Goal: Task Accomplishment & Management: Manage account settings

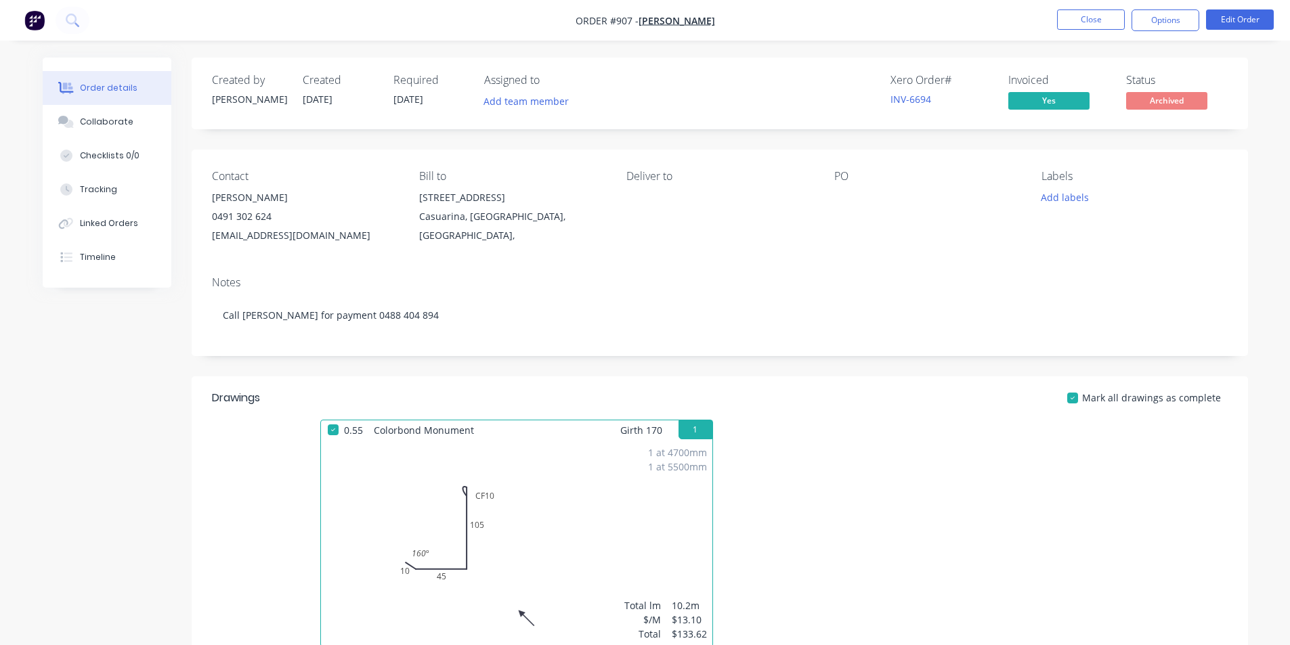
scroll to position [389, 0]
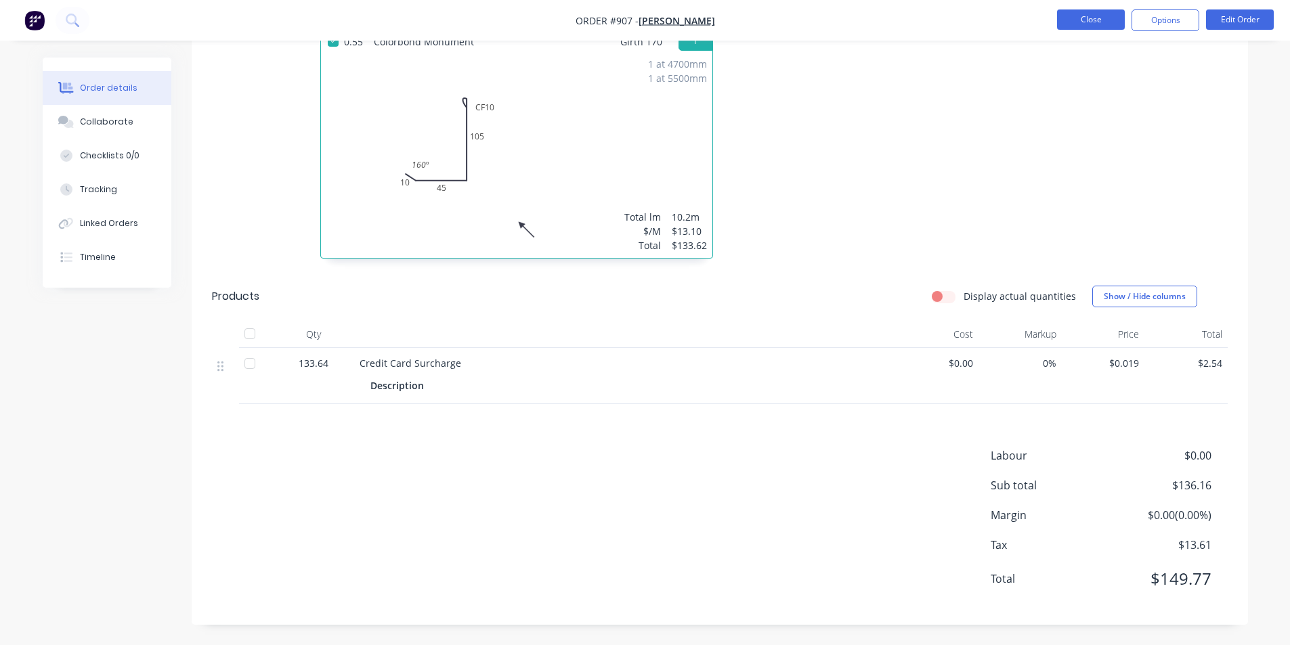
click at [1076, 12] on button "Close" at bounding box center [1091, 19] width 68 height 20
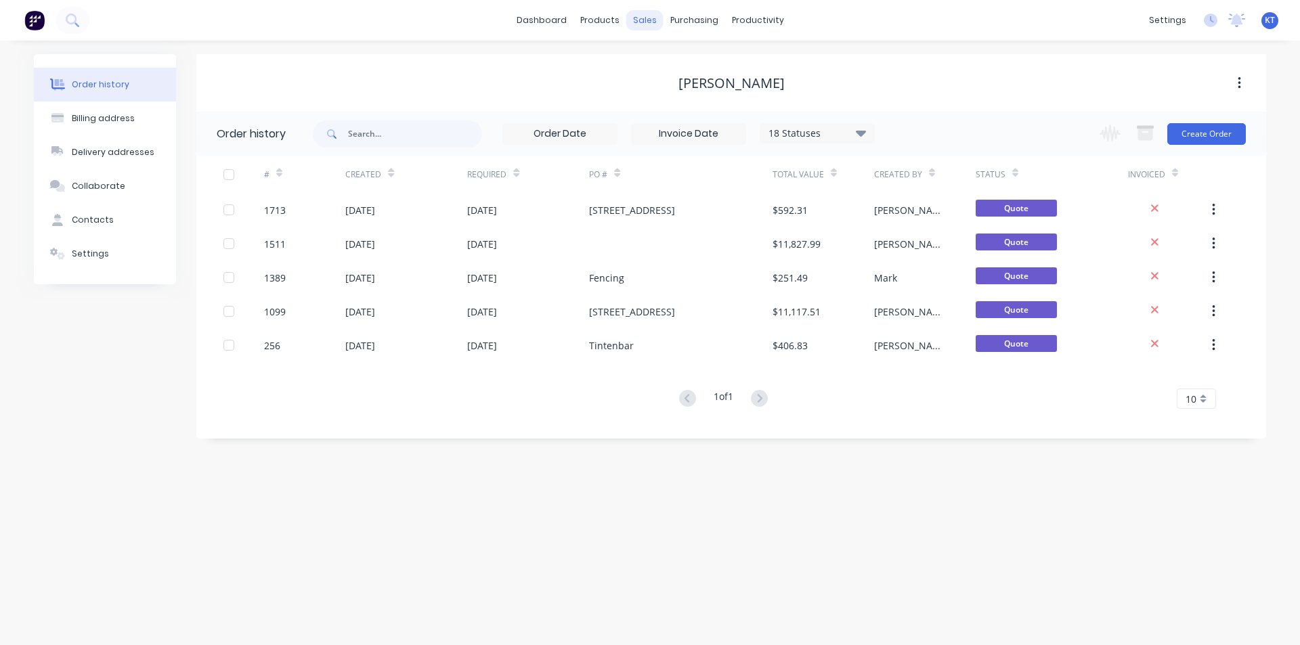
click at [643, 17] on div "sales" at bounding box center [644, 20] width 37 height 20
click at [643, 23] on div "sales" at bounding box center [644, 20] width 37 height 20
click at [669, 62] on div "Sales Orders" at bounding box center [695, 65] width 56 height 12
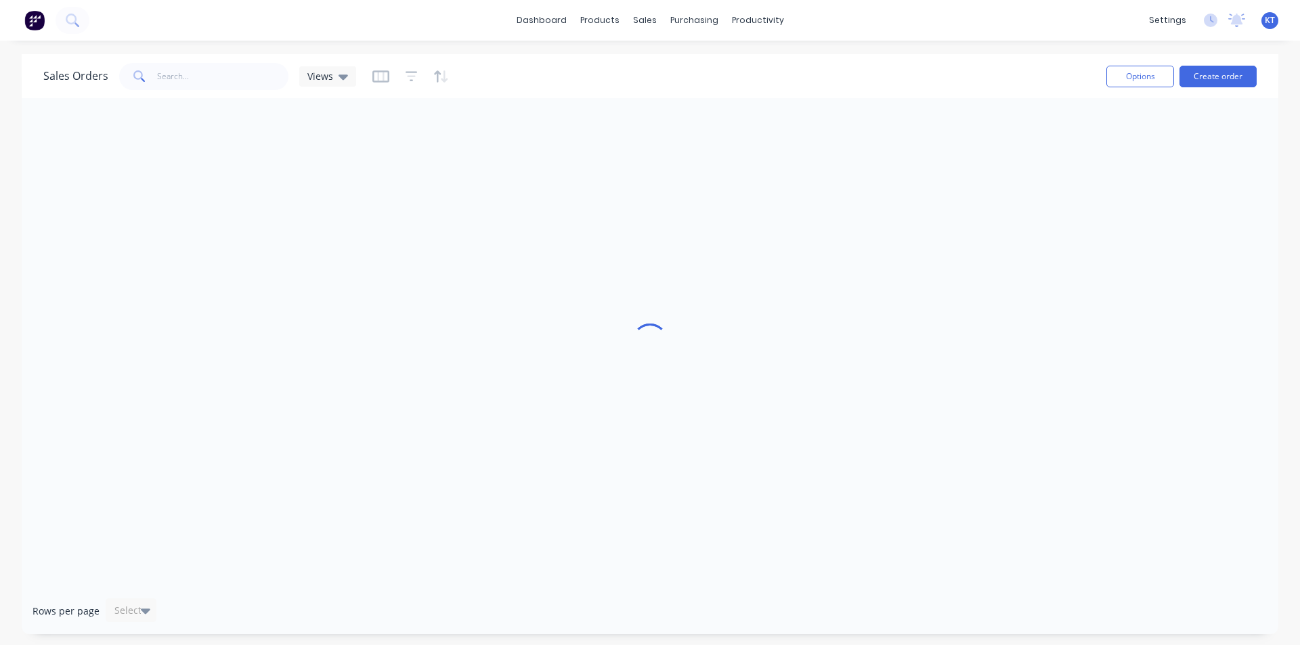
click at [1230, 64] on div "Options Create order" at bounding box center [1179, 76] width 156 height 33
click at [1226, 74] on button "Create order" at bounding box center [1217, 77] width 77 height 22
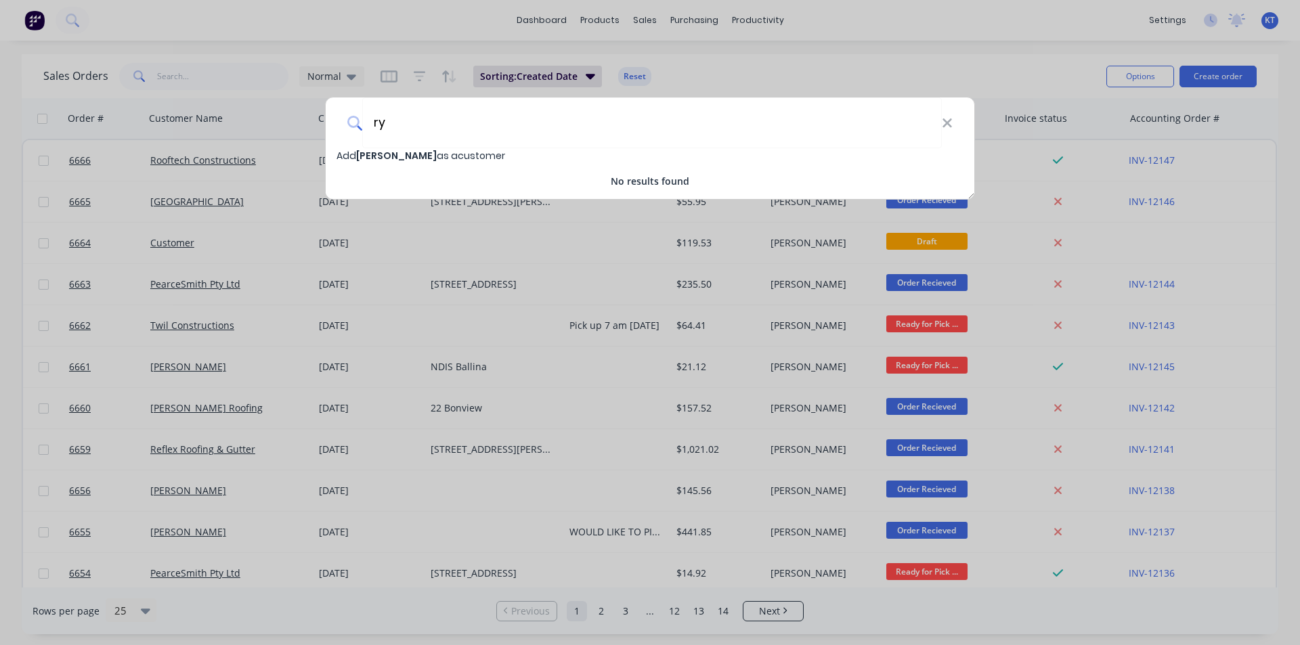
type input "r"
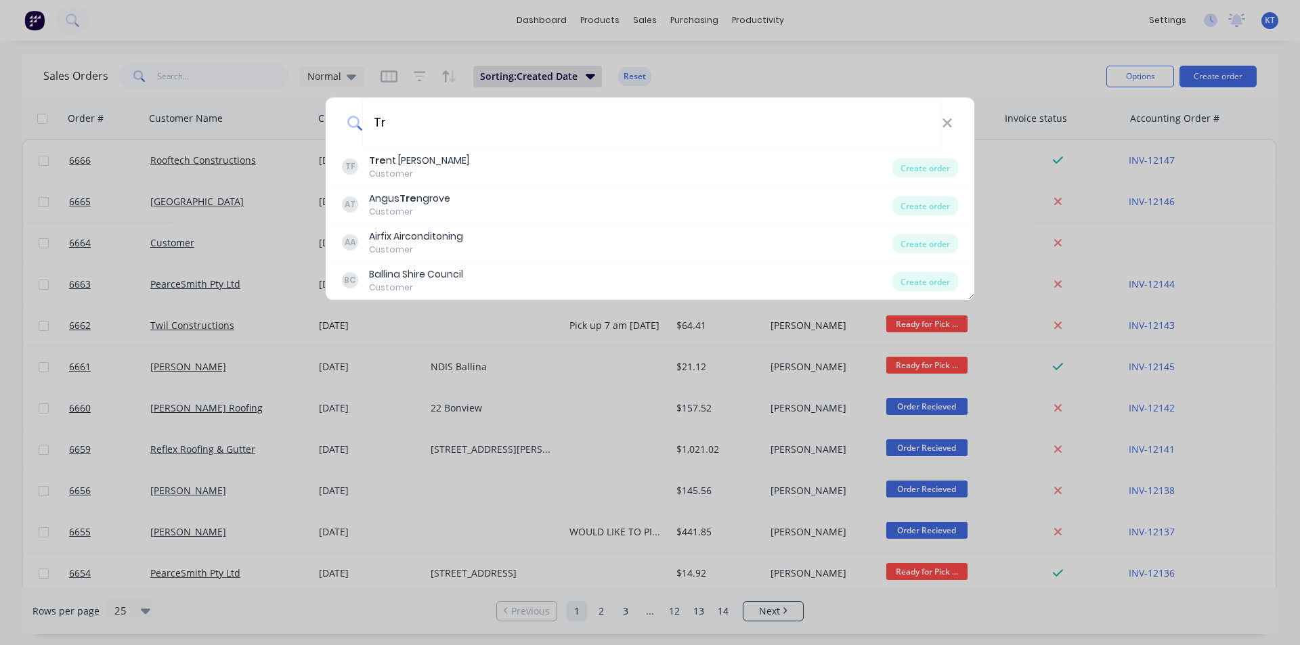
type input "T"
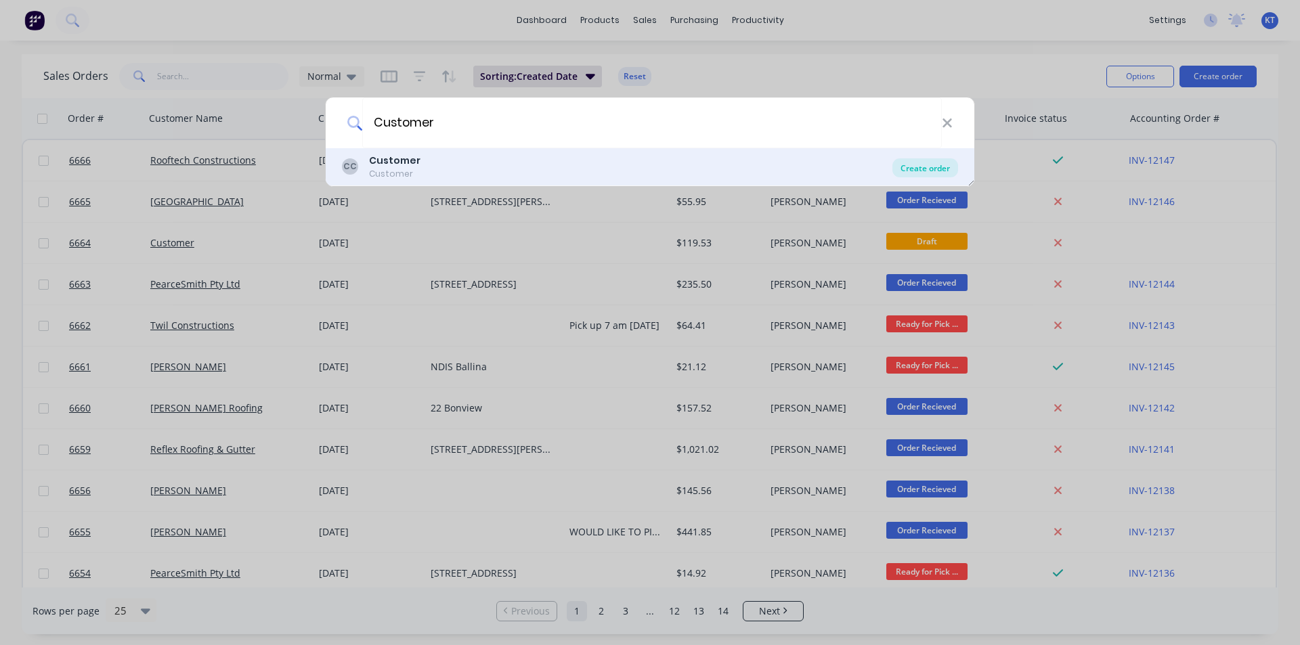
type input "Customer"
click at [918, 171] on div "Create order" at bounding box center [925, 167] width 66 height 19
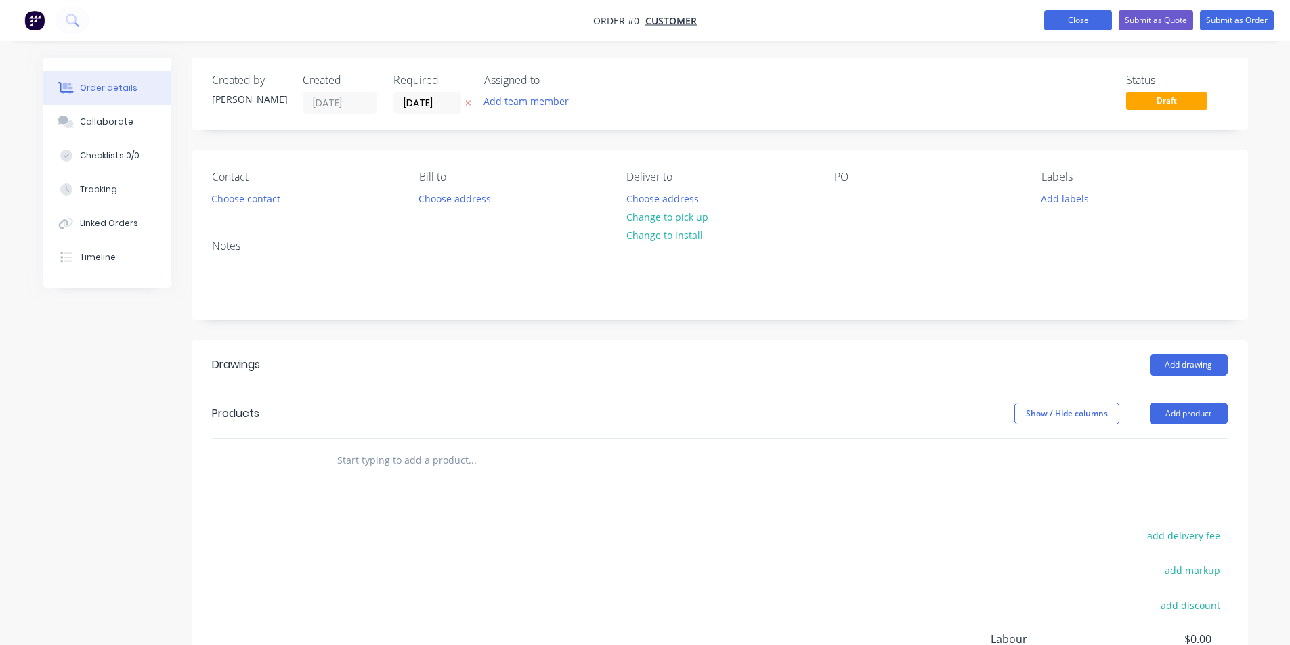
click at [1084, 19] on button "Close" at bounding box center [1078, 20] width 68 height 20
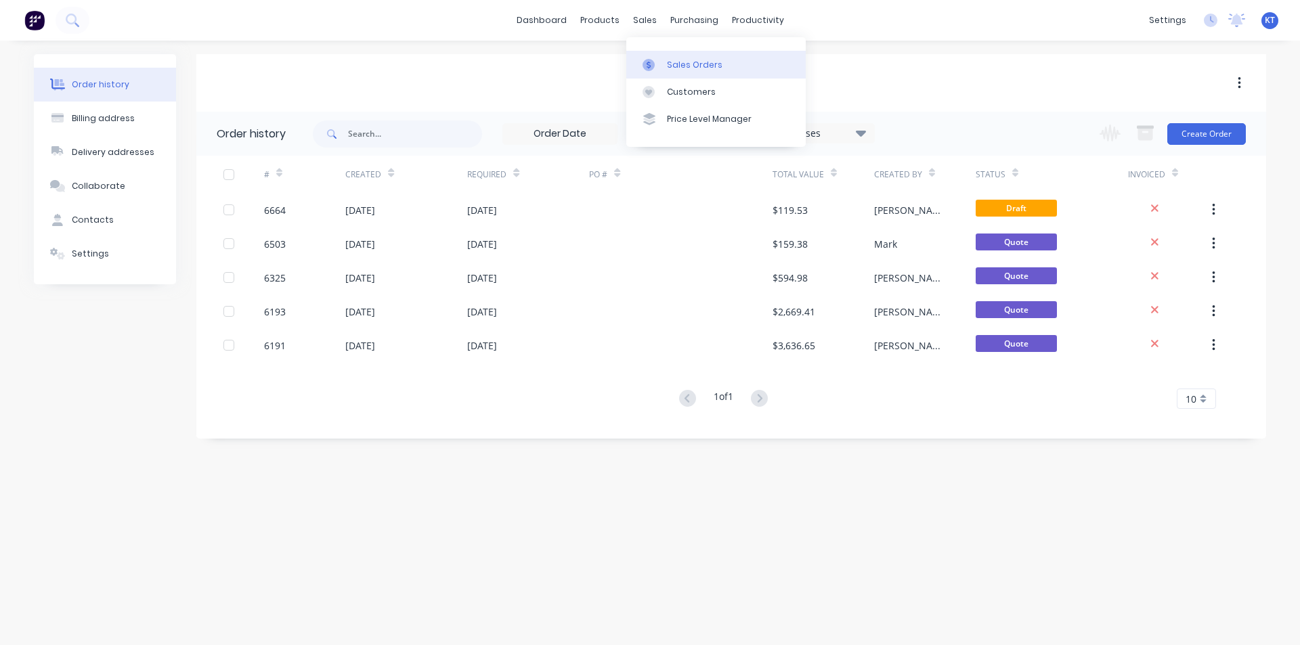
click at [757, 70] on link "Sales Orders" at bounding box center [715, 64] width 179 height 27
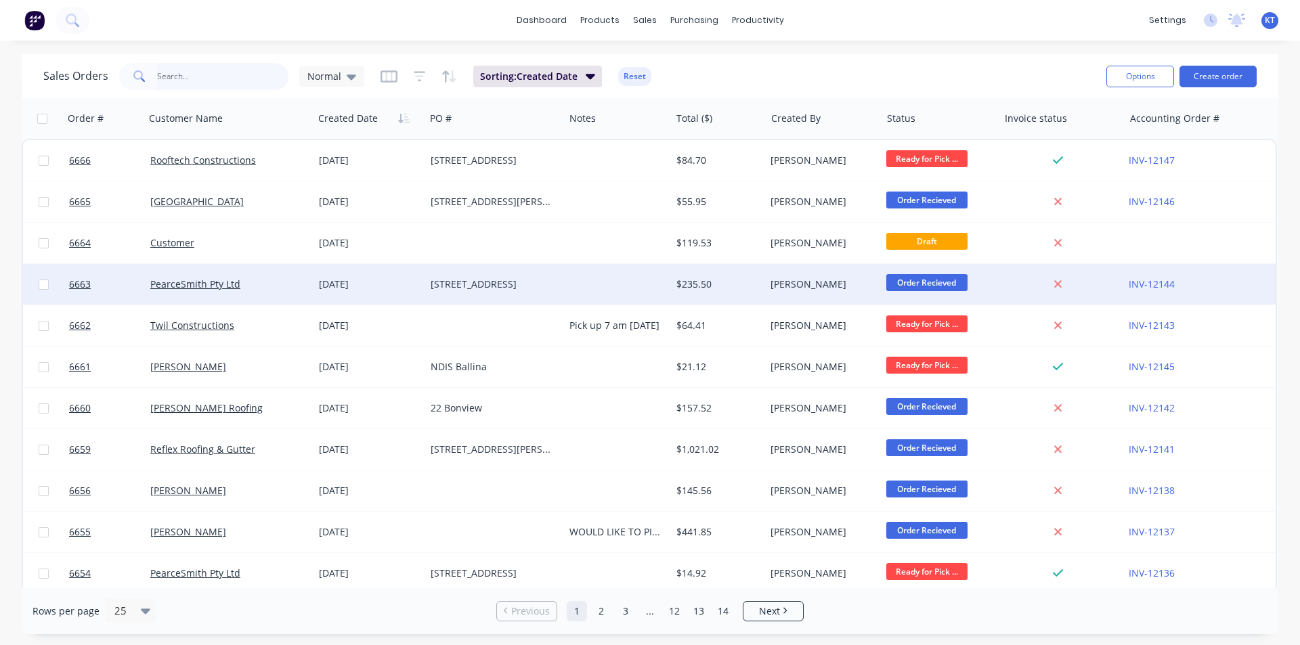
click at [175, 72] on input "text" at bounding box center [223, 76] width 132 height 27
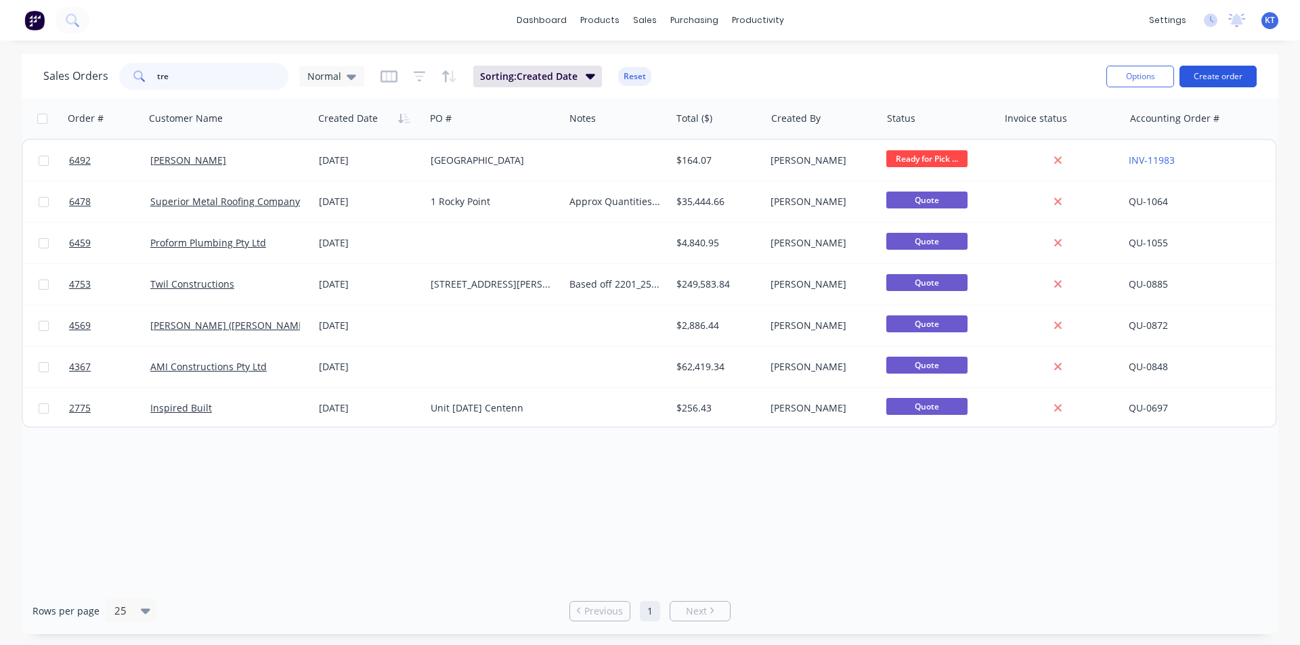
type input "tre"
click at [1223, 84] on button "Create order" at bounding box center [1217, 77] width 77 height 22
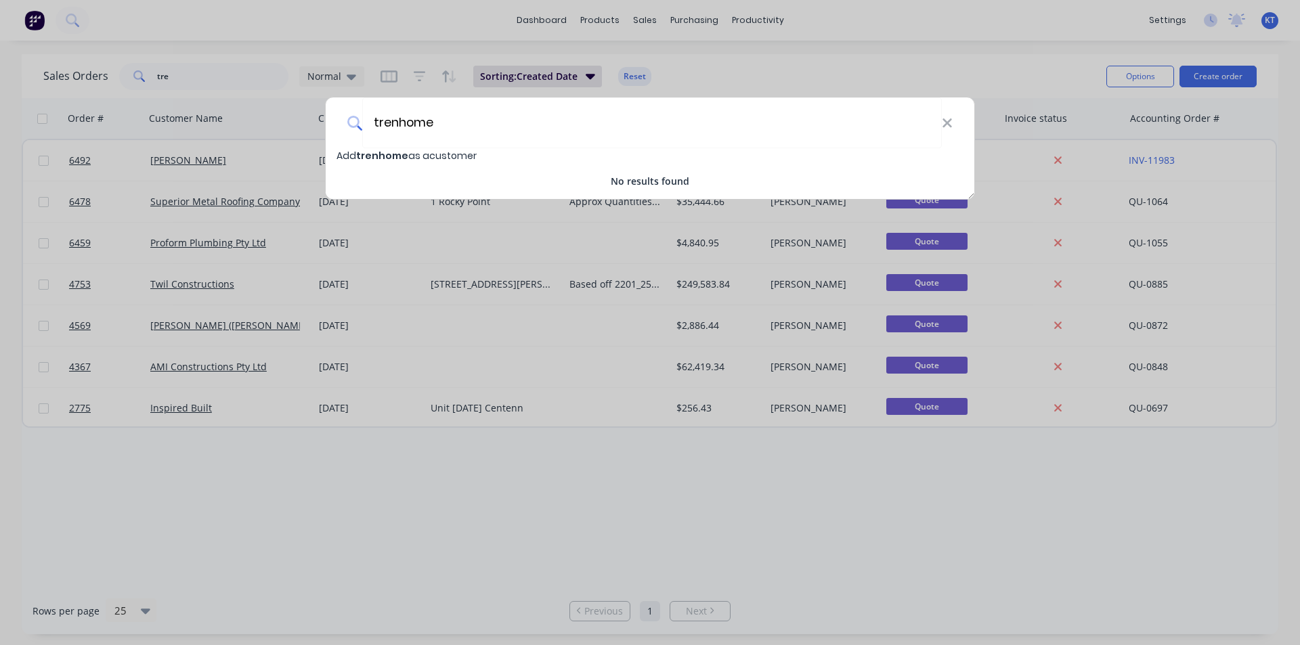
type input "trenhome"
click at [410, 155] on span "Add trenhome as a customer" at bounding box center [406, 156] width 140 height 14
select select "AU"
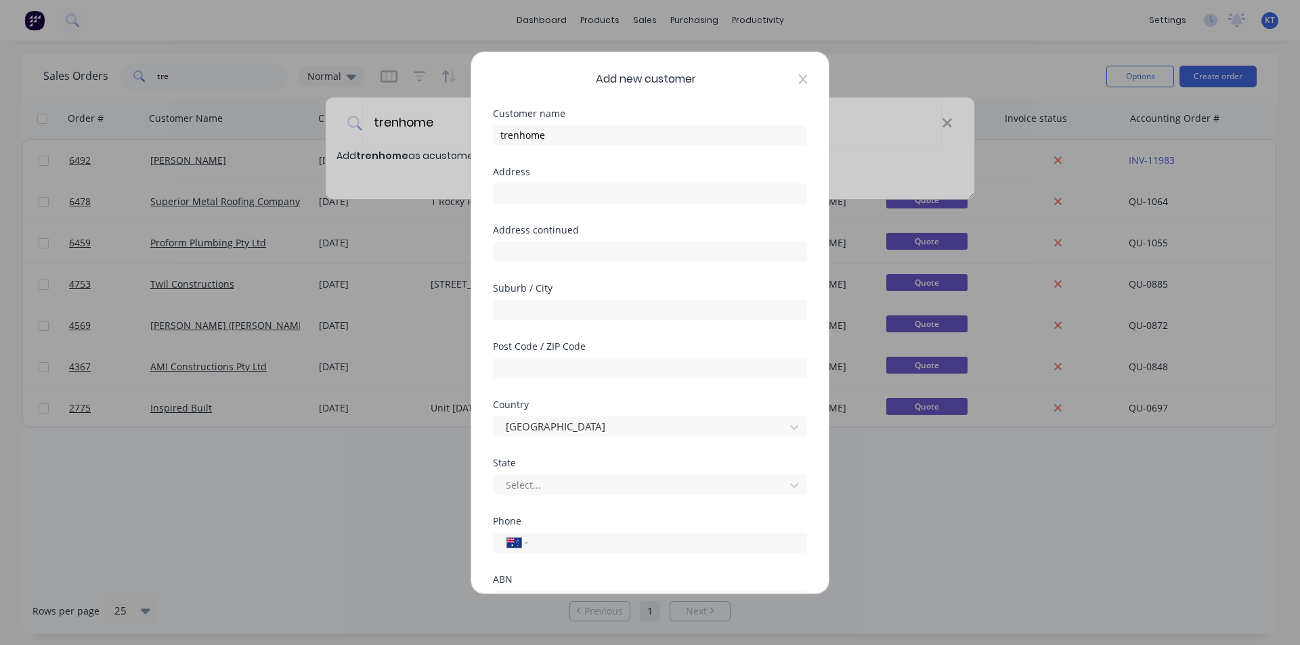
drag, startPoint x: 791, startPoint y: 70, endPoint x: 792, endPoint y: 79, distance: 8.2
click at [792, 79] on div "Add new customer" at bounding box center [650, 79] width 314 height 16
click at [799, 81] on icon at bounding box center [803, 78] width 8 height 9
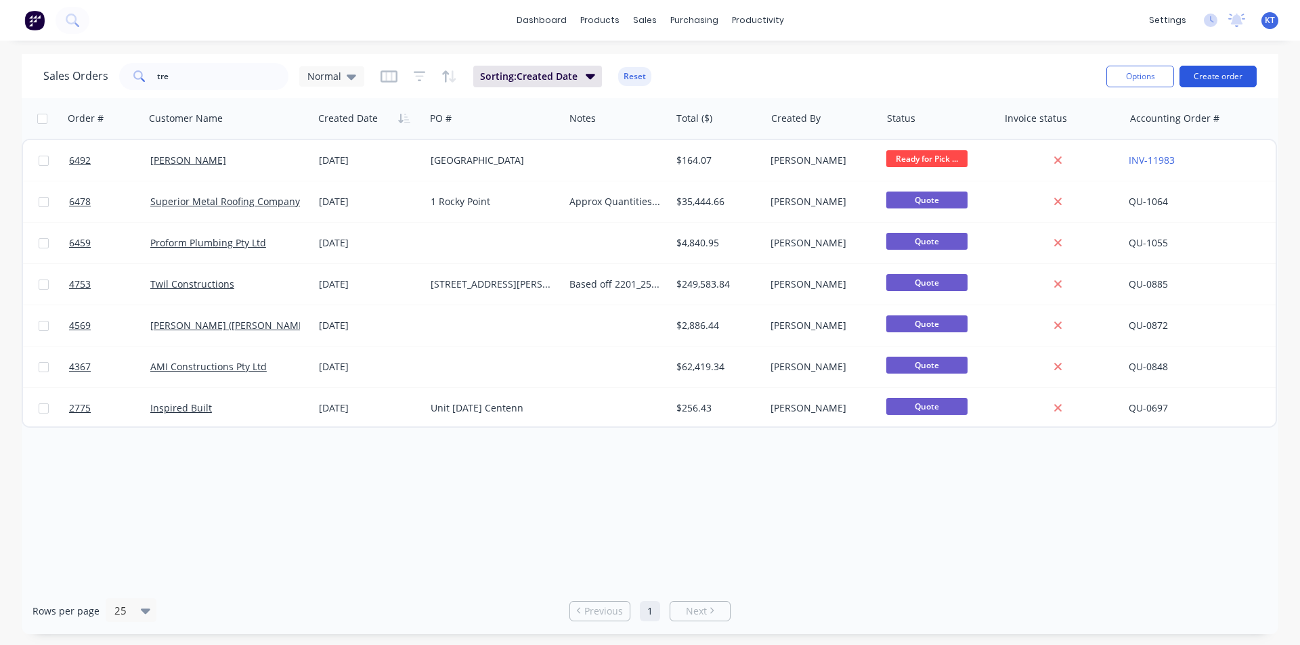
click at [1242, 73] on button "Create order" at bounding box center [1217, 77] width 77 height 22
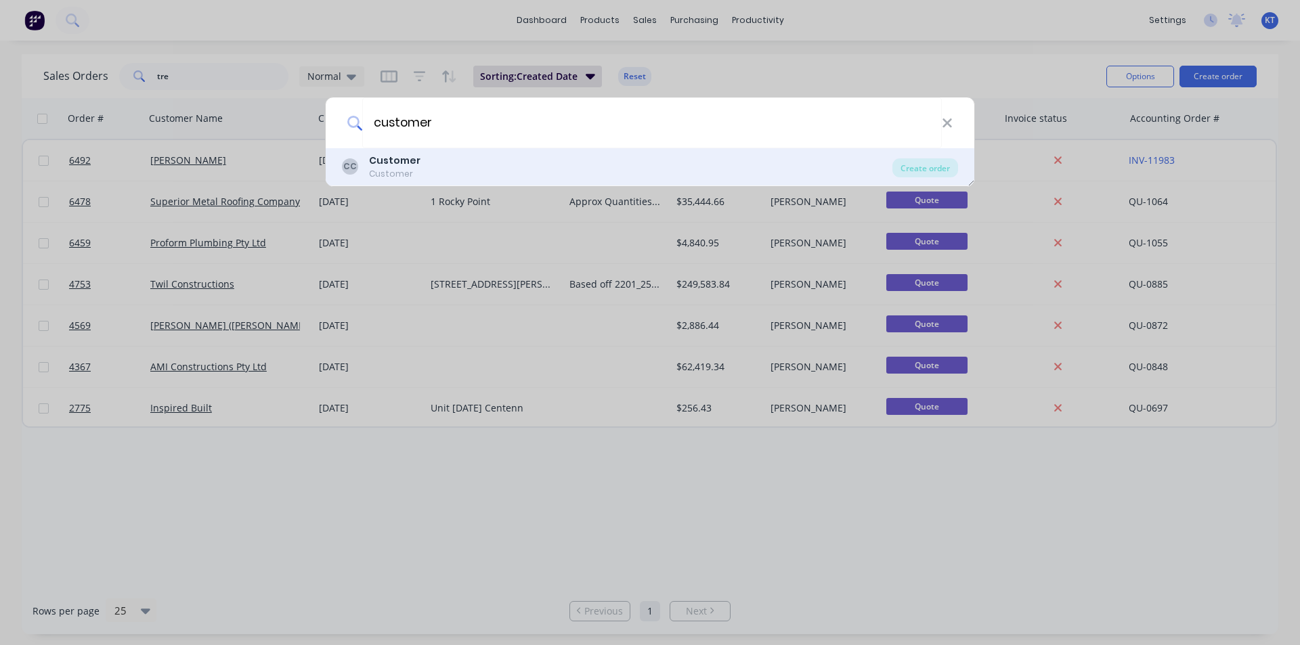
type input "customer"
click at [412, 162] on b "Customer" at bounding box center [394, 161] width 51 height 14
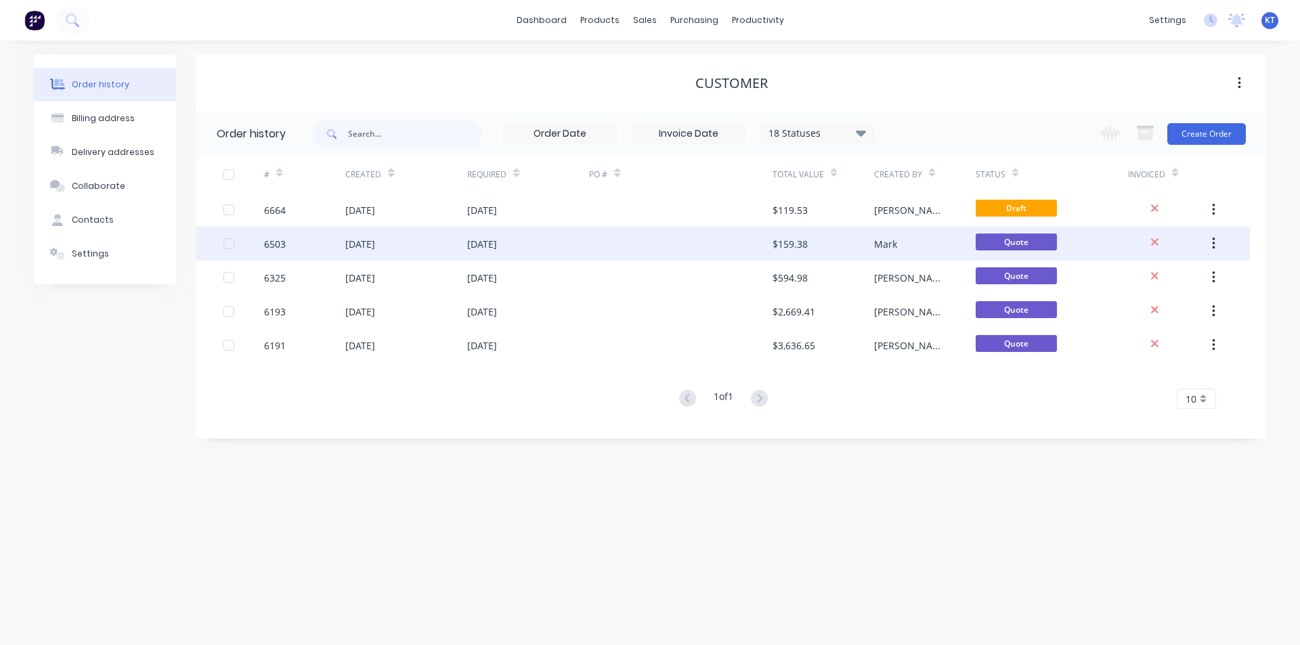
click at [614, 229] on div at bounding box center [680, 244] width 183 height 34
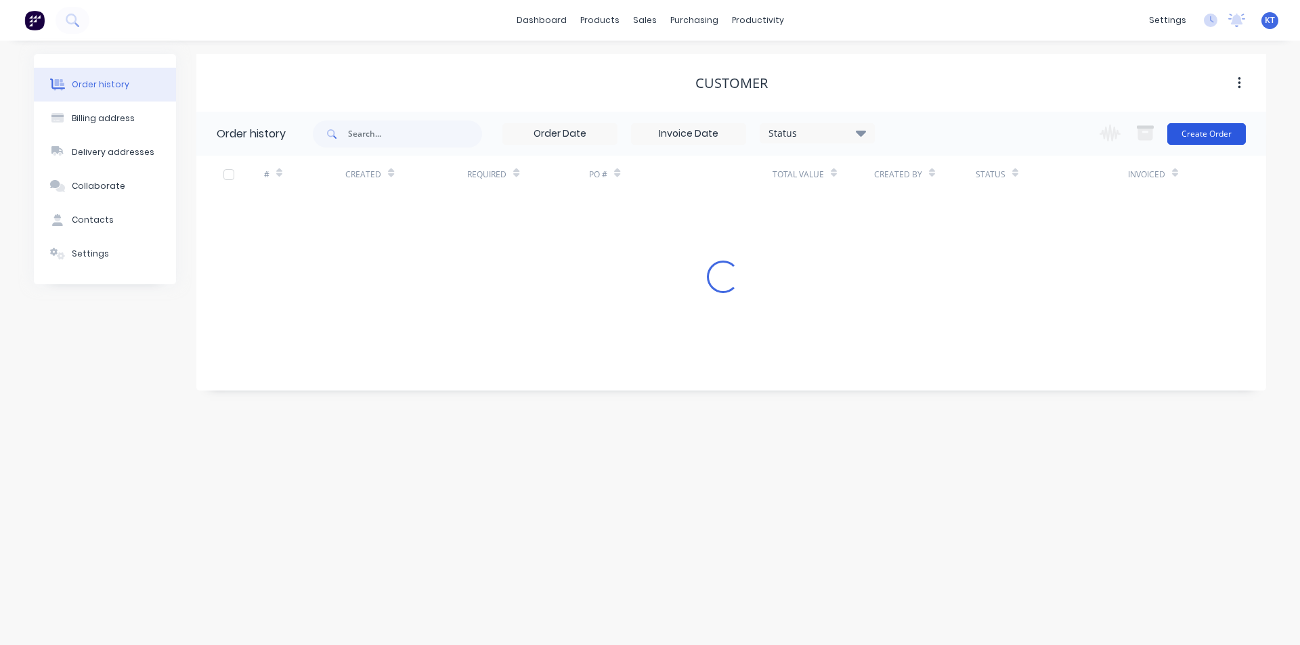
click at [1231, 130] on button "Create Order" at bounding box center [1206, 134] width 79 height 22
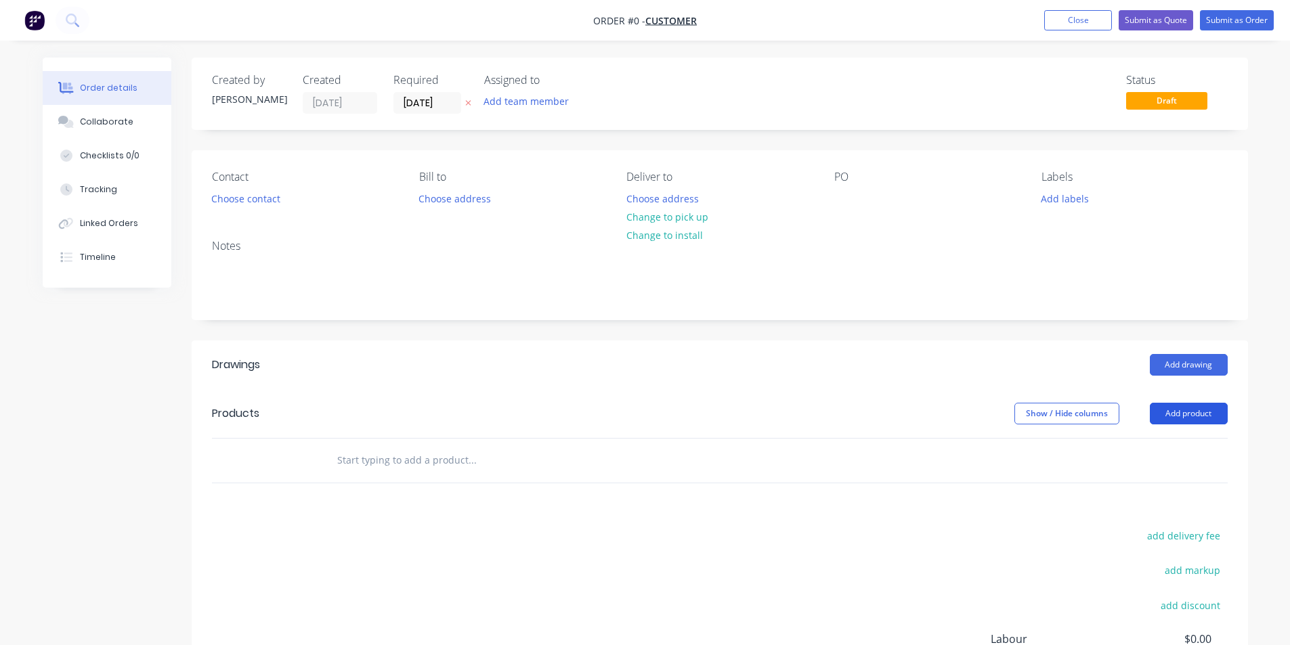
click at [1195, 414] on button "Add product" at bounding box center [1188, 414] width 78 height 22
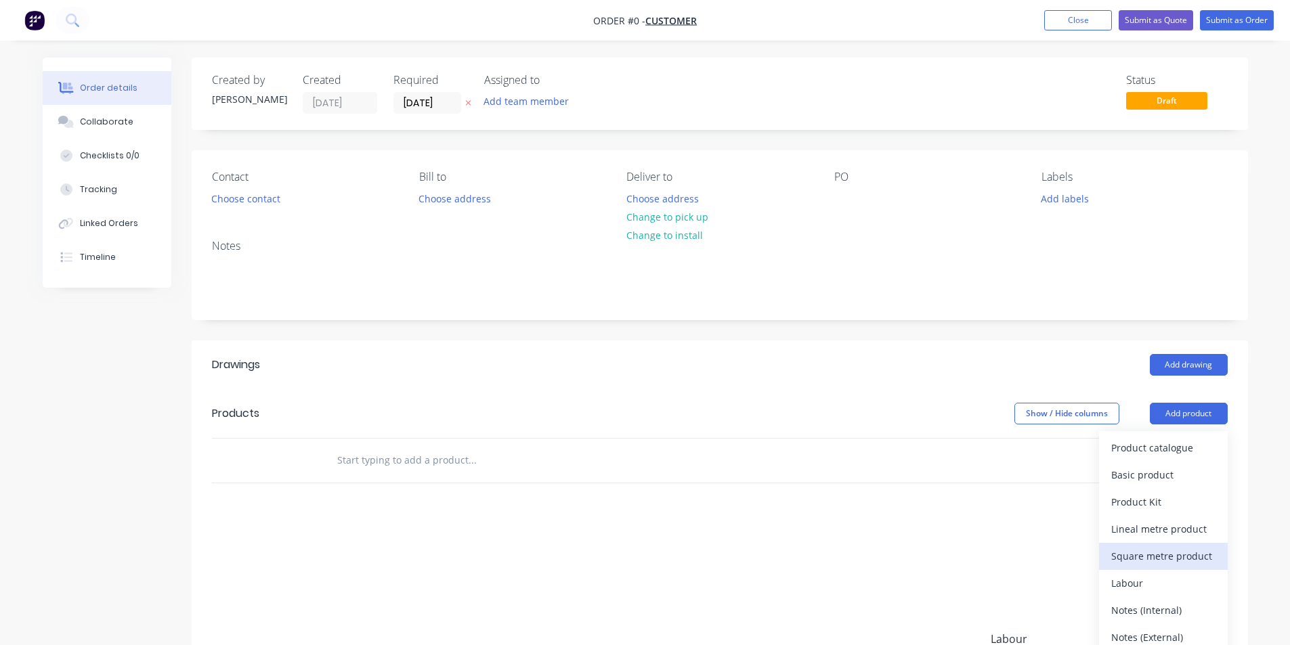
drag, startPoint x: 1152, startPoint y: 457, endPoint x: 1149, endPoint y: 548, distance: 90.8
click at [1149, 537] on div "Product catalogue Basic product Product Kit Lineal metre product Square metre p…" at bounding box center [1163, 556] width 129 height 250
click at [1157, 456] on div "Product catalogue" at bounding box center [1163, 448] width 104 height 20
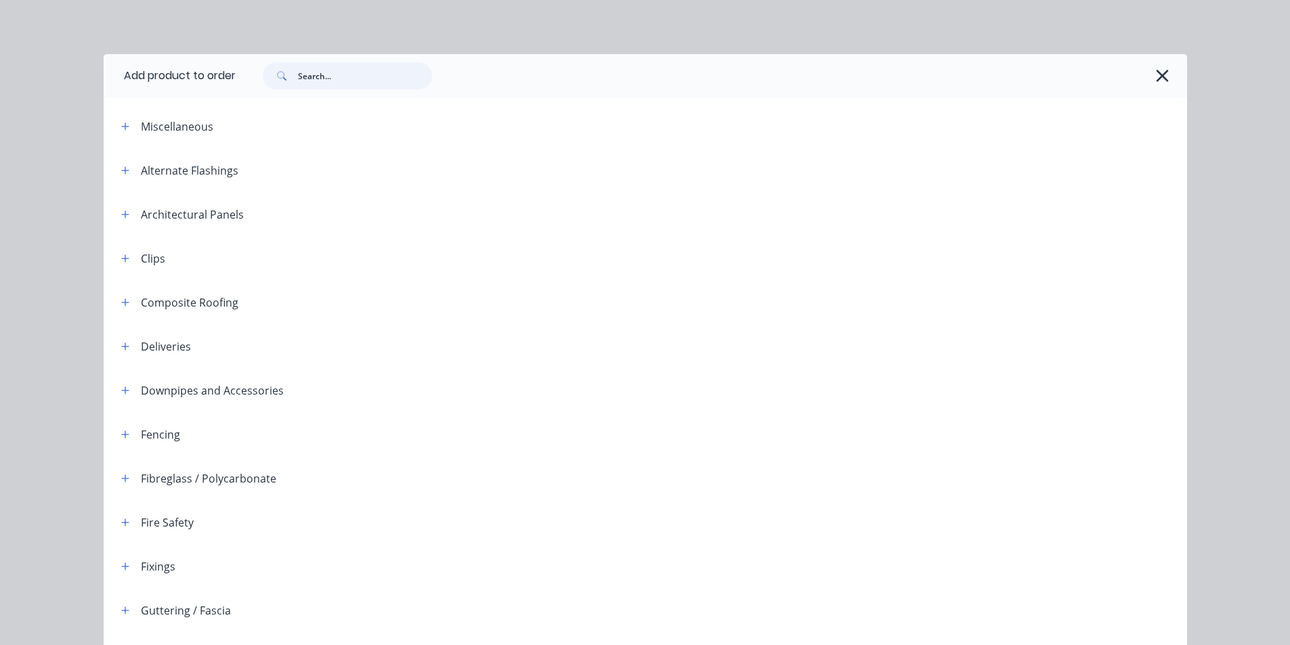
click at [363, 64] on input "text" at bounding box center [365, 75] width 134 height 27
type input "ranga"
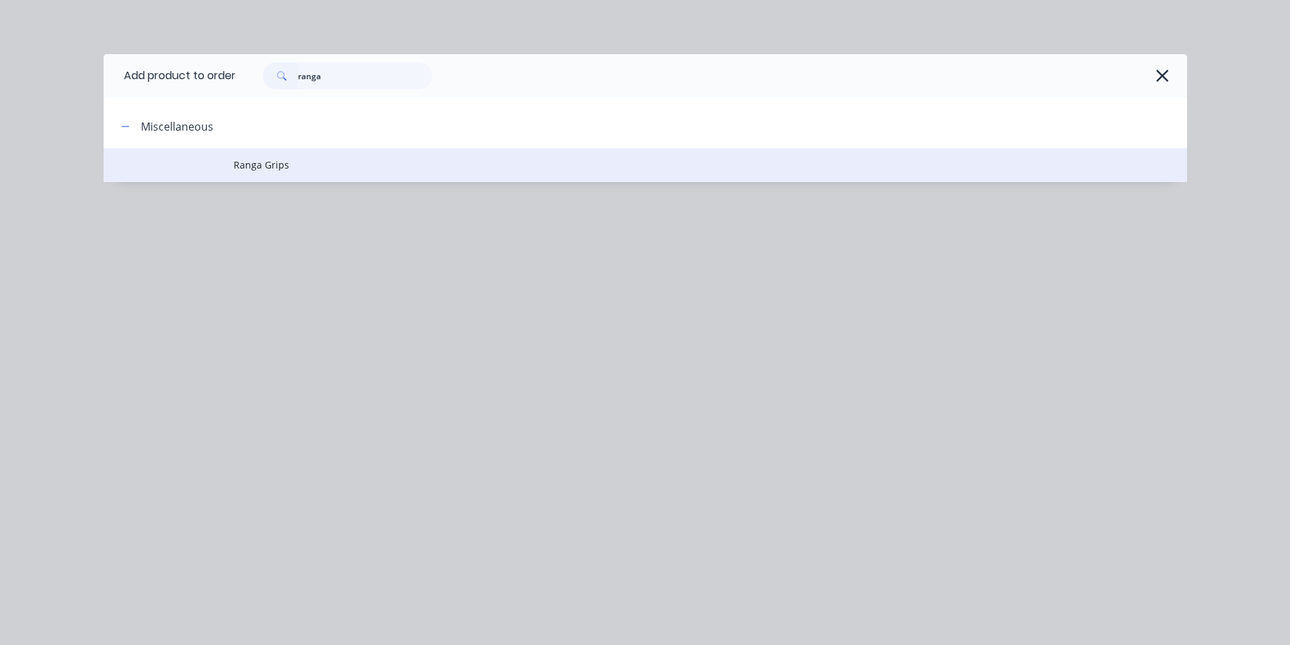
click at [261, 173] on td "Ranga Grips" at bounding box center [710, 165] width 953 height 34
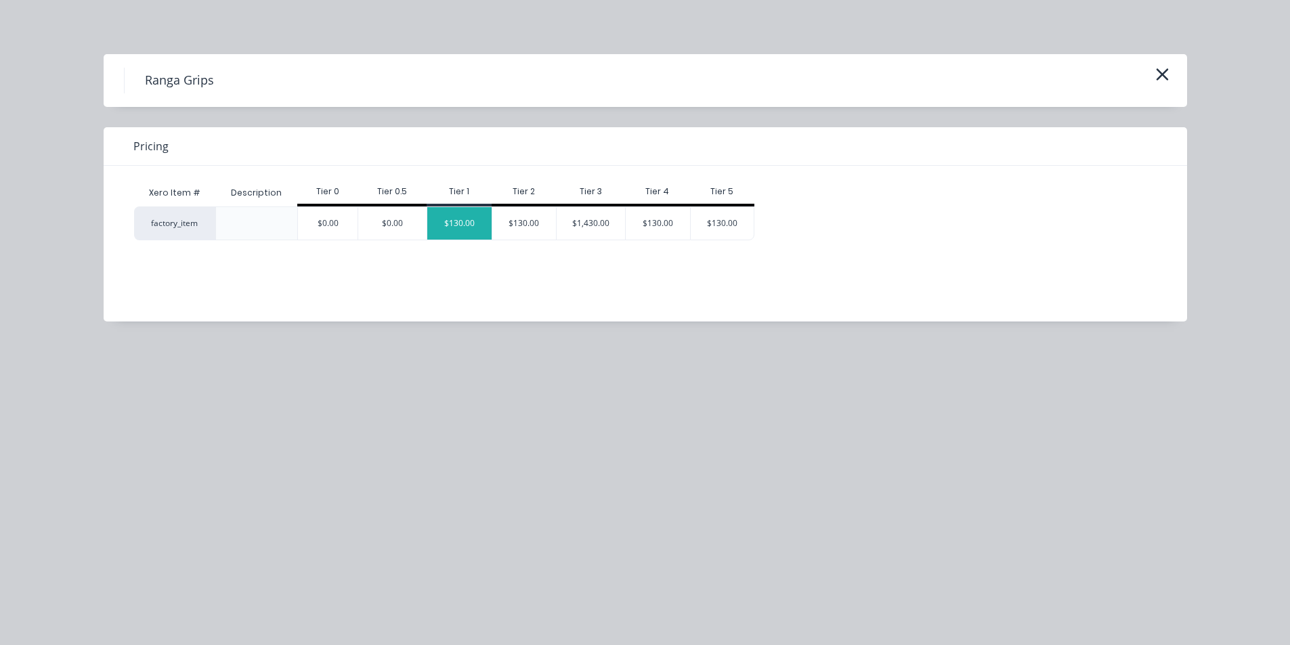
click at [481, 225] on div "$130.00" at bounding box center [459, 223] width 64 height 32
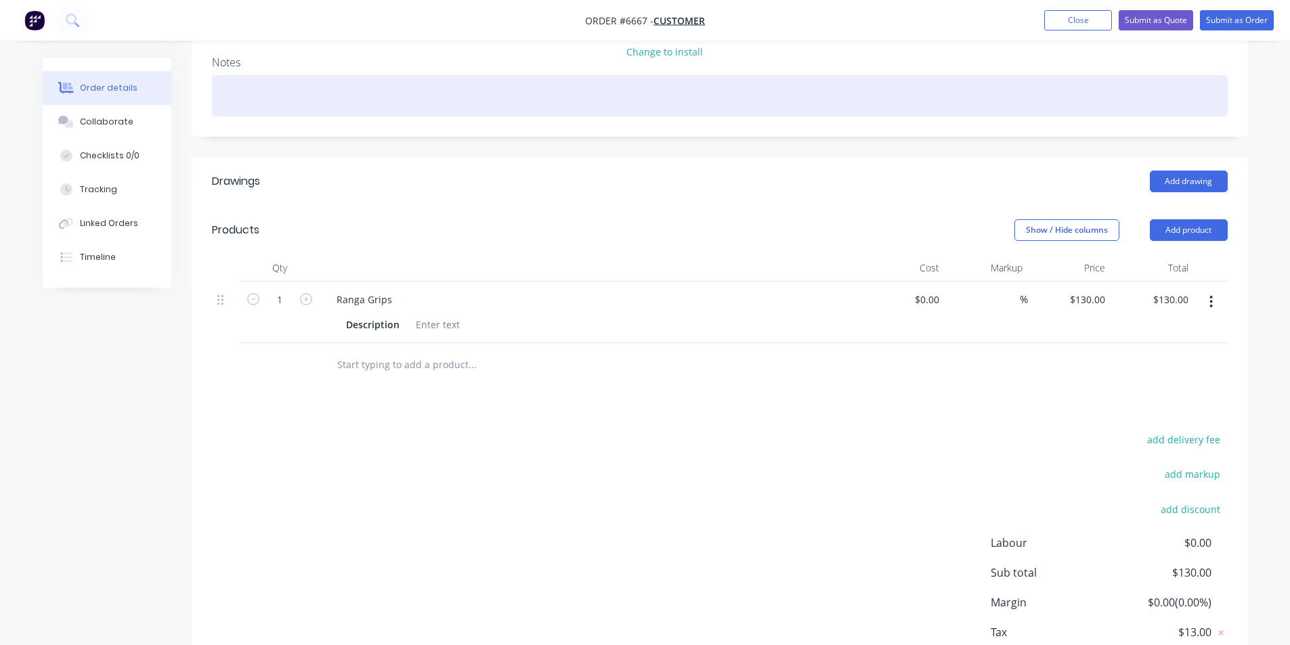
type input "$130.00"
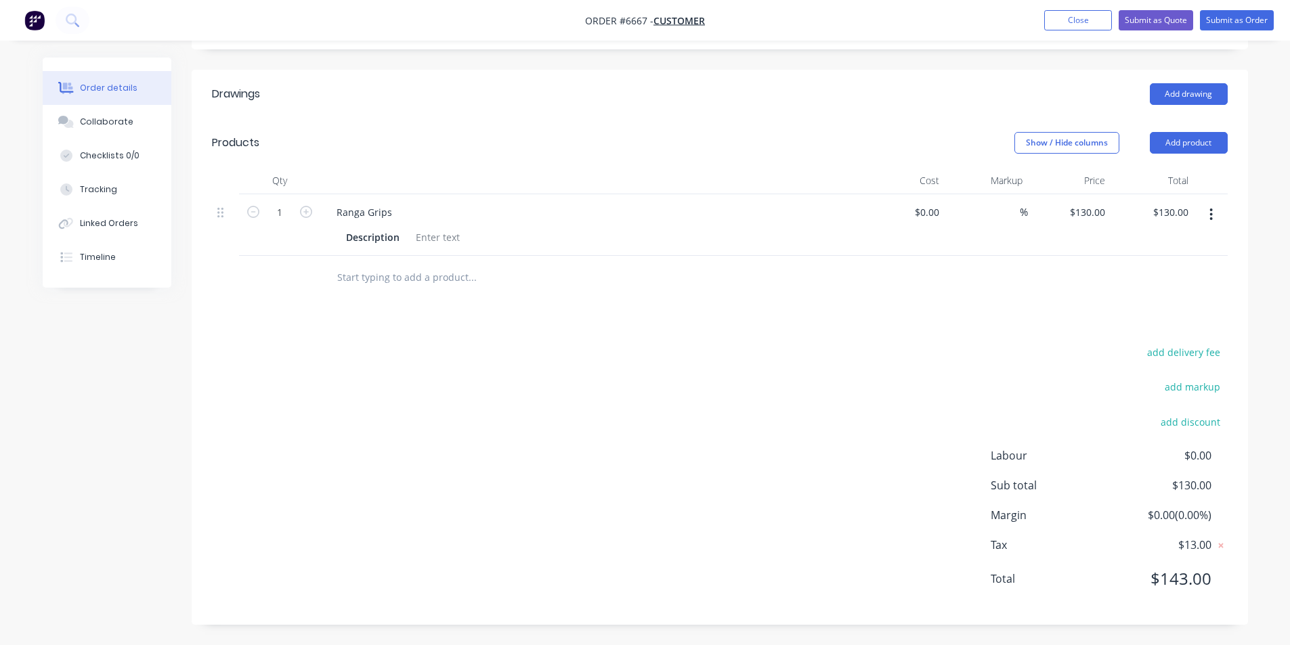
click at [1212, 221] on icon "button" at bounding box center [1210, 214] width 3 height 15
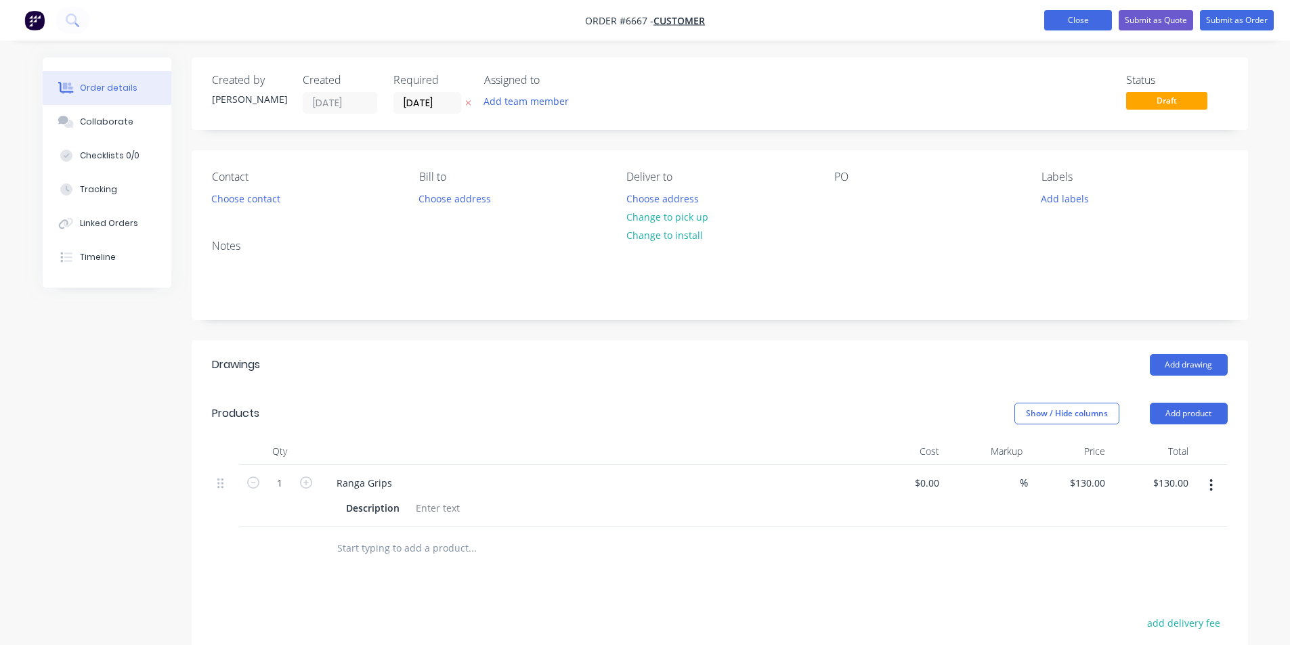
click at [1076, 28] on button "Close" at bounding box center [1078, 20] width 68 height 20
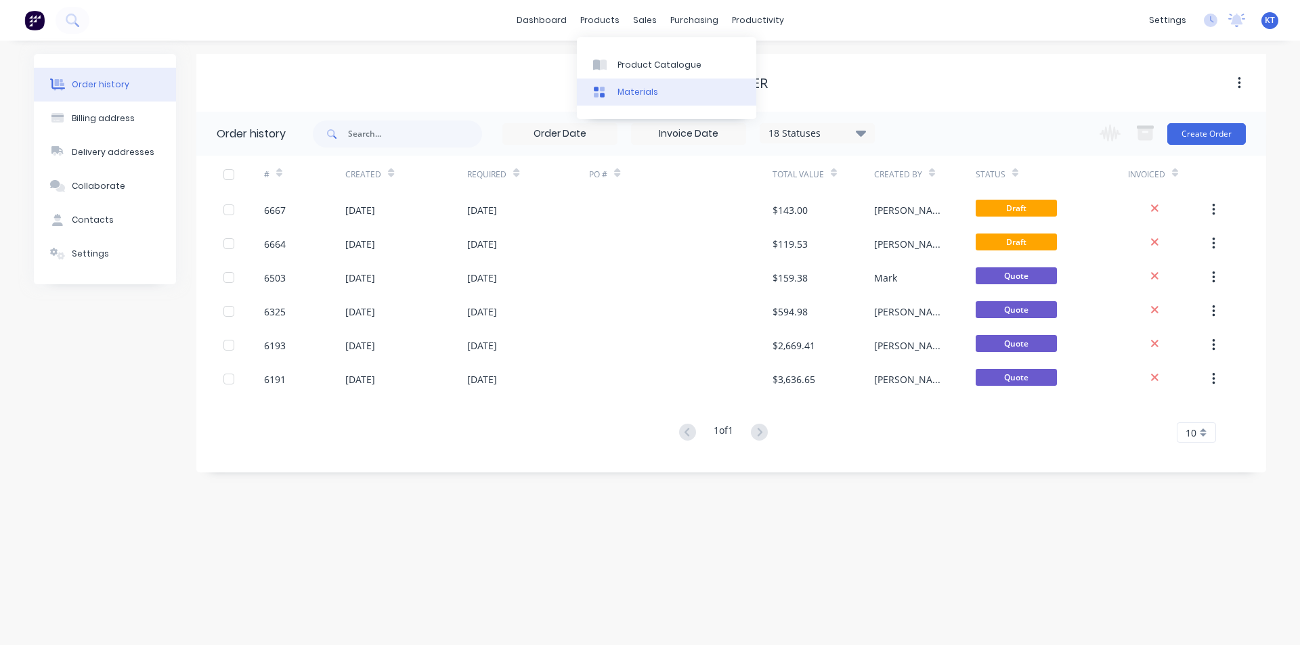
click at [617, 87] on div "Materials" at bounding box center [637, 92] width 41 height 12
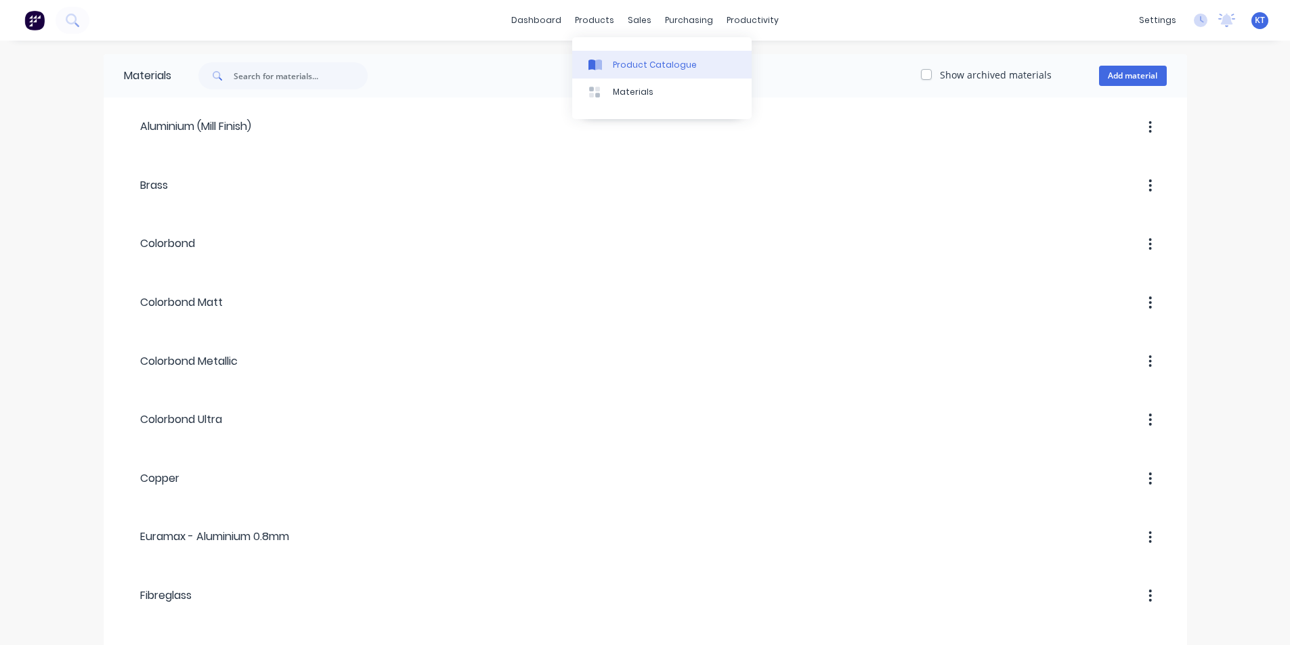
click at [613, 66] on div "Product Catalogue" at bounding box center [655, 65] width 84 height 12
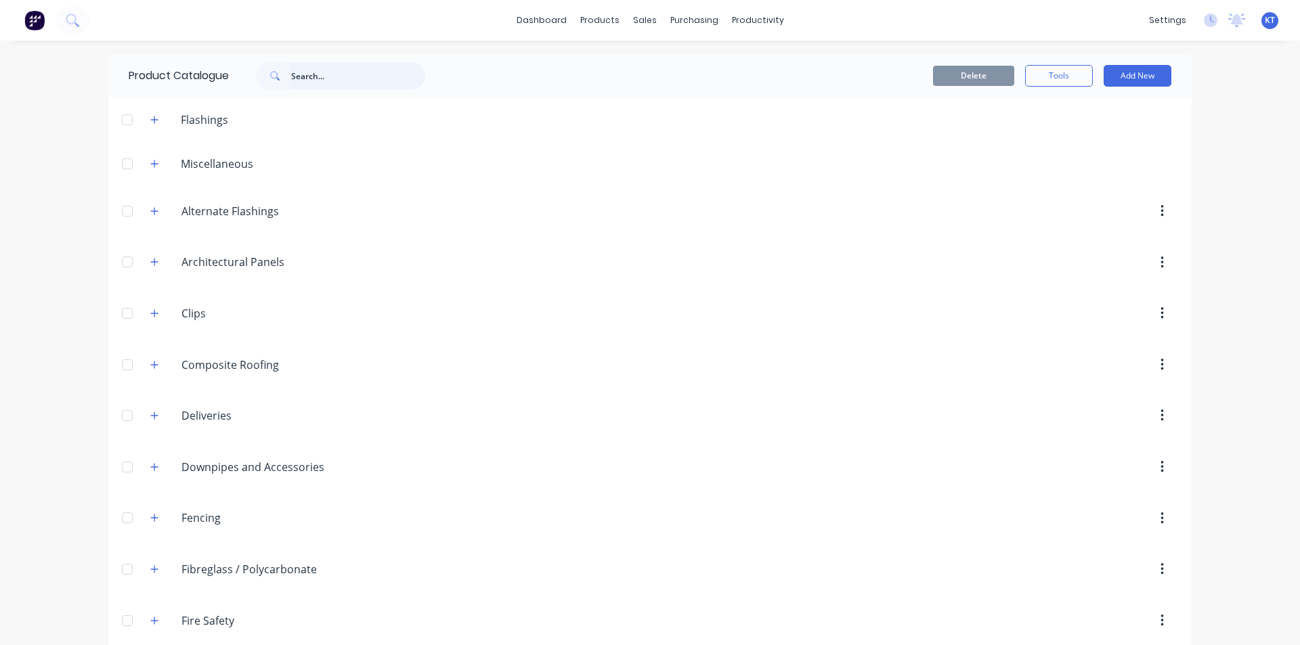
click at [304, 78] on input "text" at bounding box center [358, 75] width 134 height 27
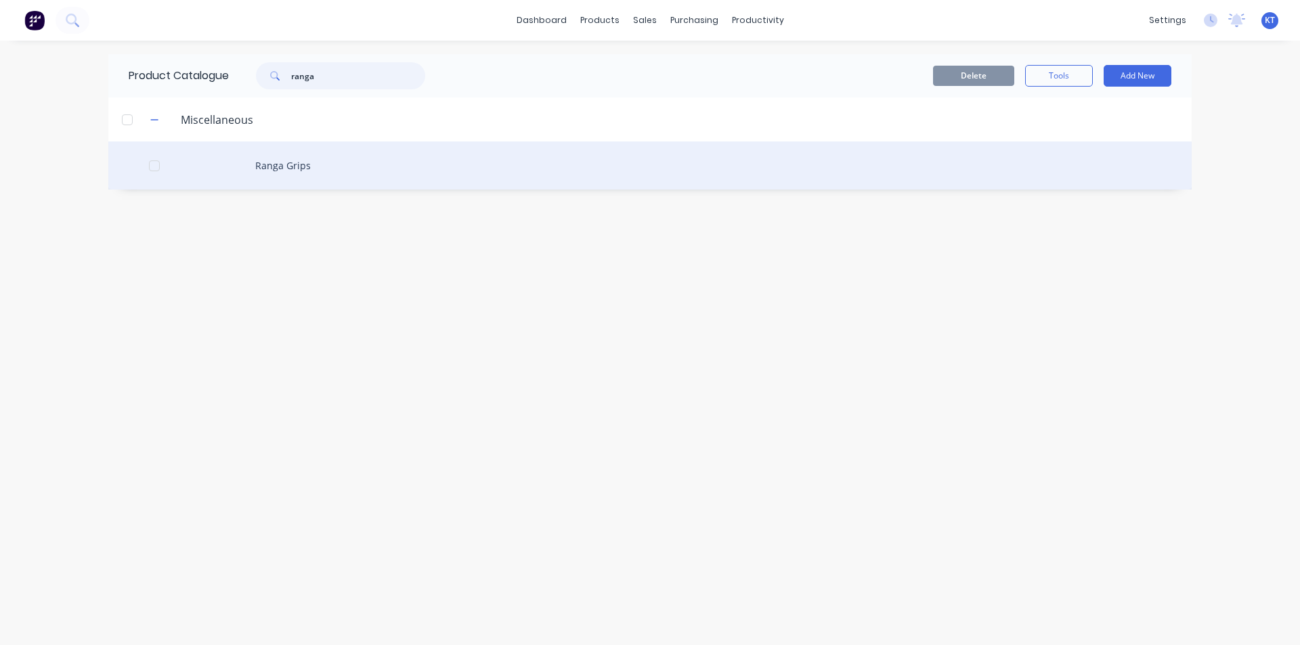
type input "ranga"
click at [374, 160] on div "Ranga Grips" at bounding box center [649, 165] width 1083 height 48
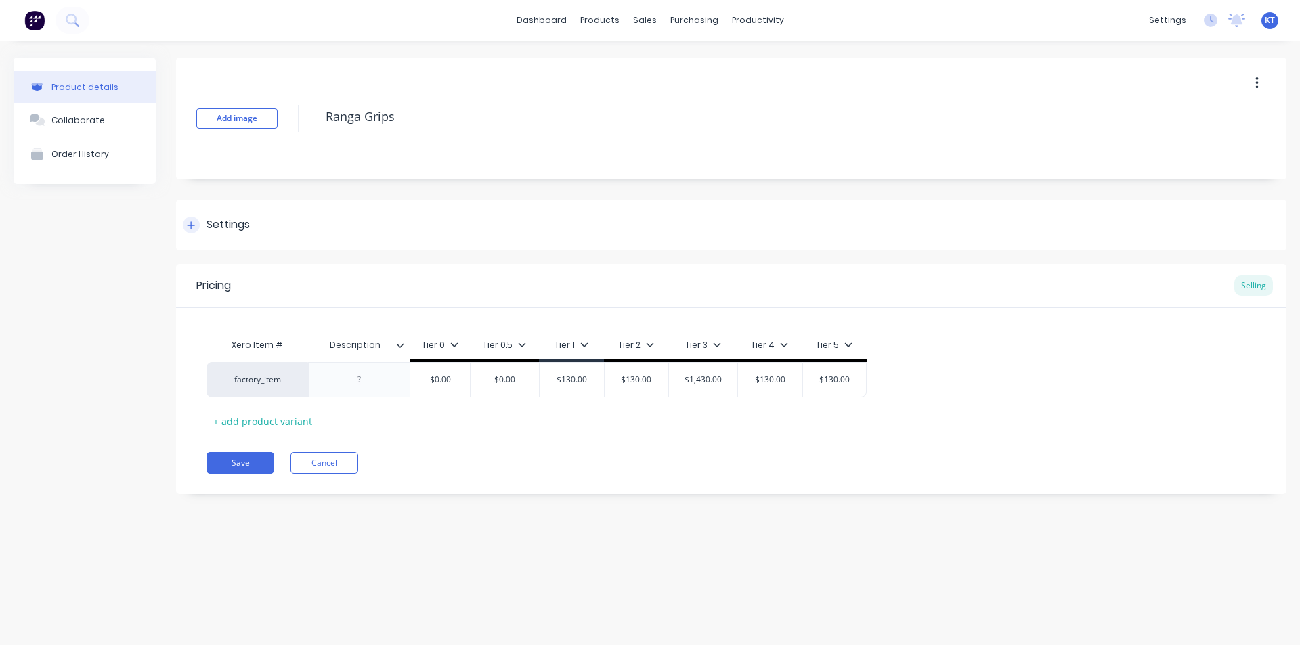
click at [204, 238] on div "Settings" at bounding box center [731, 225] width 1110 height 51
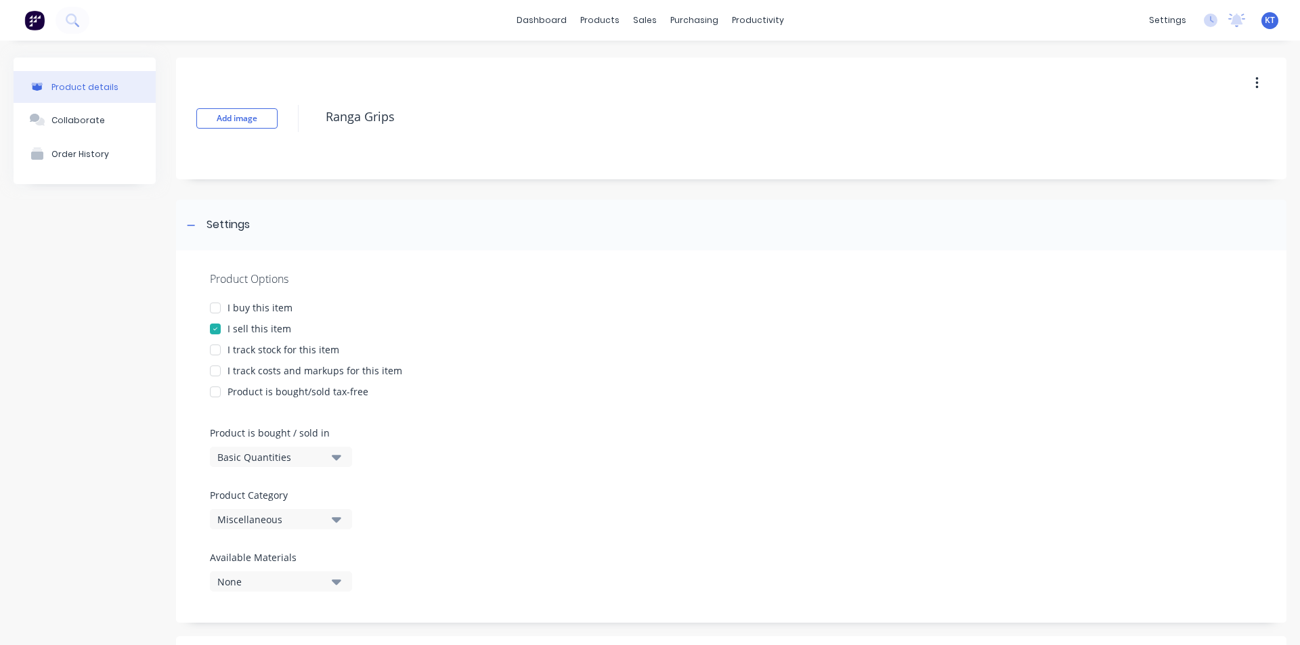
click at [213, 349] on div at bounding box center [215, 349] width 27 height 27
type textarea "x"
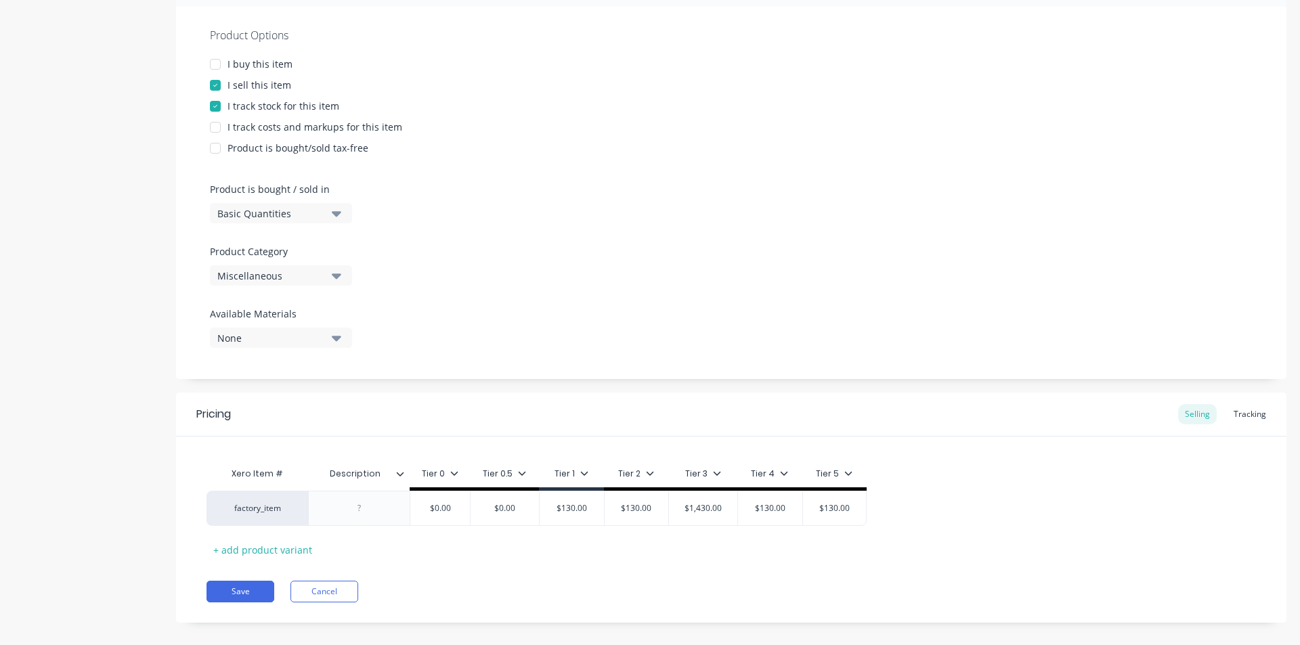
scroll to position [259, 0]
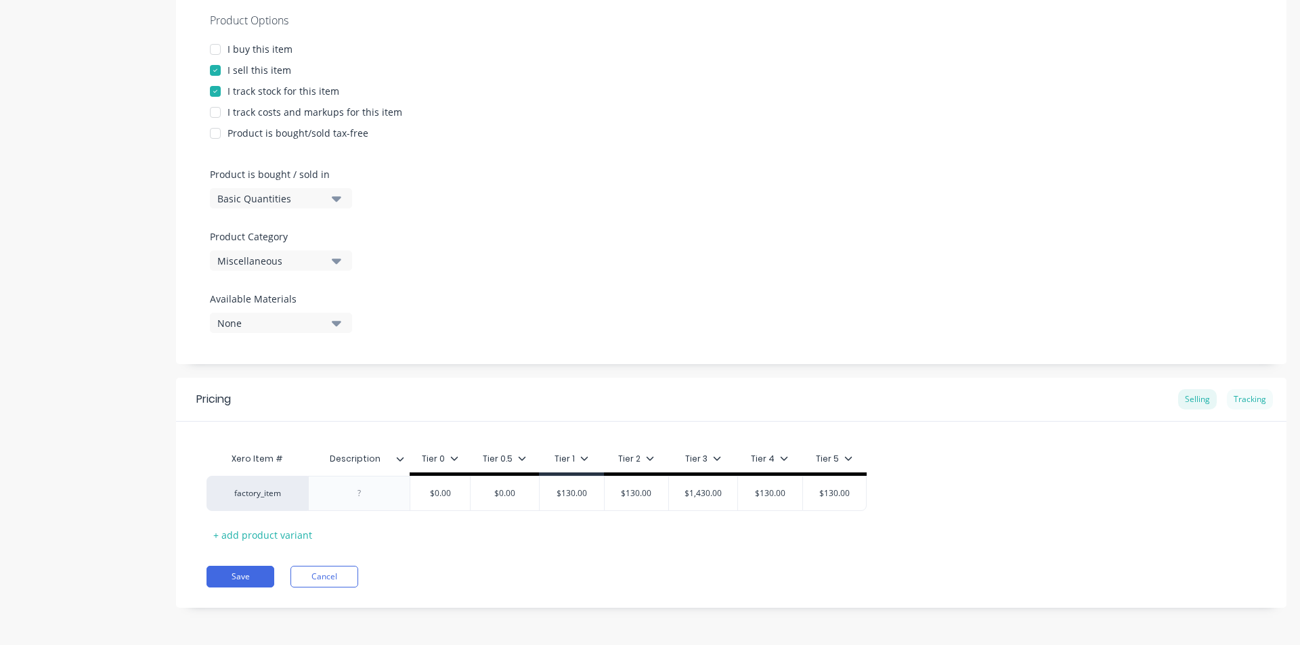
click at [1246, 399] on div "Tracking" at bounding box center [1250, 399] width 46 height 20
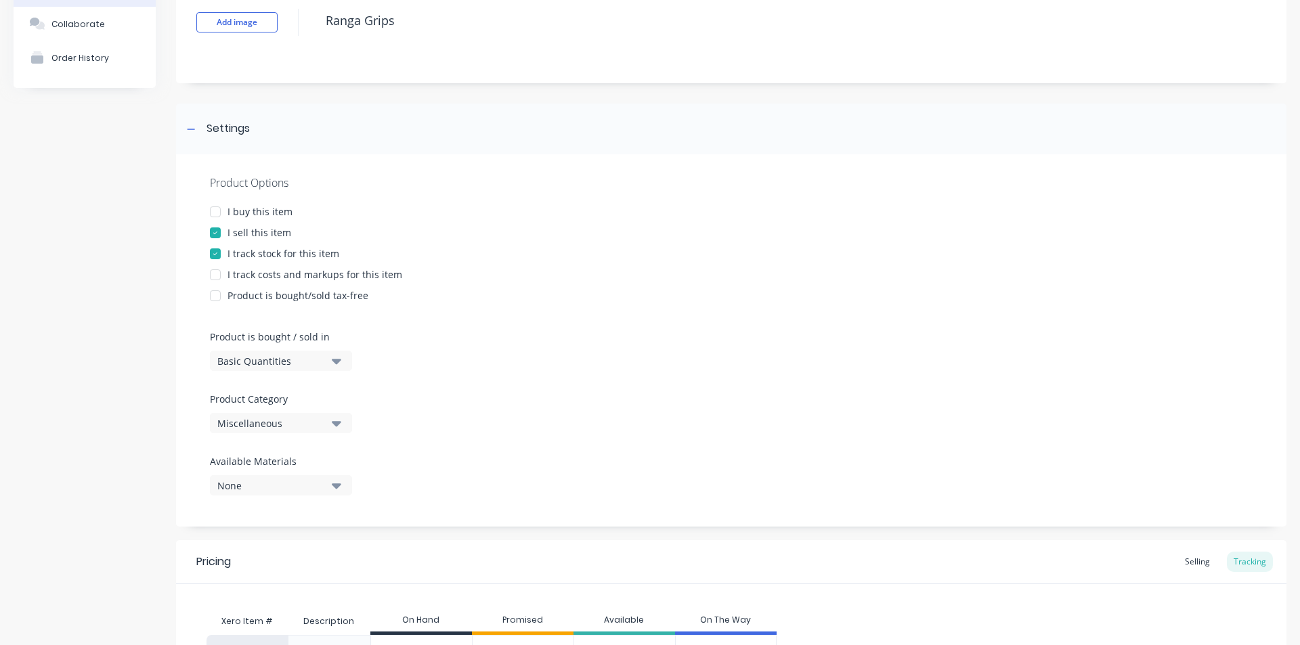
scroll to position [221, 0]
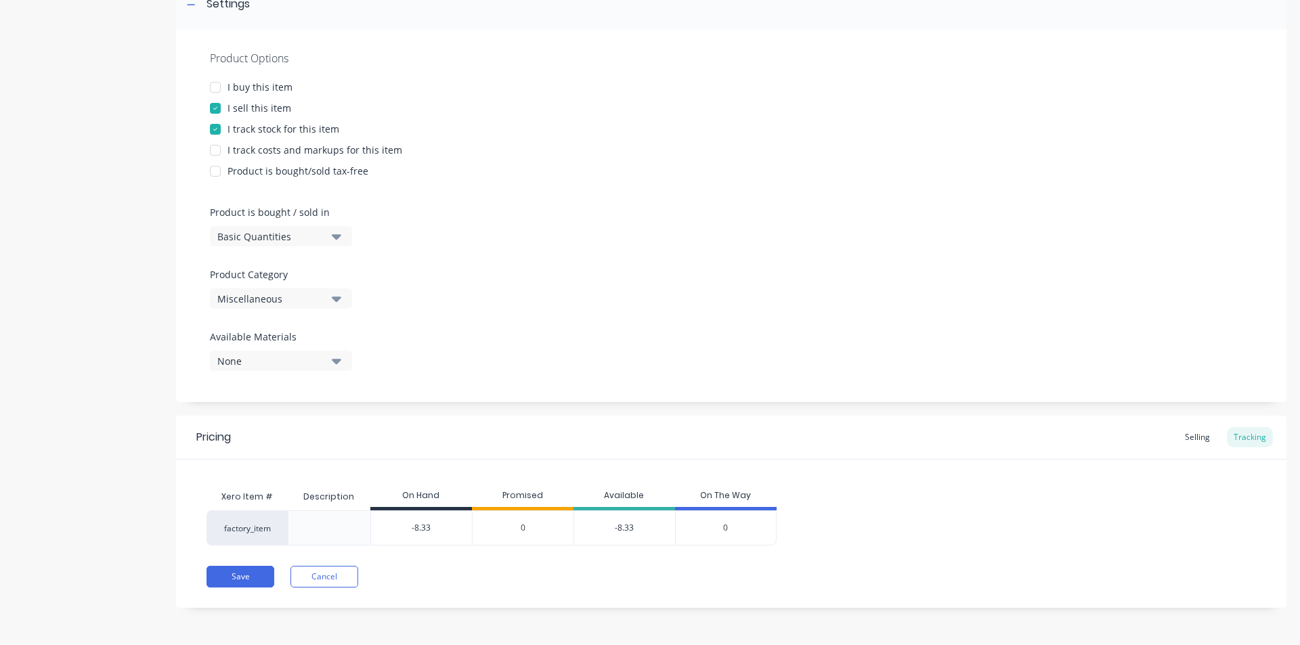
click at [436, 541] on div "-8.33" at bounding box center [421, 528] width 101 height 34
click at [418, 524] on input "-8.33" at bounding box center [421, 528] width 101 height 12
type input "-.33"
type textarea "x"
type input "-7.33"
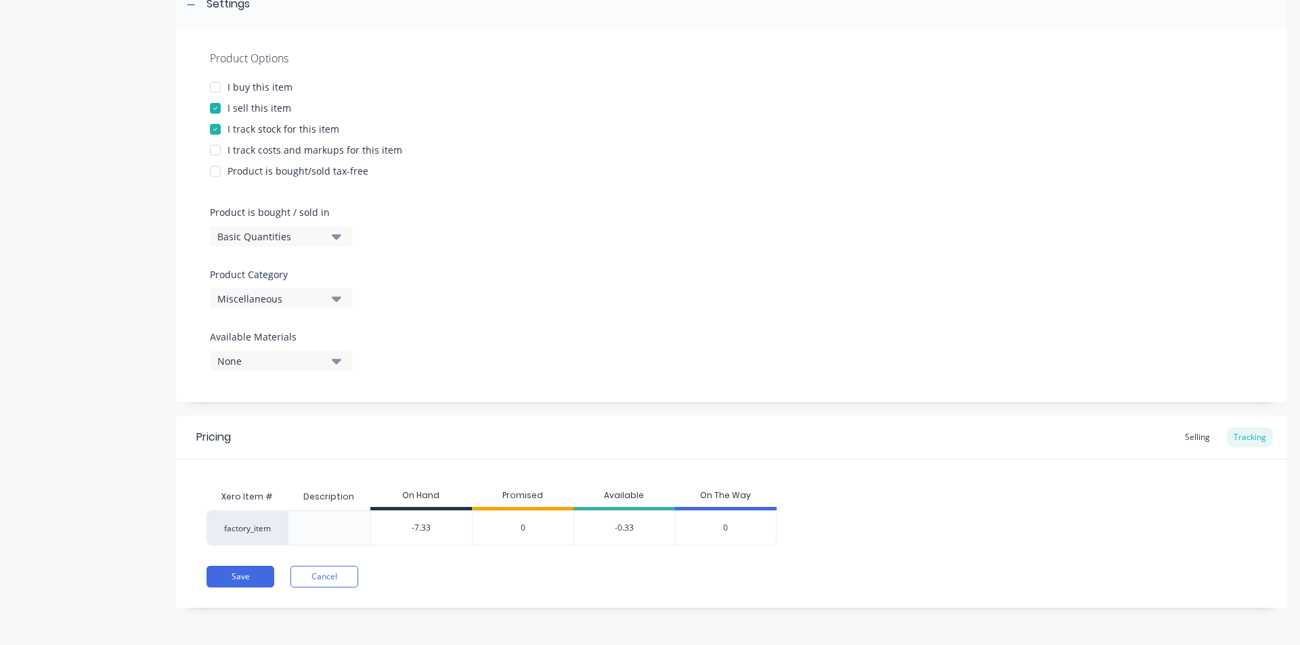
type textarea "x"
type input "-7.33"
click at [248, 568] on button "Save" at bounding box center [240, 577] width 68 height 22
type textarea "x"
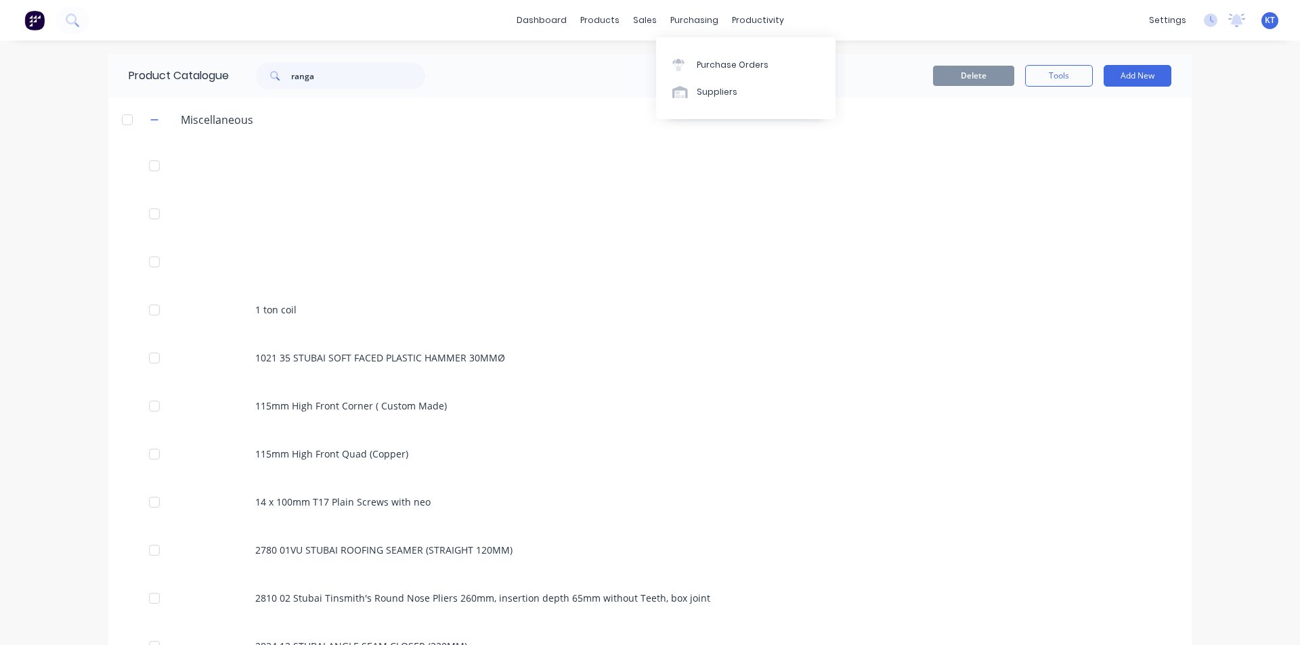
click at [648, 33] on div "dashboard products sales purchasing productivity dashboard products Product Cat…" at bounding box center [650, 20] width 1300 height 41
click at [646, 16] on div "sales" at bounding box center [644, 20] width 37 height 20
click at [640, 53] on link "Sales Orders" at bounding box center [710, 64] width 179 height 27
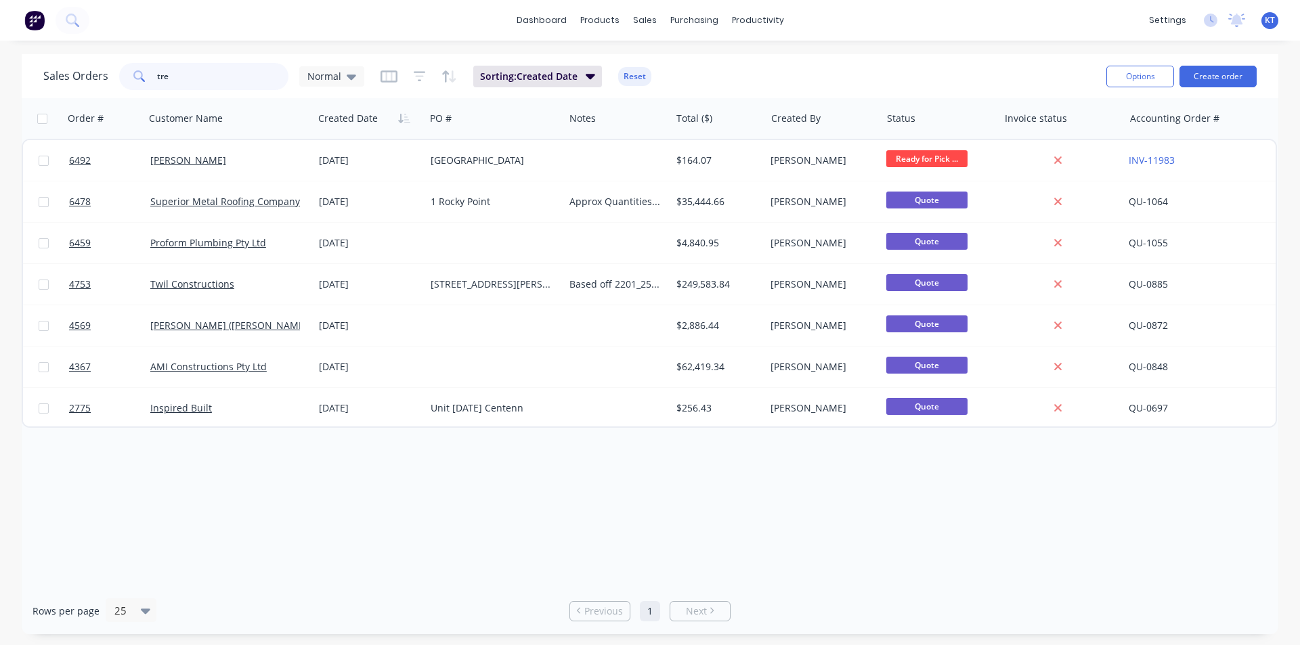
click at [234, 70] on input "tre" at bounding box center [223, 76] width 132 height 27
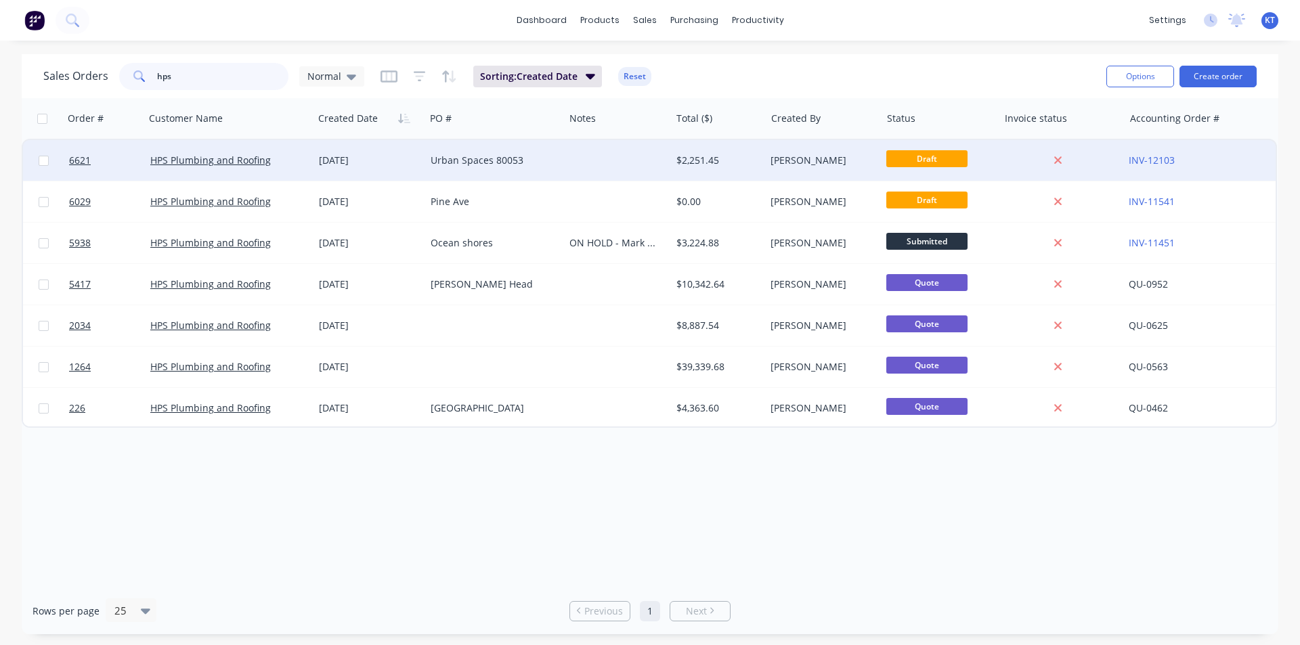
type input "hps"
click at [246, 171] on div "HPS Plumbing and Roofing" at bounding box center [229, 160] width 169 height 41
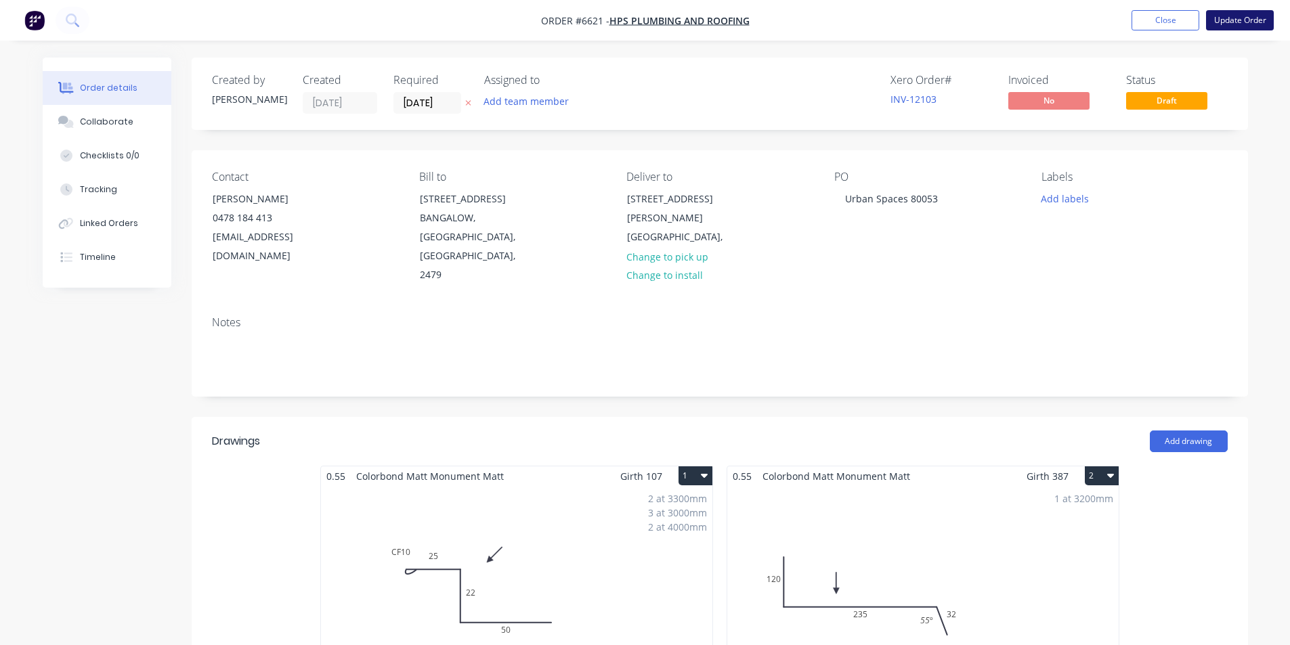
click at [1238, 28] on button "Update Order" at bounding box center [1240, 20] width 68 height 20
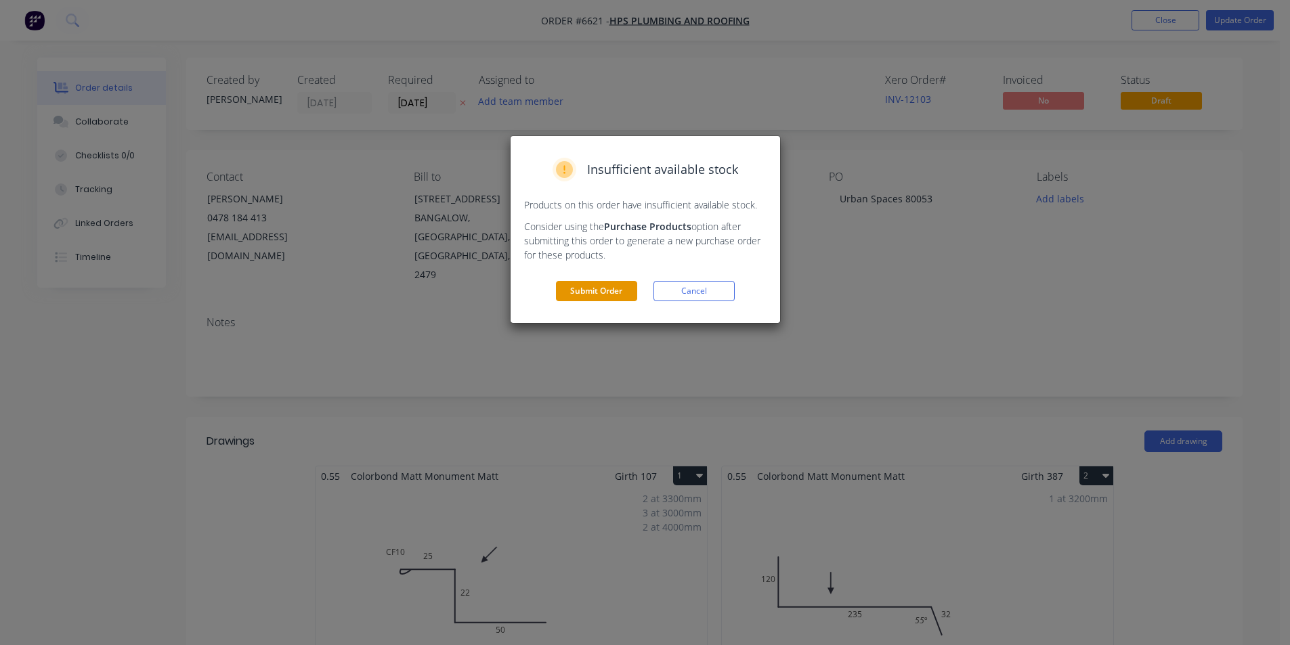
click at [591, 297] on button "Submit Order" at bounding box center [596, 291] width 81 height 20
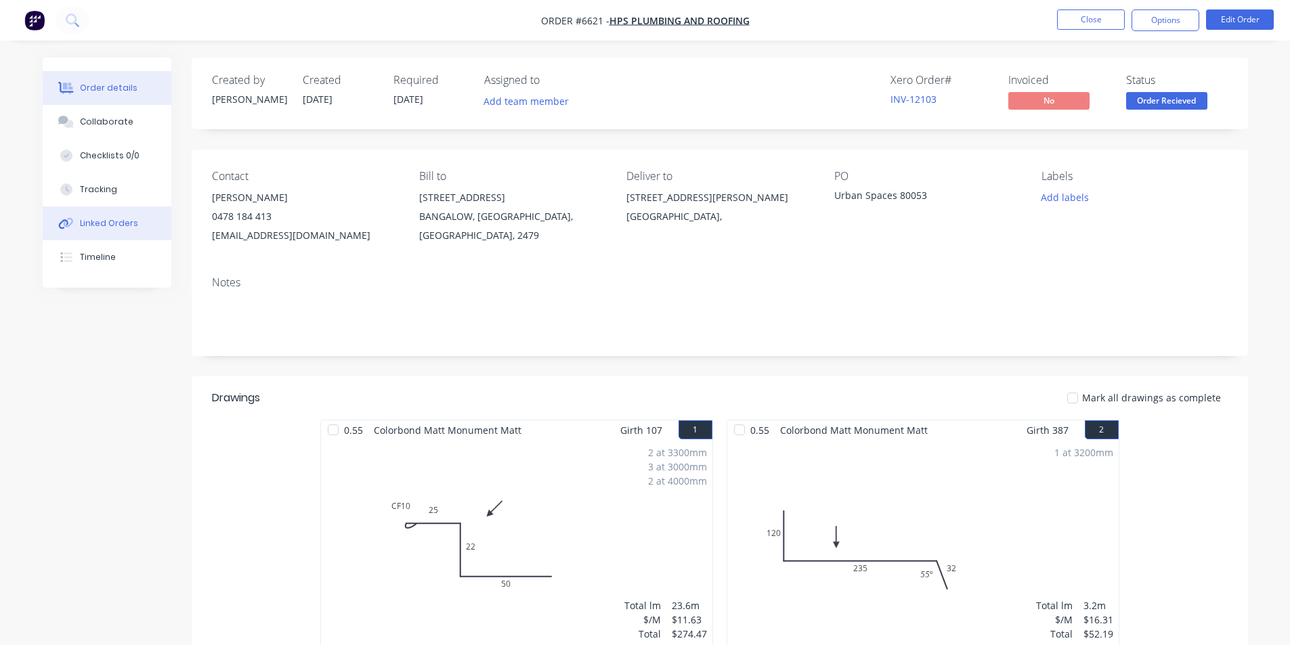
drag, startPoint x: 113, startPoint y: 204, endPoint x: 111, endPoint y: 213, distance: 9.0
click at [111, 213] on div "Order details Collaborate Checklists 0/0 Tracking Linked Orders Timeline" at bounding box center [107, 173] width 129 height 230
click at [110, 215] on button "Linked Orders" at bounding box center [107, 223] width 129 height 34
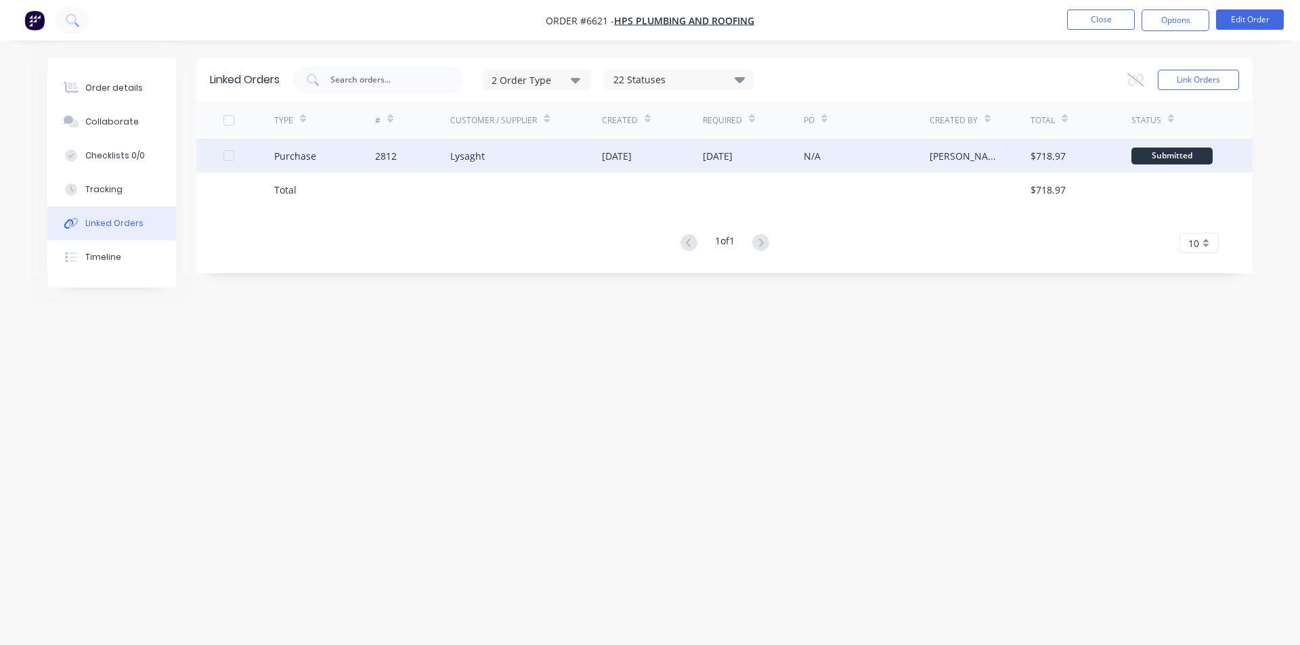
click at [391, 144] on div "2812" at bounding box center [413, 156] width 76 height 34
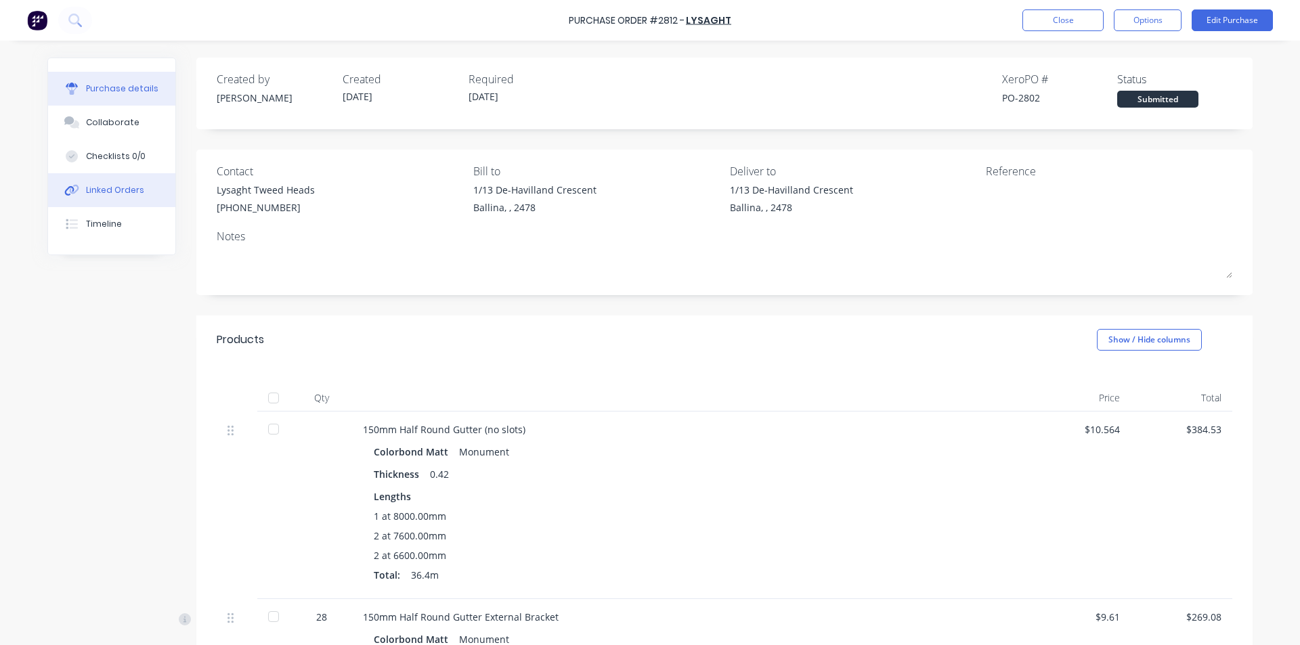
click at [151, 186] on button "Linked Orders" at bounding box center [111, 190] width 127 height 34
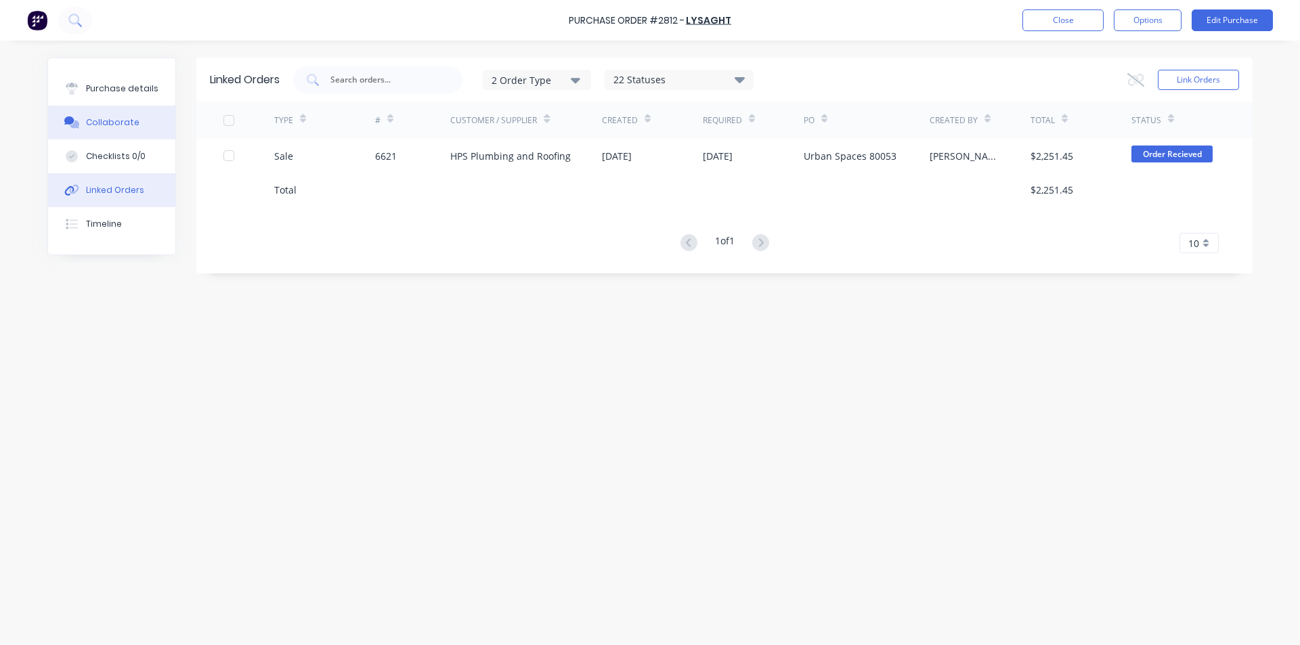
click at [121, 127] on div "Collaborate" at bounding box center [112, 122] width 53 height 12
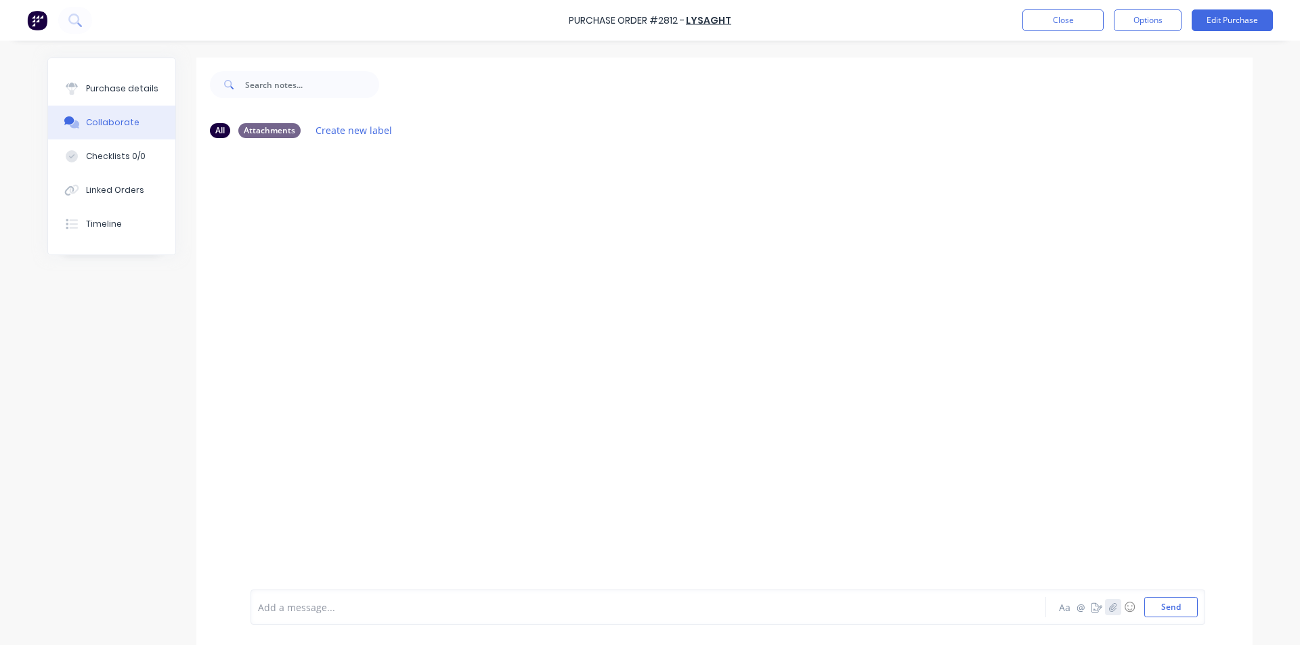
click at [1109, 605] on icon "button" at bounding box center [1112, 606] width 7 height 9
click at [1145, 605] on button "Send" at bounding box center [1170, 607] width 53 height 20
click at [1068, 23] on button "Close" at bounding box center [1062, 20] width 81 height 22
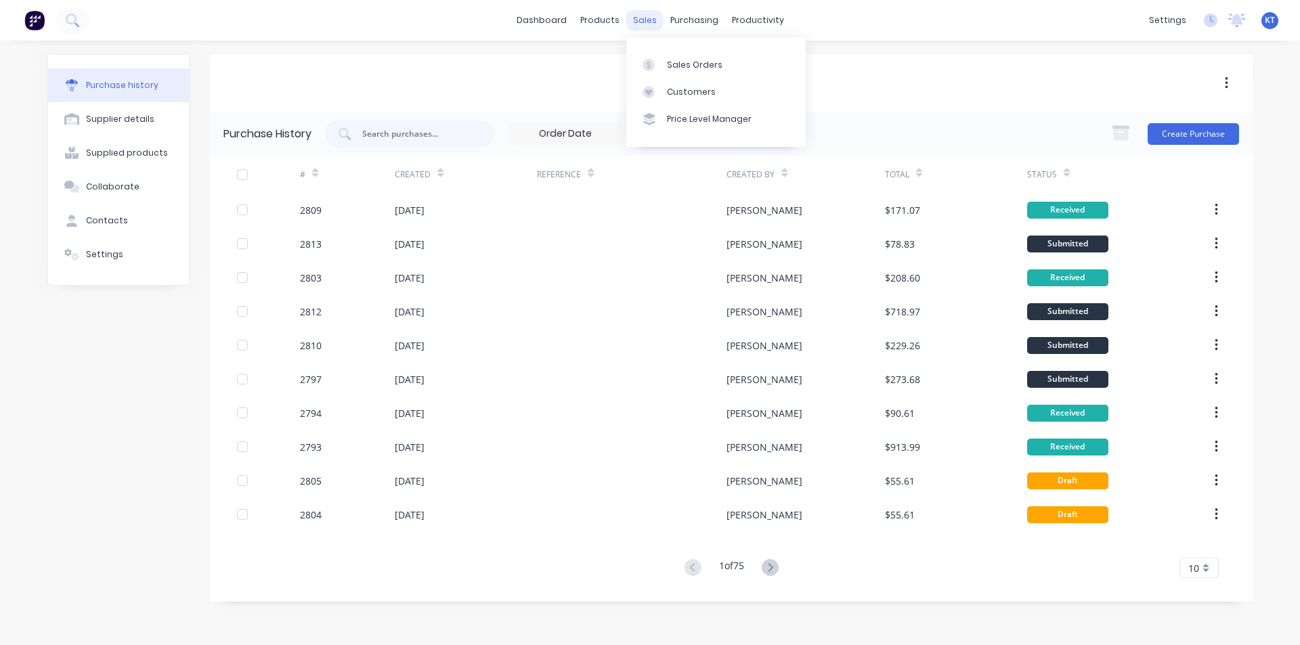
click at [644, 23] on div "sales" at bounding box center [644, 20] width 37 height 20
click at [715, 60] on div "Sales Orders" at bounding box center [695, 65] width 56 height 12
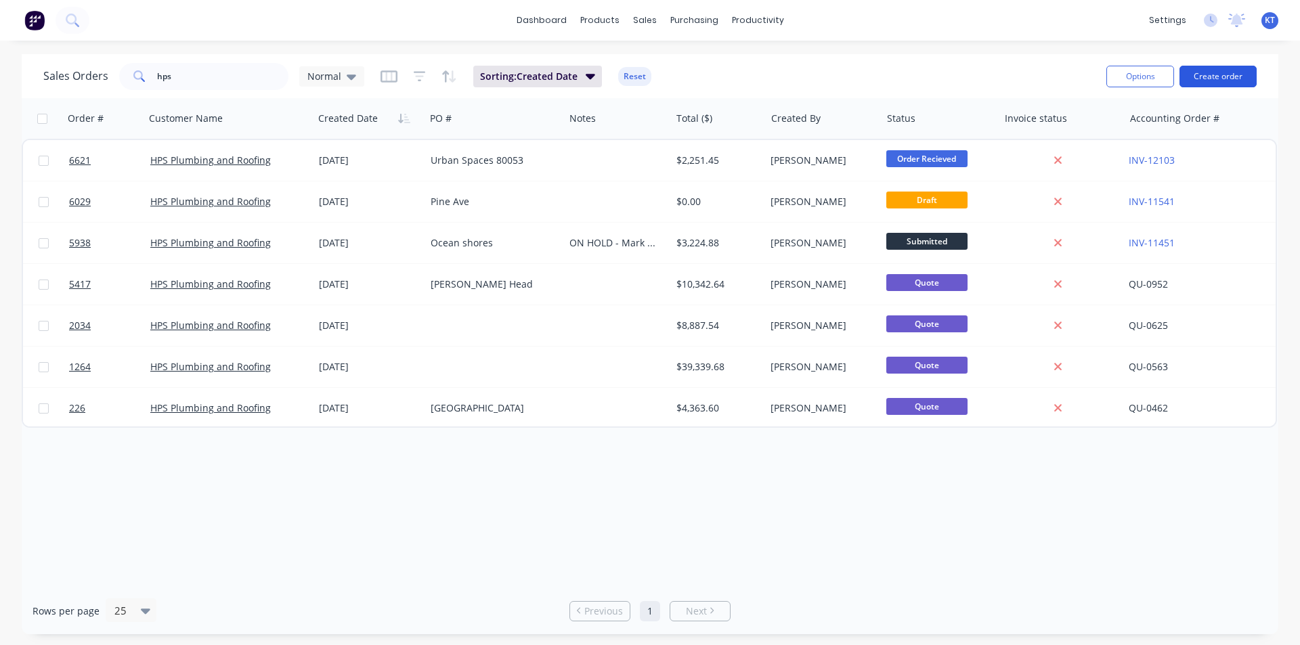
click at [1206, 70] on button "Create order" at bounding box center [1217, 77] width 77 height 22
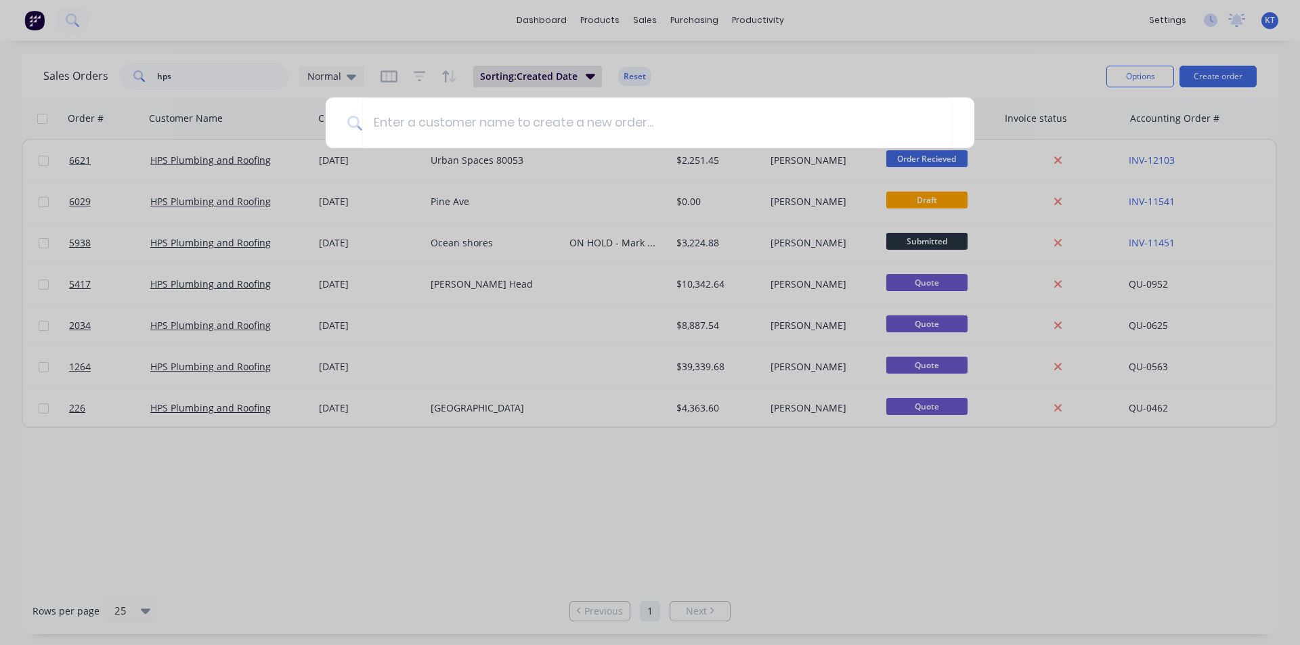
type input "r"
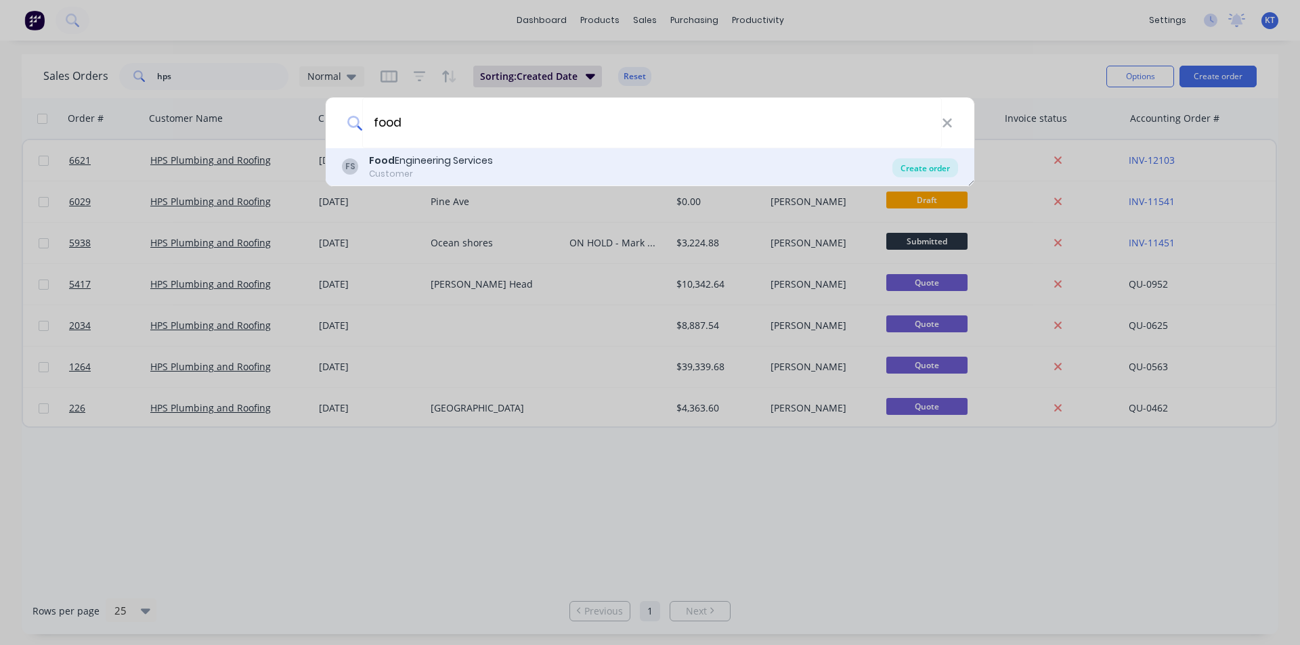
type input "food"
click at [949, 171] on div "Create order" at bounding box center [925, 167] width 66 height 19
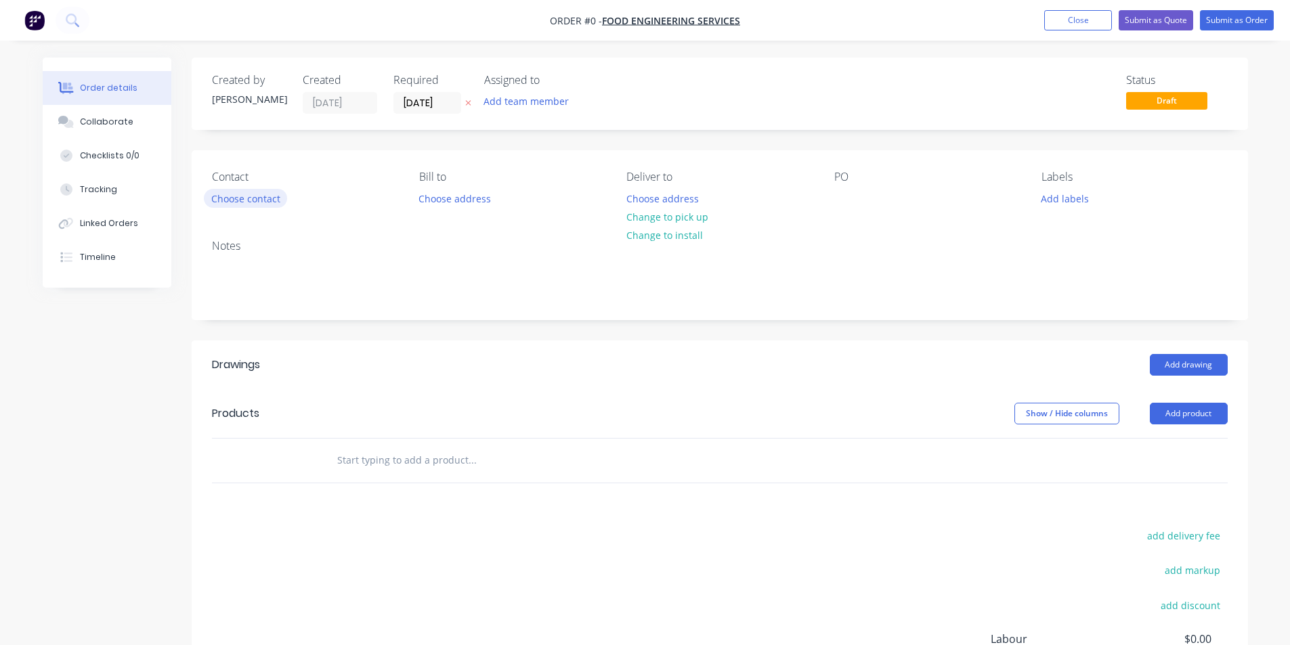
click at [251, 202] on button "Choose contact" at bounding box center [245, 198] width 83 height 18
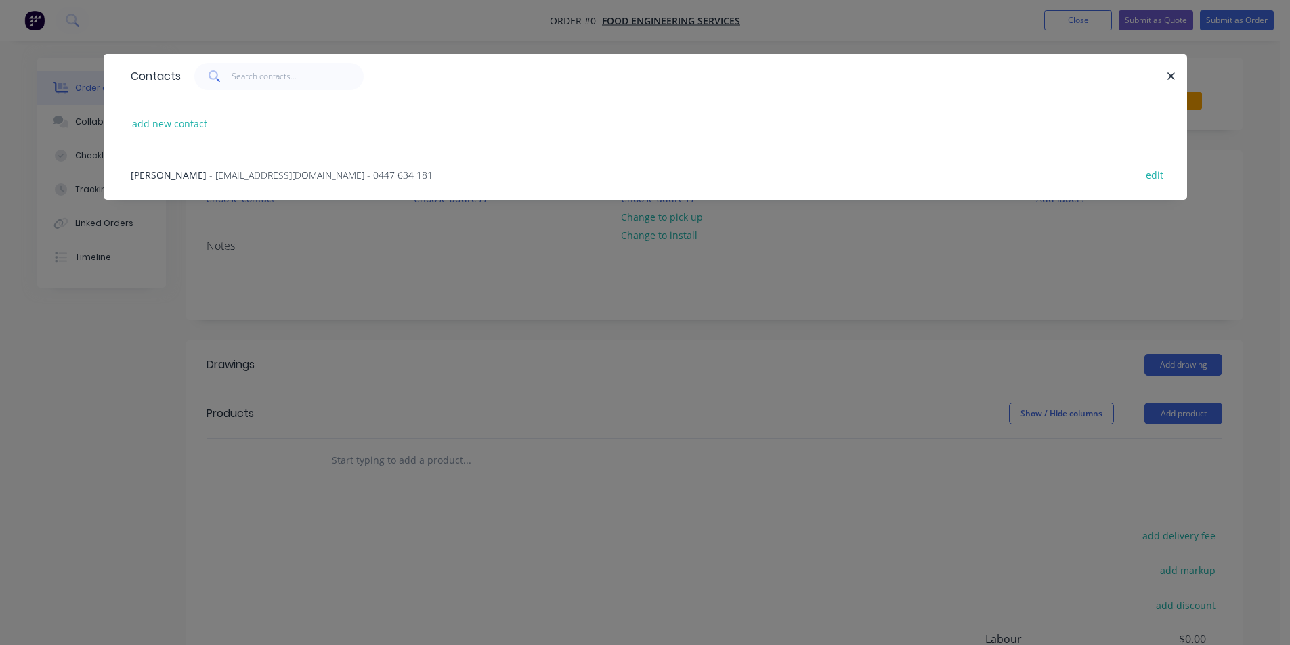
click at [246, 164] on div "Mark Pooley - fes.engineering72@gmail.com - 0447 634 181 edit" at bounding box center [645, 174] width 1042 height 51
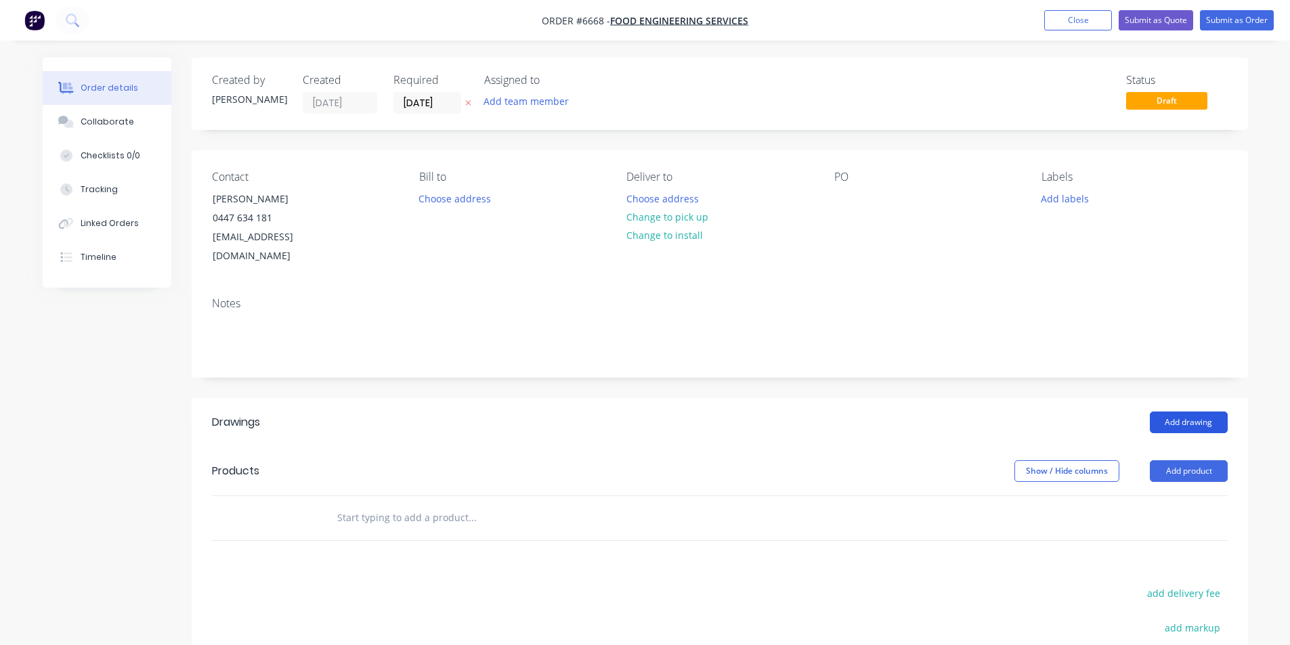
click at [1158, 412] on button "Add drawing" at bounding box center [1188, 423] width 78 height 22
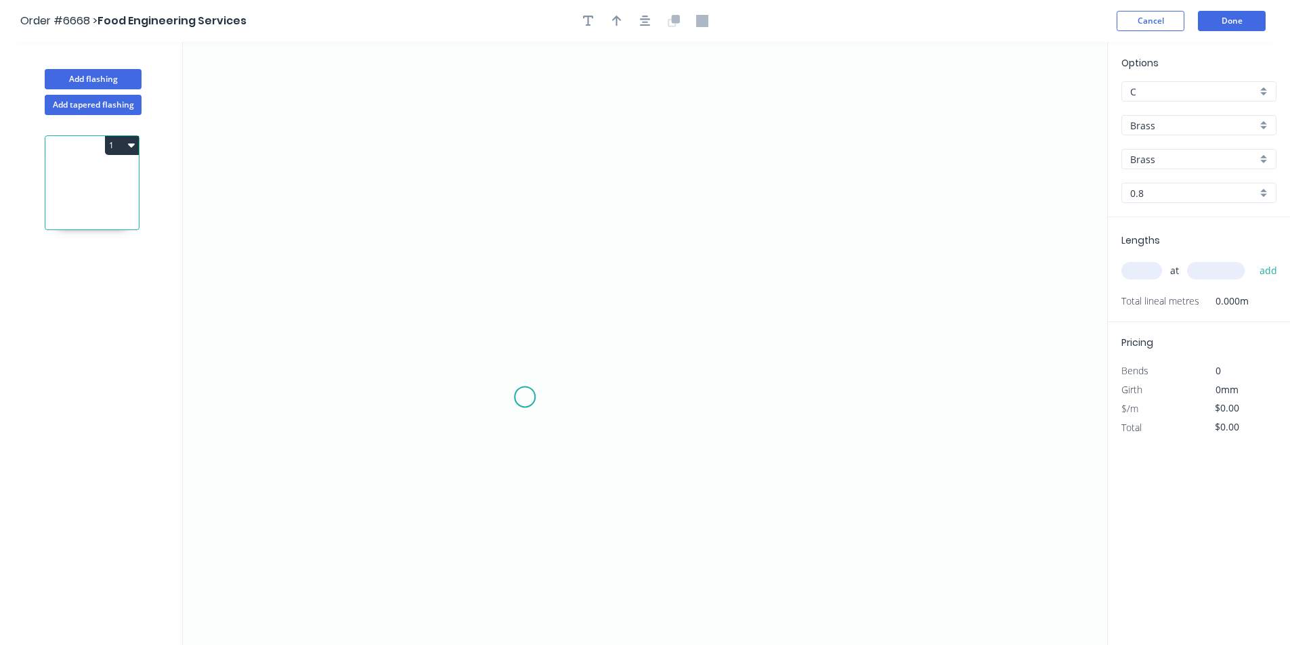
click at [525, 393] on icon "0" at bounding box center [645, 343] width 924 height 603
click at [530, 308] on icon "0" at bounding box center [645, 343] width 924 height 603
click at [711, 312] on icon "0 ?" at bounding box center [645, 343] width 924 height 603
click at [706, 406] on icon "0 ? ?" at bounding box center [645, 343] width 924 height 603
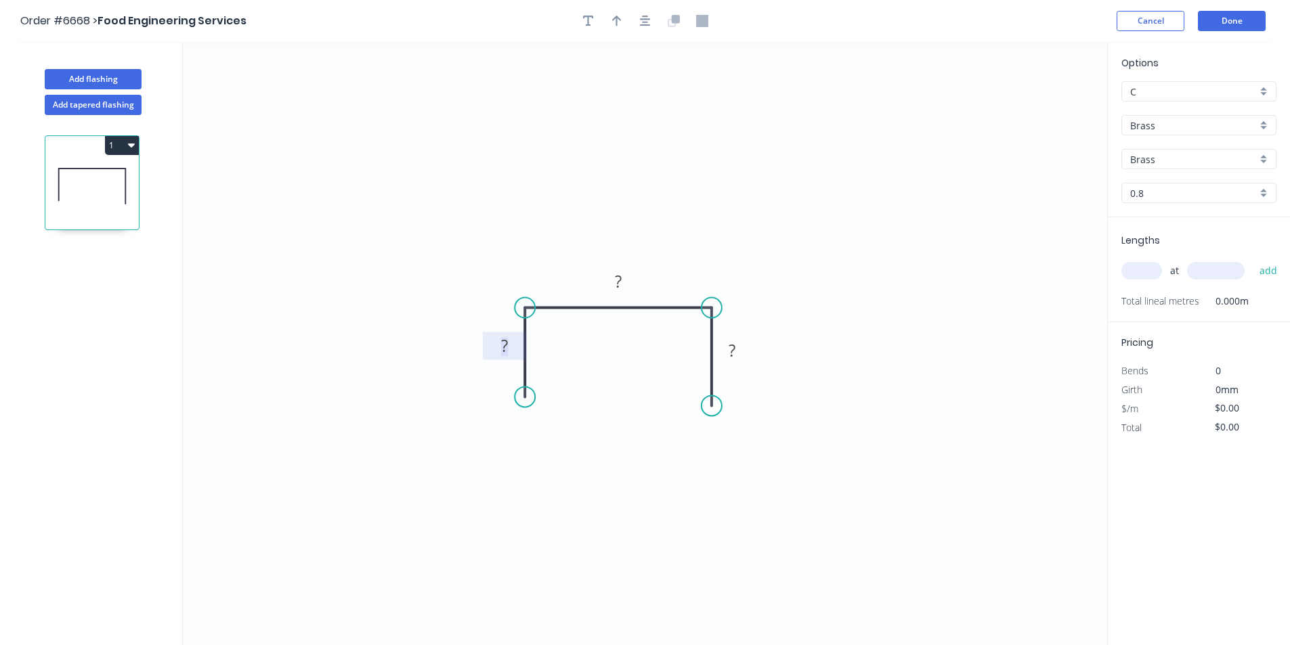
click at [514, 343] on rect at bounding box center [504, 347] width 27 height 19
type input "$146.31"
drag, startPoint x: 528, startPoint y: 398, endPoint x: 525, endPoint y: 408, distance: 10.5
click at [525, 408] on circle at bounding box center [524, 407] width 20 height 20
click at [648, 18] on icon "button" at bounding box center [645, 21] width 11 height 12
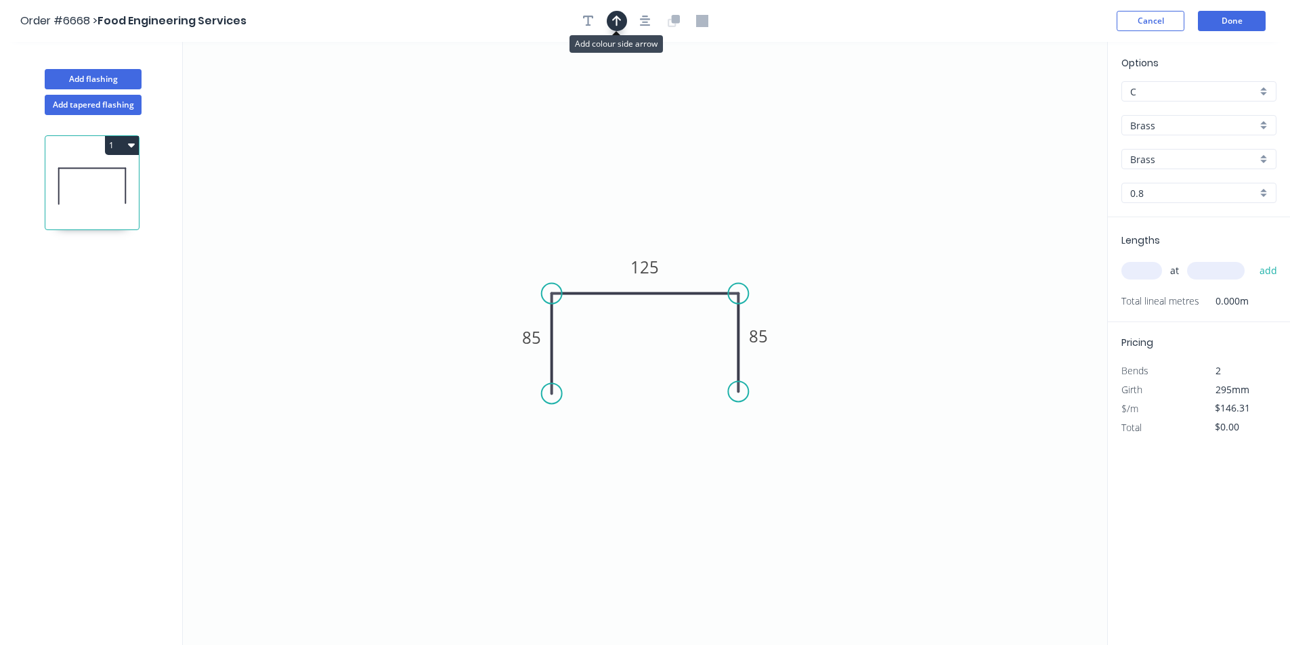
click at [620, 19] on icon "button" at bounding box center [616, 21] width 9 height 11
drag, startPoint x: 1041, startPoint y: 108, endPoint x: 649, endPoint y: 229, distance: 411.1
click at [649, 229] on icon at bounding box center [647, 213] width 12 height 43
click at [1225, 128] on input "Brass" at bounding box center [1193, 125] width 127 height 14
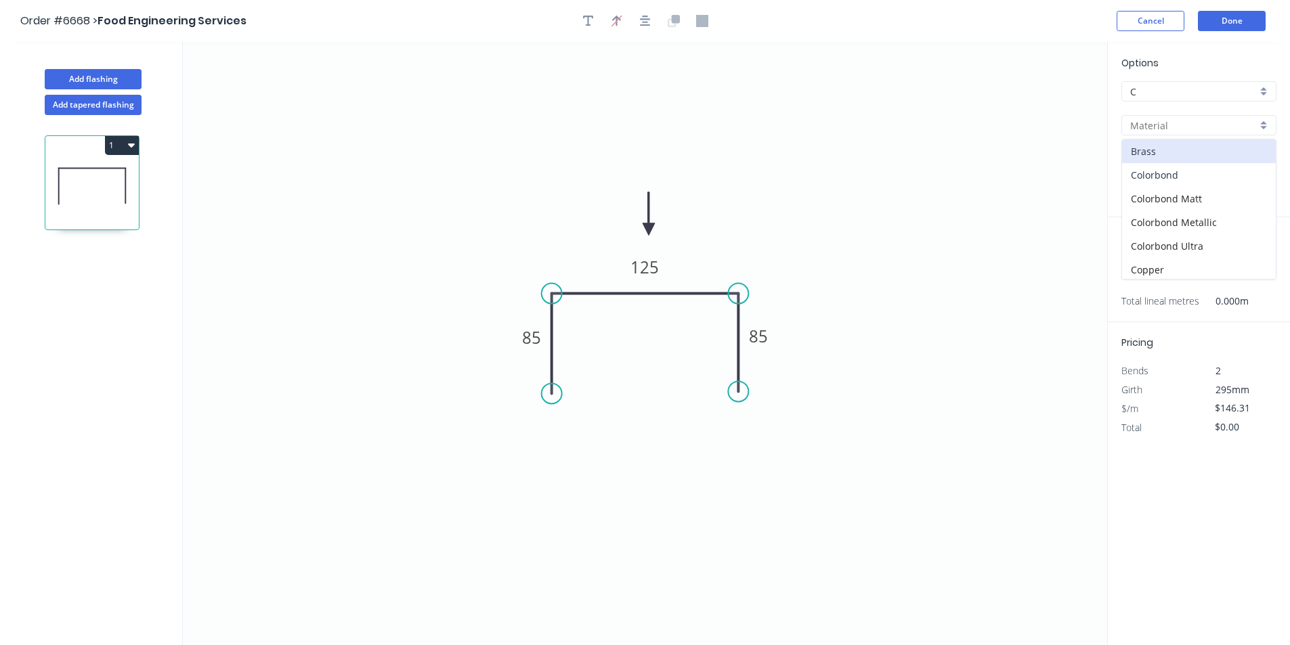
click at [1202, 170] on div "Colorbond" at bounding box center [1199, 175] width 154 height 24
type input "Colorbond"
type input "Basalt"
type input "0.55"
type input "$14.20"
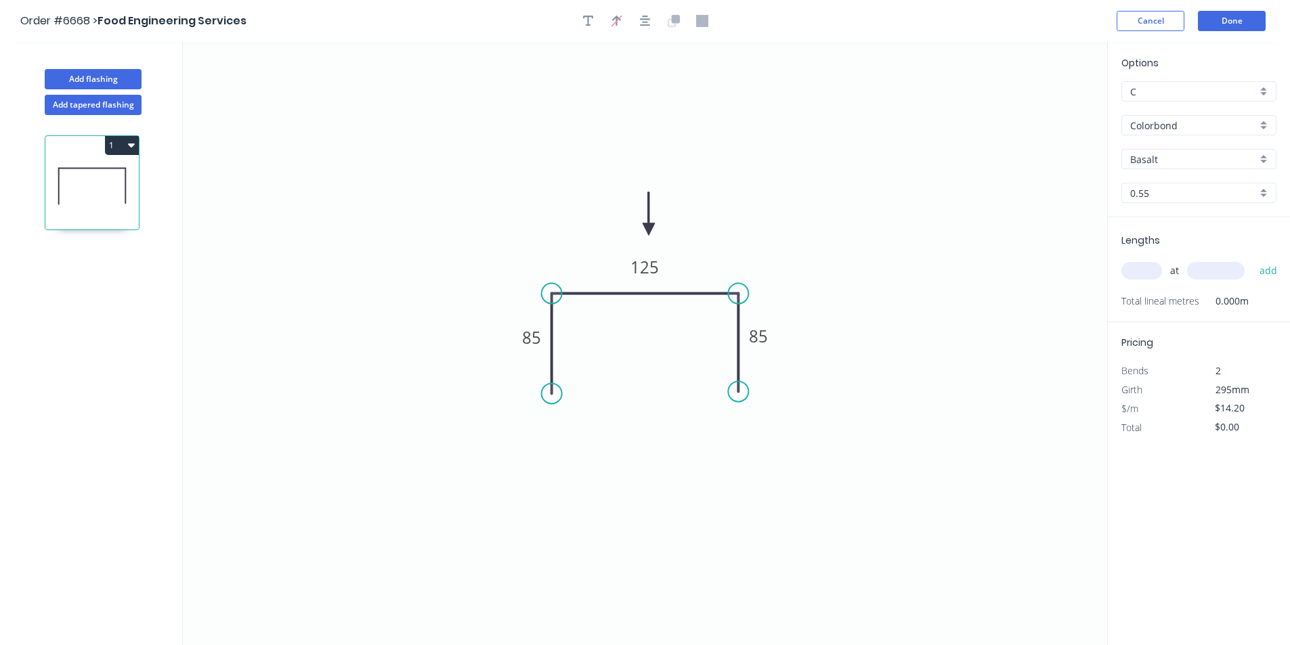
click at [1196, 149] on div "Basalt" at bounding box center [1198, 159] width 155 height 20
click at [1194, 162] on input "text" at bounding box center [1193, 159] width 127 height 14
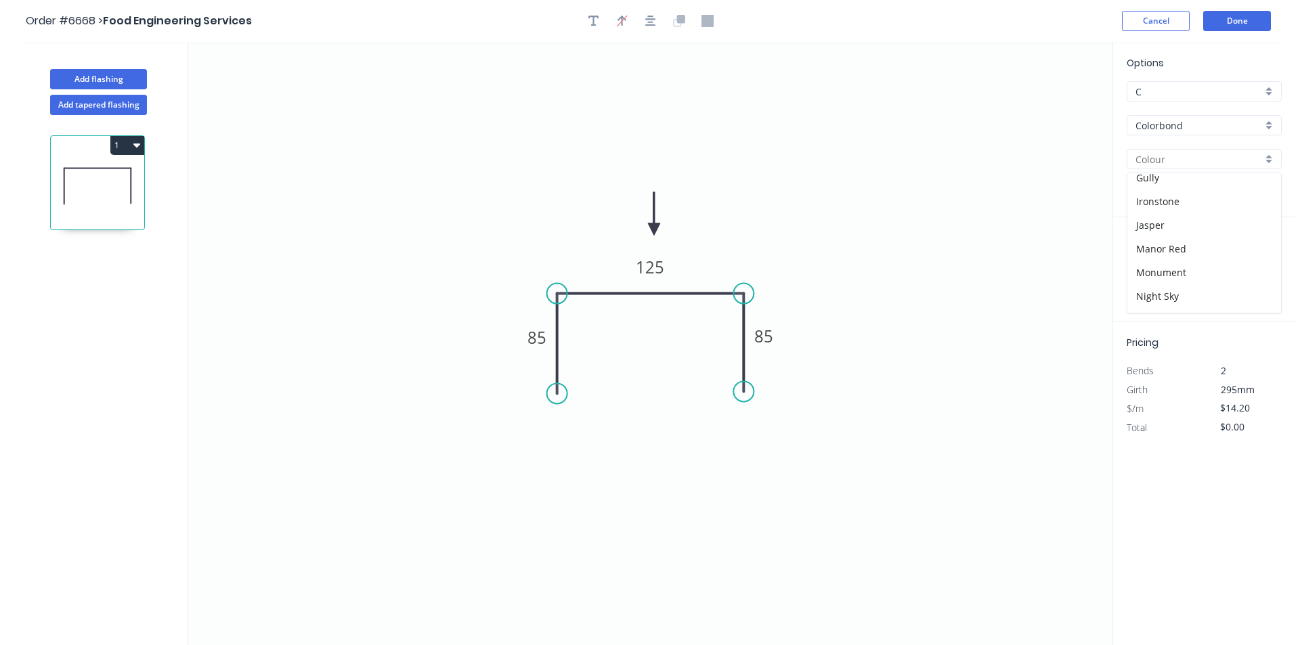
scroll to position [203, 0]
click at [1172, 286] on div "Night Sky" at bounding box center [1199, 290] width 154 height 24
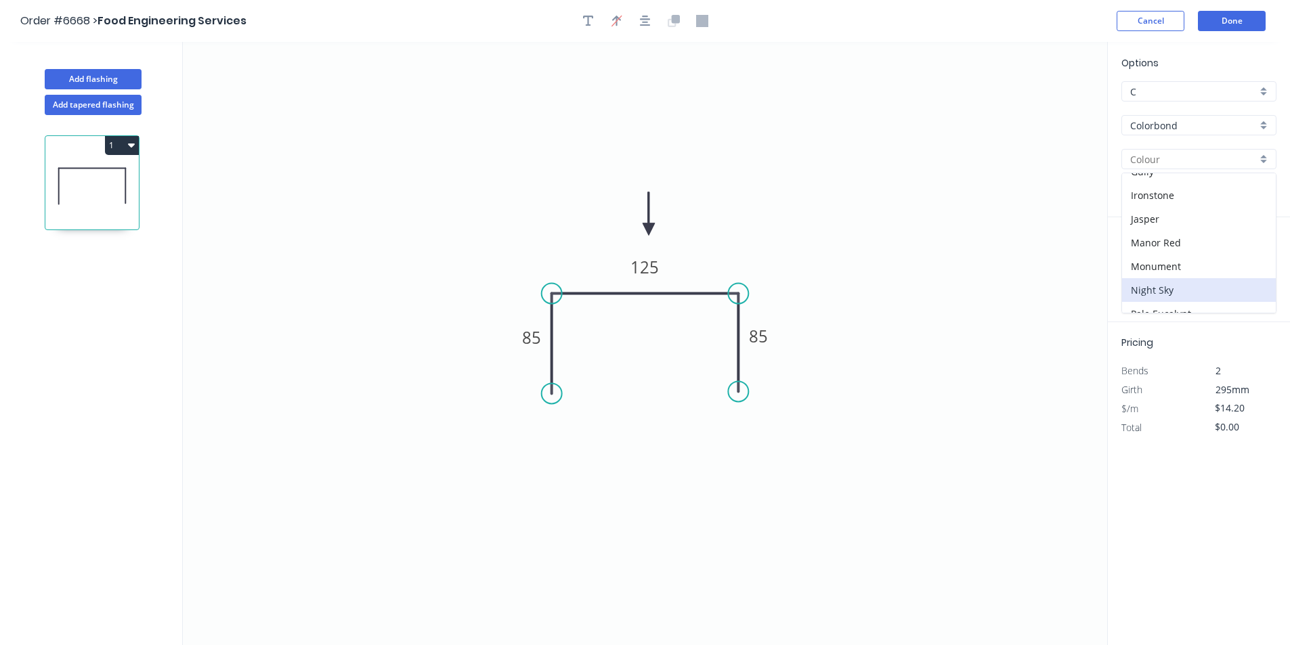
type input "Night Sky"
click at [1160, 263] on div "at add" at bounding box center [1200, 270] width 158 height 23
click at [1156, 266] on input "text" at bounding box center [1141, 271] width 41 height 18
type input "1"
type input "2045"
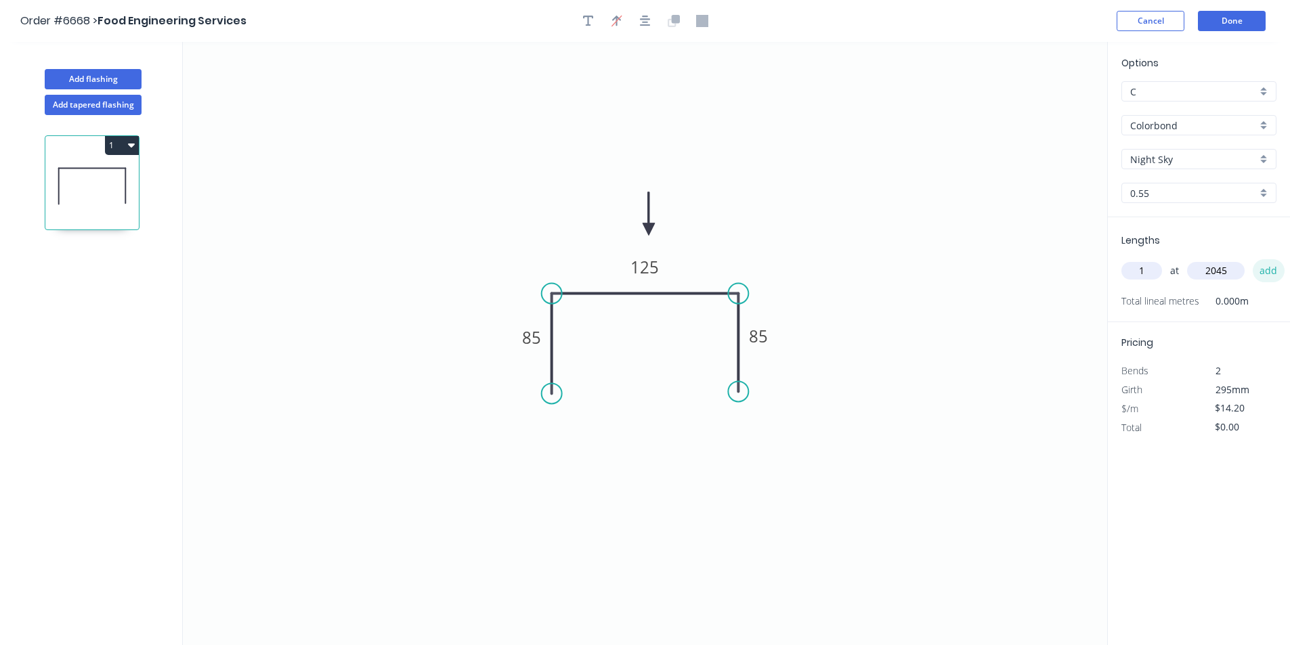
click at [1252, 259] on button "add" at bounding box center [1268, 270] width 32 height 23
type input "$29.04"
click at [108, 76] on button "Add flashing" at bounding box center [93, 79] width 97 height 20
type input "$0.00"
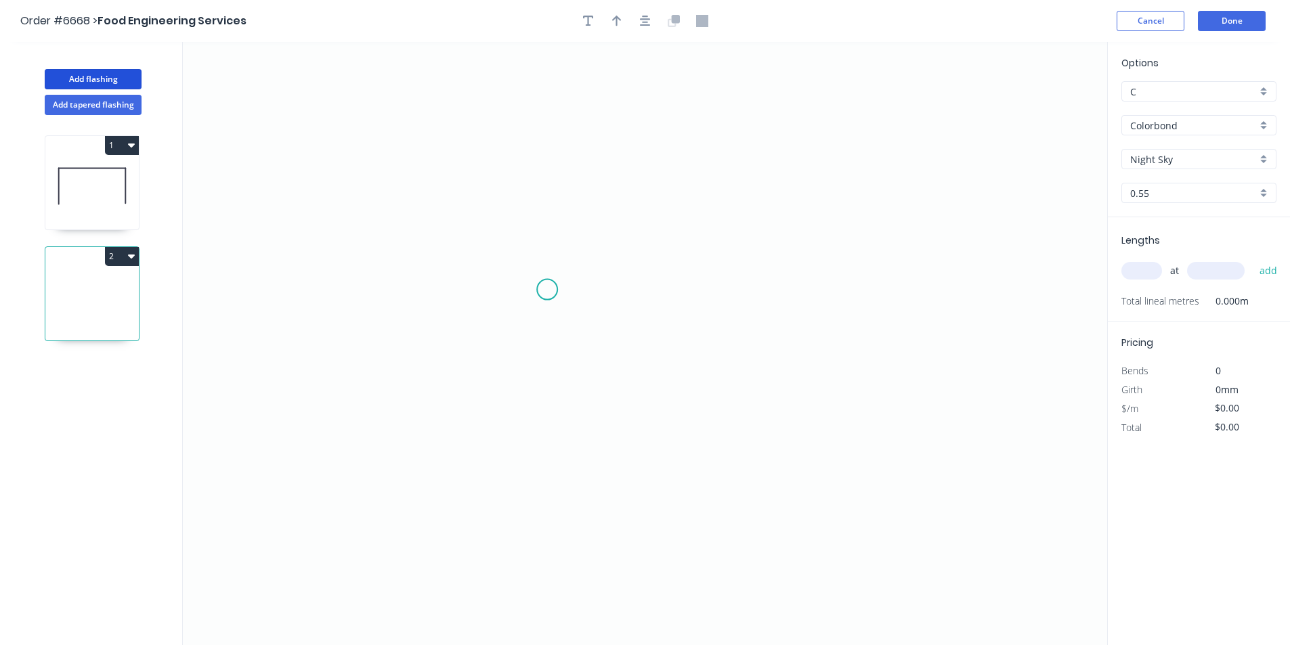
click at [547, 290] on icon "0" at bounding box center [645, 343] width 924 height 603
click at [703, 288] on icon "0" at bounding box center [645, 343] width 924 height 603
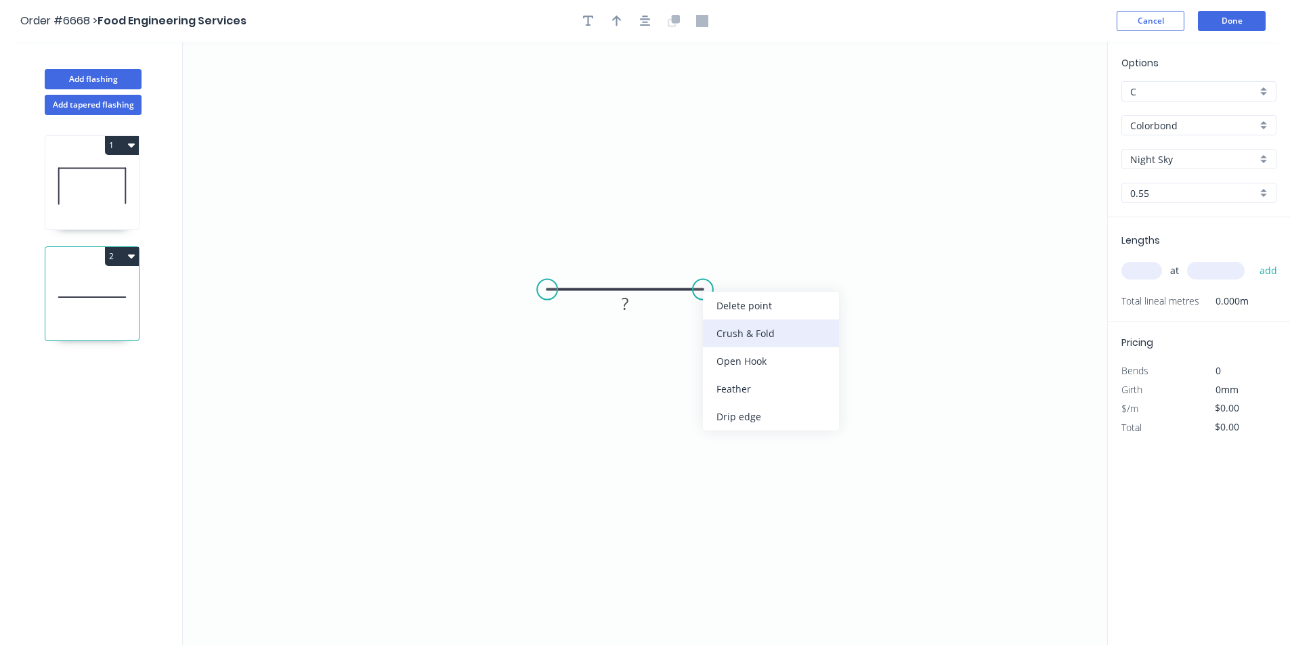
click at [730, 330] on div "Crush & Fold" at bounding box center [771, 334] width 136 height 28
click at [726, 336] on div "Flip bend" at bounding box center [773, 336] width 136 height 28
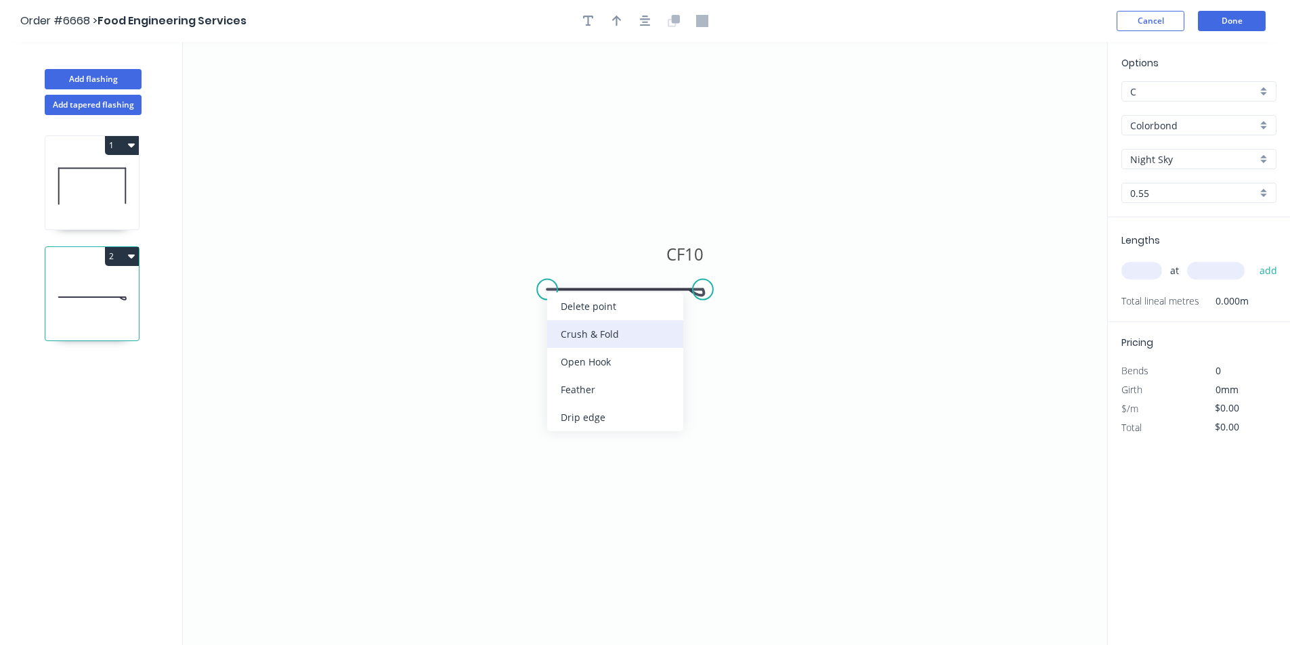
click at [566, 334] on div "Crush & Fold" at bounding box center [615, 334] width 136 height 28
click at [623, 304] on tspan "?" at bounding box center [624, 303] width 7 height 22
type input "$12.54"
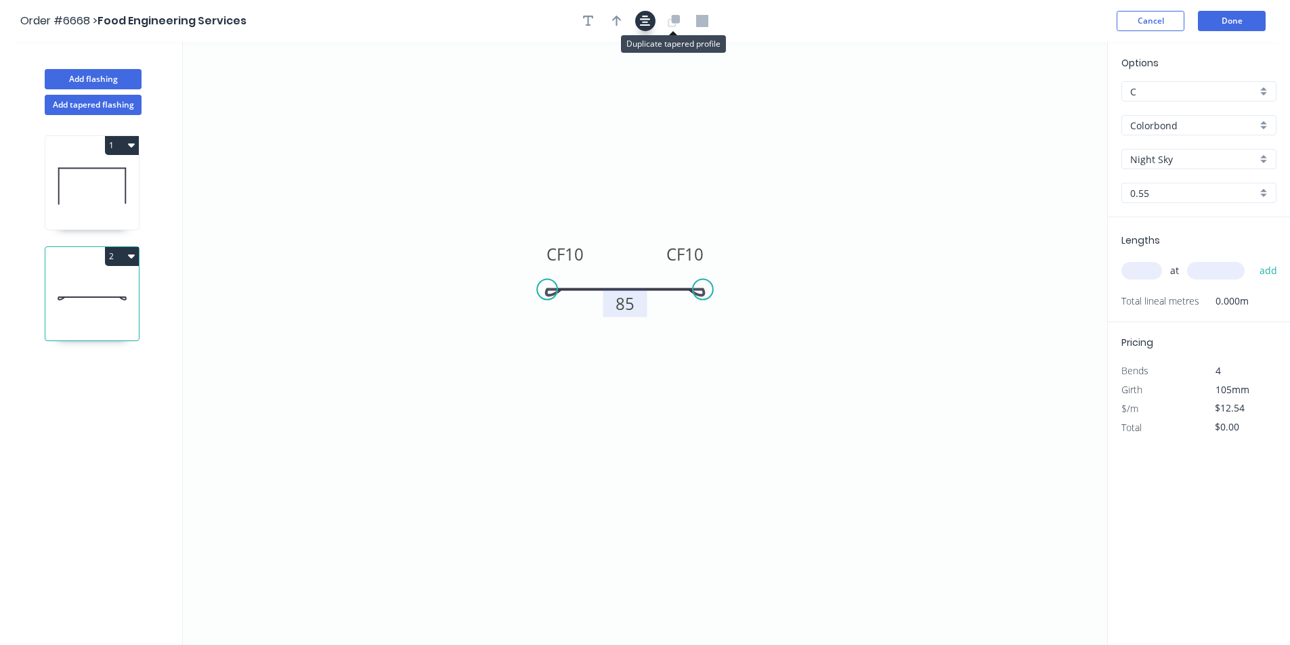
click at [637, 27] on button "button" at bounding box center [645, 21] width 20 height 20
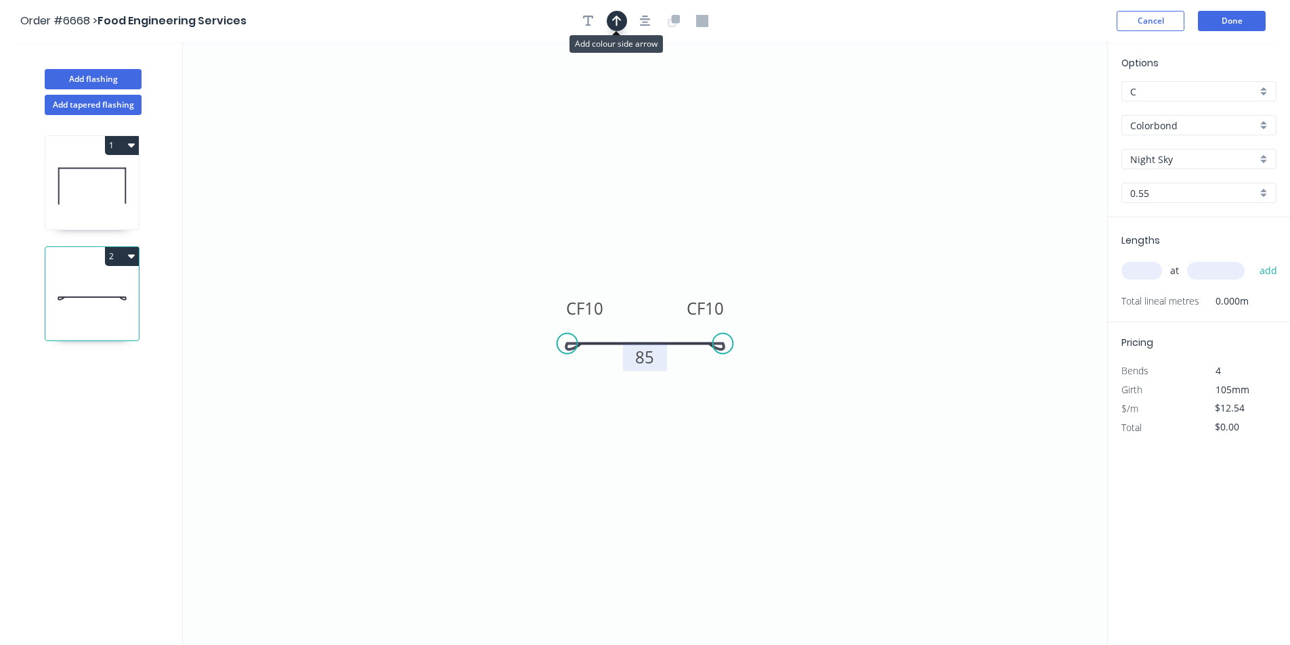
click at [608, 22] on button "button" at bounding box center [617, 21] width 20 height 20
drag, startPoint x: 1040, startPoint y: 107, endPoint x: 615, endPoint y: 298, distance: 466.0
click at [615, 298] on icon at bounding box center [615, 282] width 12 height 43
click at [1151, 278] on input "text" at bounding box center [1141, 271] width 41 height 18
type input "1"
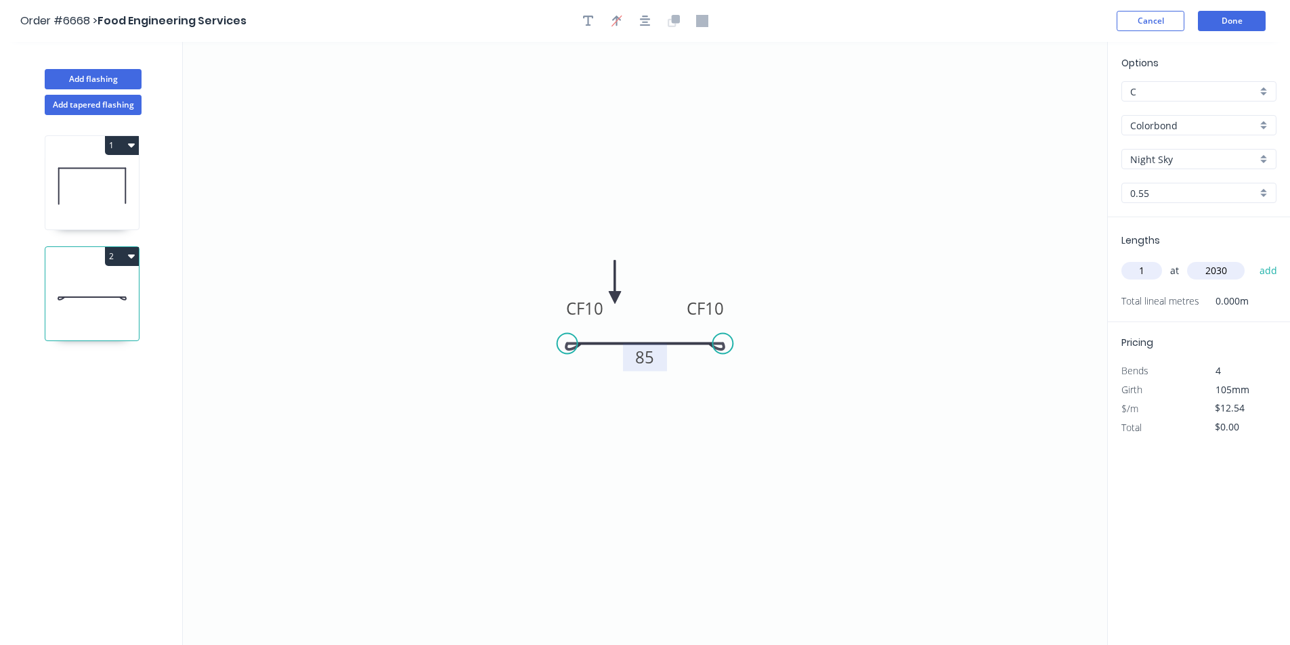
type input "2030"
click at [1252, 259] on button "add" at bounding box center [1268, 270] width 32 height 23
type input "$25.46"
click at [722, 308] on tspan "10" at bounding box center [714, 308] width 19 height 22
click at [602, 311] on tspan "10" at bounding box center [593, 308] width 19 height 22
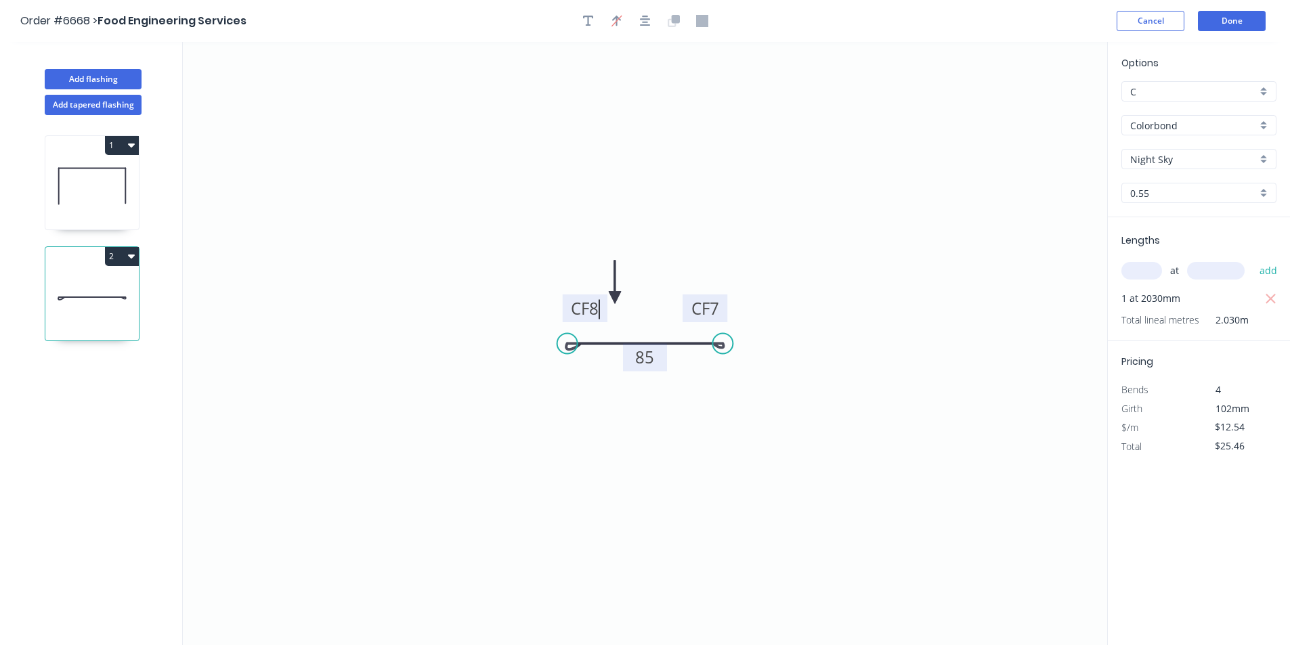
type input "$9.18"
type input "$18.64"
click at [1239, 18] on button "Done" at bounding box center [1232, 21] width 68 height 20
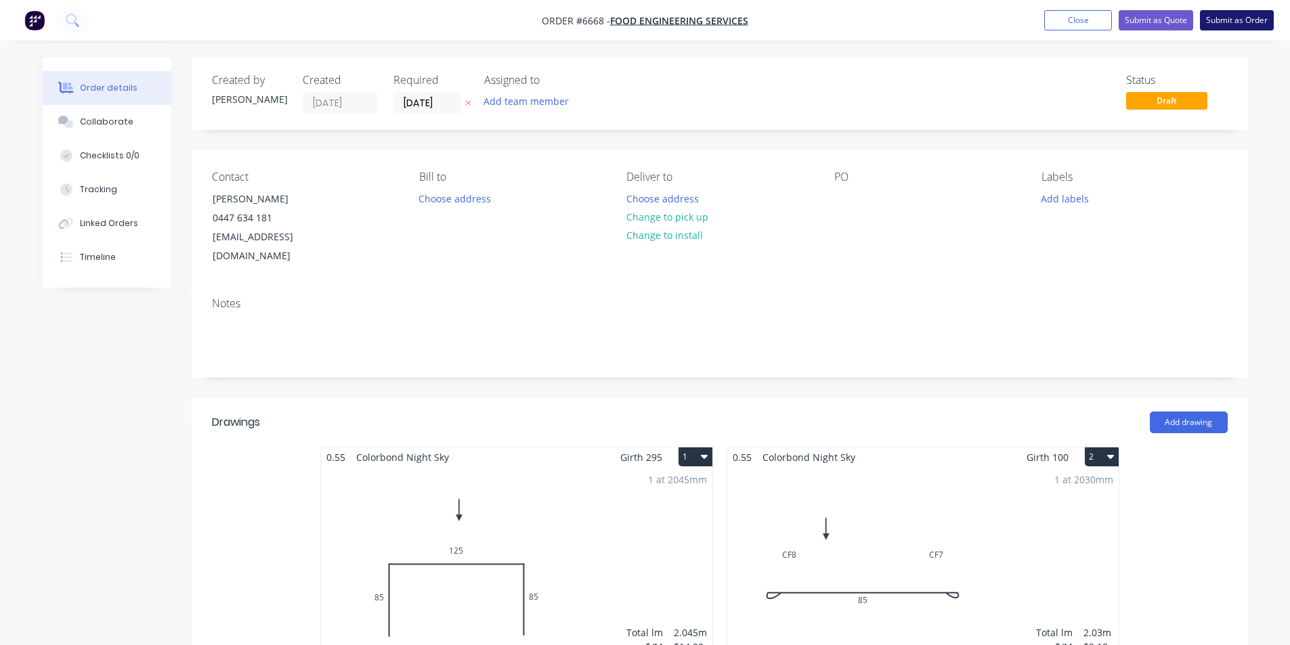
click at [1248, 15] on button "Submit as Order" at bounding box center [1237, 20] width 74 height 20
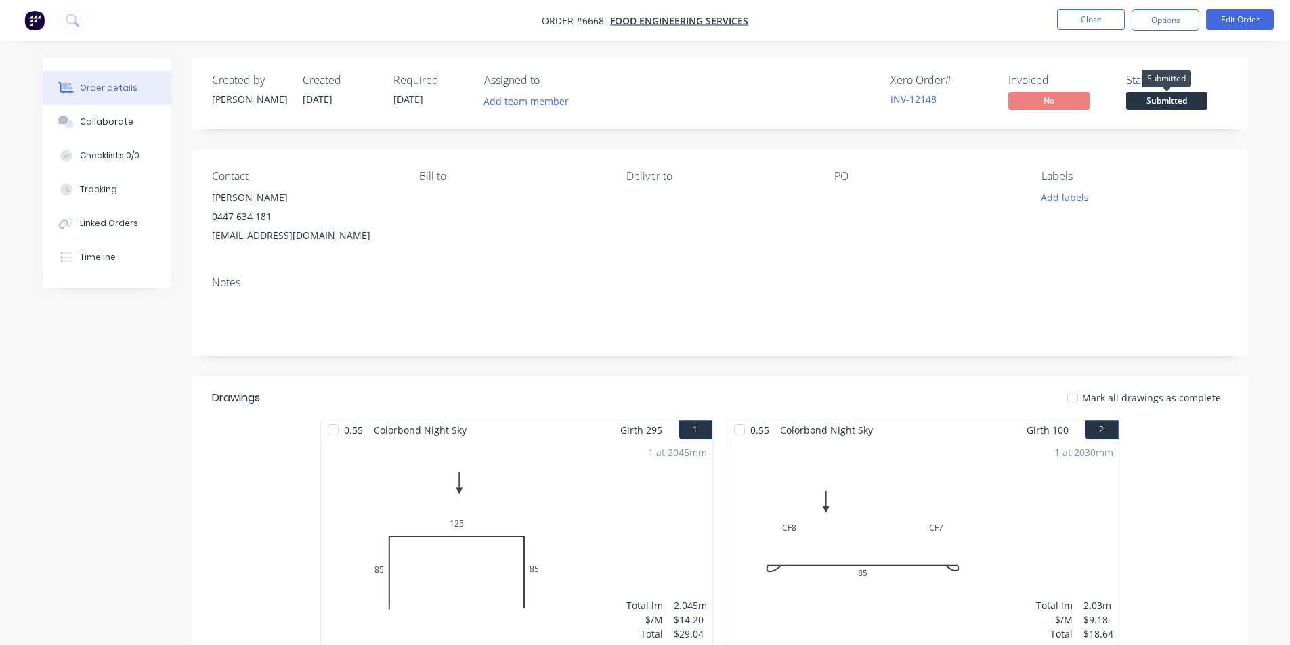
click at [1166, 104] on span "Submitted" at bounding box center [1166, 100] width 81 height 17
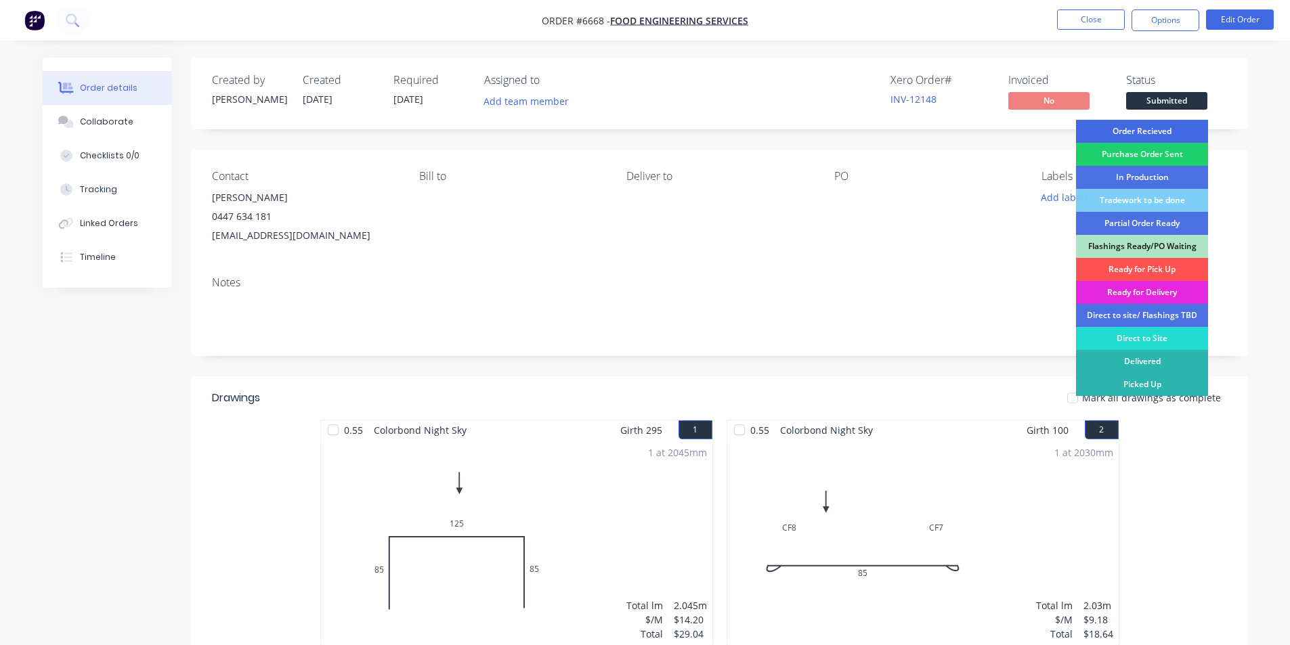
click at [1163, 133] on div "Order Recieved" at bounding box center [1142, 131] width 132 height 23
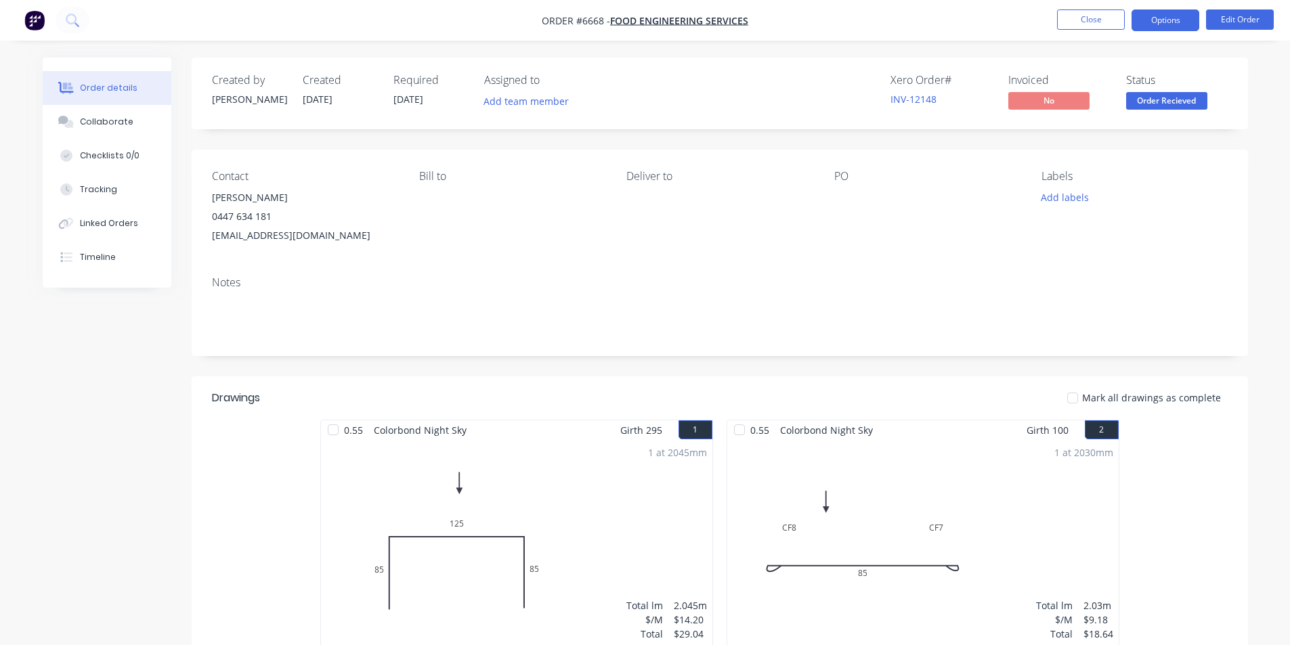
click at [1156, 24] on button "Options" at bounding box center [1165, 20] width 68 height 22
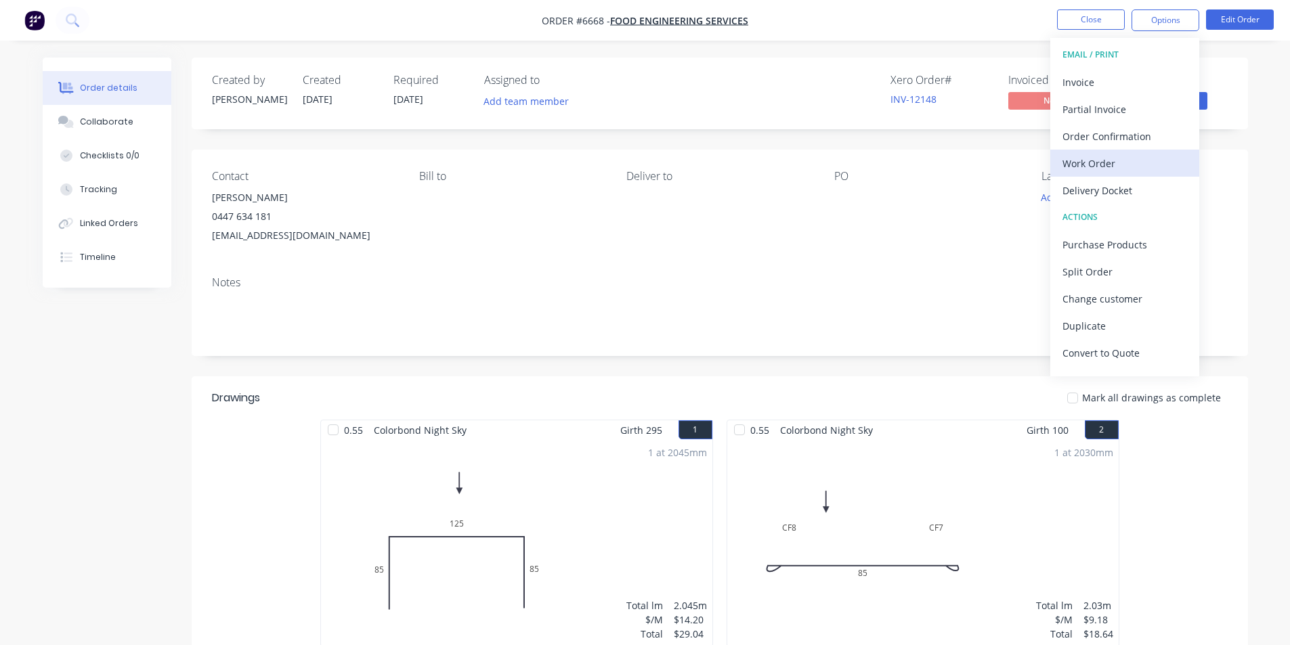
click at [1126, 155] on div "Work Order" at bounding box center [1124, 164] width 125 height 20
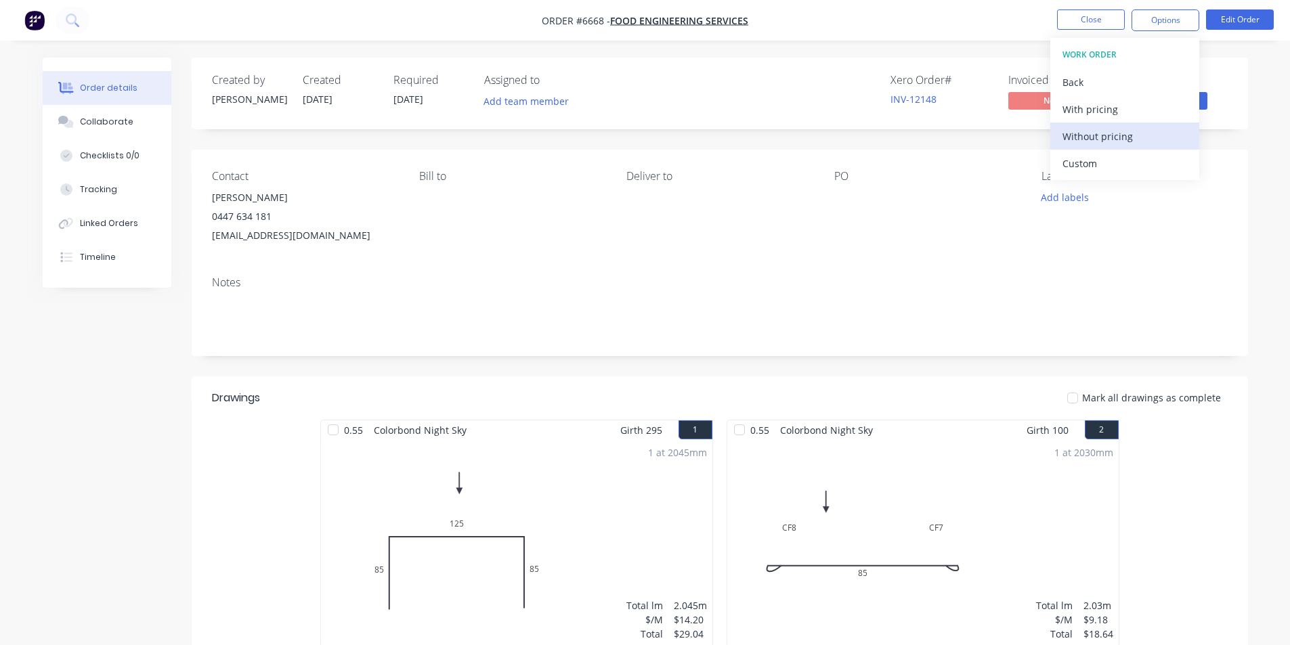
click at [1124, 129] on div "Without pricing" at bounding box center [1124, 137] width 125 height 20
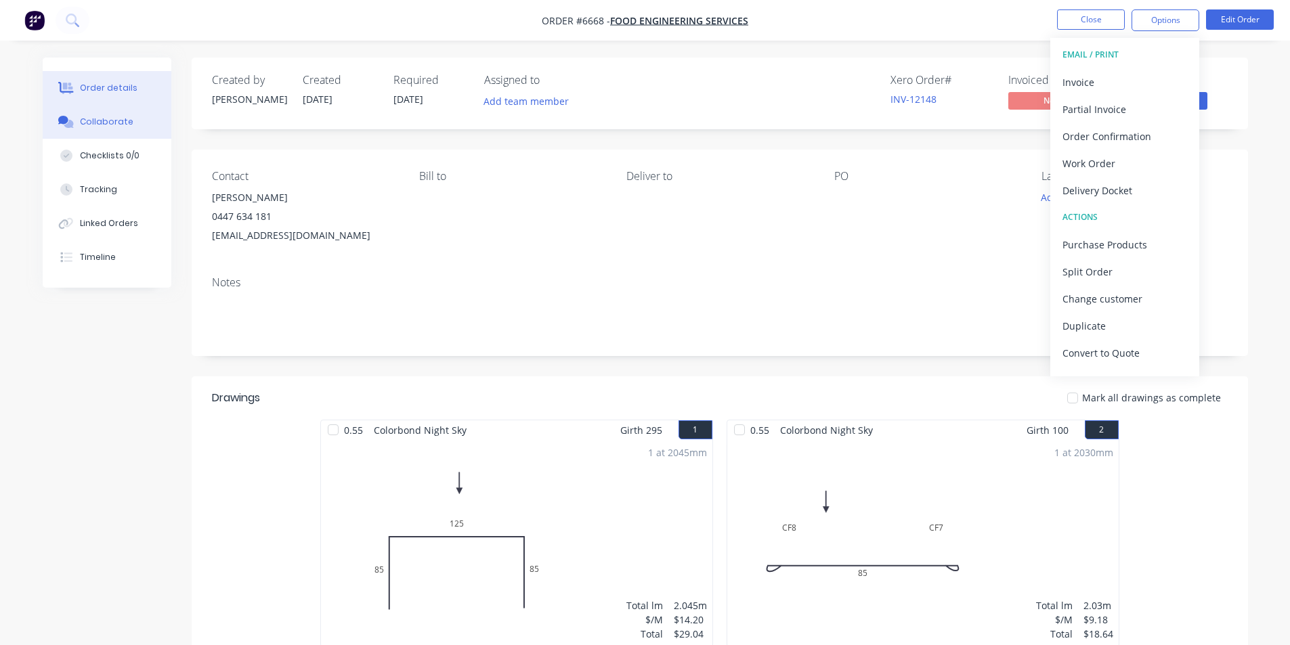
click at [79, 124] on button "Collaborate" at bounding box center [107, 122] width 129 height 34
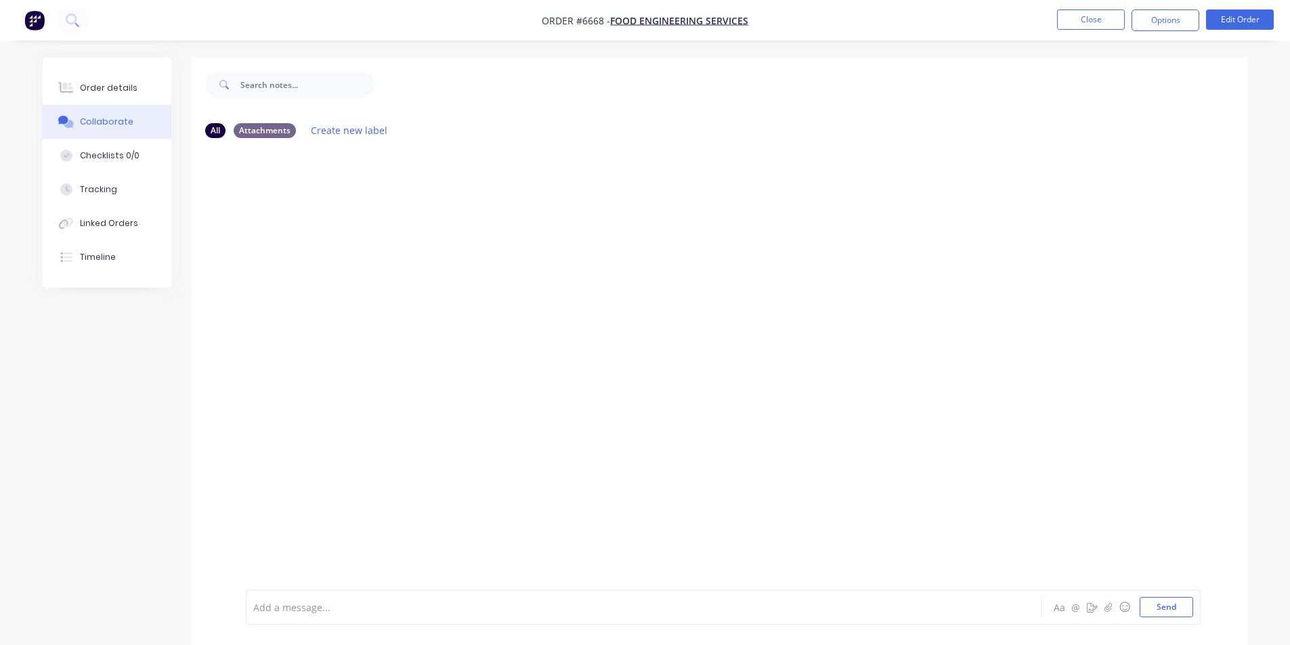
click at [1121, 591] on div "Add a message... Aa @ ☺ Send" at bounding box center [723, 607] width 954 height 35
click at [1110, 606] on icon "button" at bounding box center [1107, 606] width 8 height 9
click at [1159, 607] on button "Send" at bounding box center [1165, 607] width 53 height 20
click at [1086, 18] on button "Close" at bounding box center [1091, 19] width 68 height 20
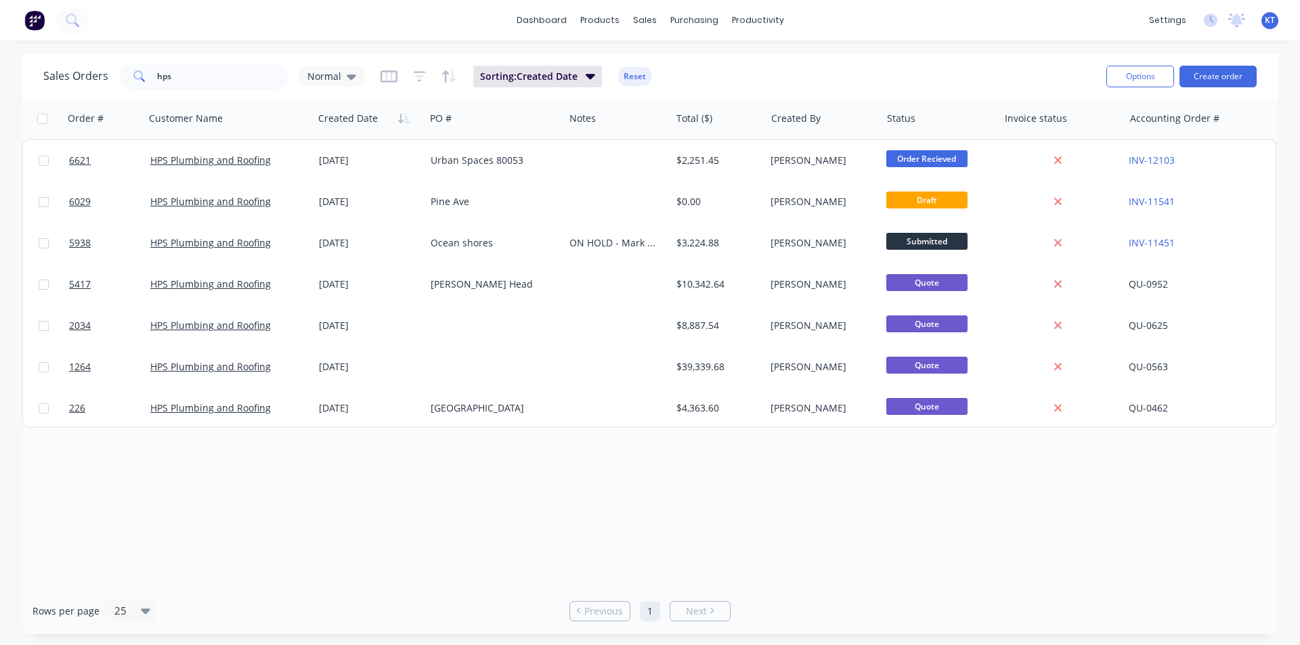
click at [673, 58] on div "Sales Orders hps Normal Sorting: Created Date Reset Options Create order" at bounding box center [650, 76] width 1256 height 44
click at [667, 58] on link "Sales Orders" at bounding box center [715, 64] width 179 height 27
click at [667, 72] on link "Sales Orders" at bounding box center [715, 64] width 179 height 27
click at [730, 76] on link "Purchase Orders" at bounding box center [750, 64] width 179 height 27
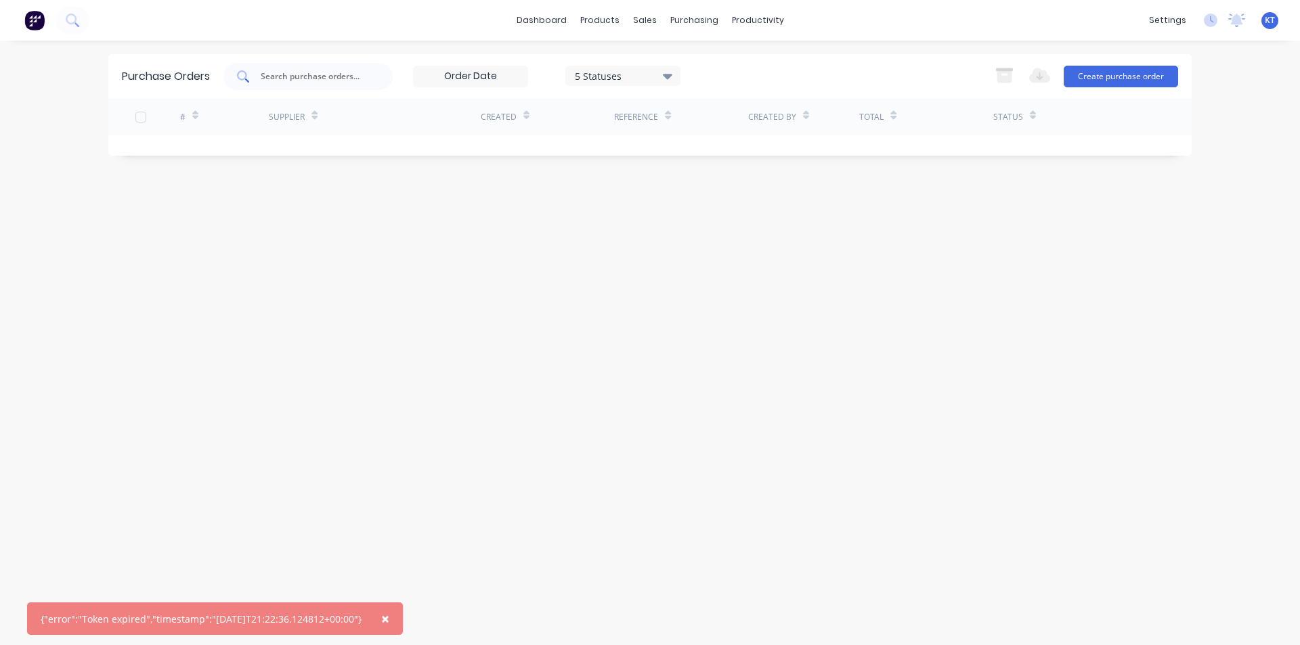
click at [355, 81] on input "text" at bounding box center [315, 77] width 112 height 14
click at [657, 102] on link "Customers" at bounding box center [715, 92] width 179 height 27
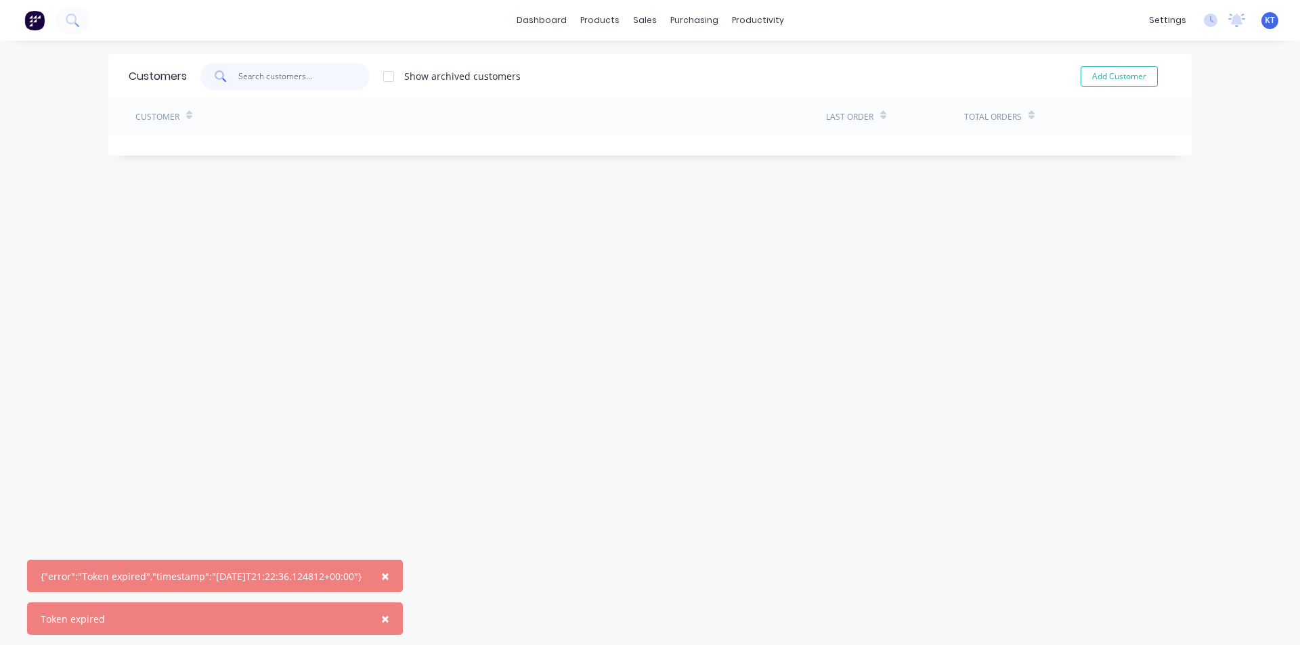
click at [309, 67] on input "text" at bounding box center [304, 76] width 132 height 27
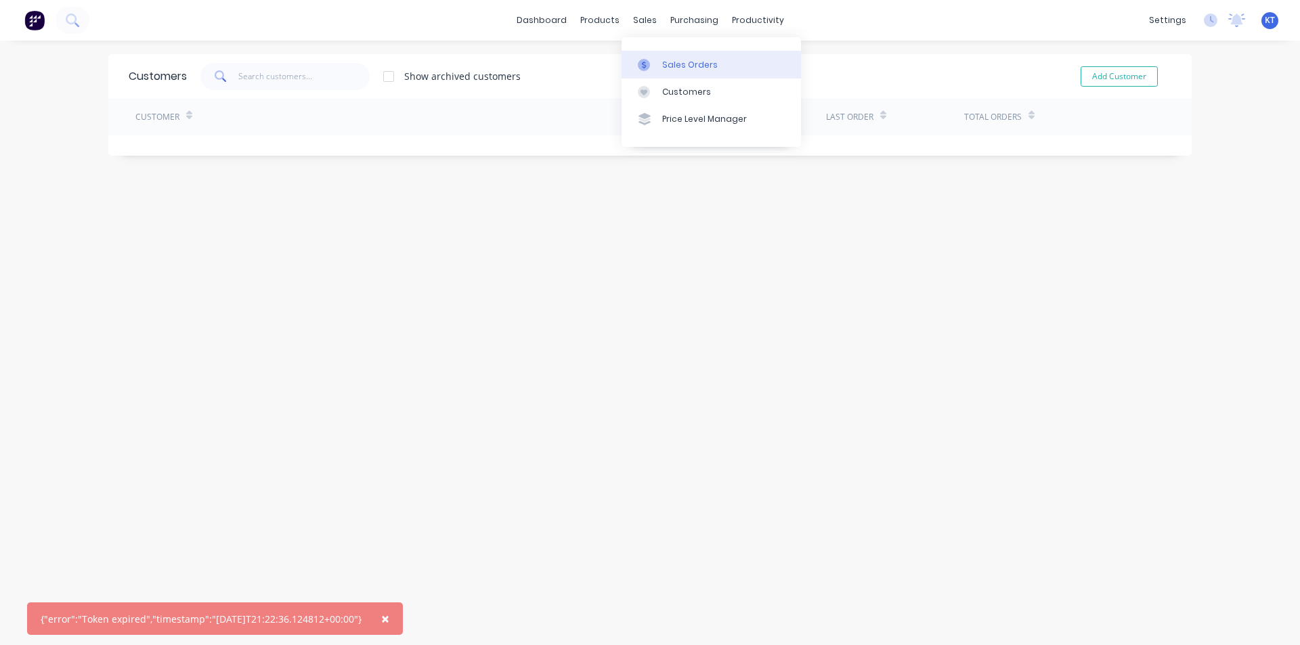
click at [659, 60] on link "Sales Orders" at bounding box center [710, 64] width 179 height 27
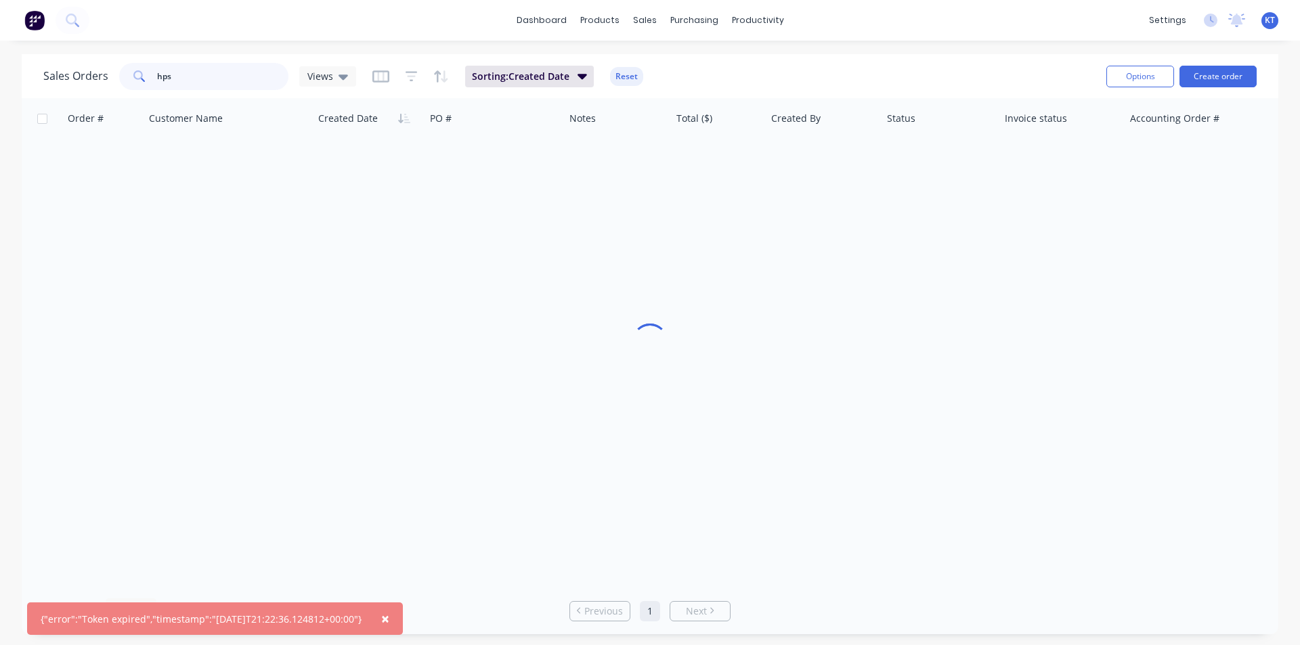
click at [201, 81] on input "hps" at bounding box center [223, 76] width 132 height 27
type input "[PERSON_NAME]"
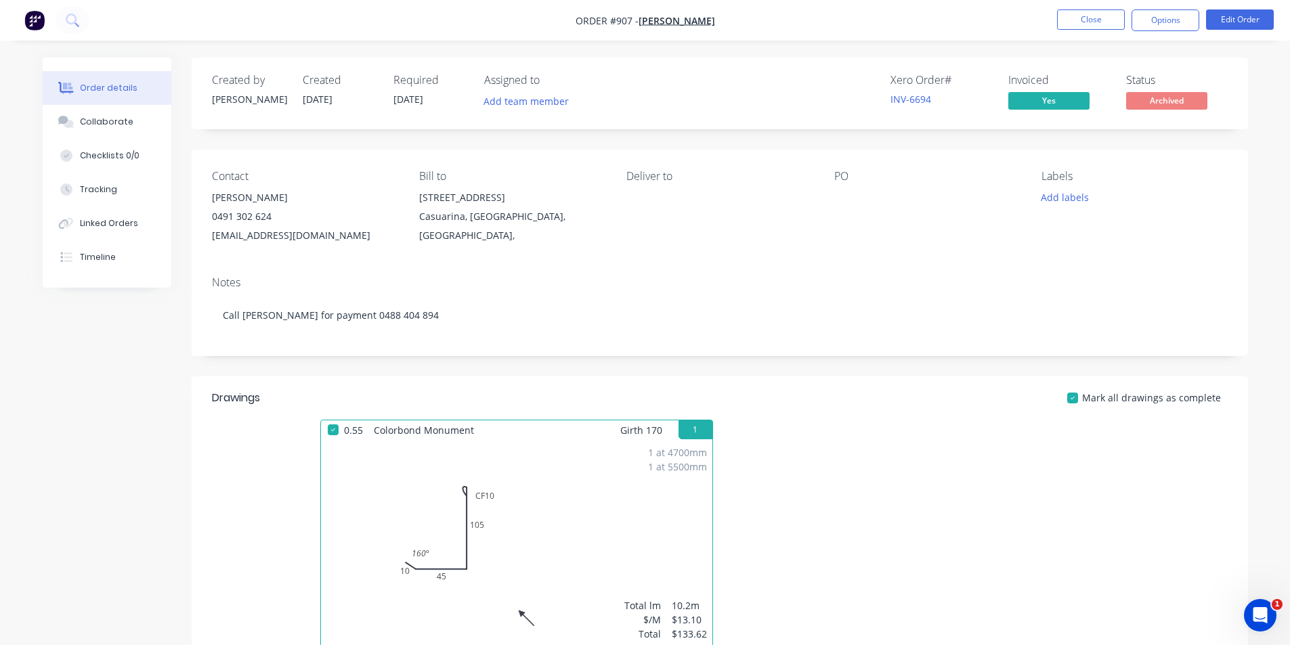
click at [1065, 30] on li "Close" at bounding box center [1091, 20] width 68 height 22
click at [1081, 20] on button "Close" at bounding box center [1091, 19] width 68 height 20
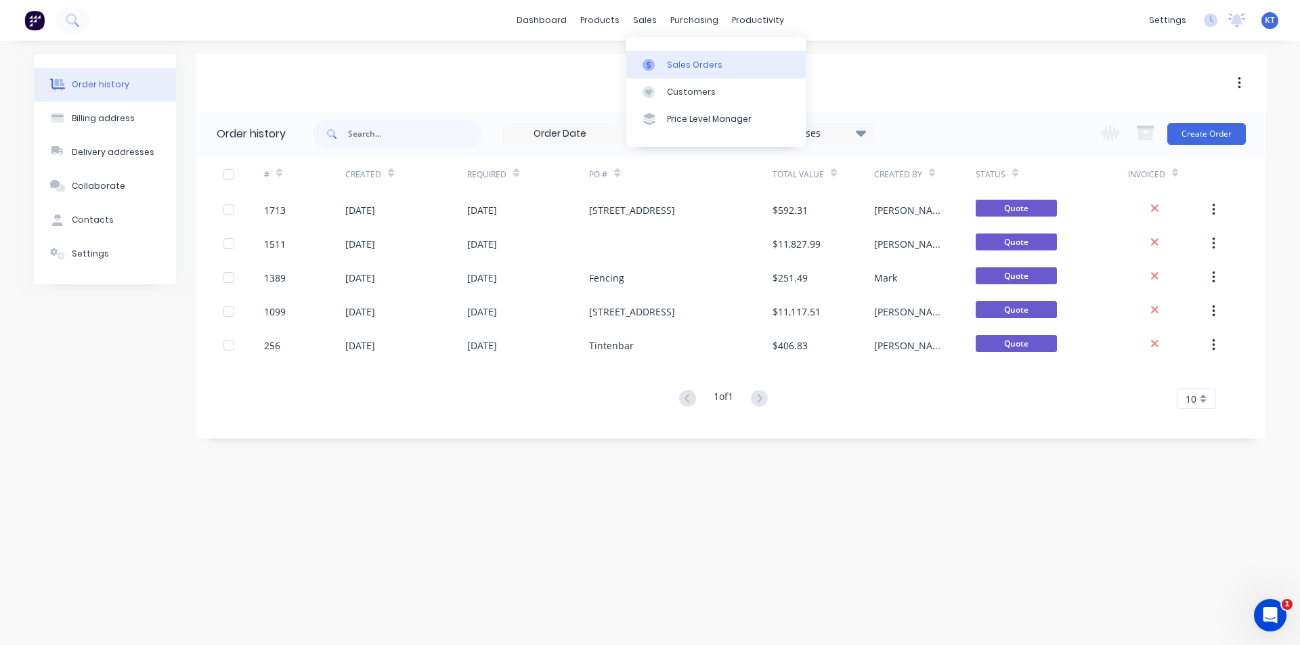
click at [684, 63] on div "Sales Orders" at bounding box center [695, 65] width 56 height 12
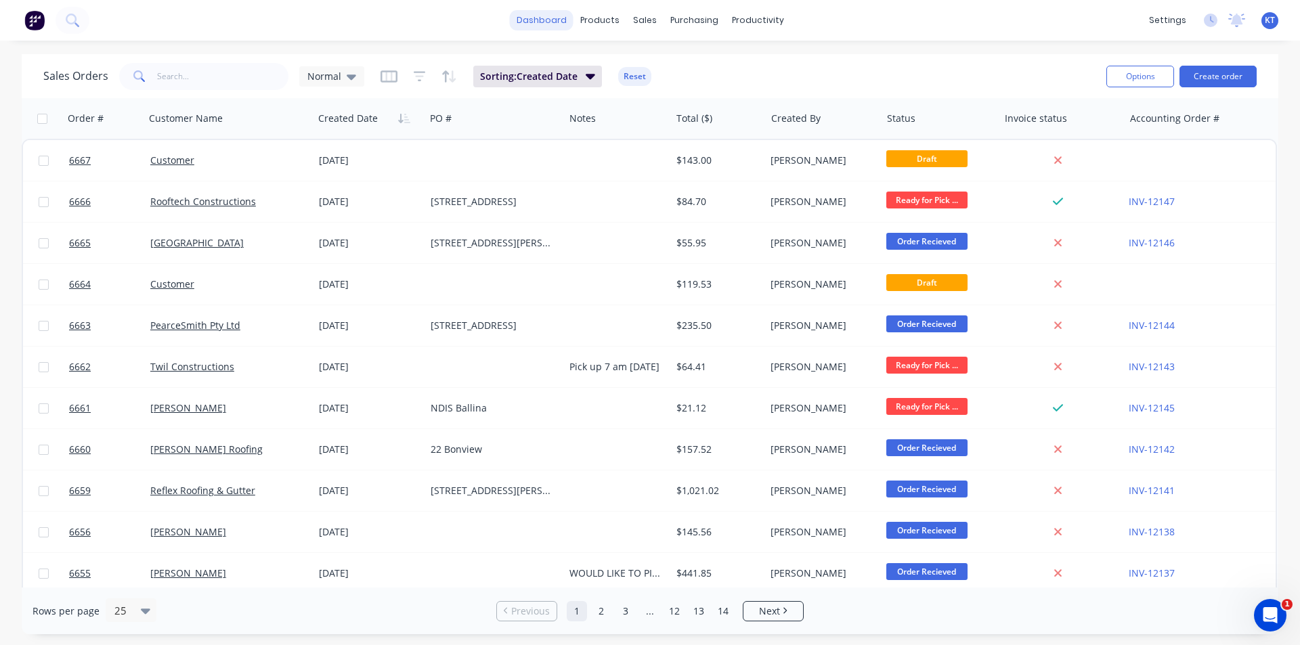
click at [534, 23] on link "dashboard" at bounding box center [542, 20] width 64 height 20
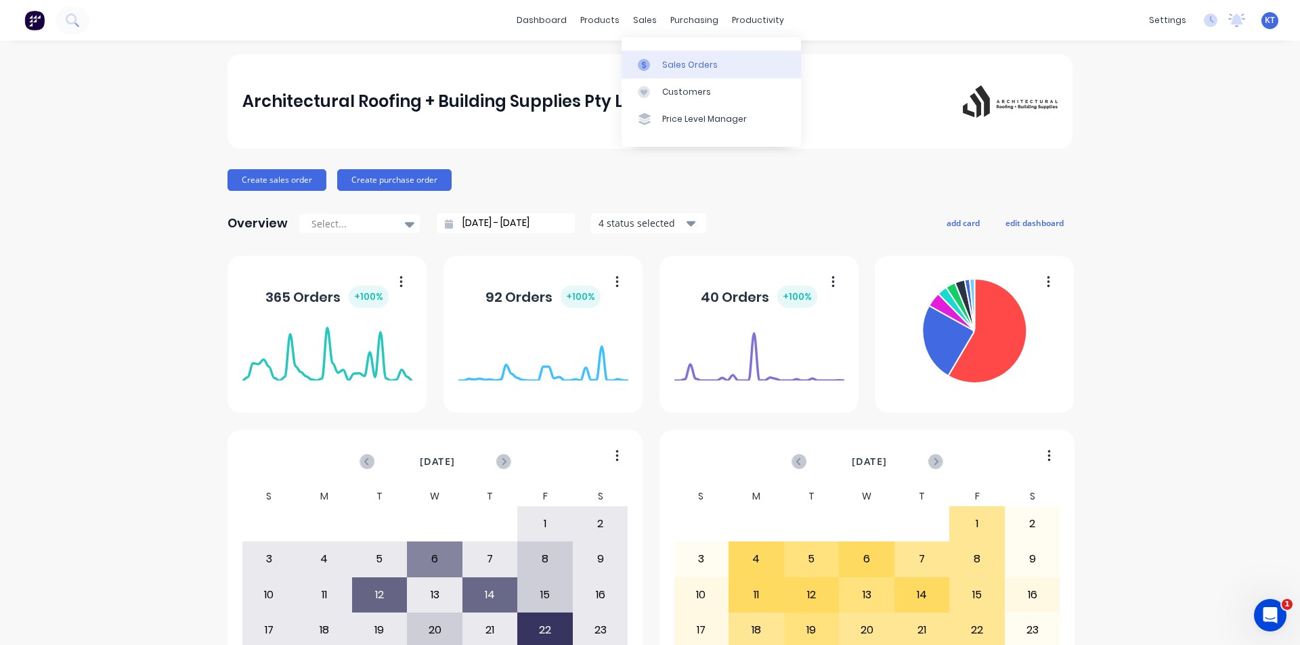
click at [661, 75] on link "Sales Orders" at bounding box center [710, 64] width 179 height 27
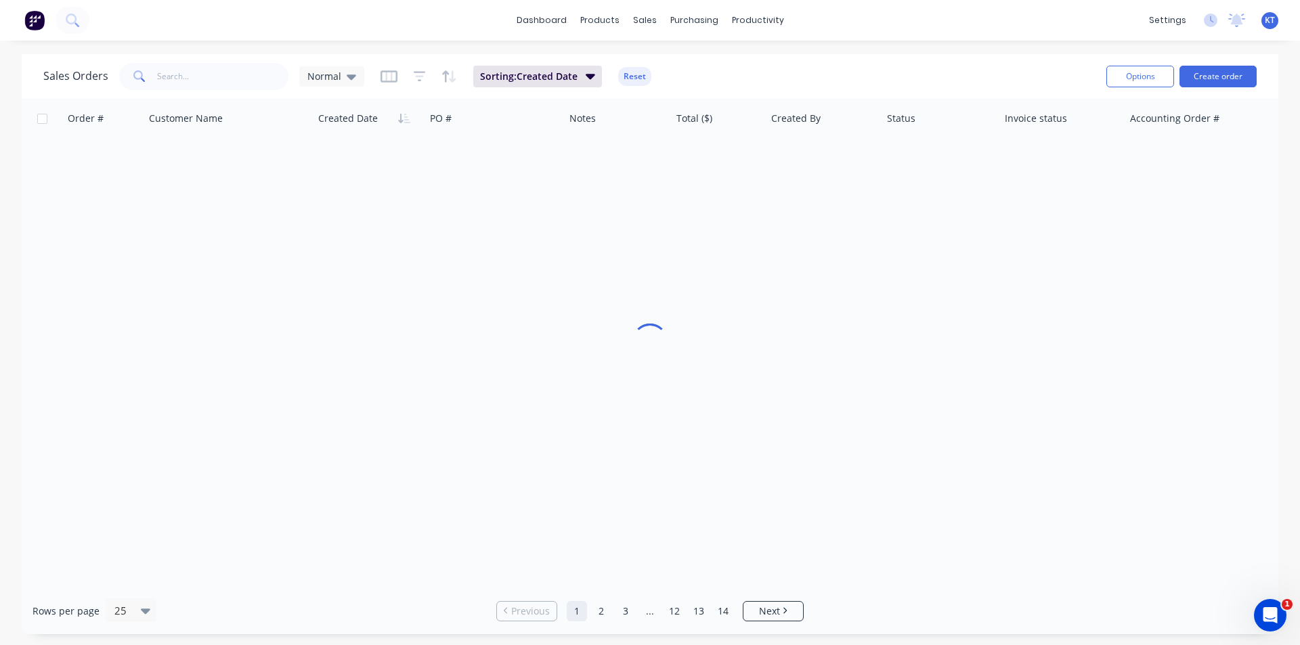
click at [250, 94] on div "Sales Orders Normal Sorting: Created Date Reset Options Create order" at bounding box center [650, 76] width 1256 height 44
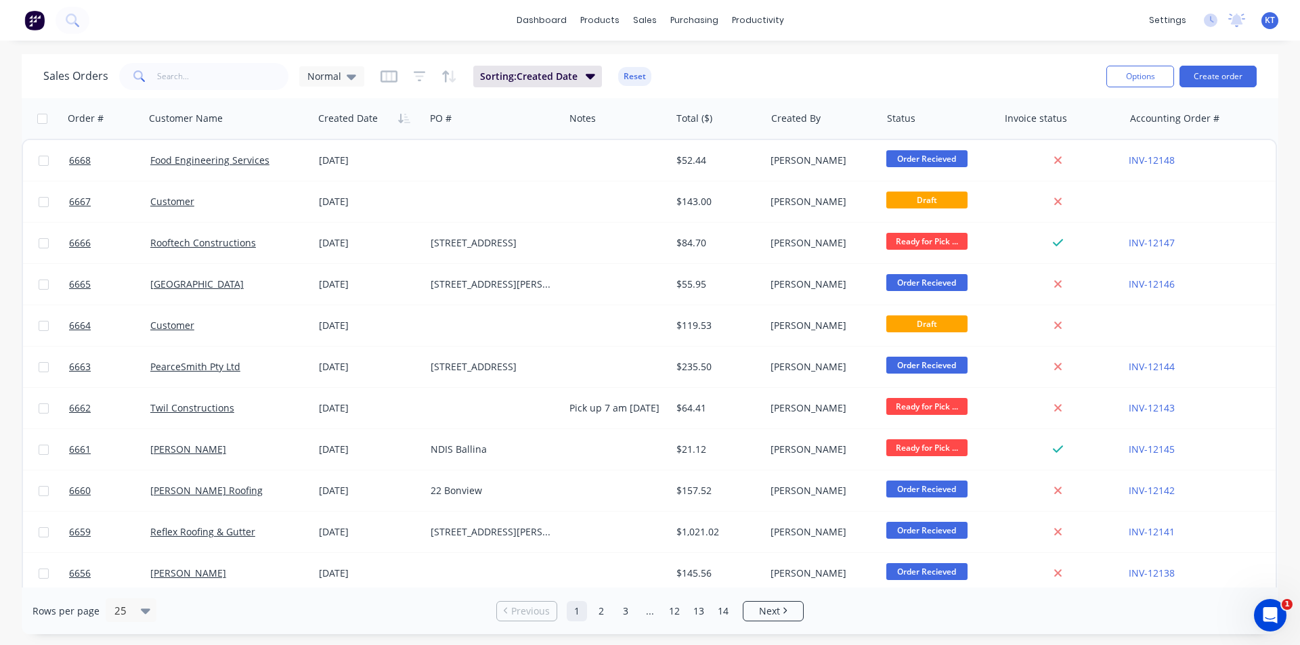
click at [240, 61] on div "Sales Orders Normal Sorting: Created Date Reset" at bounding box center [569, 76] width 1052 height 33
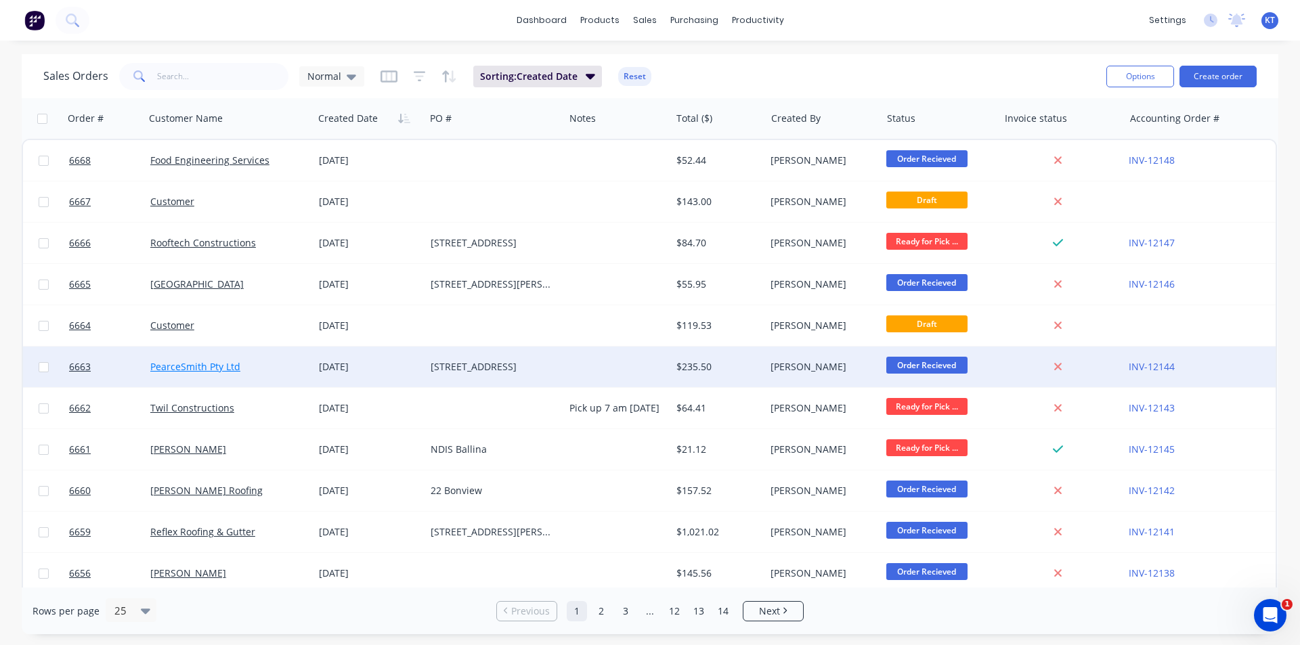
click at [224, 369] on link "PearceSmith Pty Ltd" at bounding box center [195, 366] width 90 height 13
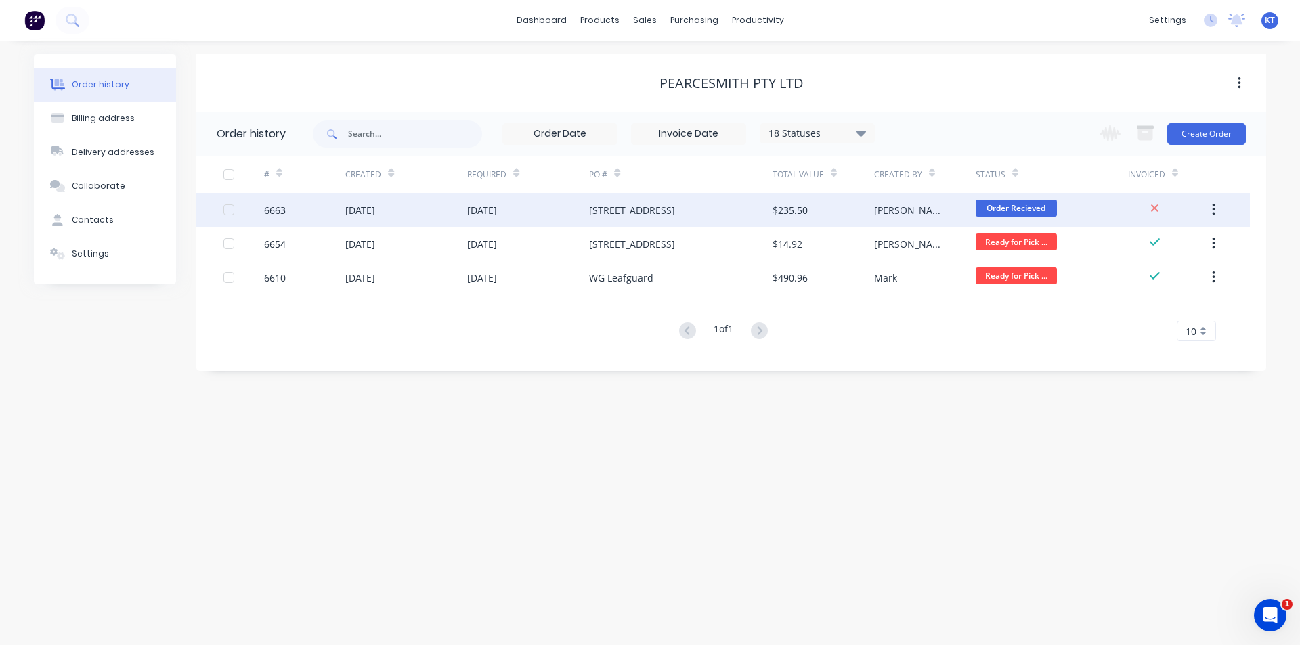
click at [823, 218] on div "$235.50" at bounding box center [823, 210] width 102 height 34
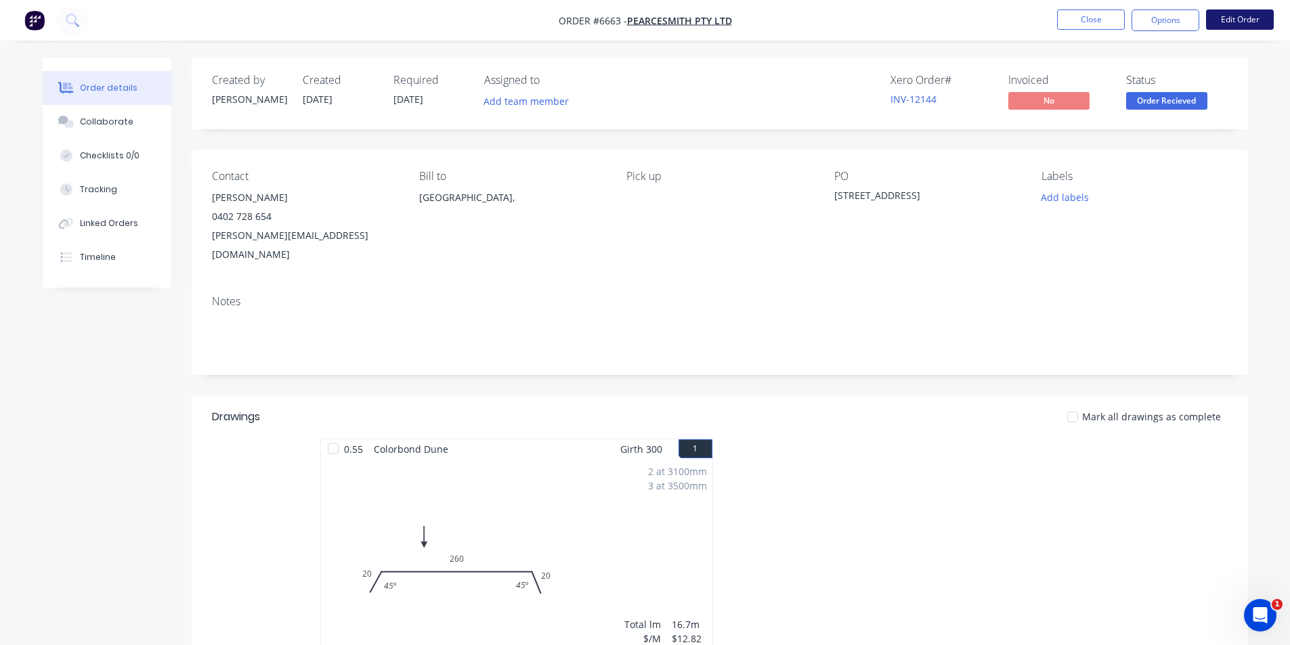
click at [1241, 26] on button "Edit Order" at bounding box center [1240, 19] width 68 height 20
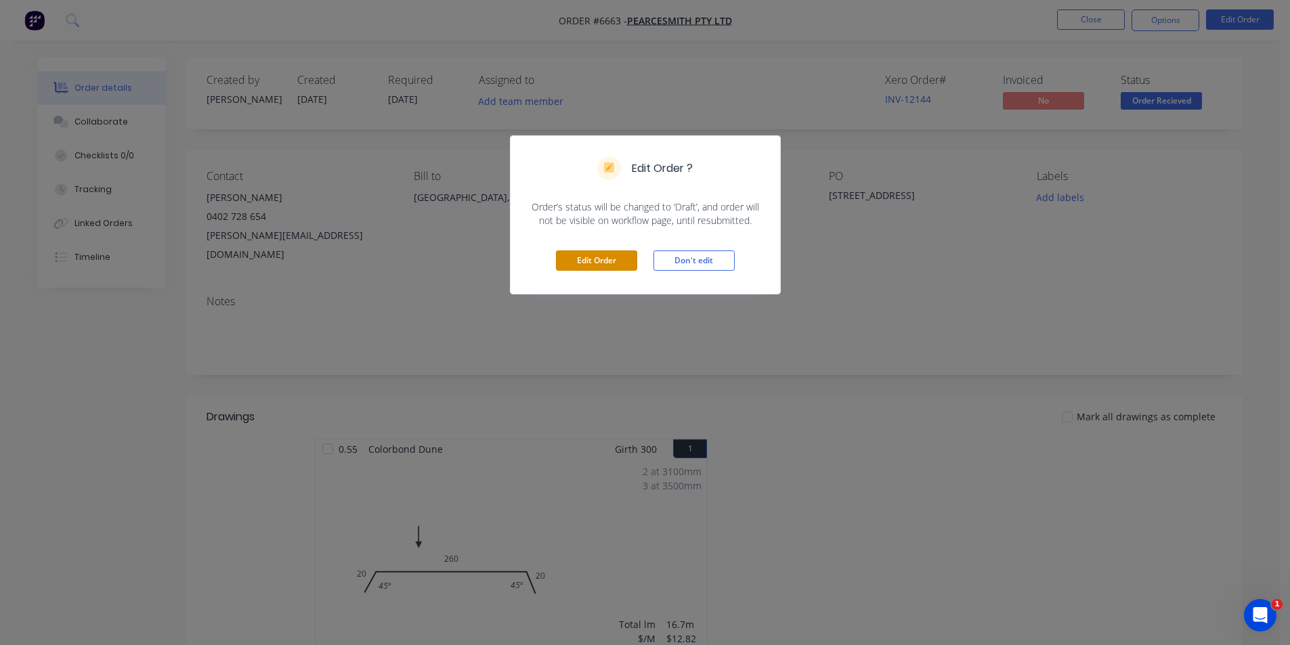
drag, startPoint x: 597, startPoint y: 264, endPoint x: 896, endPoint y: 336, distance: 307.2
click at [598, 264] on button "Edit Order" at bounding box center [596, 260] width 81 height 20
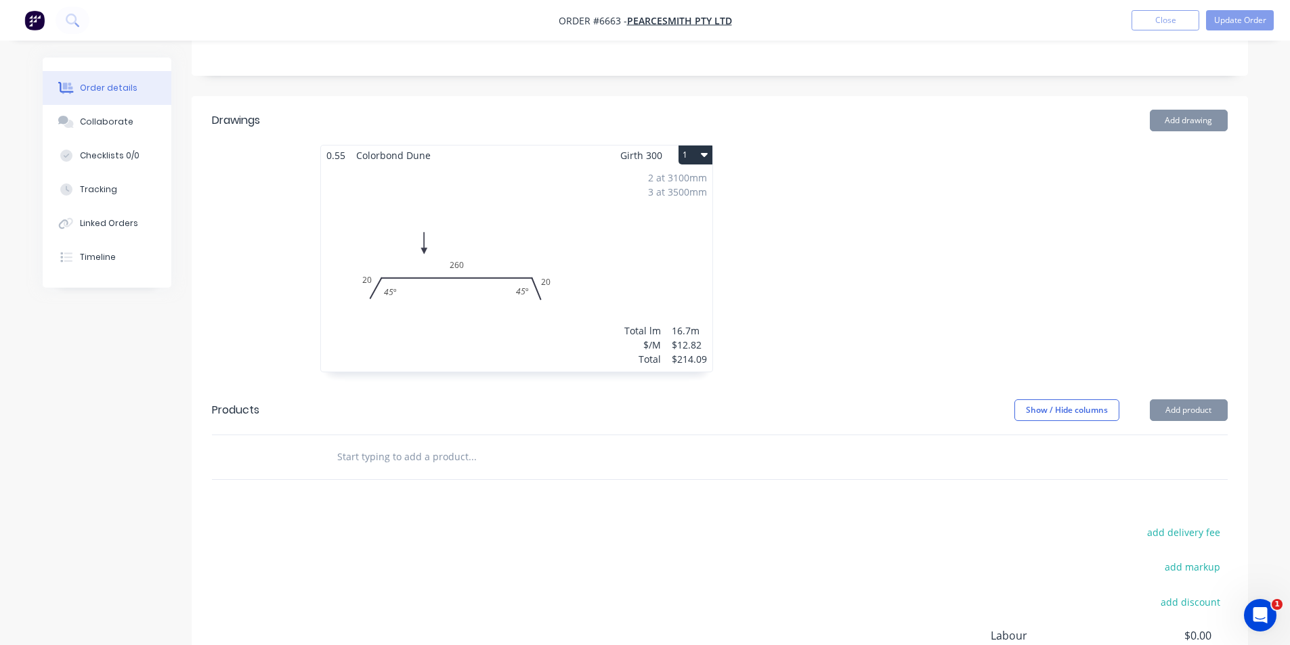
scroll to position [338, 0]
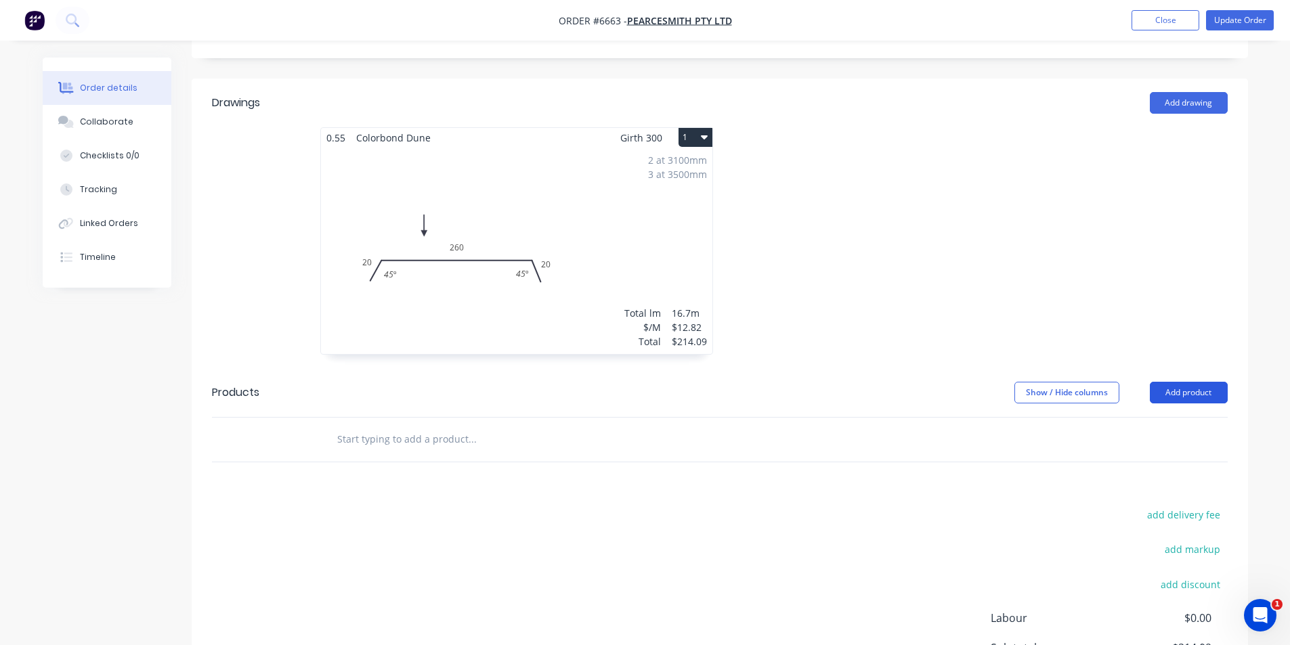
click at [1188, 382] on button "Add product" at bounding box center [1188, 393] width 78 height 22
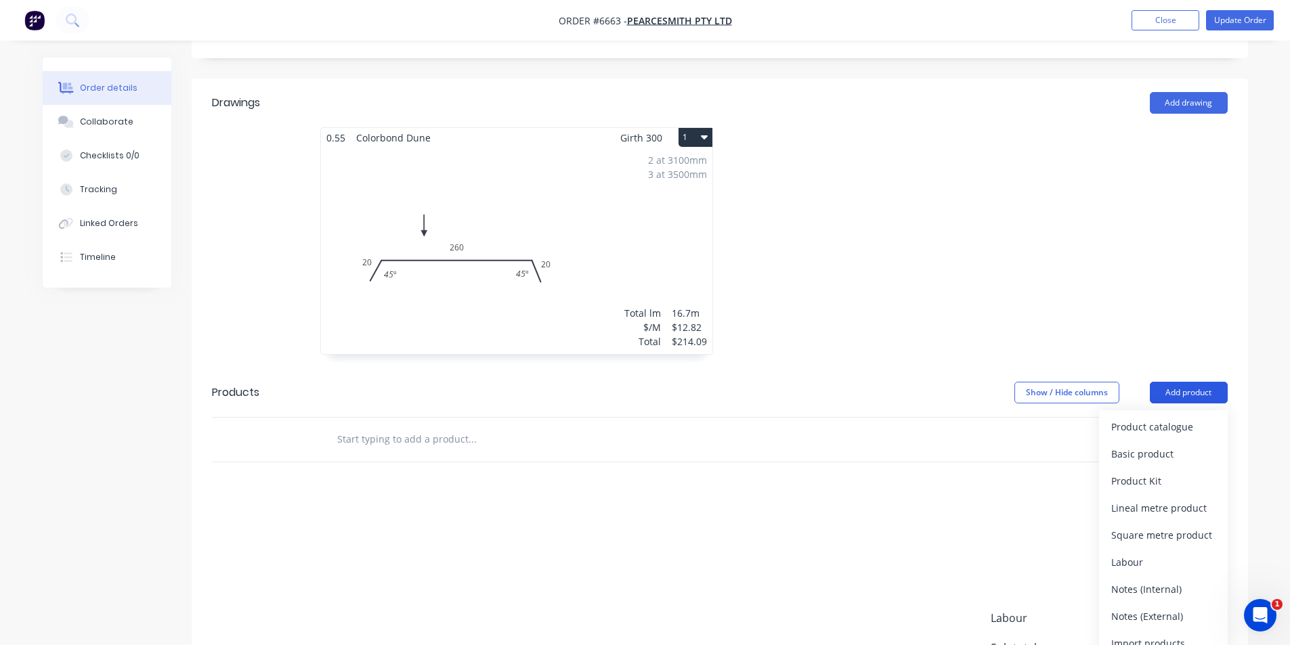
click at [1187, 382] on button "Add product" at bounding box center [1188, 393] width 78 height 22
click at [1179, 417] on div "Product catalogue" at bounding box center [1163, 427] width 104 height 20
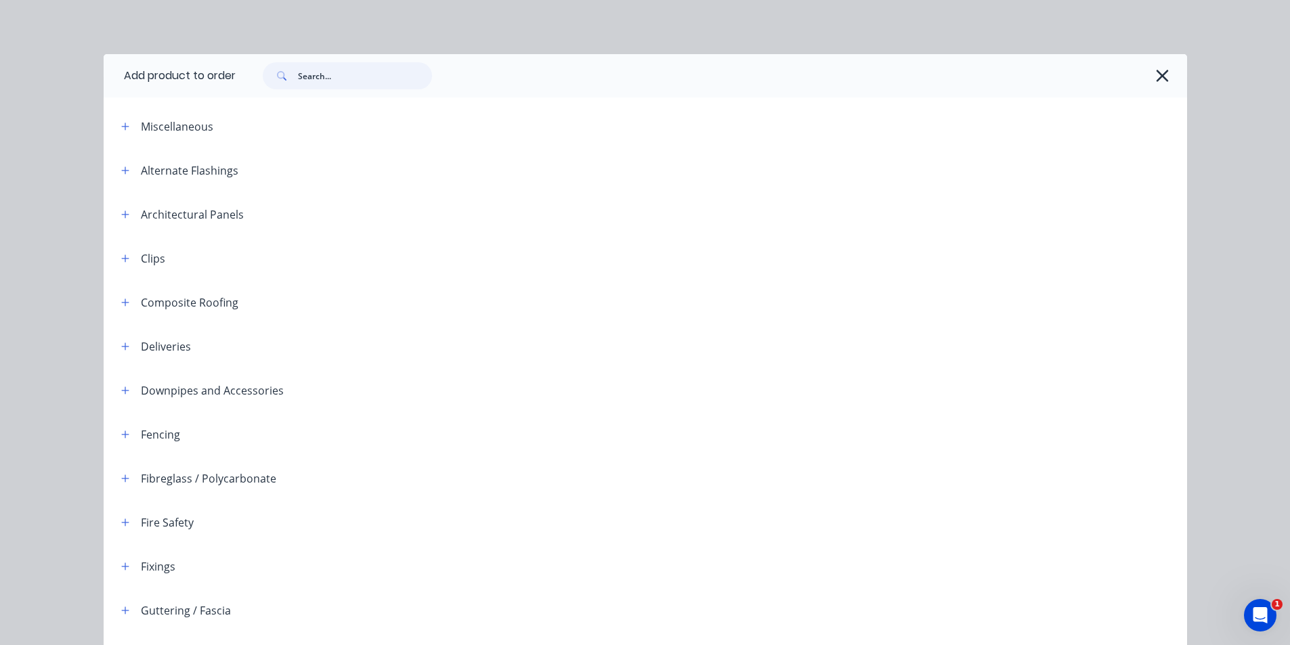
click at [374, 68] on input "text" at bounding box center [365, 75] width 134 height 27
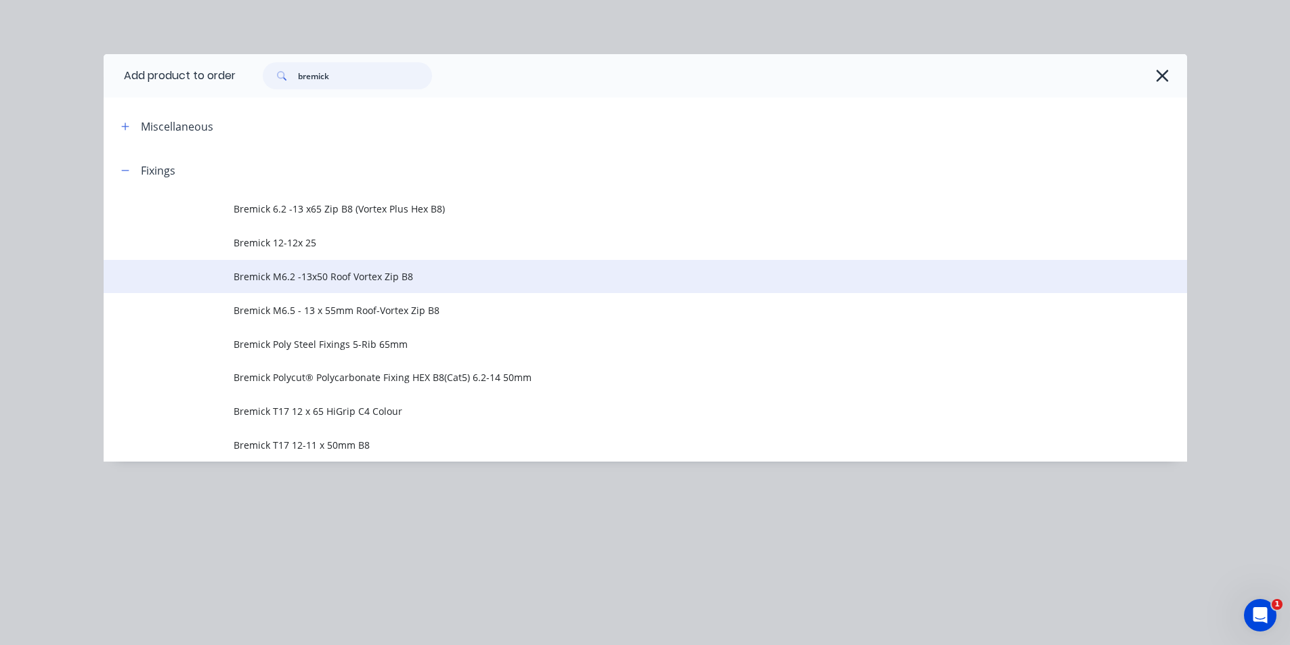
type input "bremick"
click at [366, 280] on span "Bremick M6.2 -13x50 Roof Vortex Zip B8" at bounding box center [615, 276] width 762 height 14
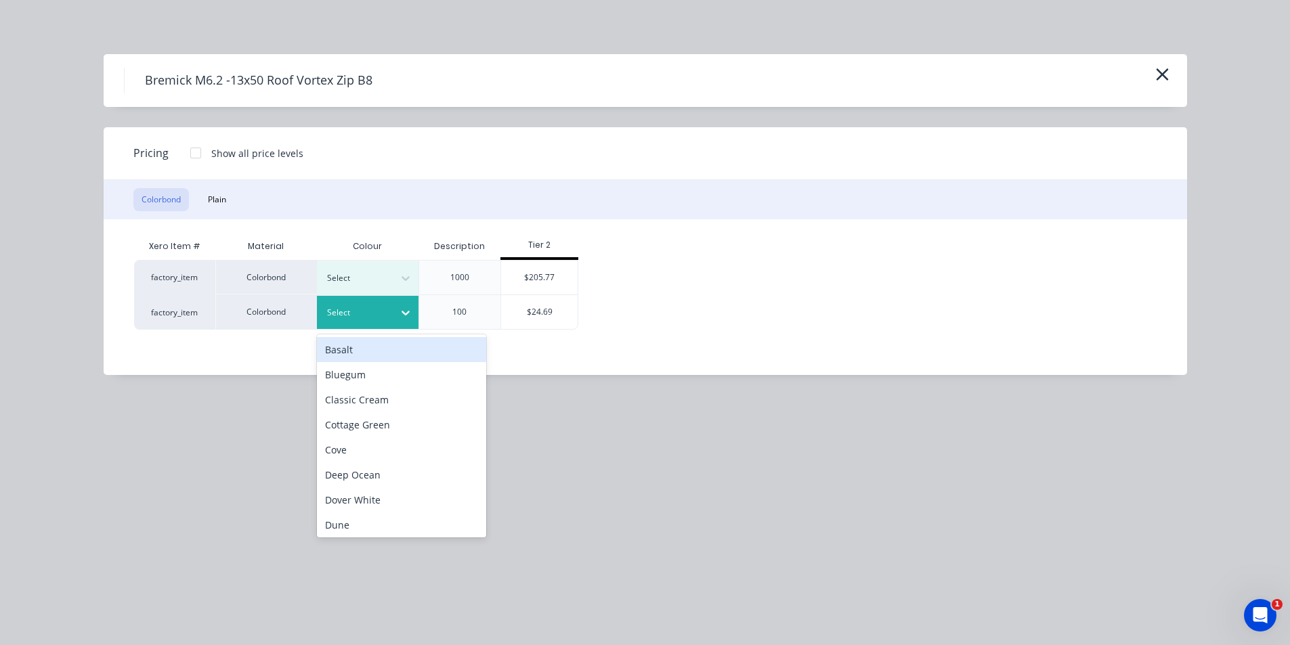
click at [382, 309] on div at bounding box center [357, 312] width 61 height 15
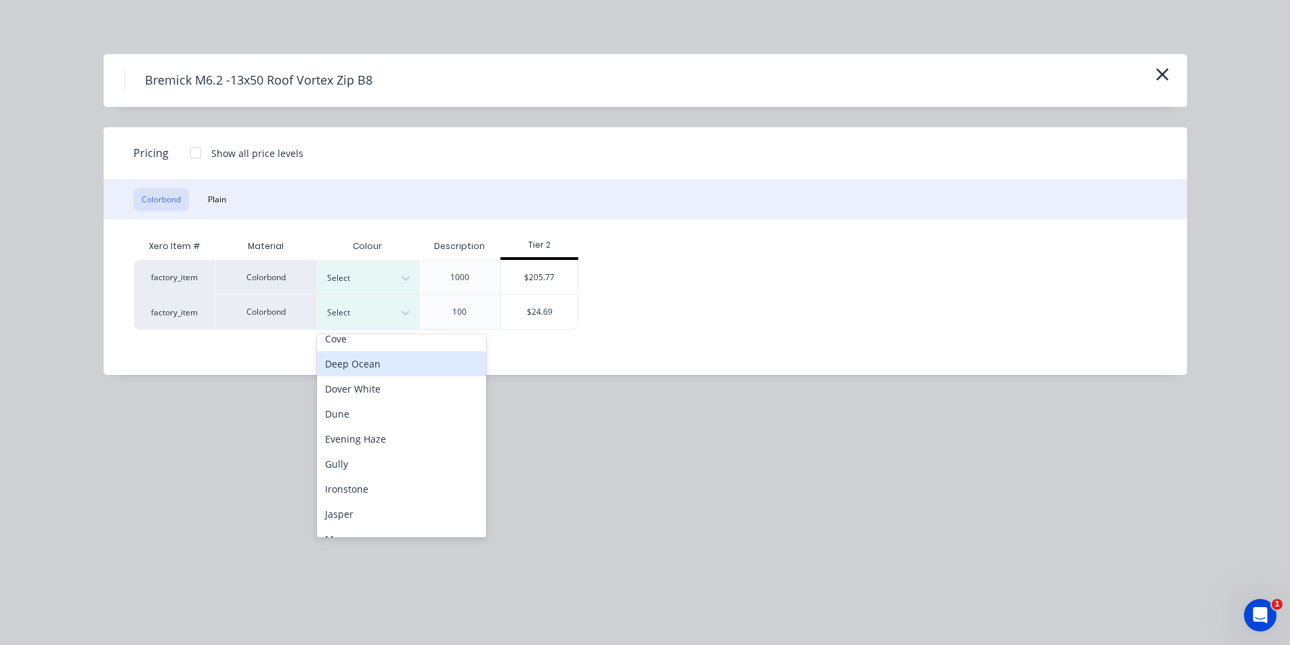
scroll to position [68, 0]
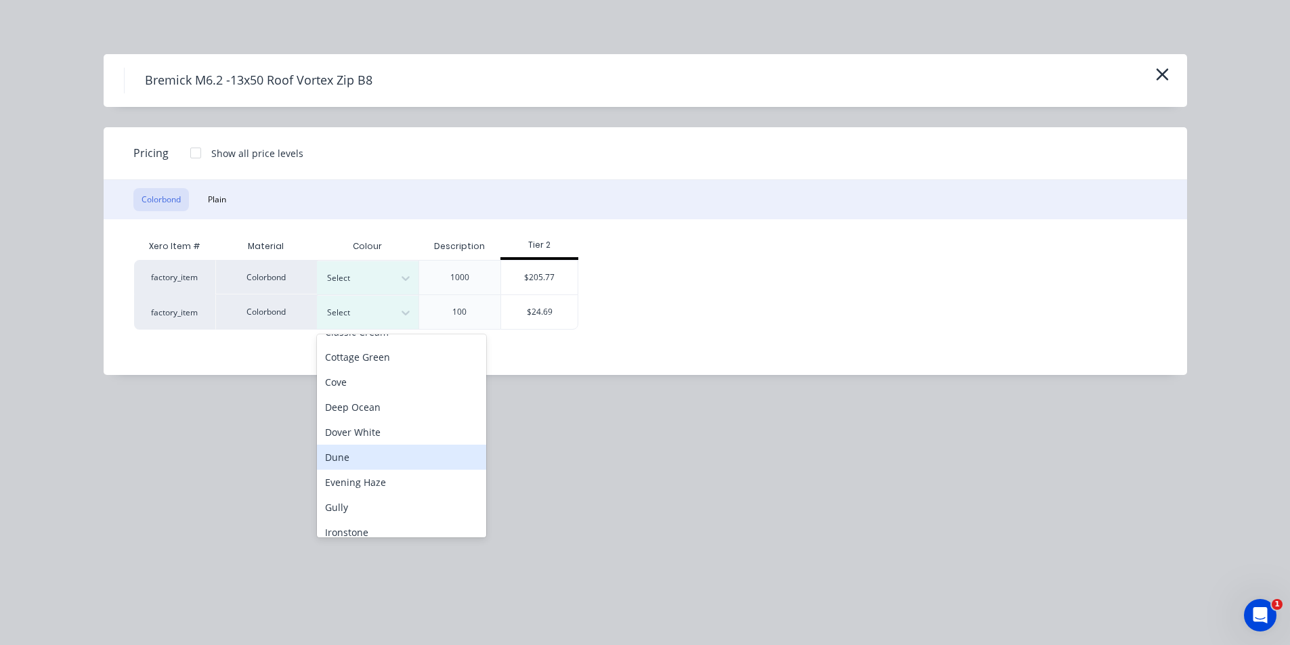
click at [356, 458] on div "Dune" at bounding box center [401, 457] width 169 height 25
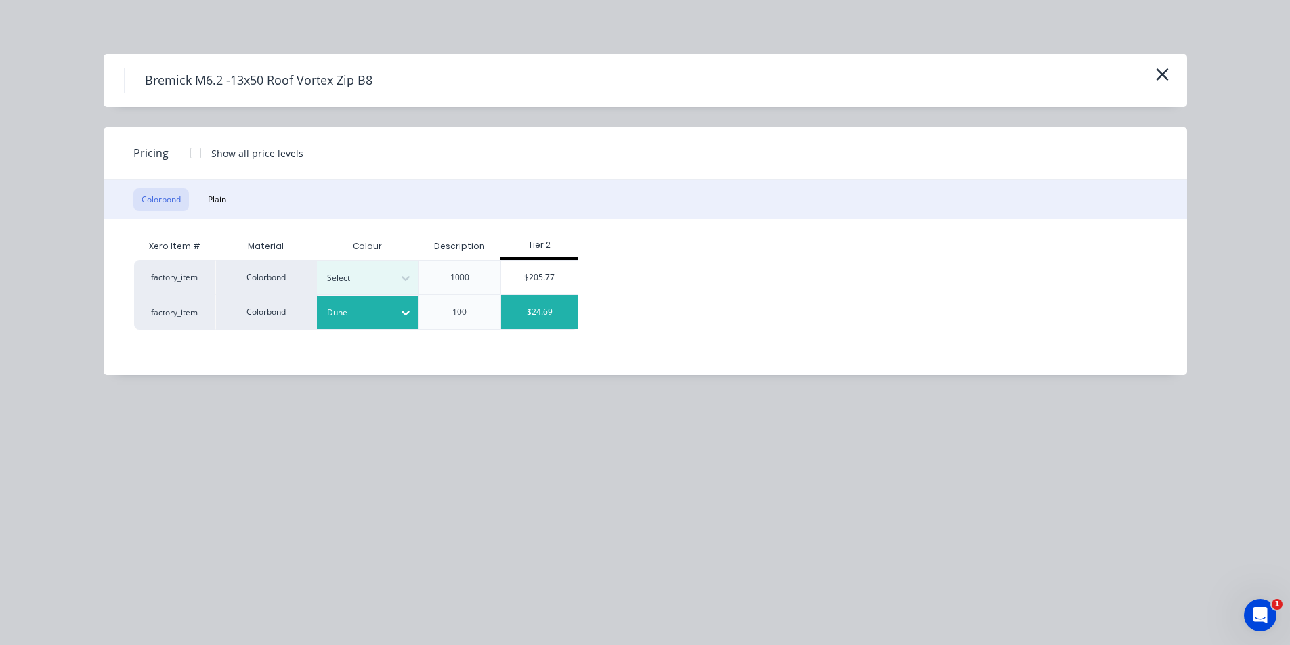
click at [539, 318] on div "$24.69" at bounding box center [539, 312] width 76 height 34
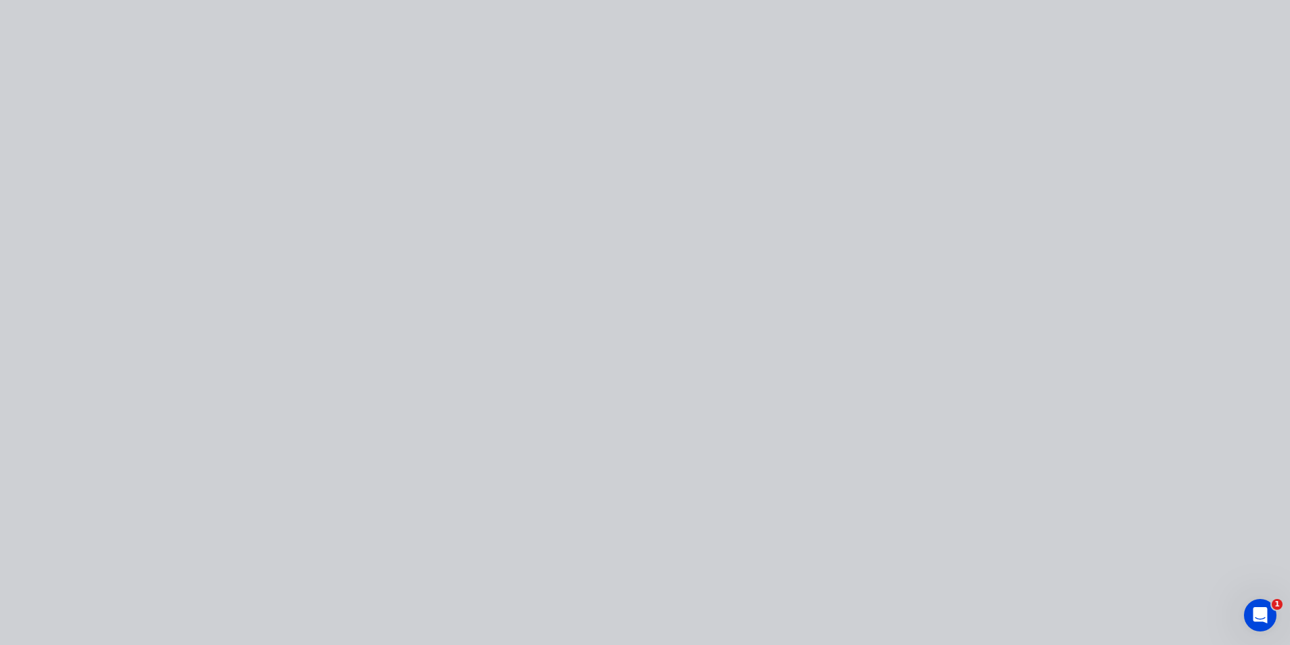
type input "$24.69"
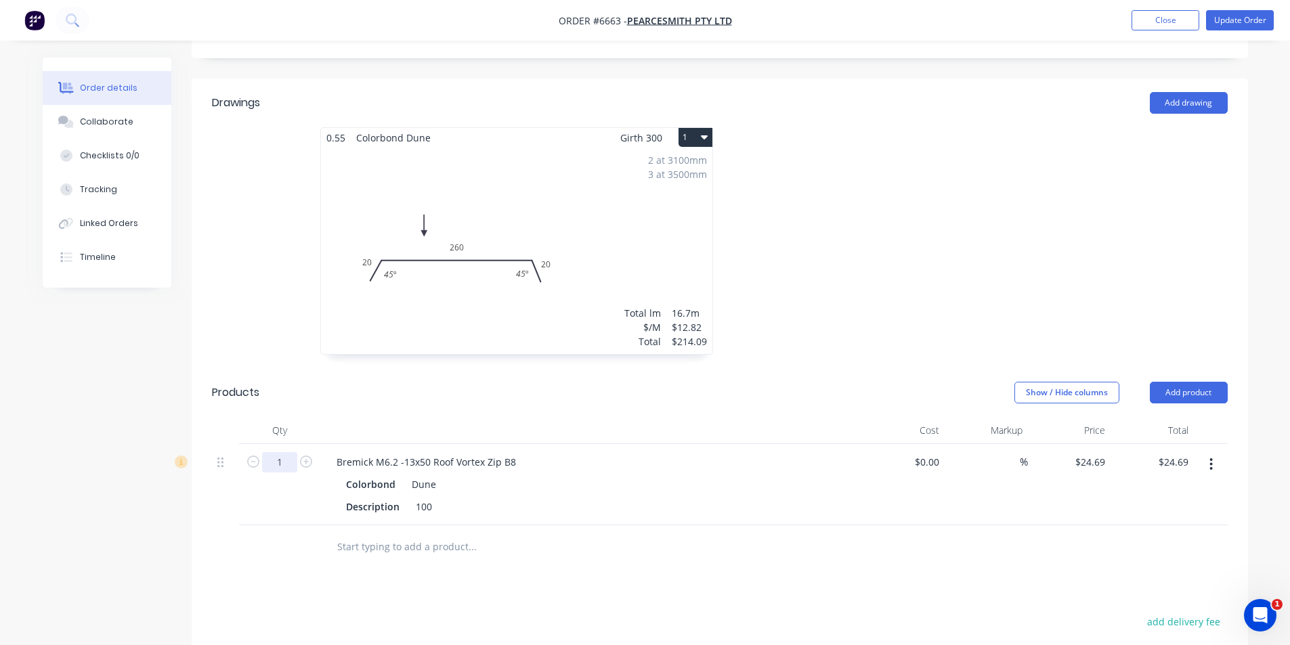
click at [282, 452] on input "1" at bounding box center [279, 462] width 35 height 20
type input "5"
type input "$123.45"
click at [785, 497] on div "Description 100" at bounding box center [589, 507] width 496 height 20
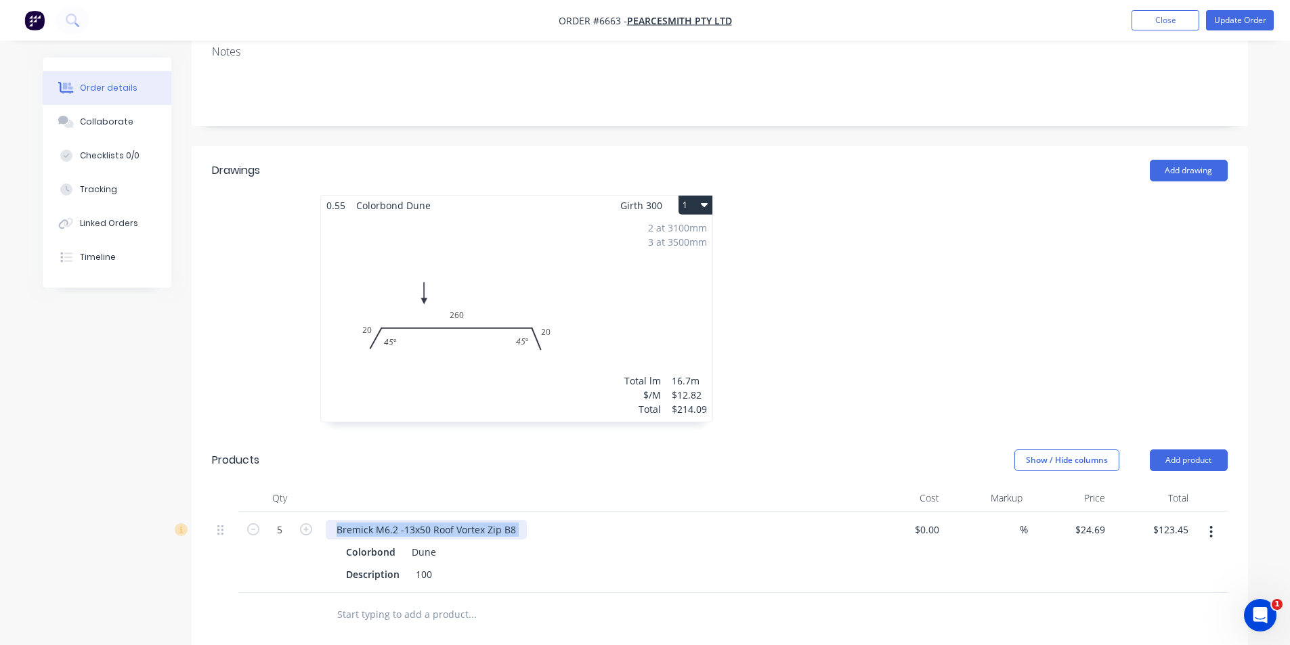
click at [523, 520] on div "Bremick M6.2 -13x50 Roof Vortex Zip B8" at bounding box center [591, 530] width 531 height 20
click at [521, 520] on div "Bremick M6.2 -13x50 Roof Vortex Zip B8" at bounding box center [426, 530] width 201 height 20
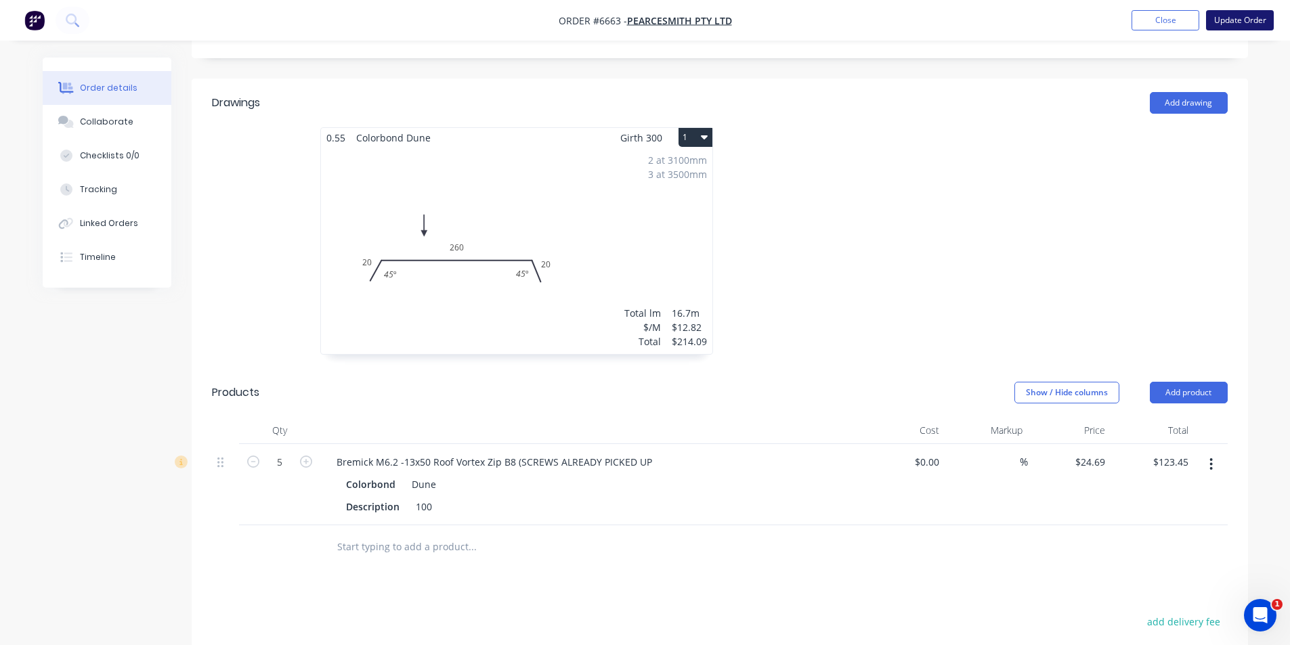
click at [1258, 22] on button "Update Order" at bounding box center [1240, 20] width 68 height 20
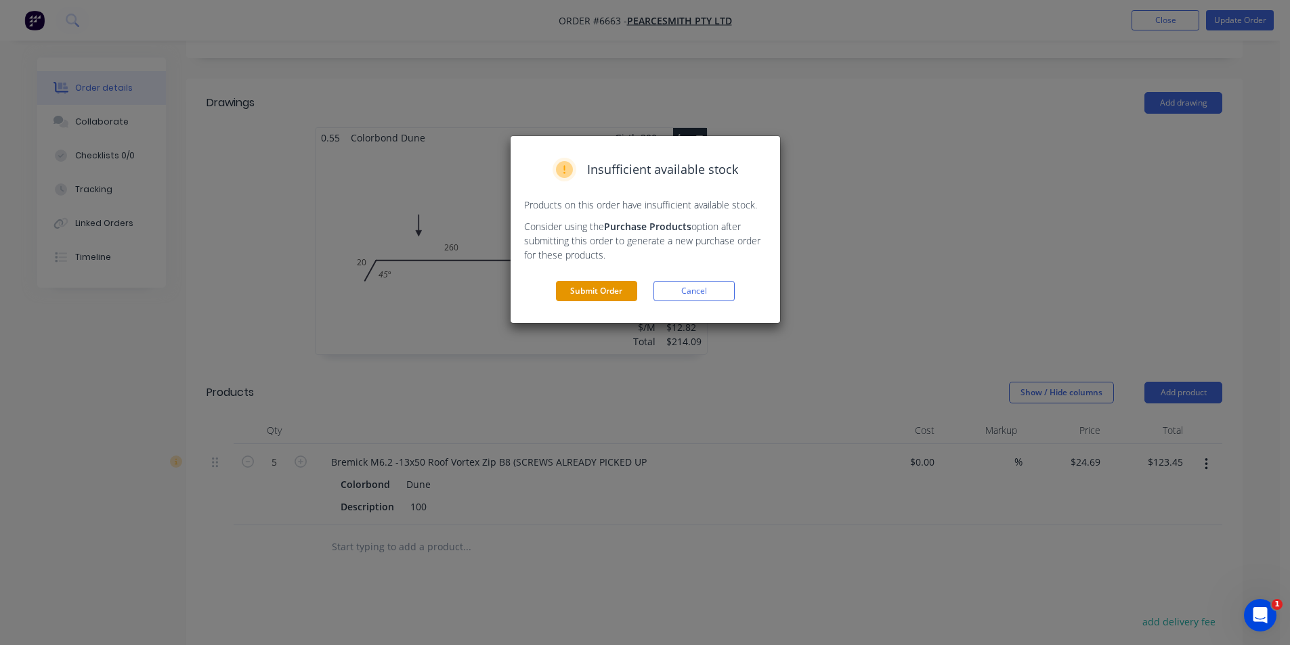
click at [571, 287] on button "Submit Order" at bounding box center [596, 291] width 81 height 20
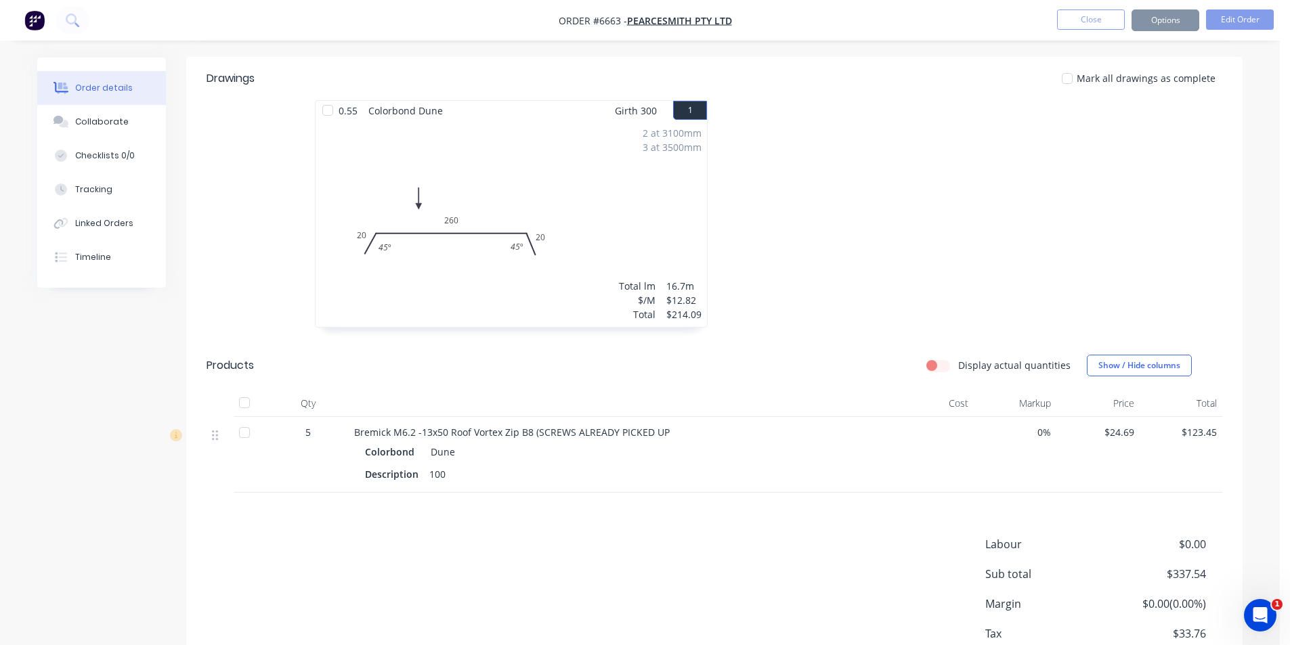
scroll to position [336, 0]
click at [244, 391] on div at bounding box center [249, 404] width 27 height 27
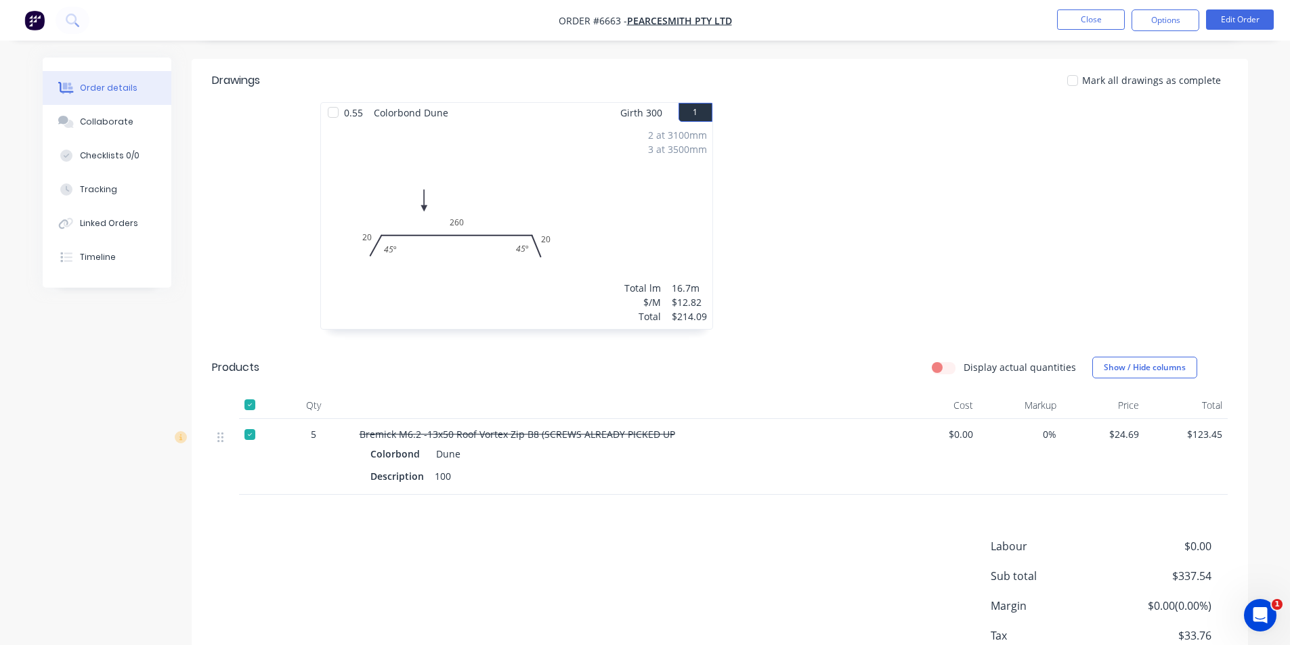
scroll to position [0, 0]
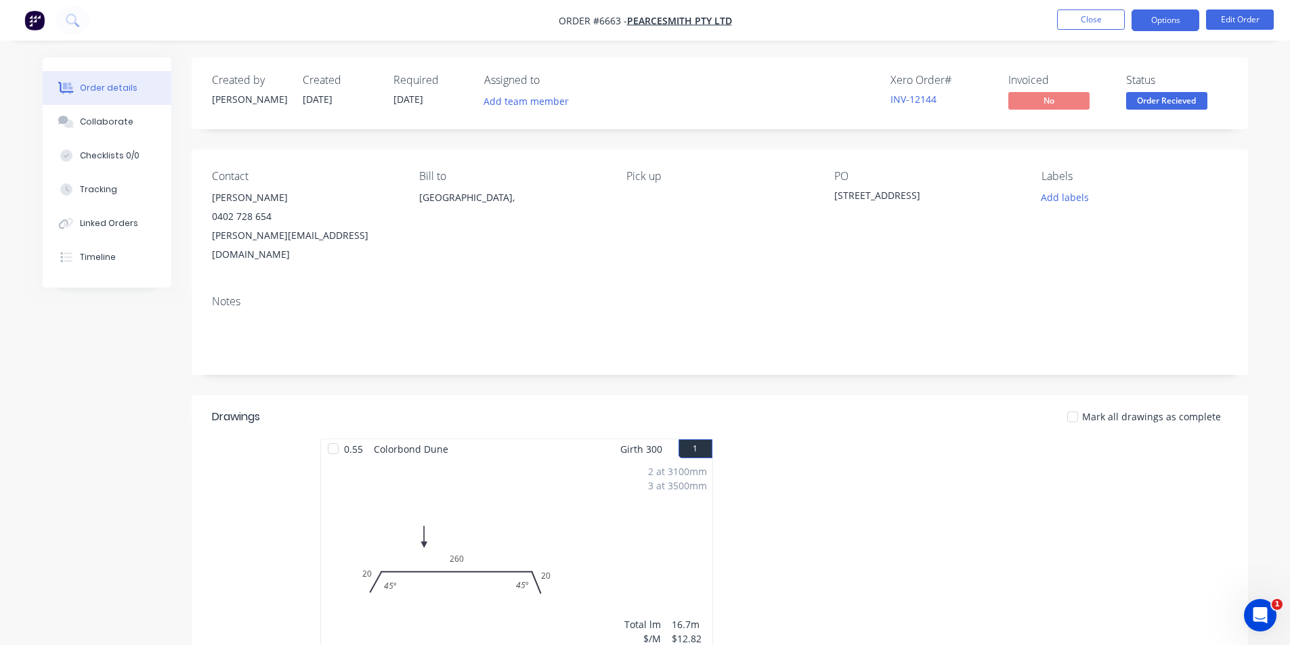
click at [1155, 26] on button "Options" at bounding box center [1165, 20] width 68 height 22
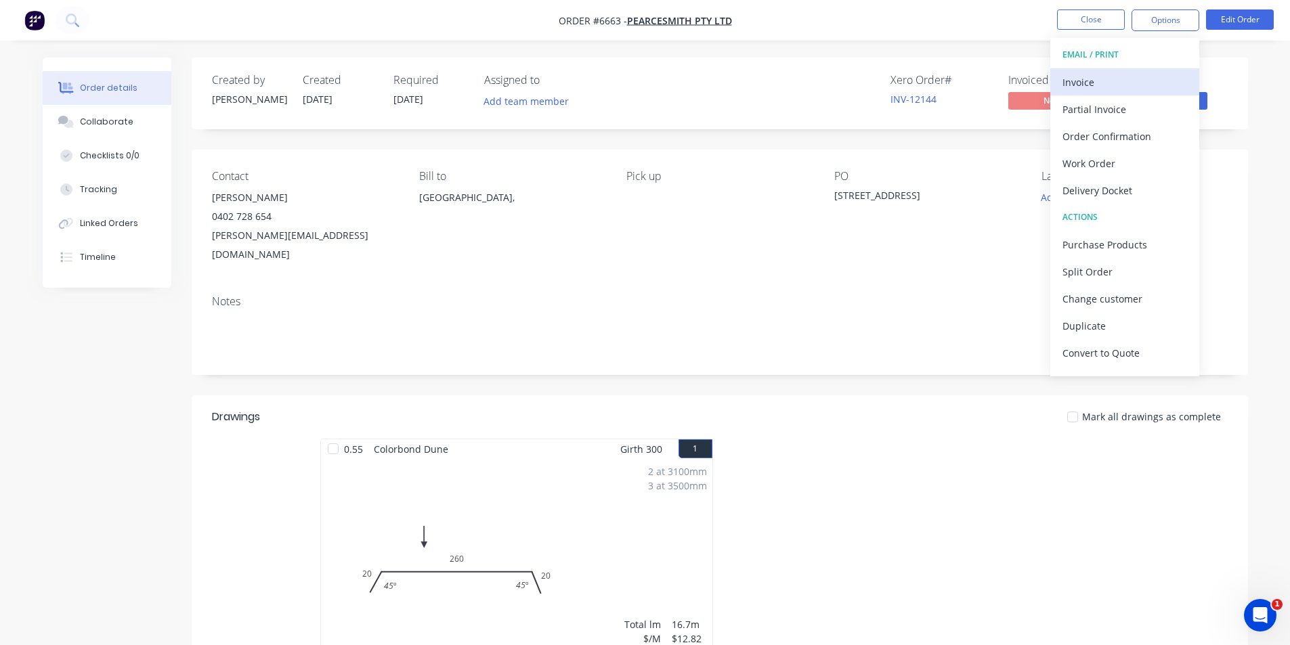
click at [1140, 76] on div "Invoice" at bounding box center [1124, 82] width 125 height 20
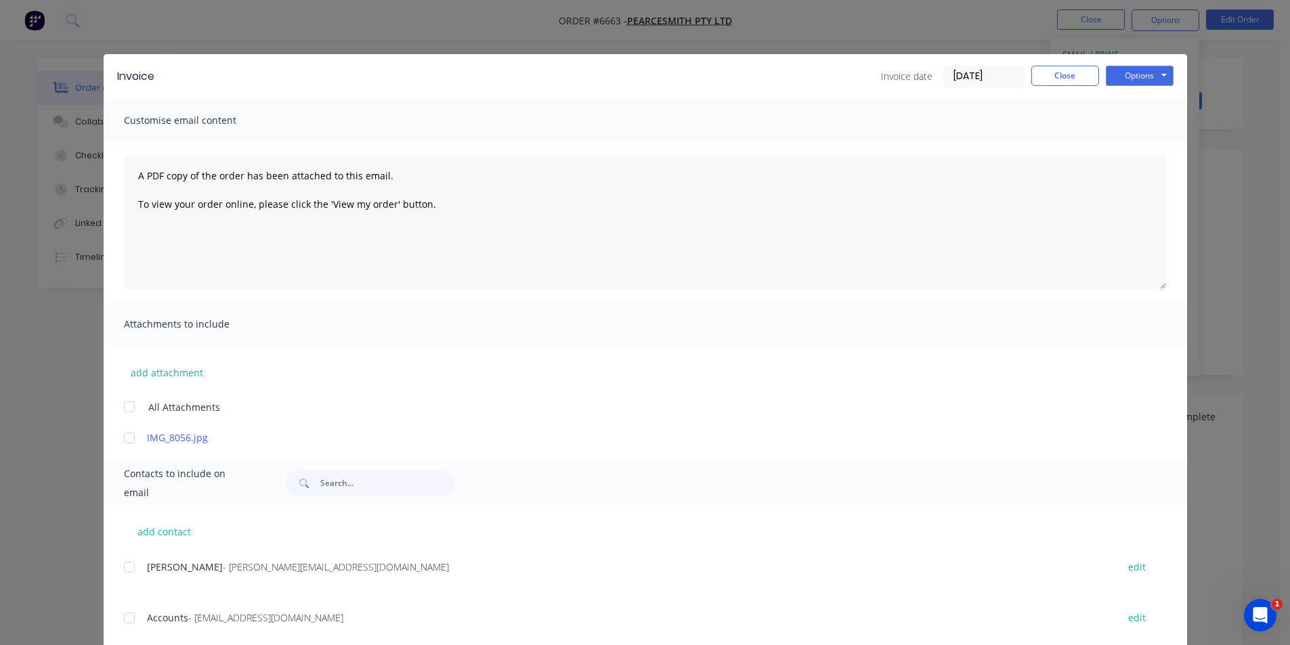
scroll to position [33, 0]
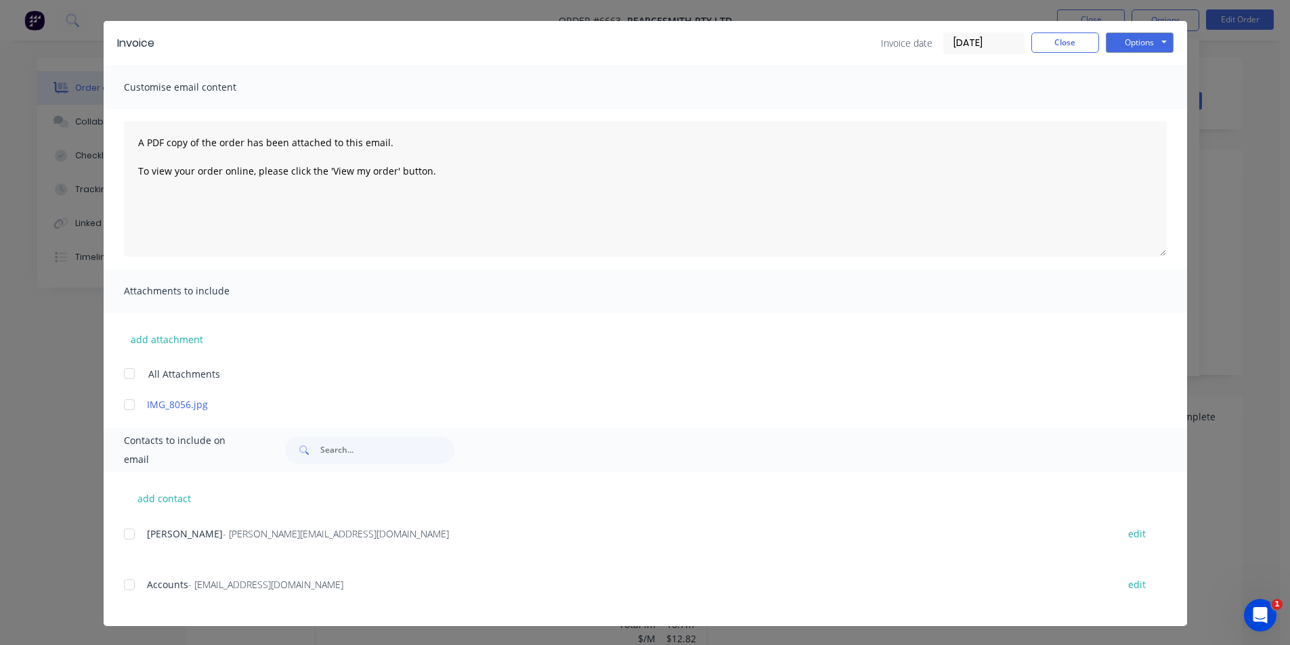
click at [127, 579] on div at bounding box center [129, 584] width 27 height 27
click at [1137, 53] on div "Options Preview Print Email" at bounding box center [1139, 43] width 68 height 22
click at [1138, 39] on button "Options" at bounding box center [1139, 42] width 68 height 20
click at [1130, 118] on button "Email" at bounding box center [1148, 111] width 87 height 22
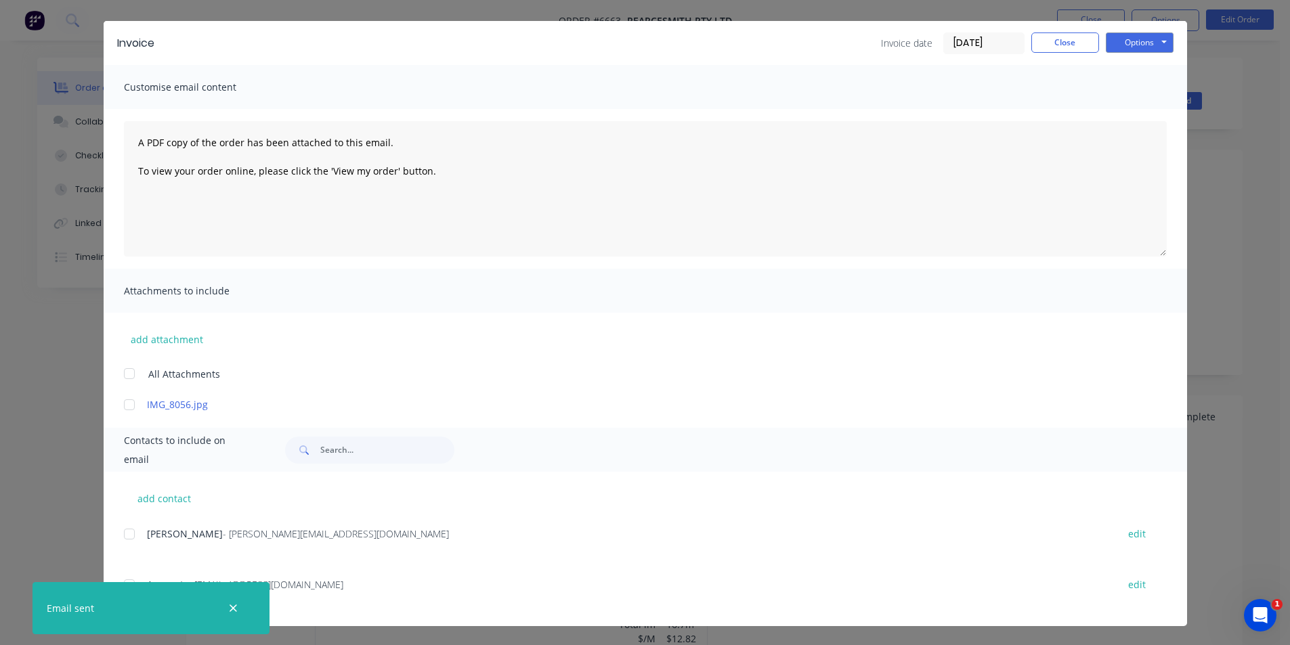
scroll to position [0, 0]
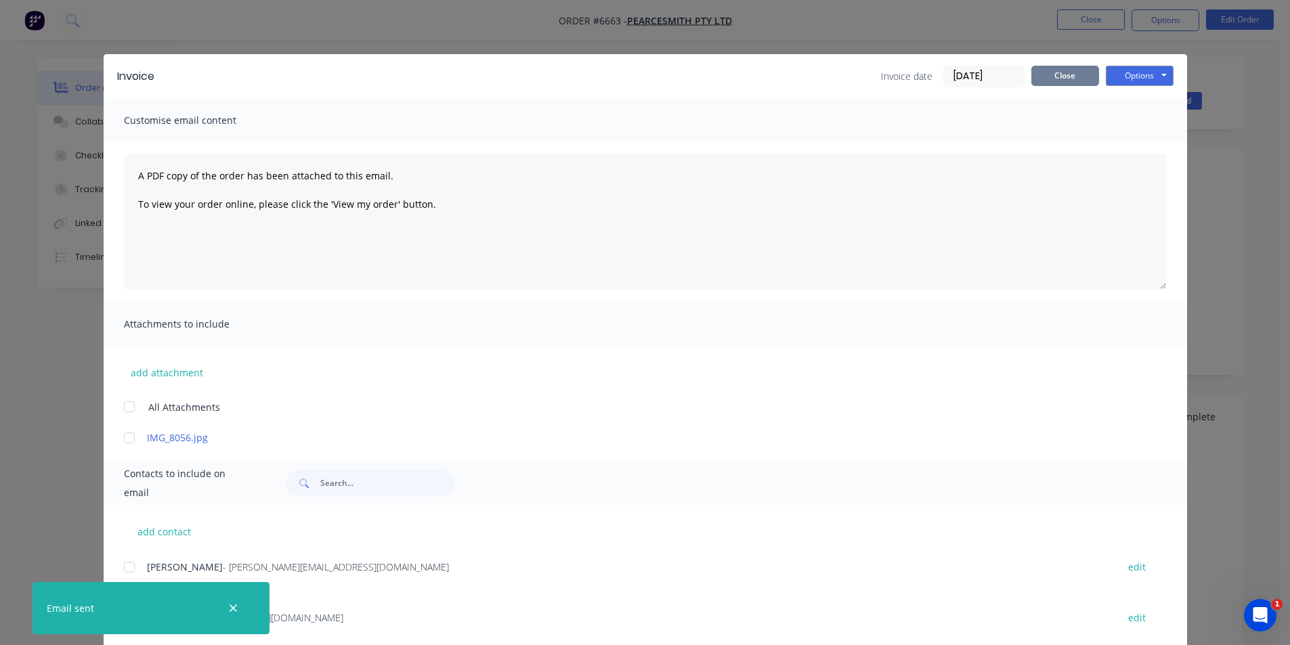
click at [1048, 76] on button "Close" at bounding box center [1065, 76] width 68 height 20
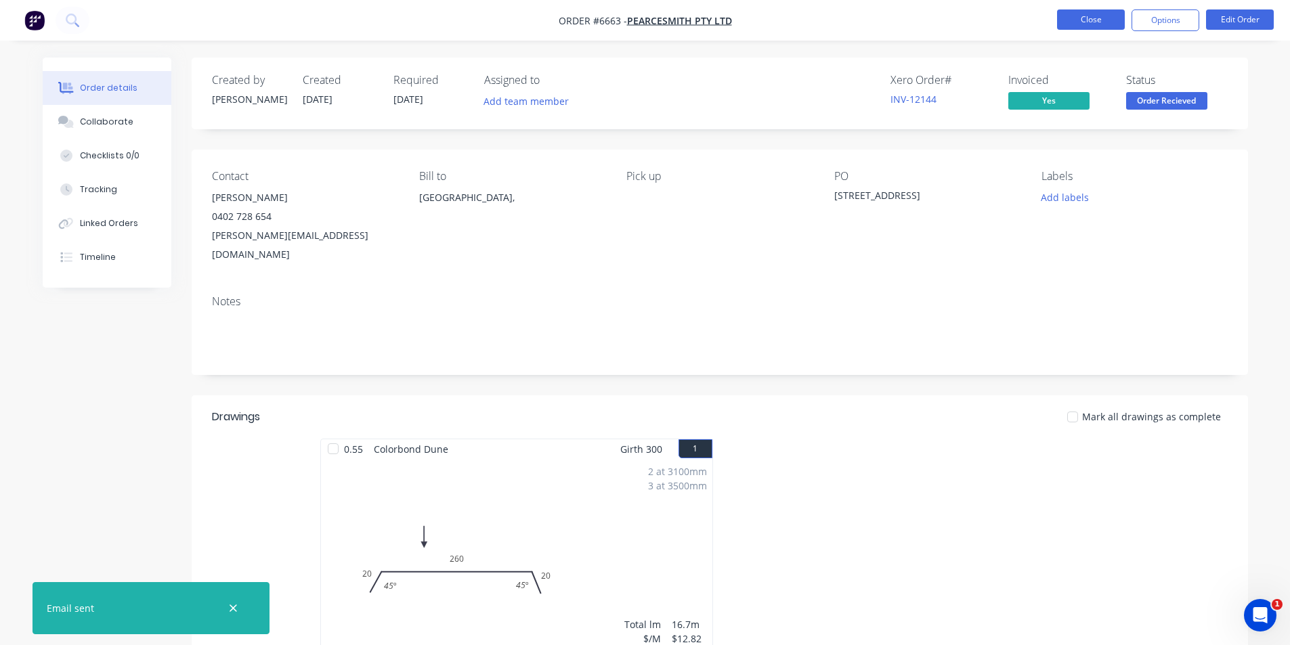
click at [1108, 16] on button "Close" at bounding box center [1091, 19] width 68 height 20
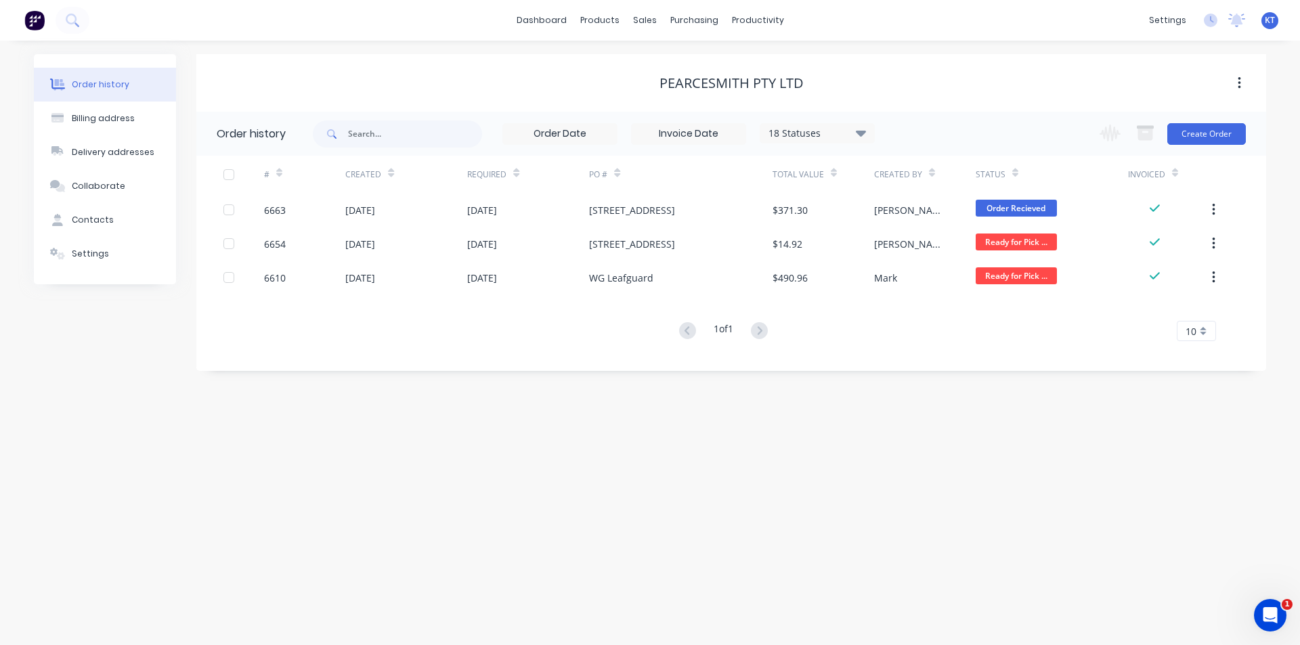
click at [641, 24] on div "sales" at bounding box center [644, 20] width 37 height 20
click at [661, 66] on div at bounding box center [652, 65] width 20 height 12
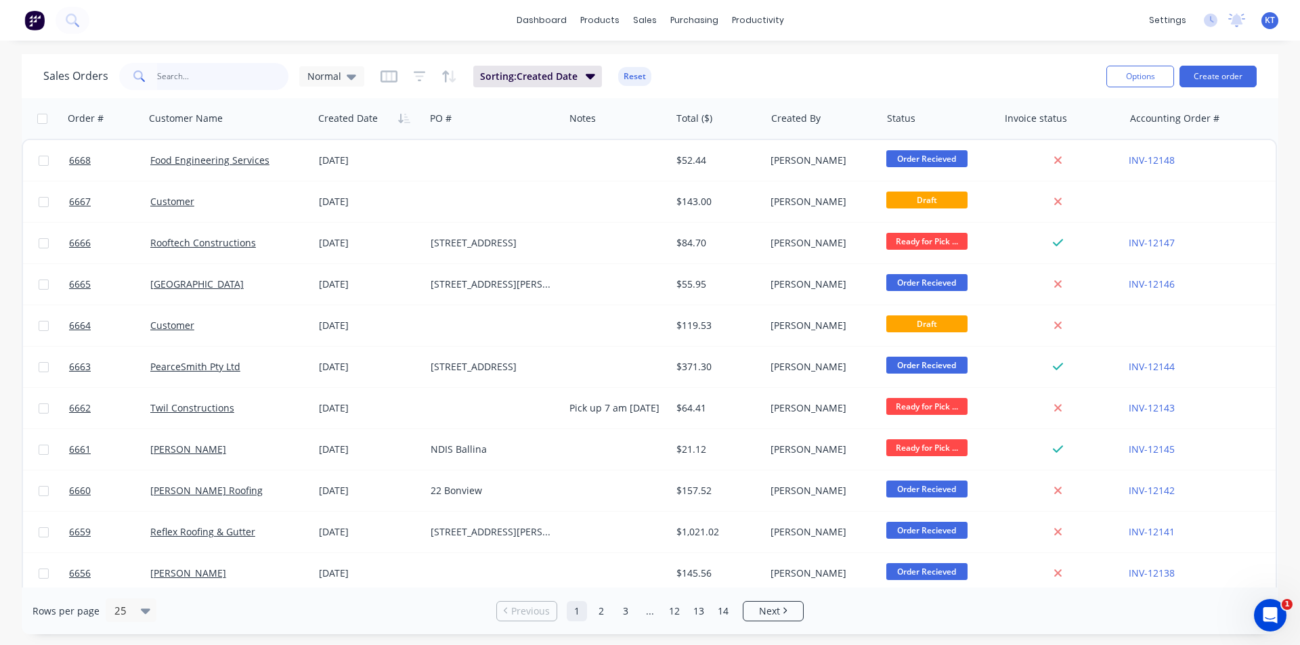
click at [206, 81] on input "text" at bounding box center [223, 76] width 132 height 27
type input "feilo"
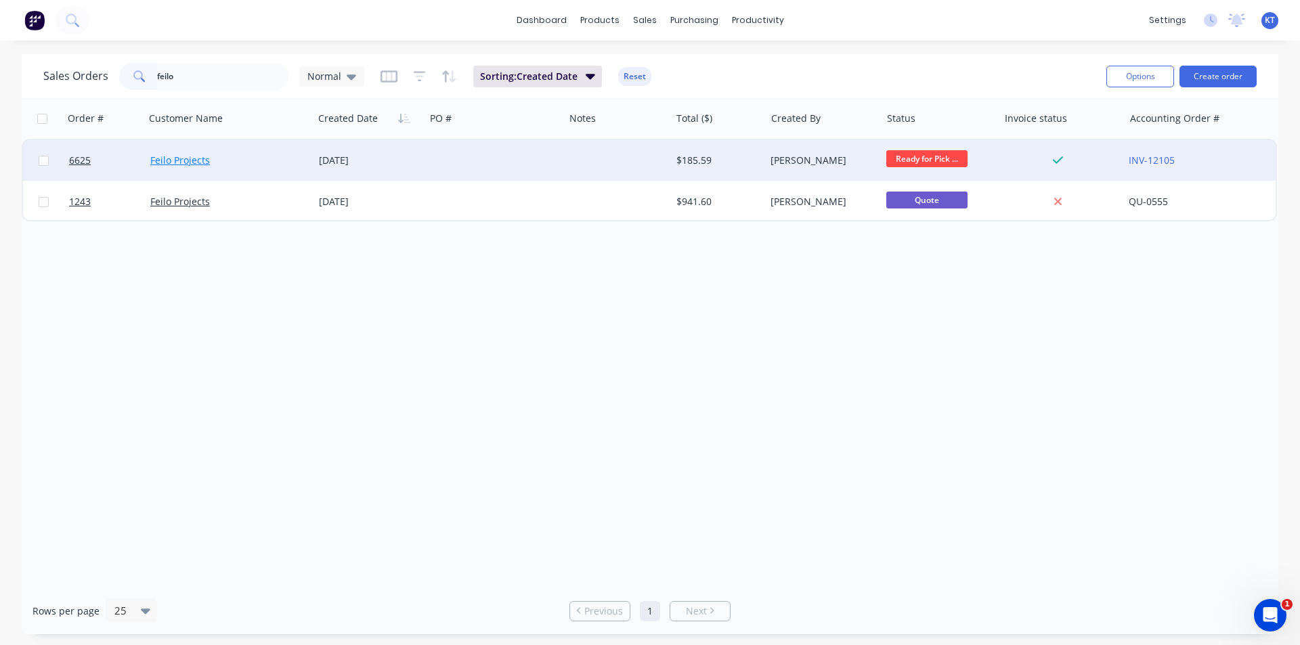
click at [185, 157] on link "Feilo Projects" at bounding box center [180, 160] width 60 height 13
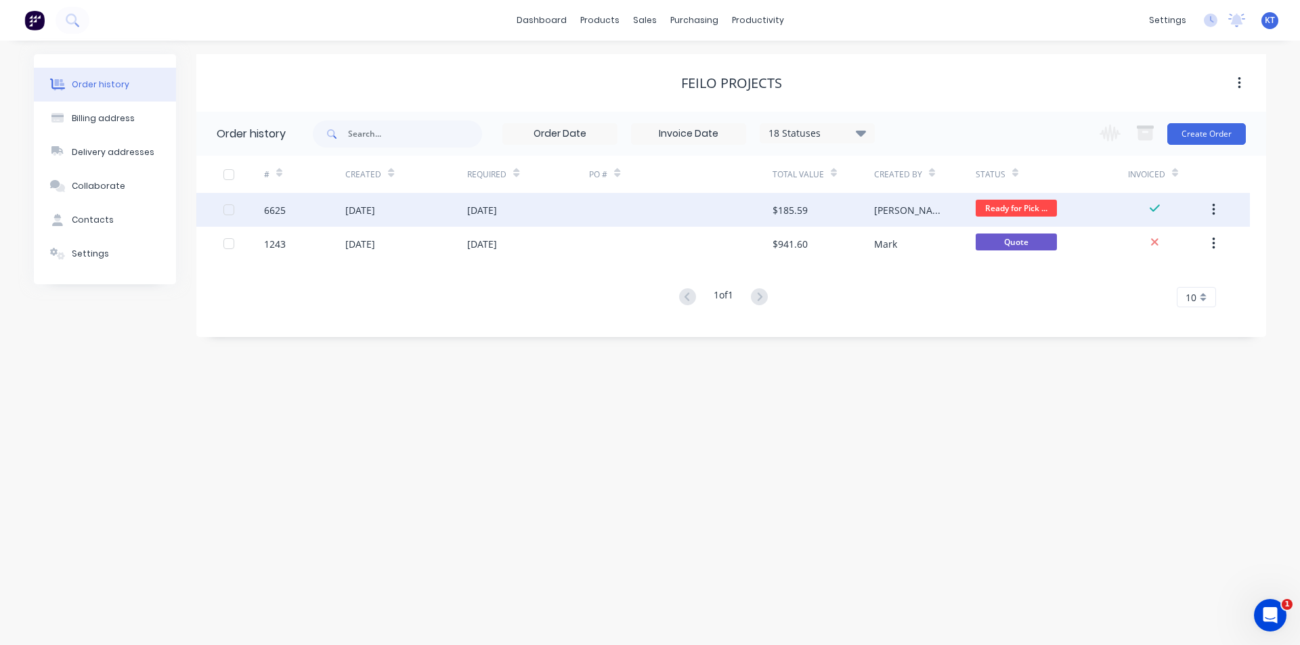
click at [696, 207] on div at bounding box center [680, 210] width 183 height 34
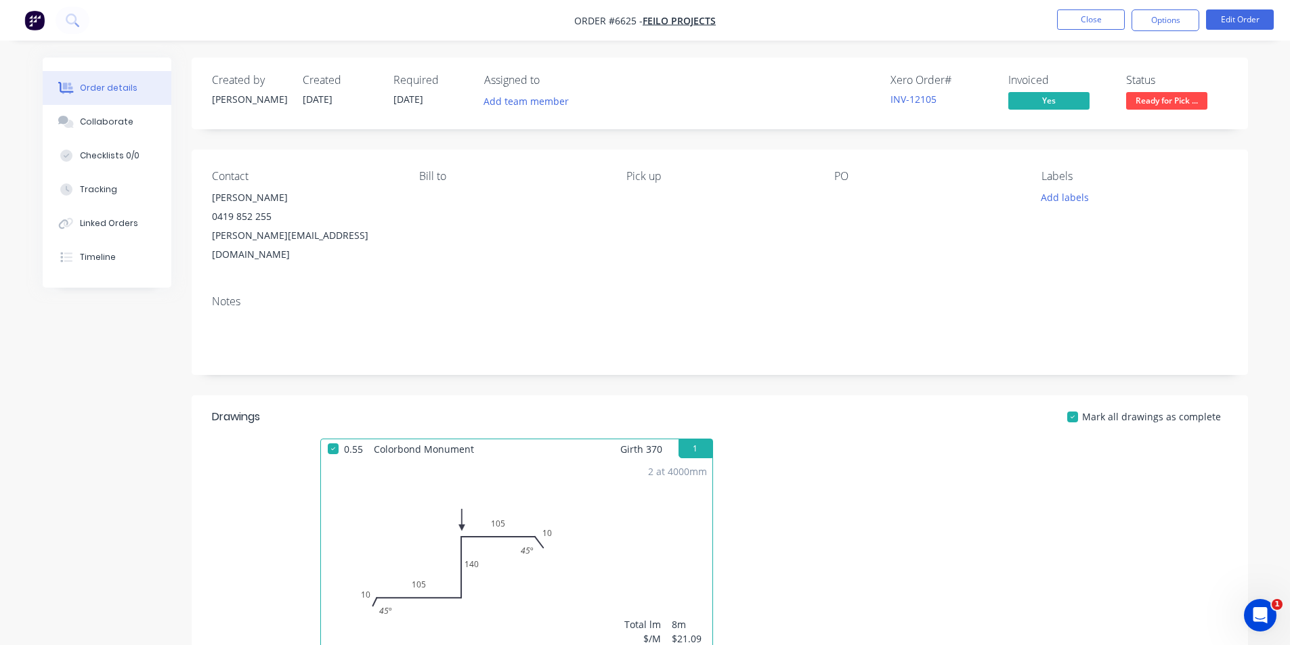
click at [1182, 97] on span "Ready for Pick ..." at bounding box center [1166, 100] width 81 height 17
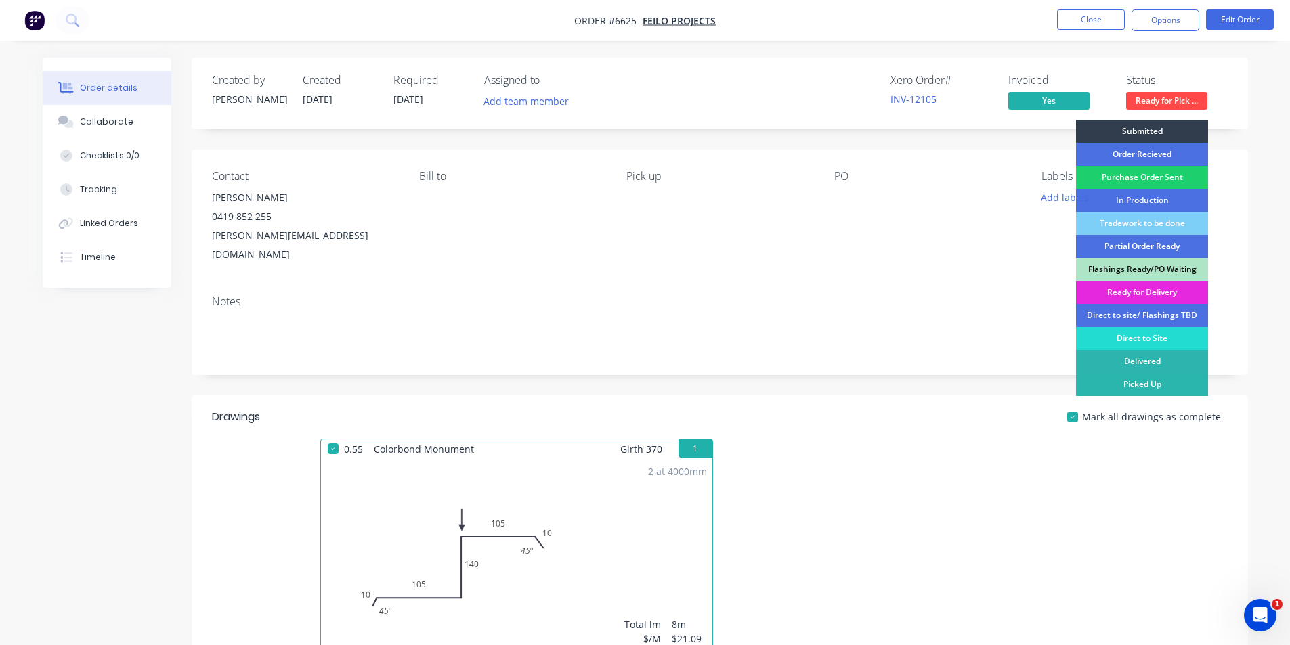
drag, startPoint x: 1154, startPoint y: 389, endPoint x: 1156, endPoint y: 1, distance: 387.9
click at [1153, 389] on div "Picked Up" at bounding box center [1142, 384] width 132 height 23
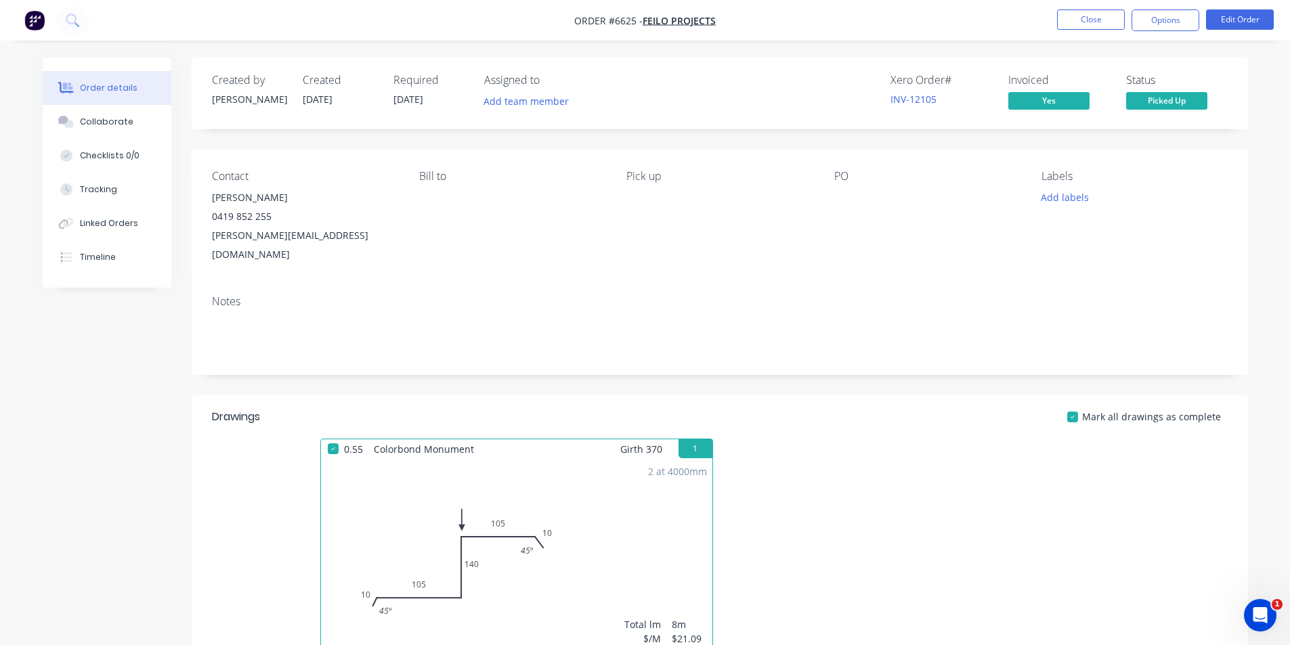
click at [1176, 28] on button "Options" at bounding box center [1165, 20] width 68 height 22
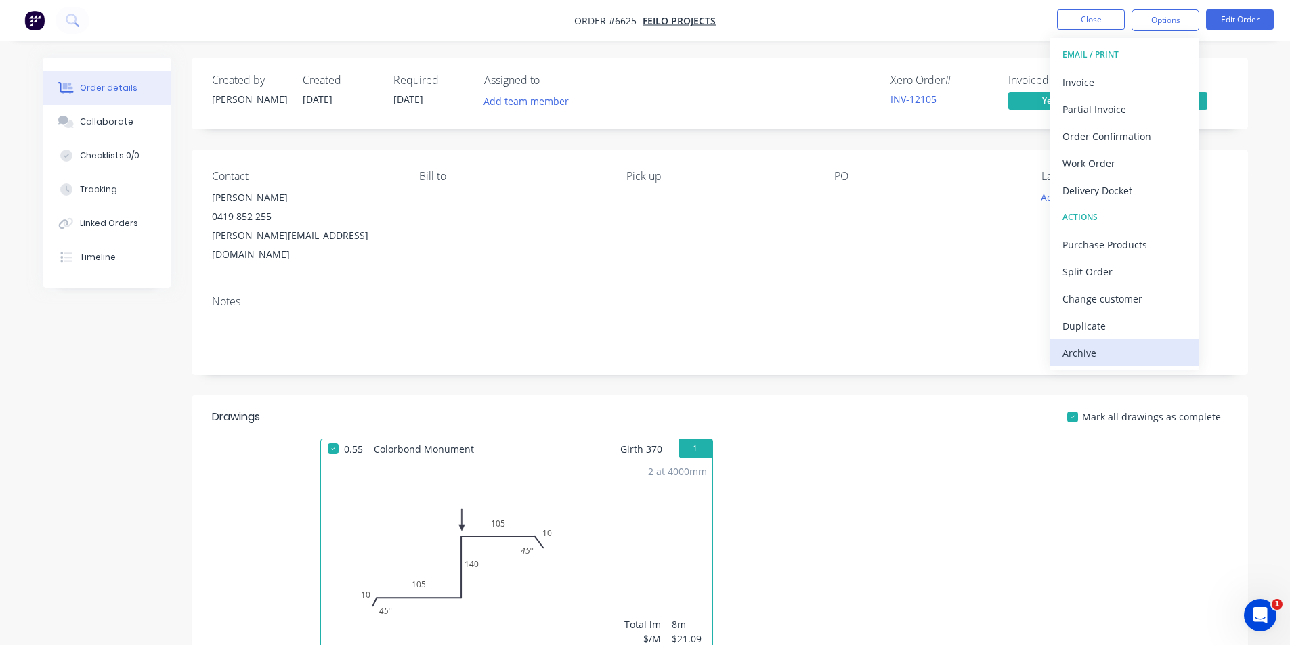
click at [1110, 357] on div "Archive" at bounding box center [1124, 353] width 125 height 20
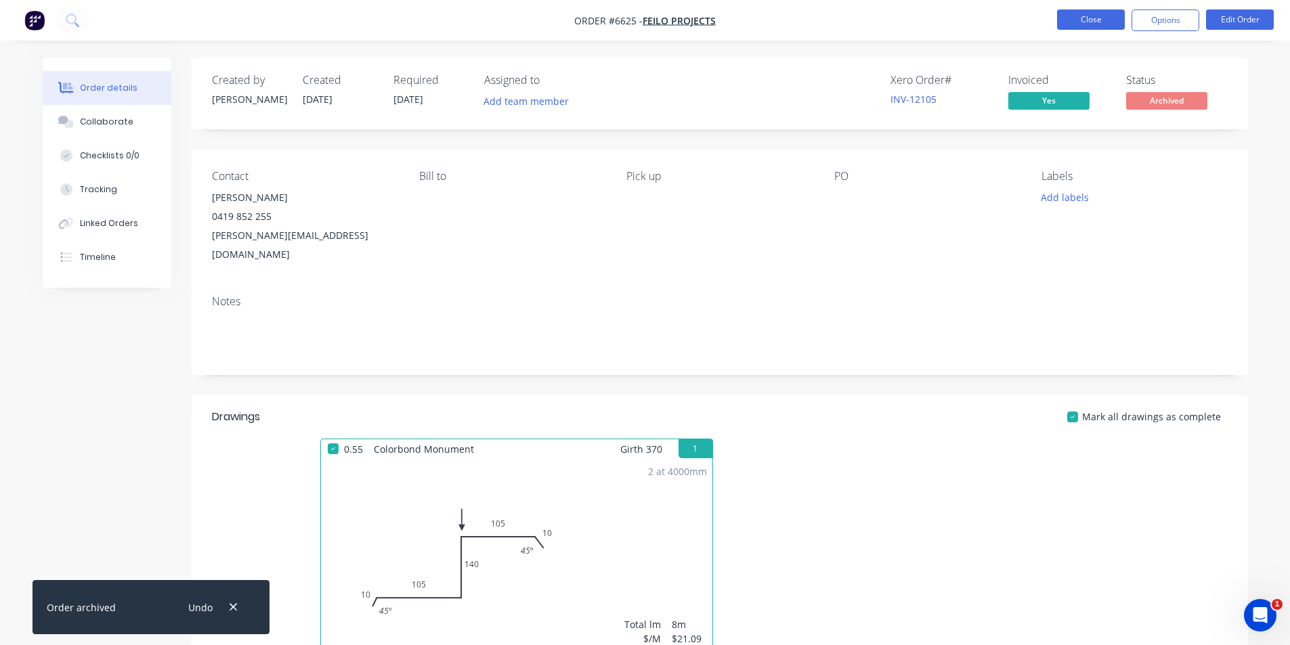
click at [1093, 18] on button "Close" at bounding box center [1091, 19] width 68 height 20
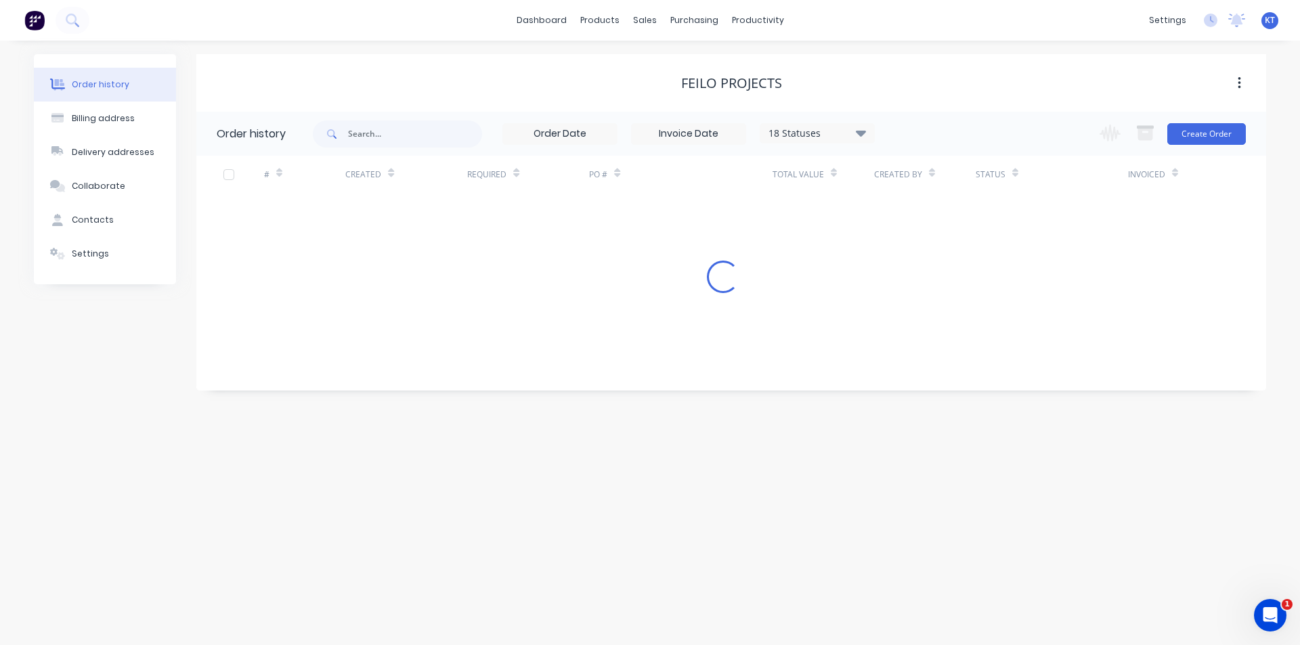
click at [643, 26] on div "sales" at bounding box center [644, 20] width 37 height 20
click at [648, 15] on div "sales" at bounding box center [644, 20] width 37 height 20
click at [652, 20] on div "sales" at bounding box center [644, 20] width 37 height 20
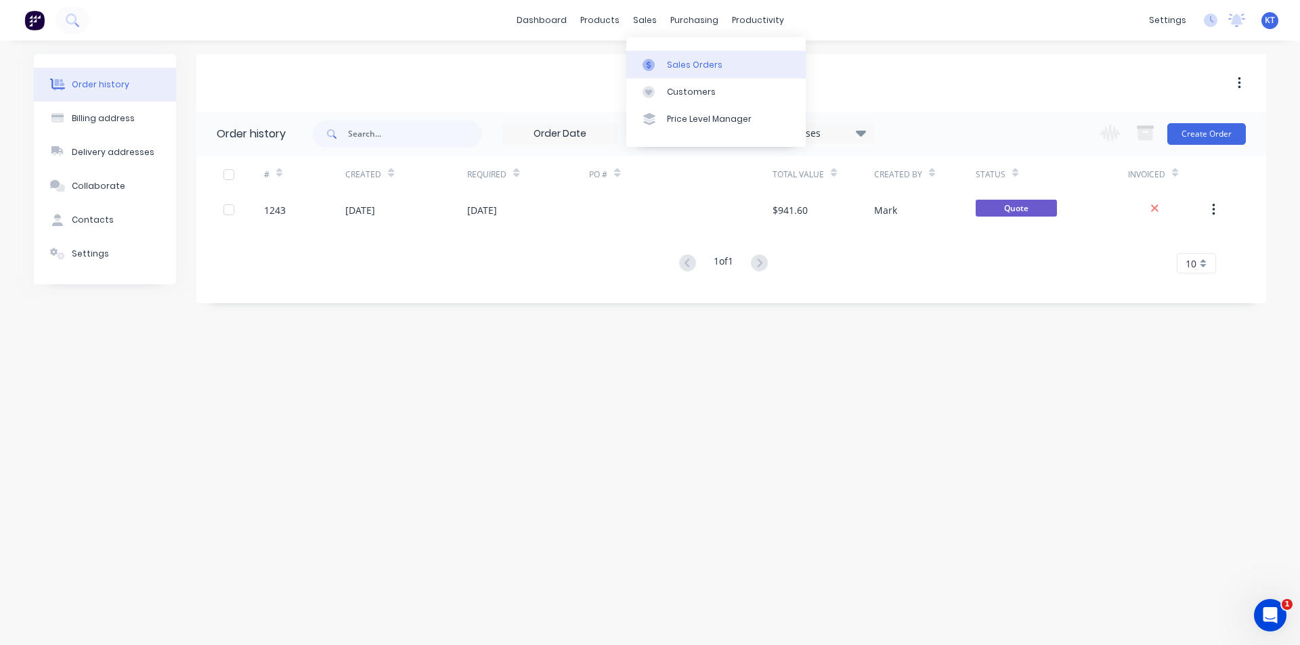
click at [657, 72] on link "Sales Orders" at bounding box center [715, 64] width 179 height 27
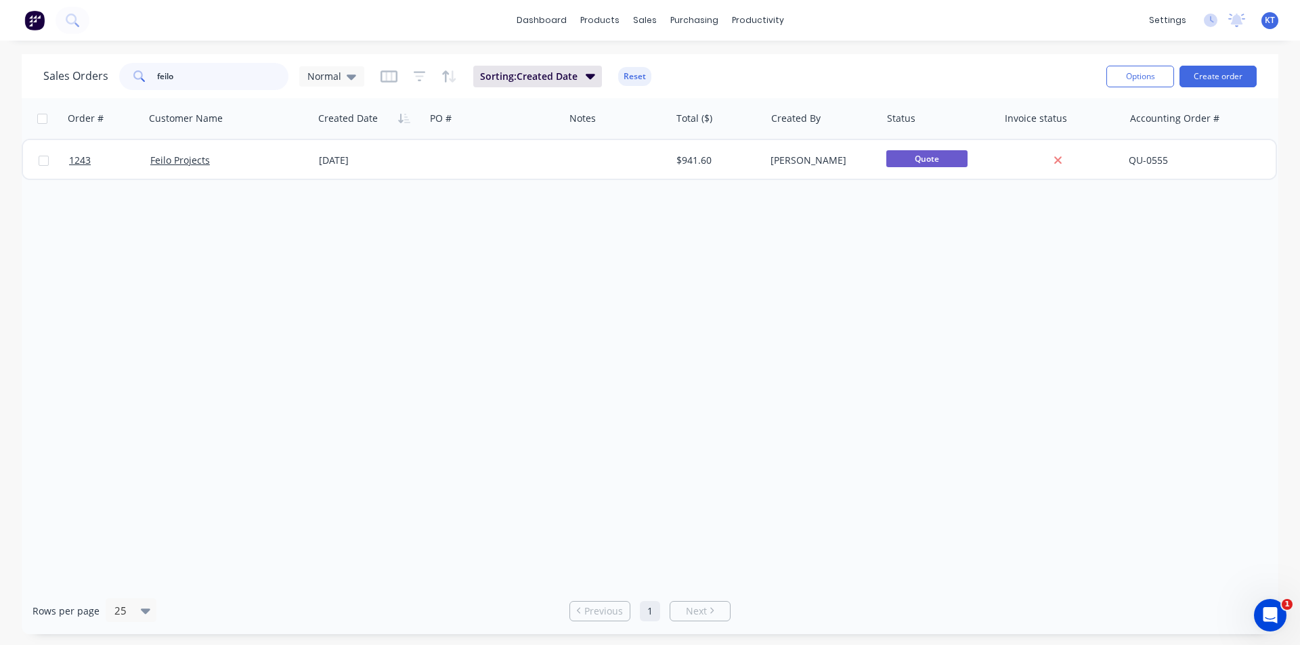
click at [268, 77] on input "feilo" at bounding box center [223, 76] width 132 height 27
click at [266, 77] on input "feilo" at bounding box center [223, 76] width 132 height 27
type input "f"
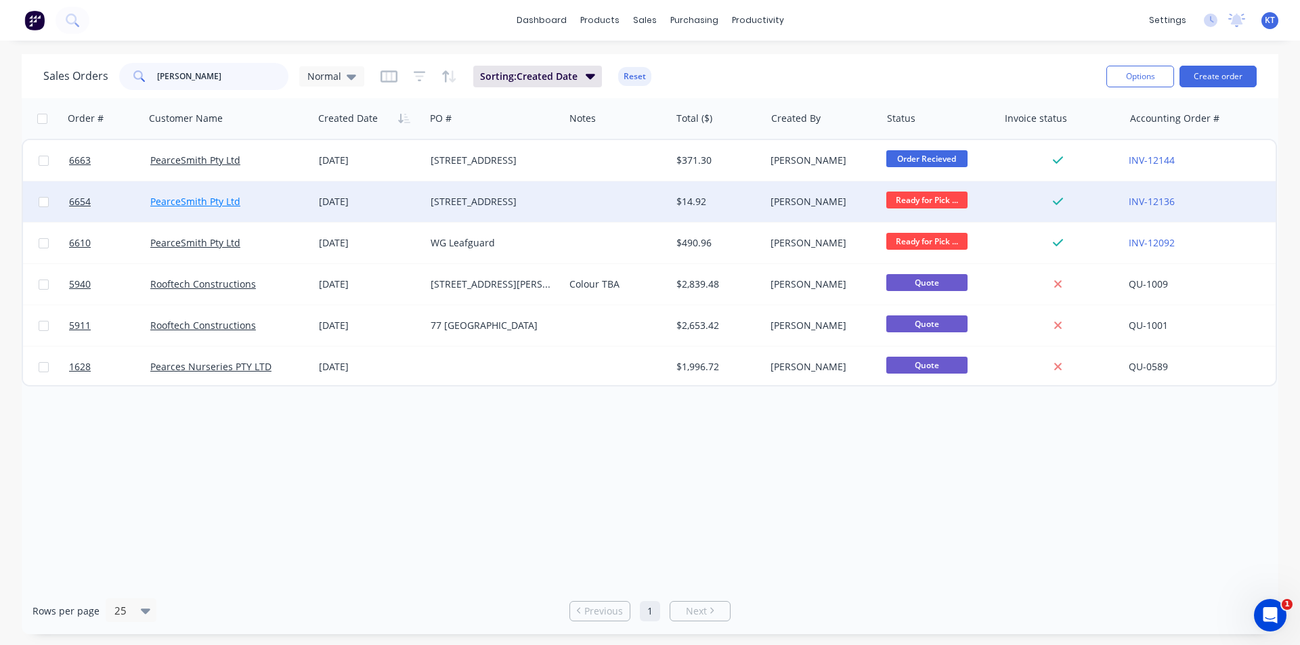
type input "[PERSON_NAME]"
click at [218, 204] on link "PearceSmith Pty Ltd" at bounding box center [195, 201] width 90 height 13
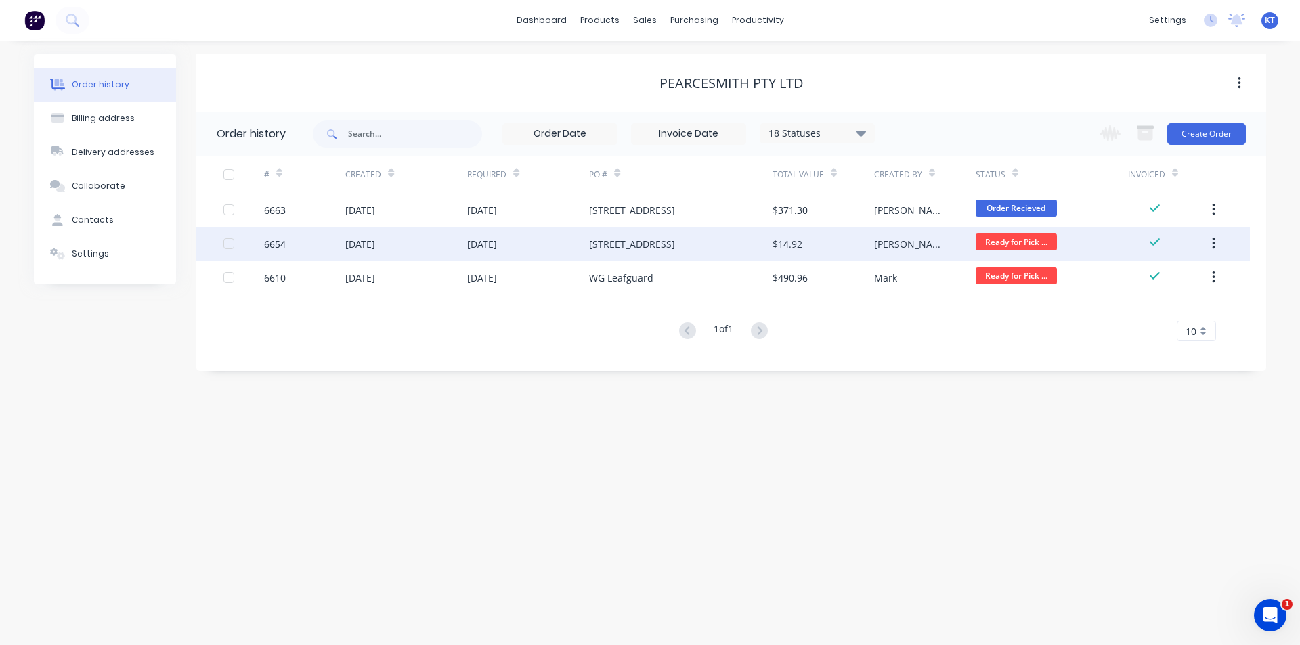
click at [850, 249] on div "$14.92" at bounding box center [823, 244] width 102 height 34
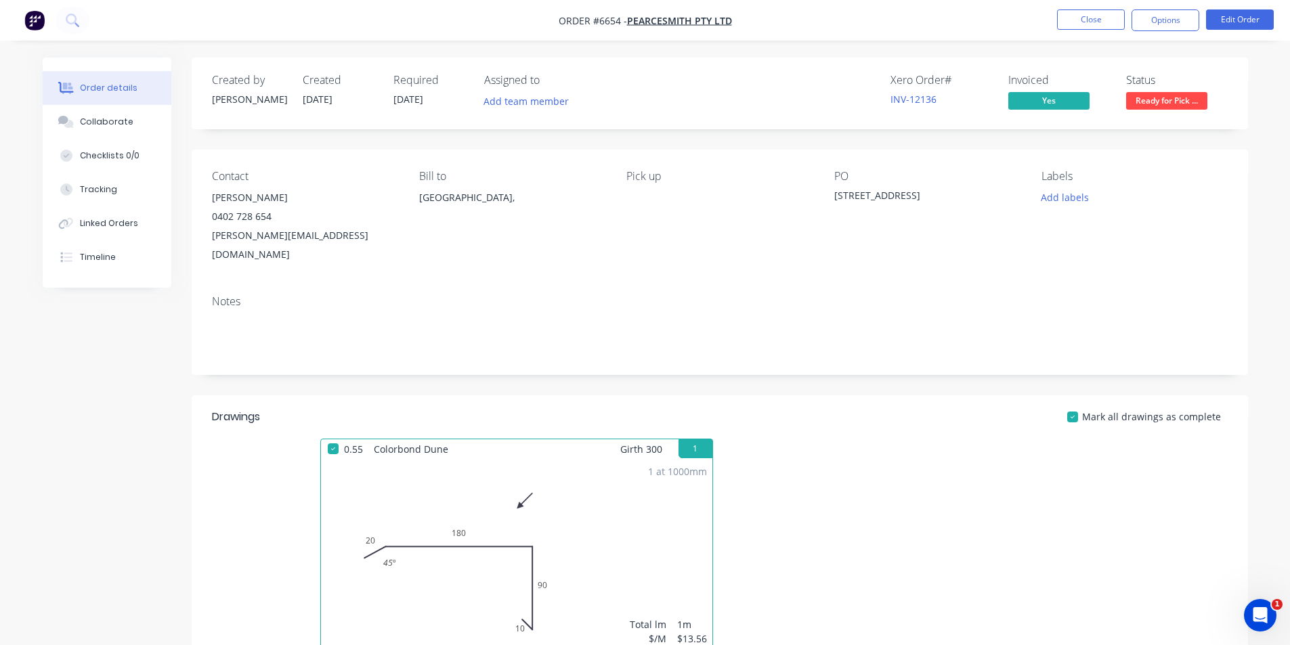
click at [1156, 100] on span "Ready for Pick ..." at bounding box center [1166, 100] width 81 height 17
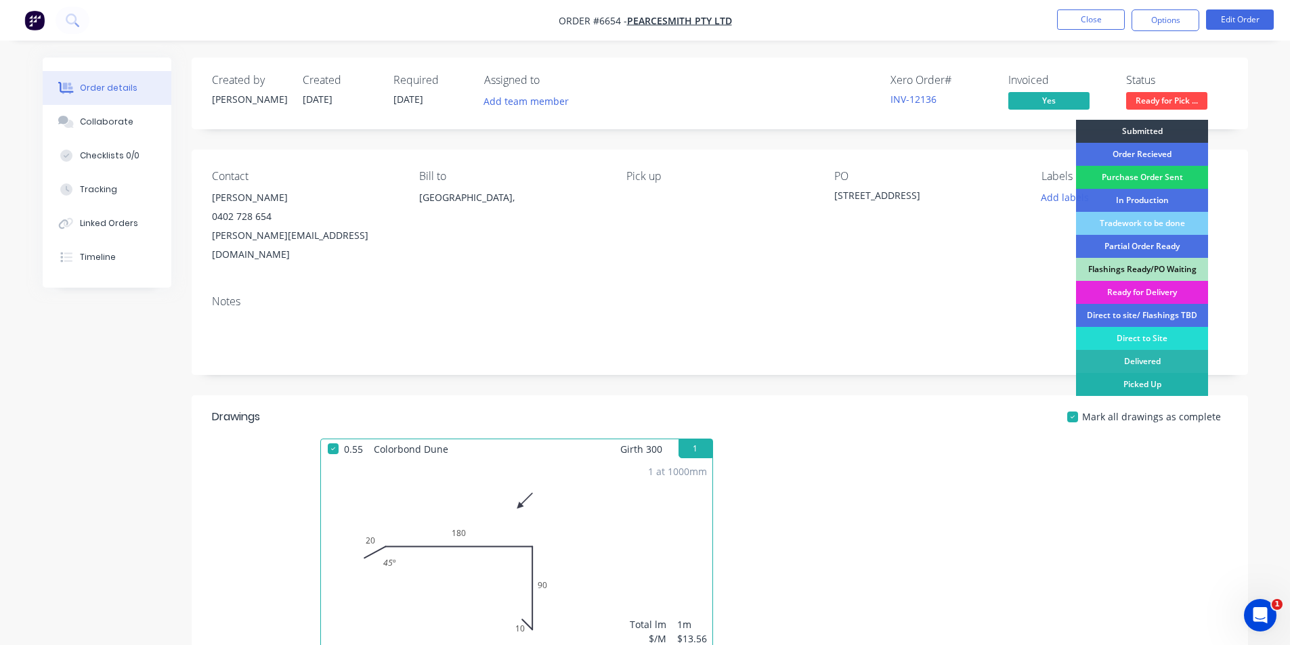
click at [1166, 391] on div "Picked Up" at bounding box center [1142, 384] width 132 height 23
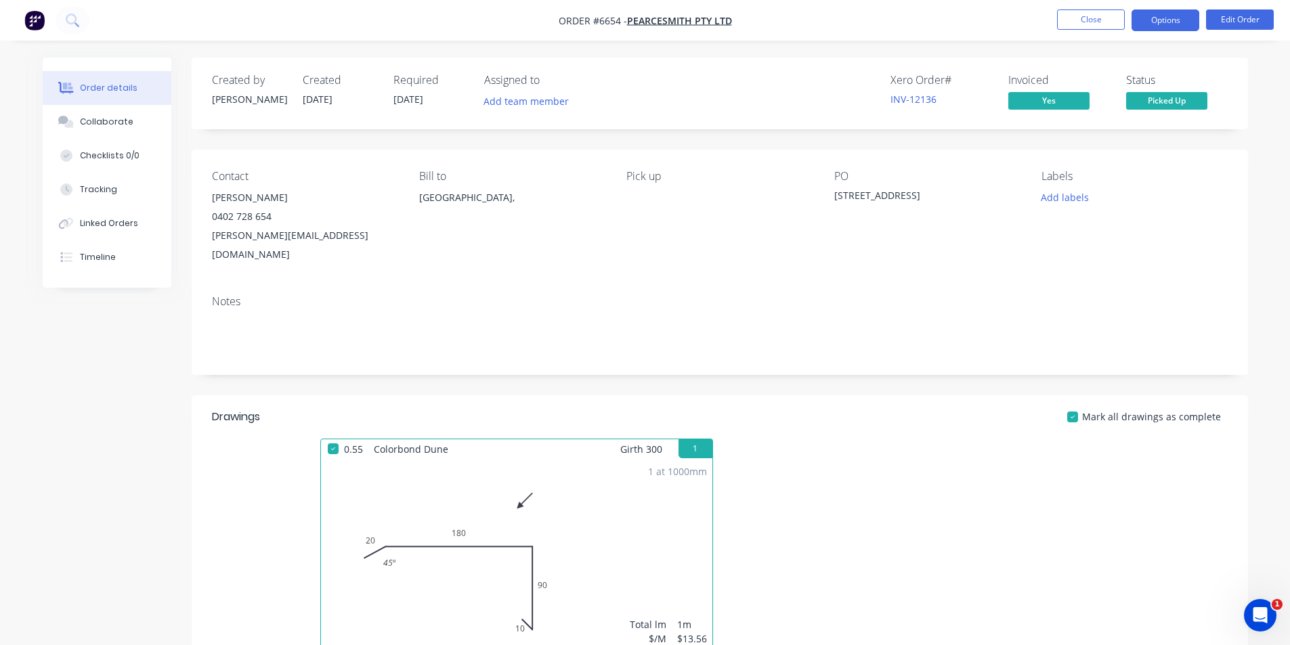
click at [1164, 24] on button "Options" at bounding box center [1165, 20] width 68 height 22
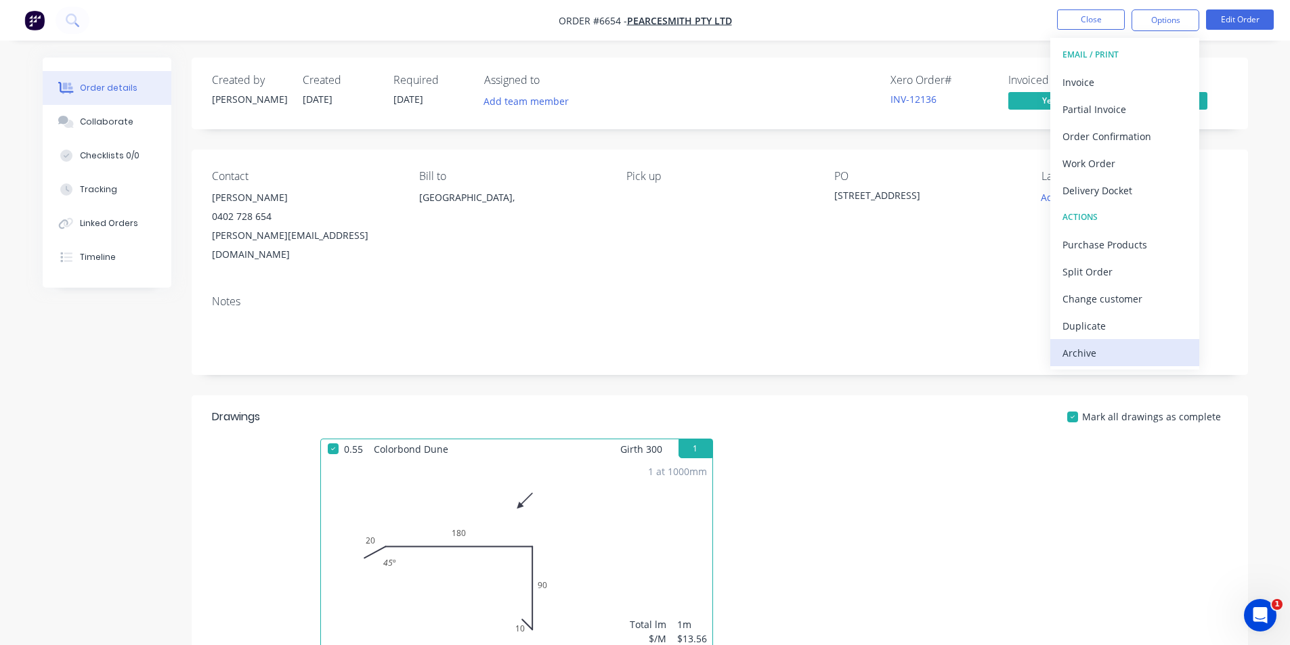
click at [1091, 359] on div "Archive" at bounding box center [1124, 353] width 125 height 20
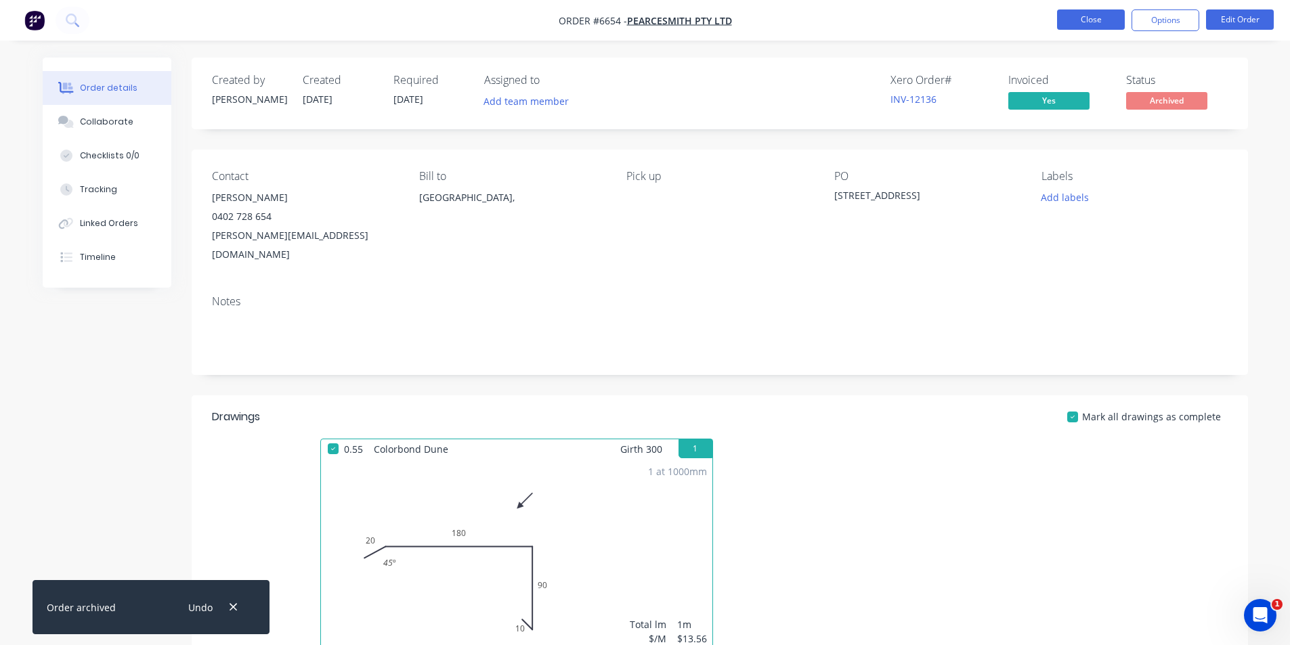
click at [1085, 19] on button "Close" at bounding box center [1091, 19] width 68 height 20
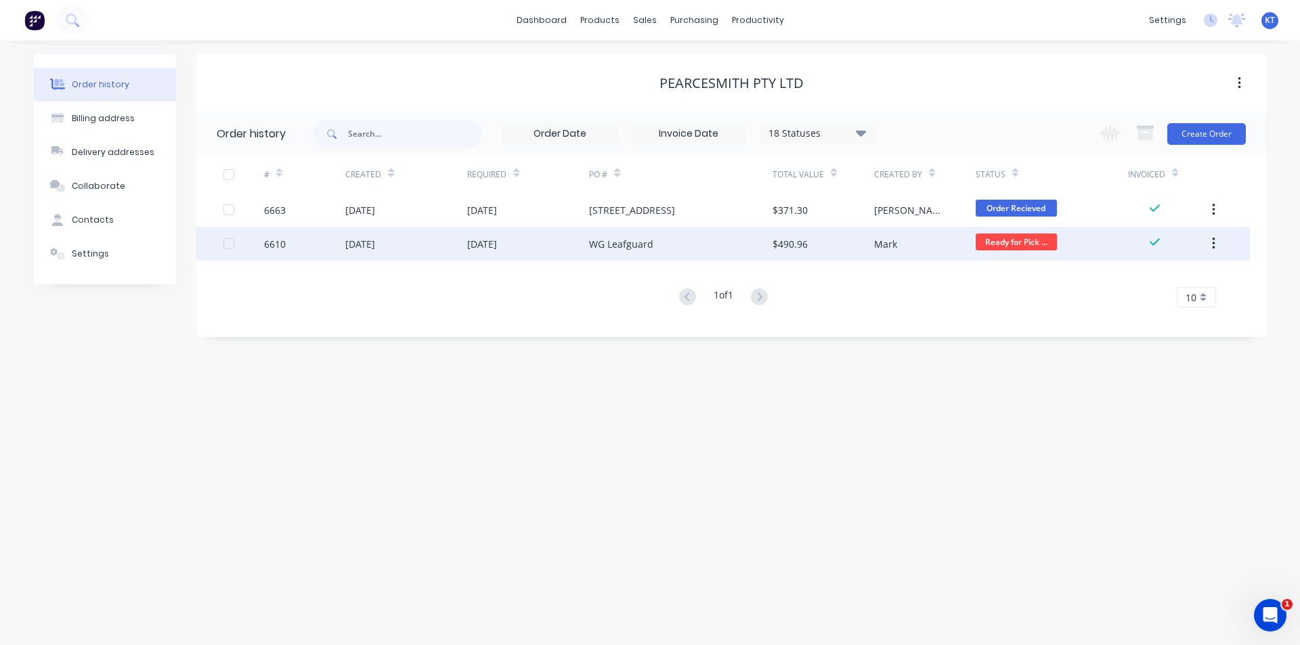
click at [764, 249] on div "WG Leafguard" at bounding box center [680, 244] width 183 height 34
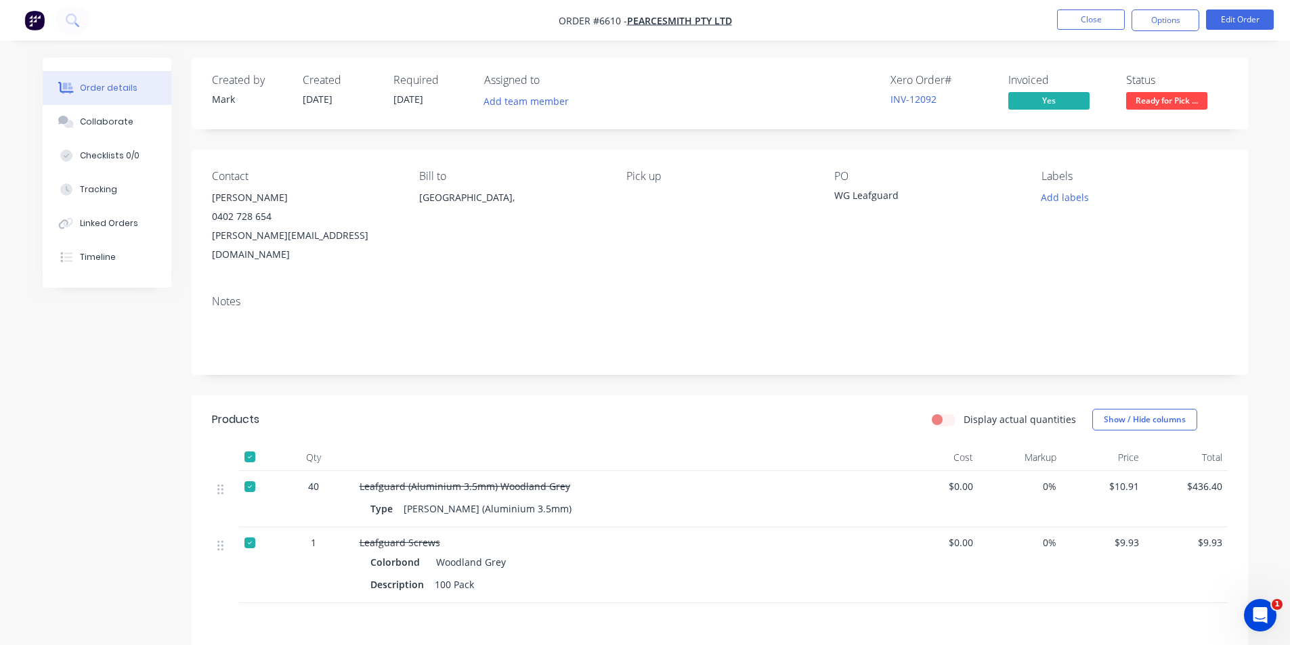
click at [1150, 109] on span "Ready for Pick ..." at bounding box center [1166, 100] width 81 height 17
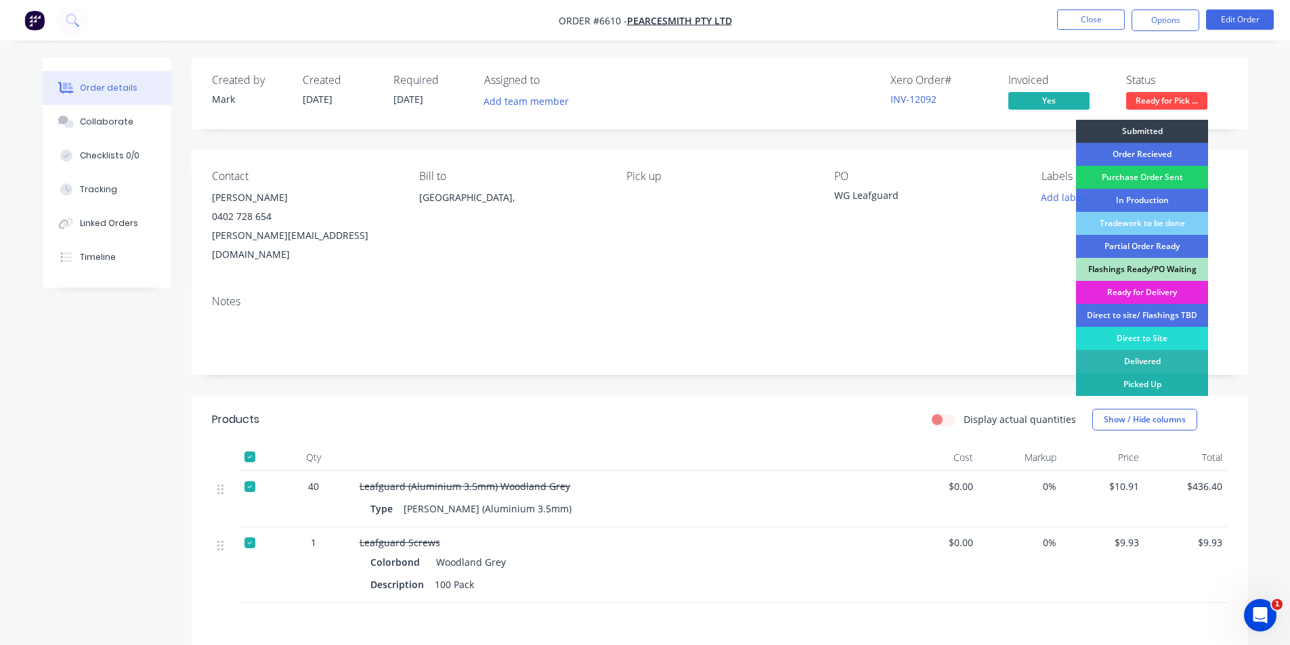
click at [1137, 387] on div "Picked Up" at bounding box center [1142, 384] width 132 height 23
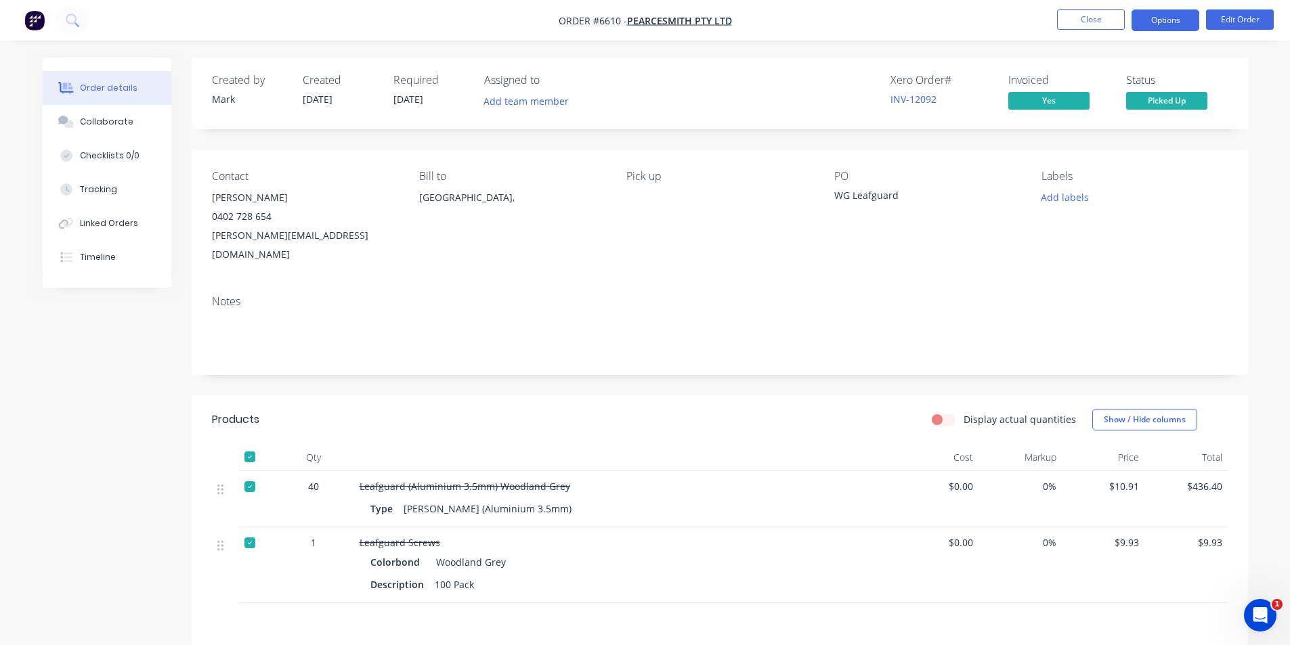
click at [1184, 23] on button "Options" at bounding box center [1165, 20] width 68 height 22
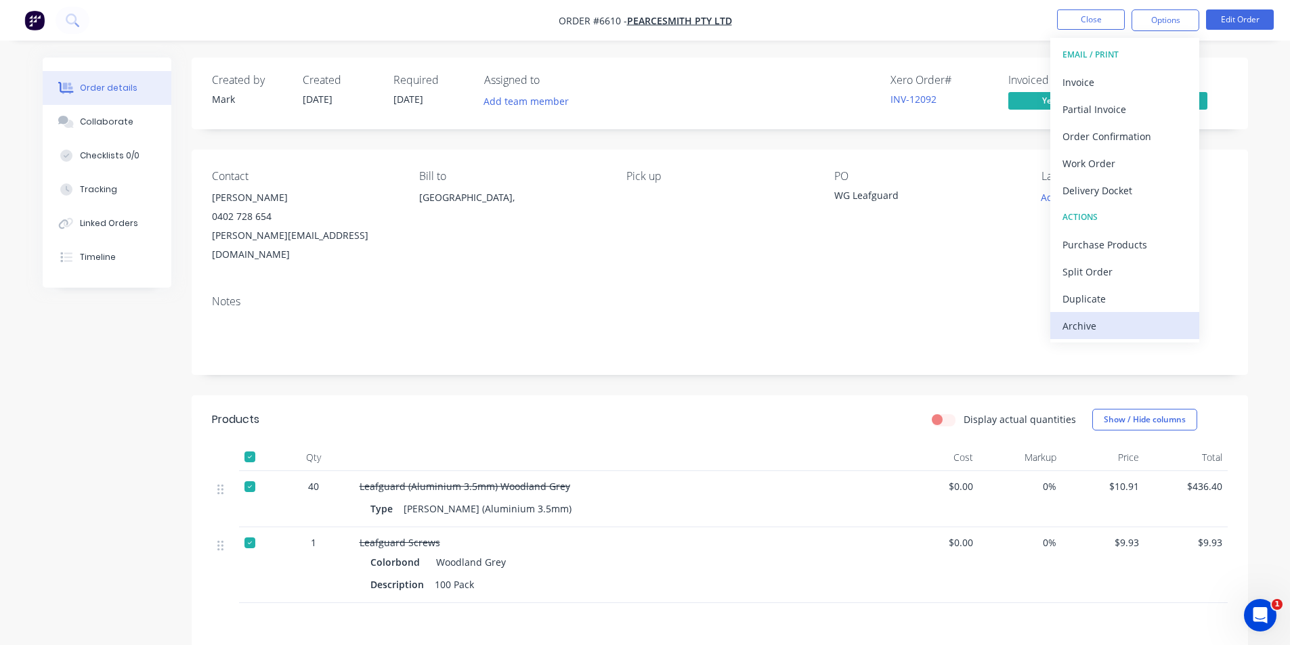
click at [1148, 320] on div "Archive" at bounding box center [1124, 326] width 125 height 20
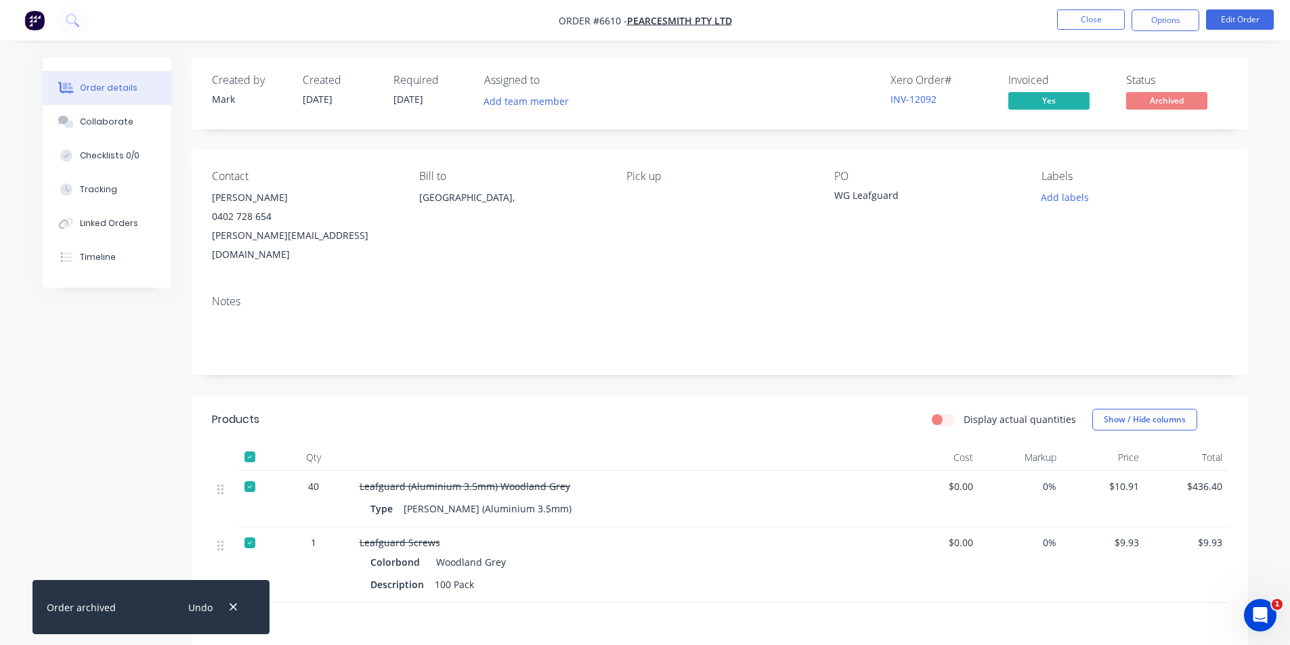
click at [1042, 9] on nav "Order #6610 - PearceSmith Pty Ltd Close Options Edit Order" at bounding box center [645, 20] width 1290 height 41
click at [1093, 20] on button "Close" at bounding box center [1091, 19] width 68 height 20
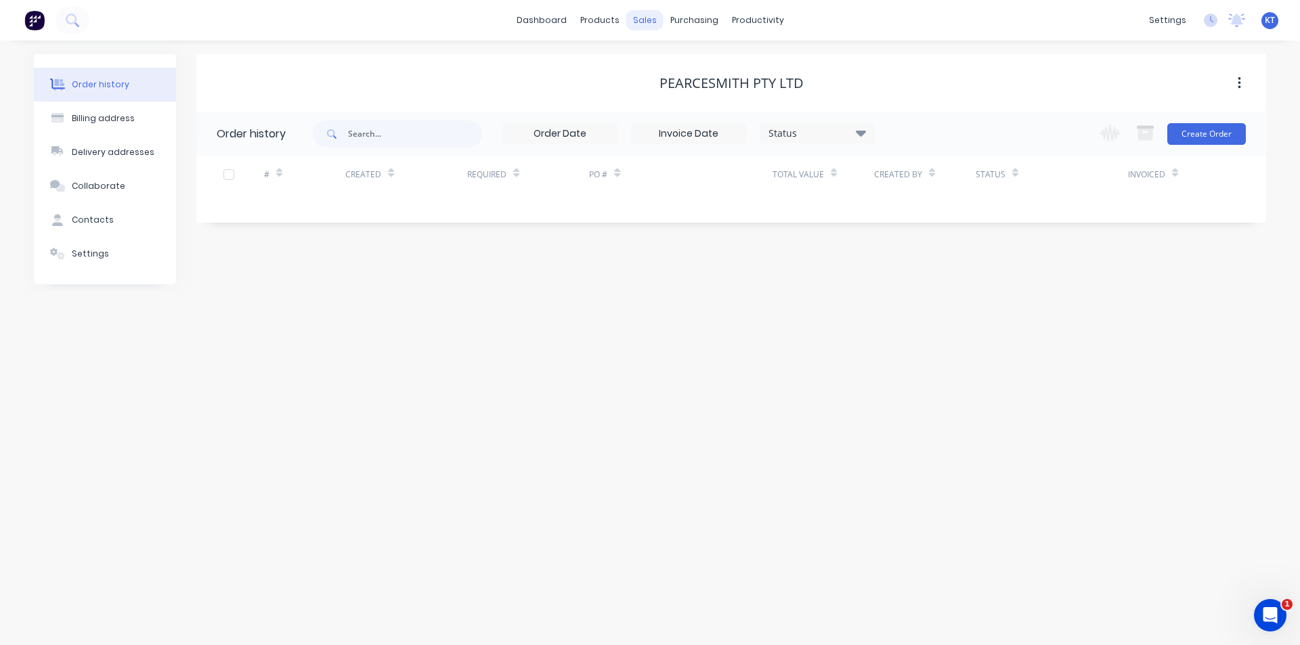
click at [648, 26] on div "sales" at bounding box center [644, 20] width 37 height 20
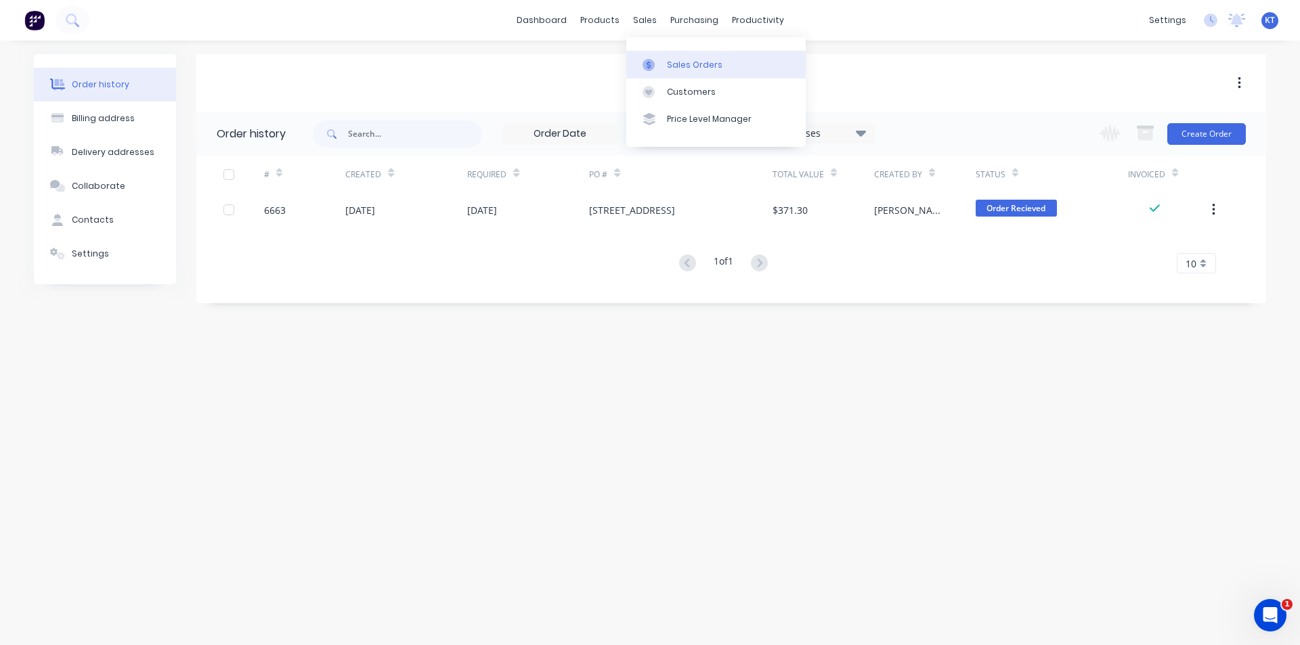
click at [667, 67] on div "Sales Orders" at bounding box center [695, 65] width 56 height 12
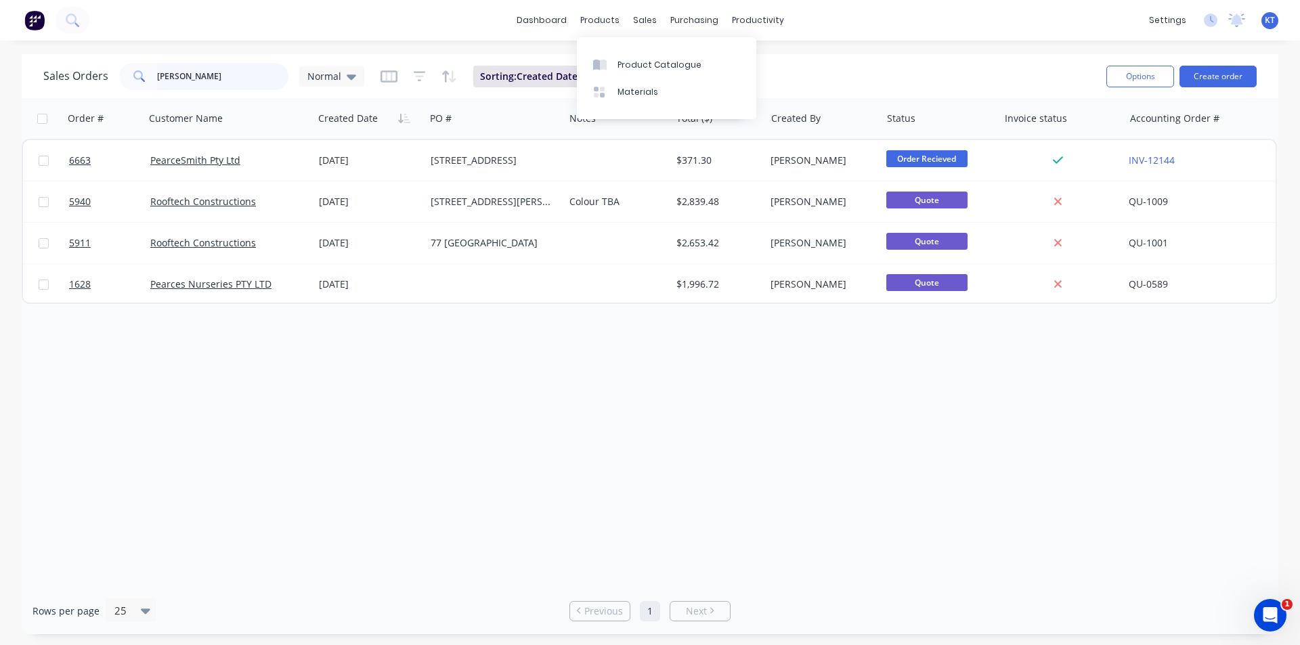
click at [206, 64] on input "[PERSON_NAME]" at bounding box center [223, 76] width 132 height 27
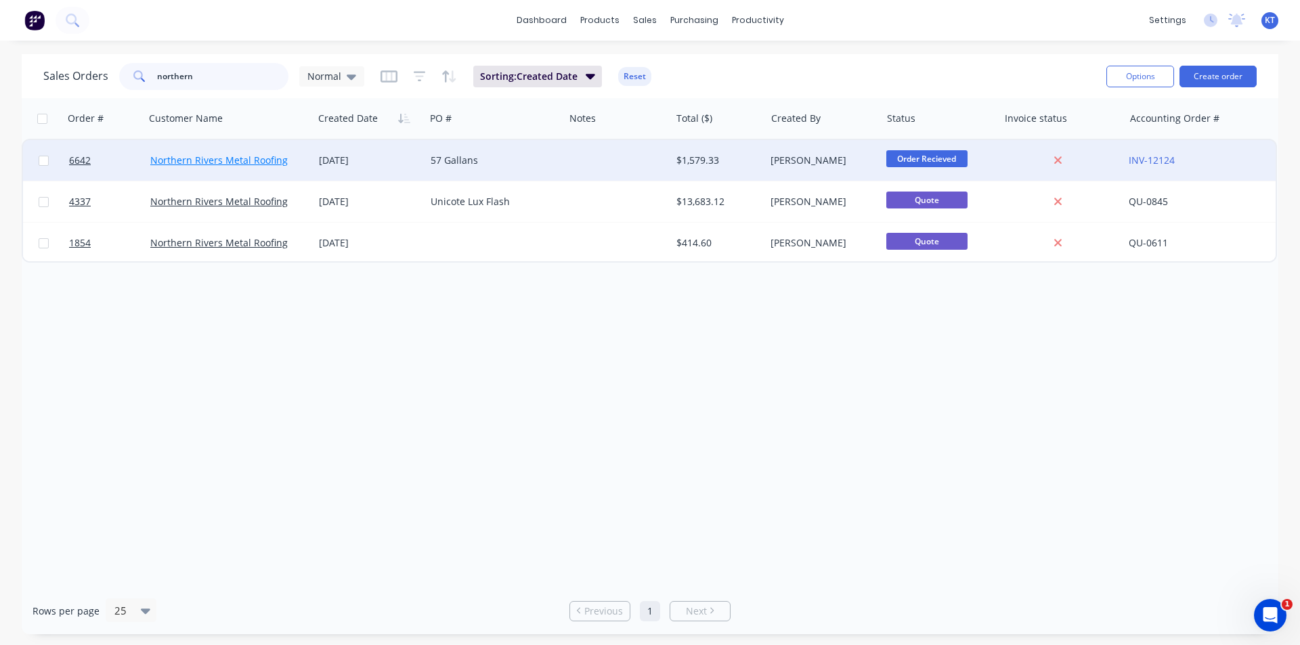
type input "northern"
click at [276, 163] on link "Northern Rivers Metal Roofing" at bounding box center [218, 160] width 137 height 13
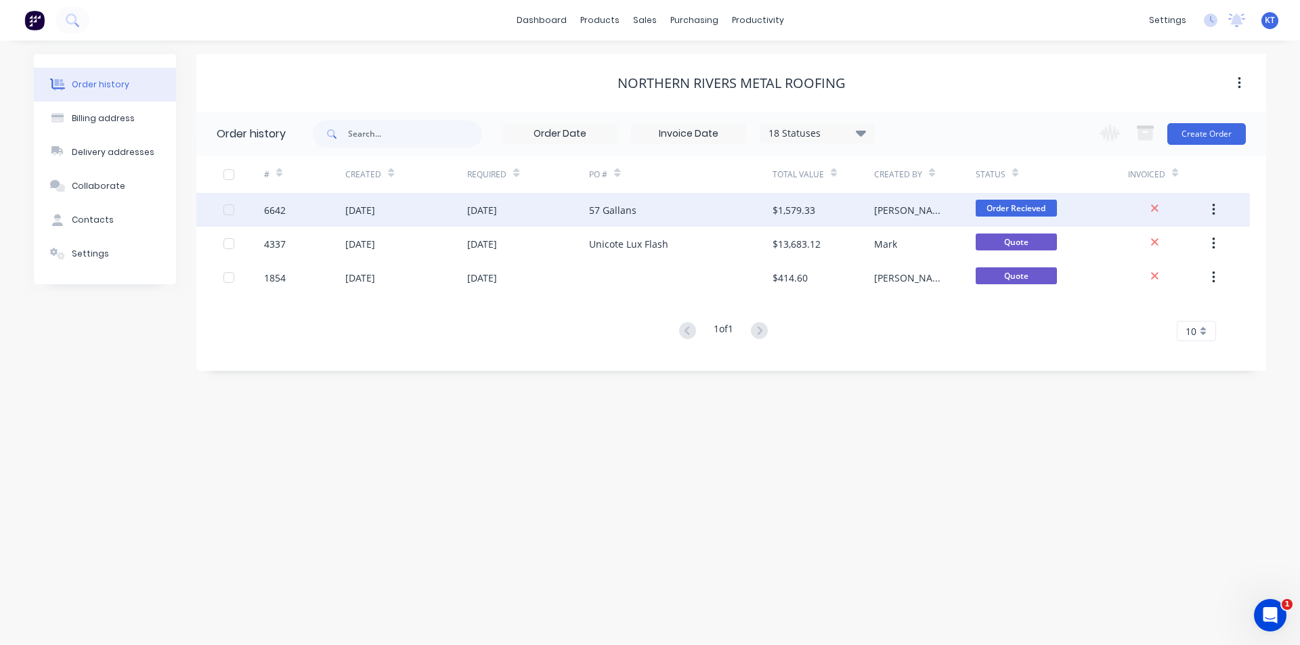
click at [839, 215] on div "$1,579.33" at bounding box center [823, 210] width 102 height 34
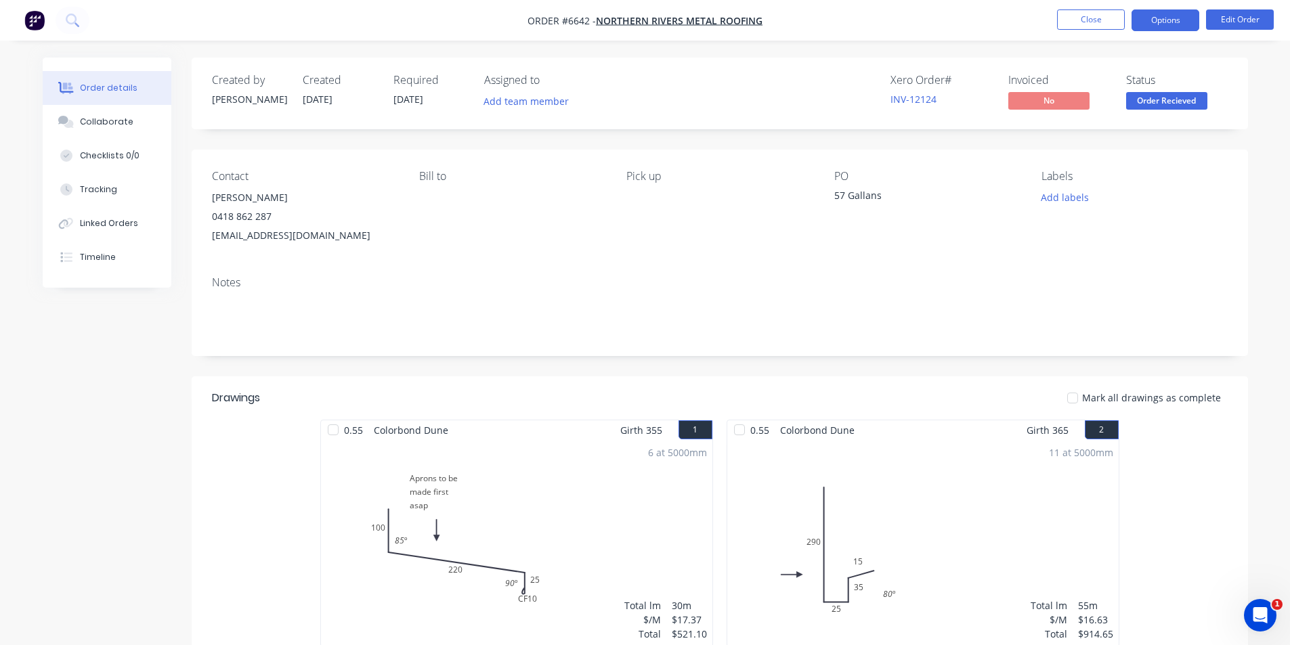
click at [1188, 20] on button "Options" at bounding box center [1165, 20] width 68 height 22
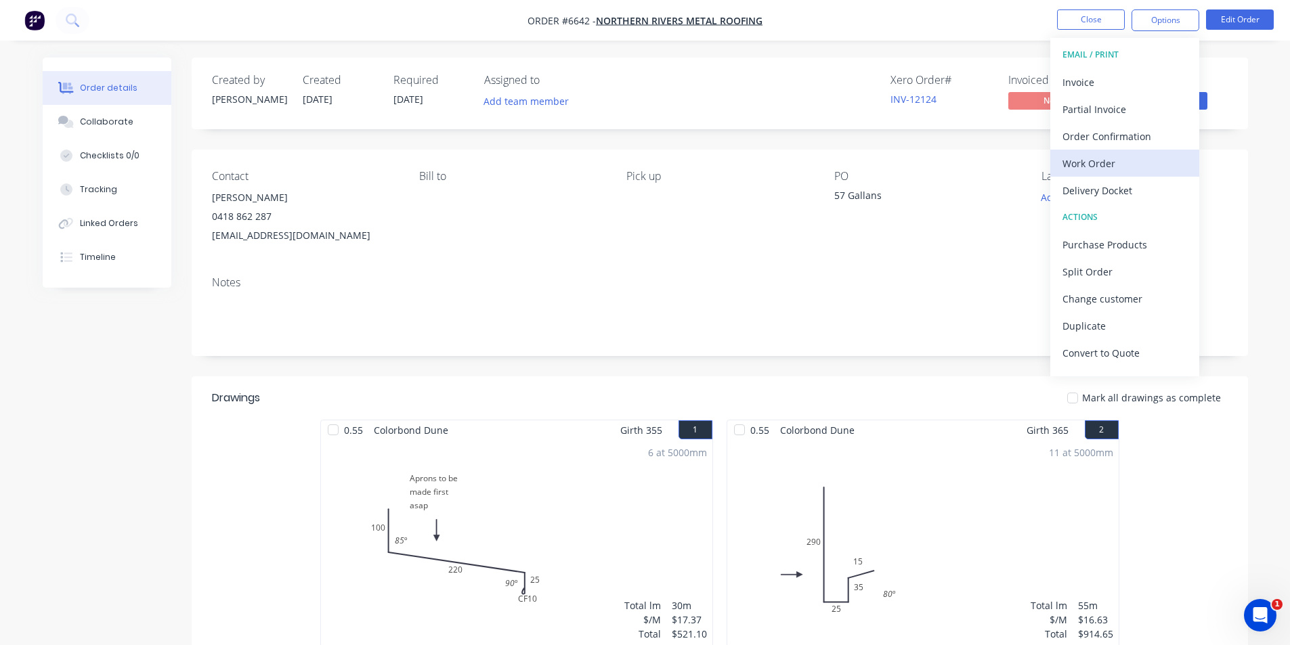
click at [1109, 175] on button "Work Order" at bounding box center [1124, 163] width 149 height 27
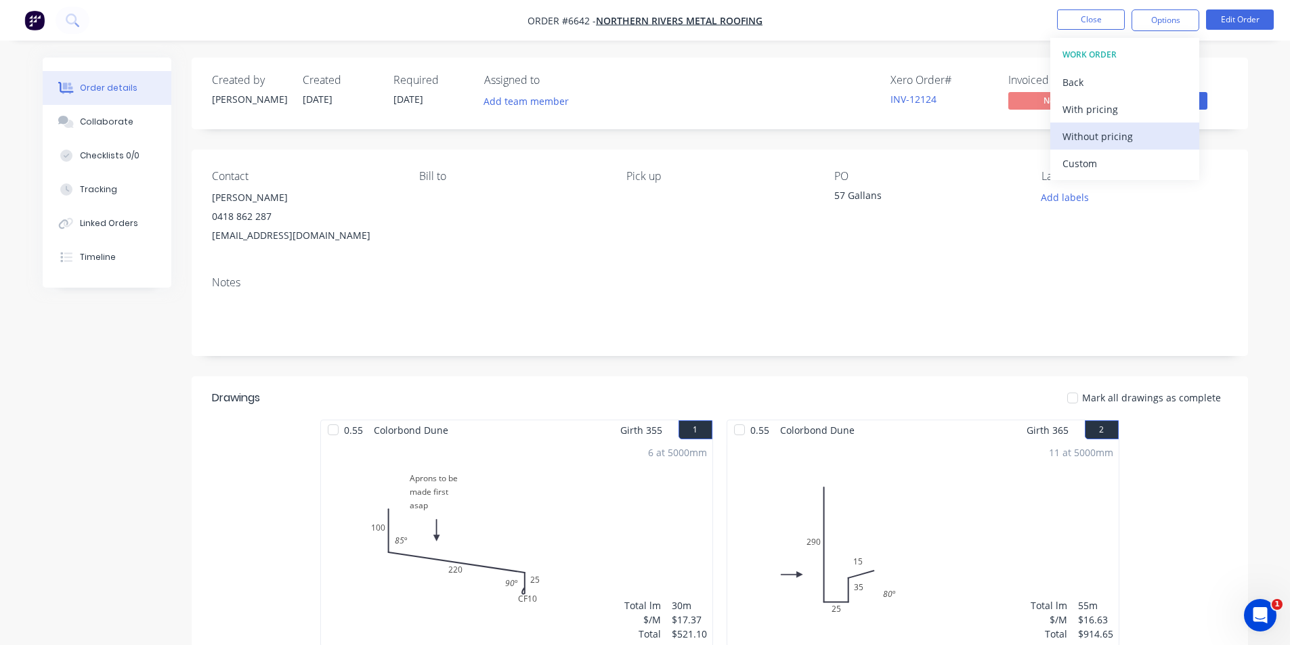
click at [1114, 127] on div "Without pricing" at bounding box center [1124, 137] width 125 height 20
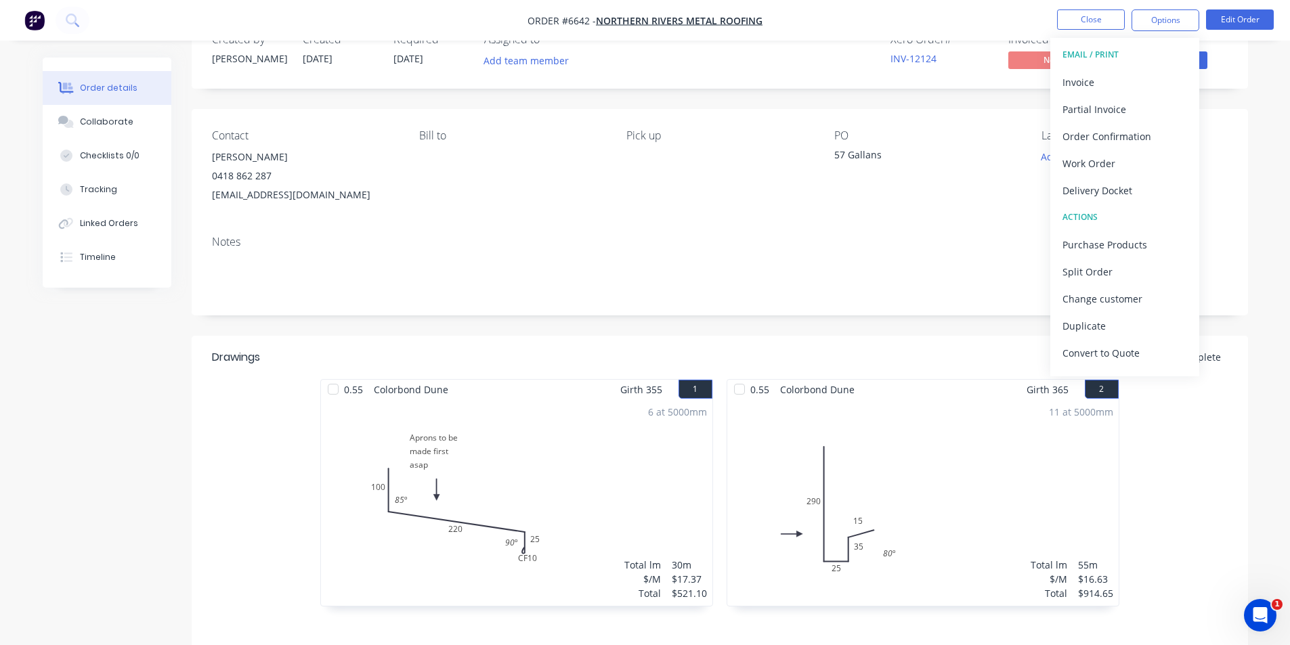
scroll to position [257, 0]
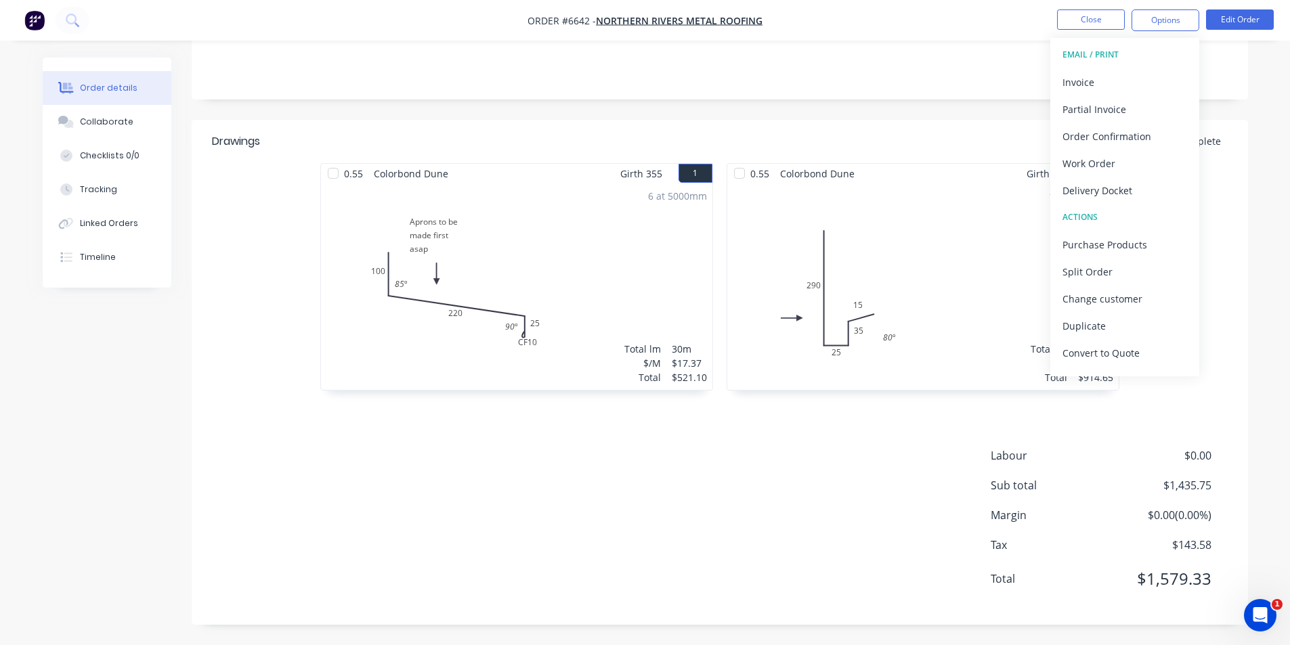
click at [609, 550] on div "Labour $0.00 Sub total $1,435.75 Margin $0.00 ( 0.00 %) Tax $143.58 Total $1,57…" at bounding box center [719, 525] width 1015 height 157
click at [78, 16] on icon at bounding box center [72, 20] width 13 height 13
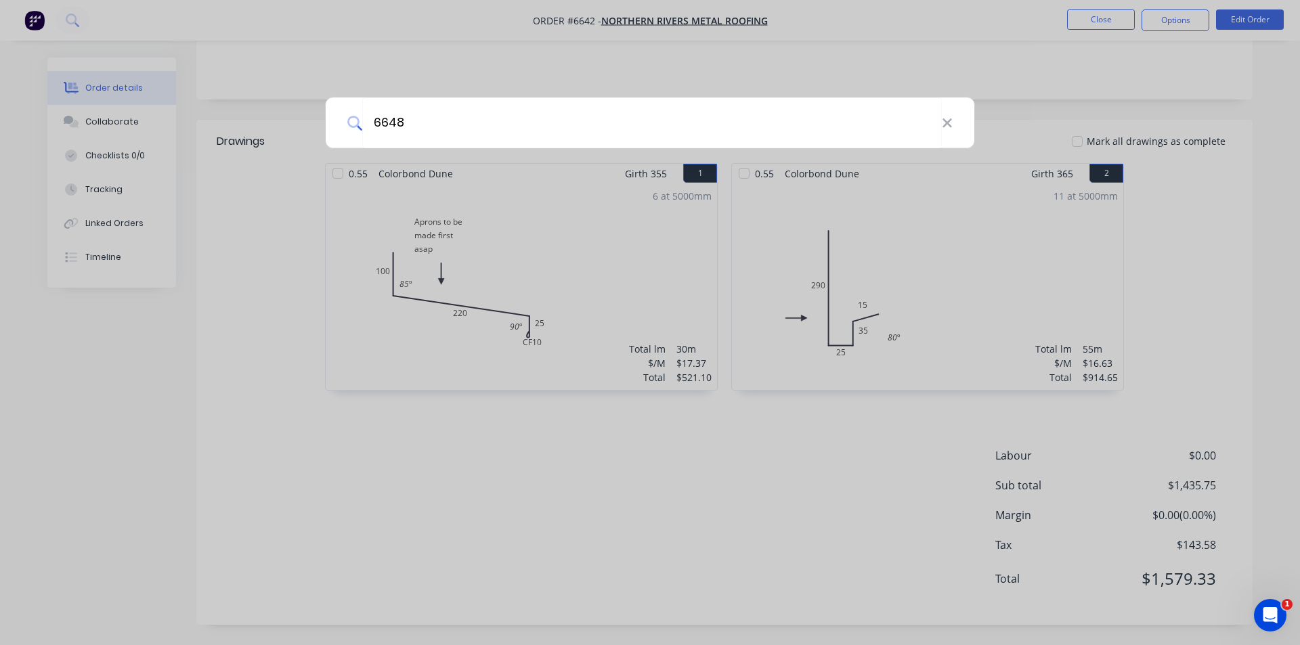
type input "6648"
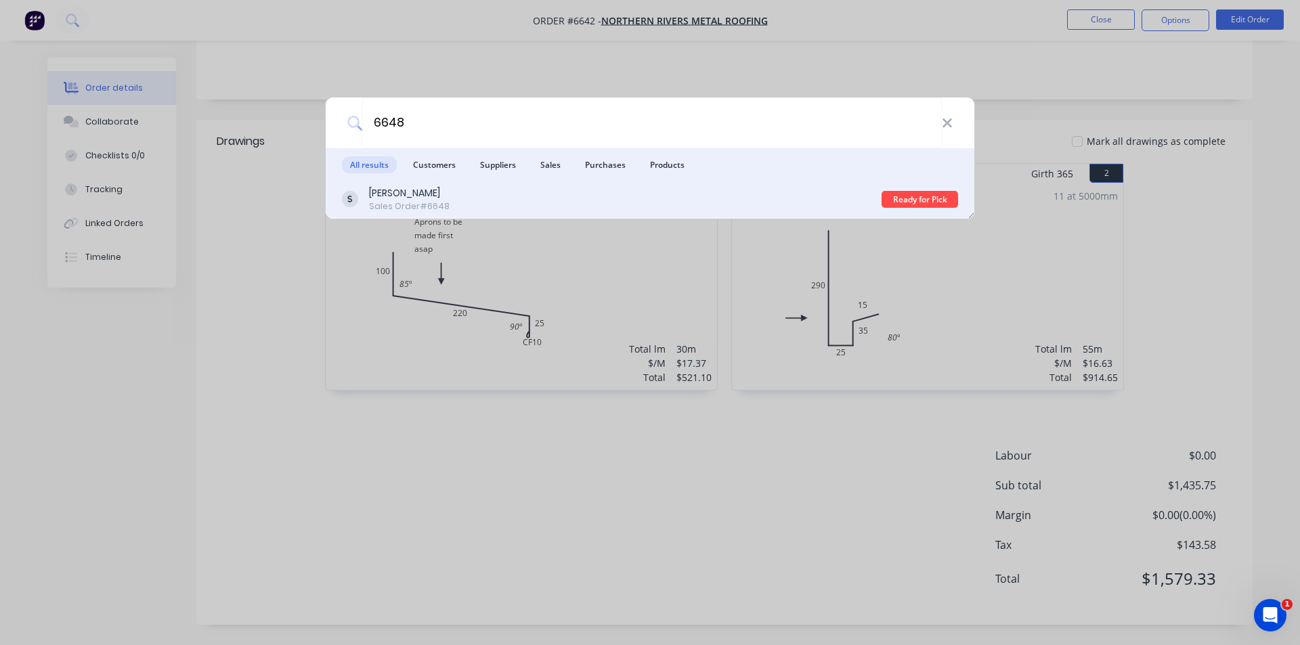
click at [699, 200] on div "[PERSON_NAME] Sales Order #6648" at bounding box center [612, 199] width 540 height 26
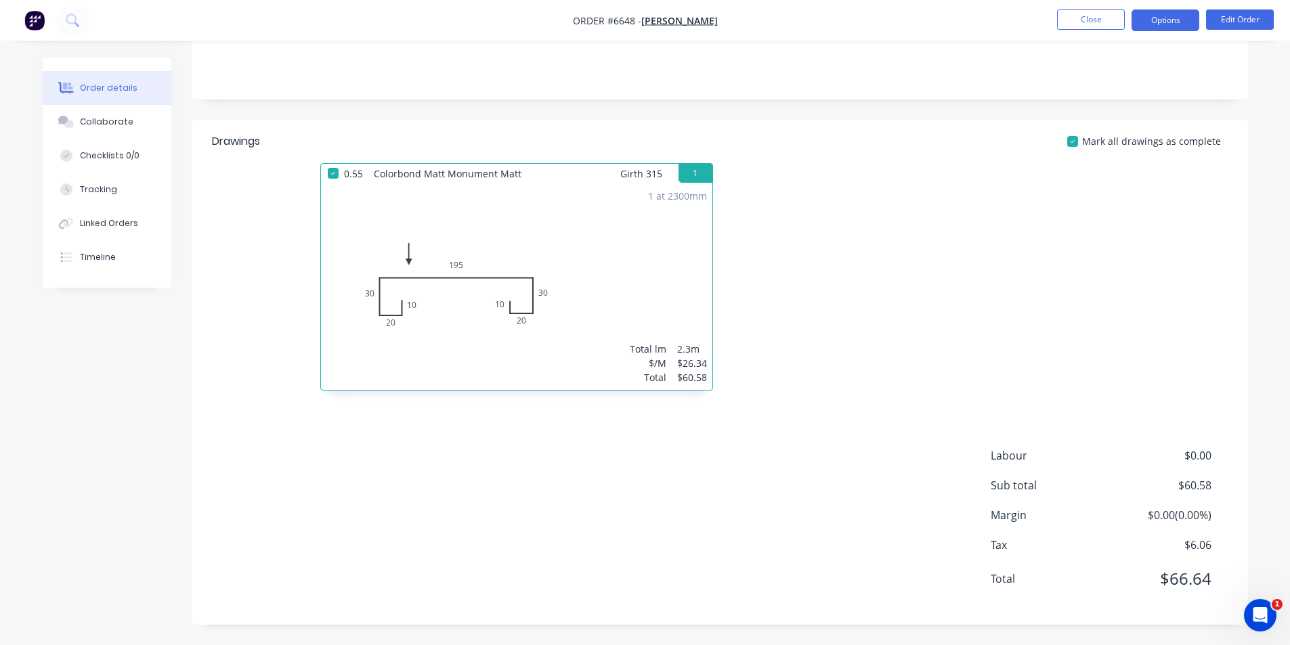
click at [1166, 23] on button "Options" at bounding box center [1165, 20] width 68 height 22
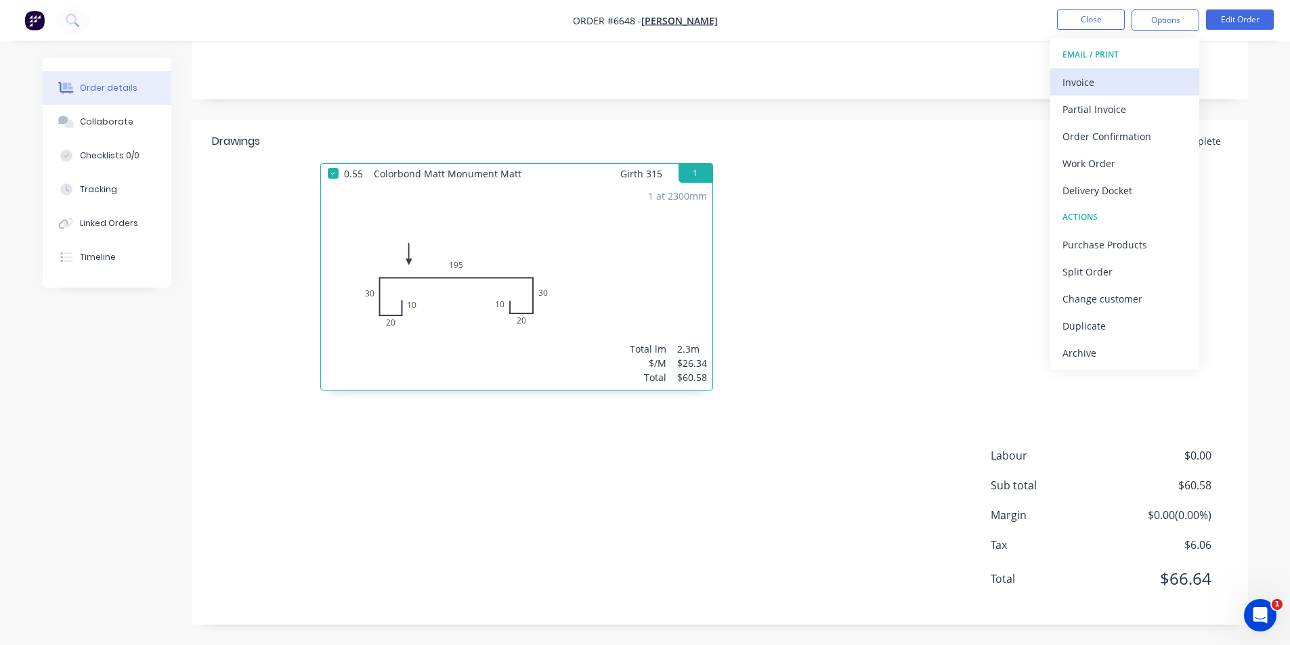
click at [1068, 81] on div "Invoice" at bounding box center [1124, 82] width 125 height 20
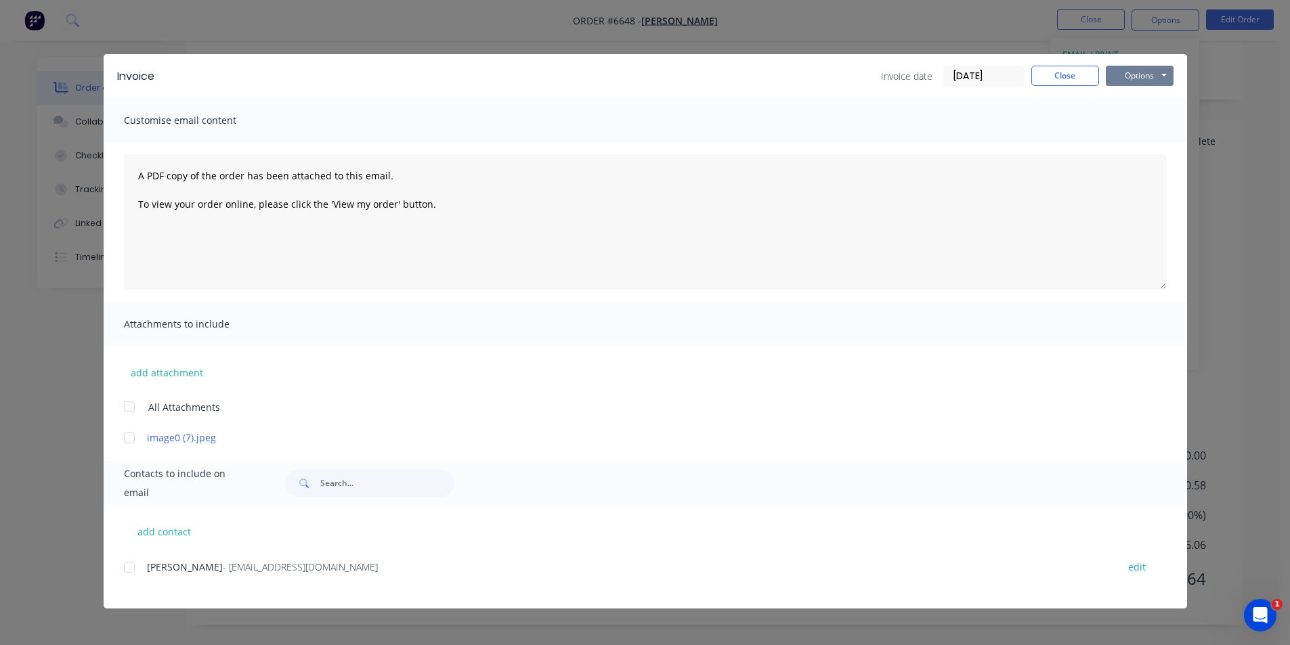
click at [1133, 74] on button "Options" at bounding box center [1139, 76] width 68 height 20
click at [1037, 72] on button "Close" at bounding box center [1065, 76] width 68 height 20
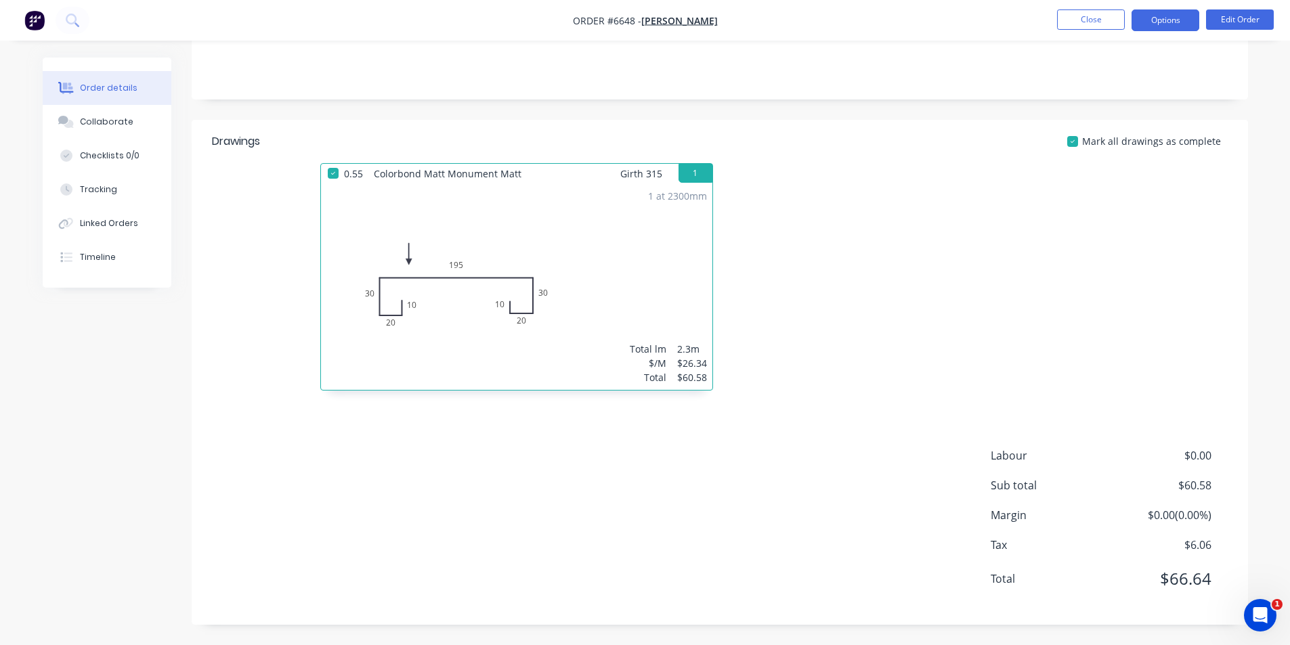
click at [1179, 22] on button "Options" at bounding box center [1165, 20] width 68 height 22
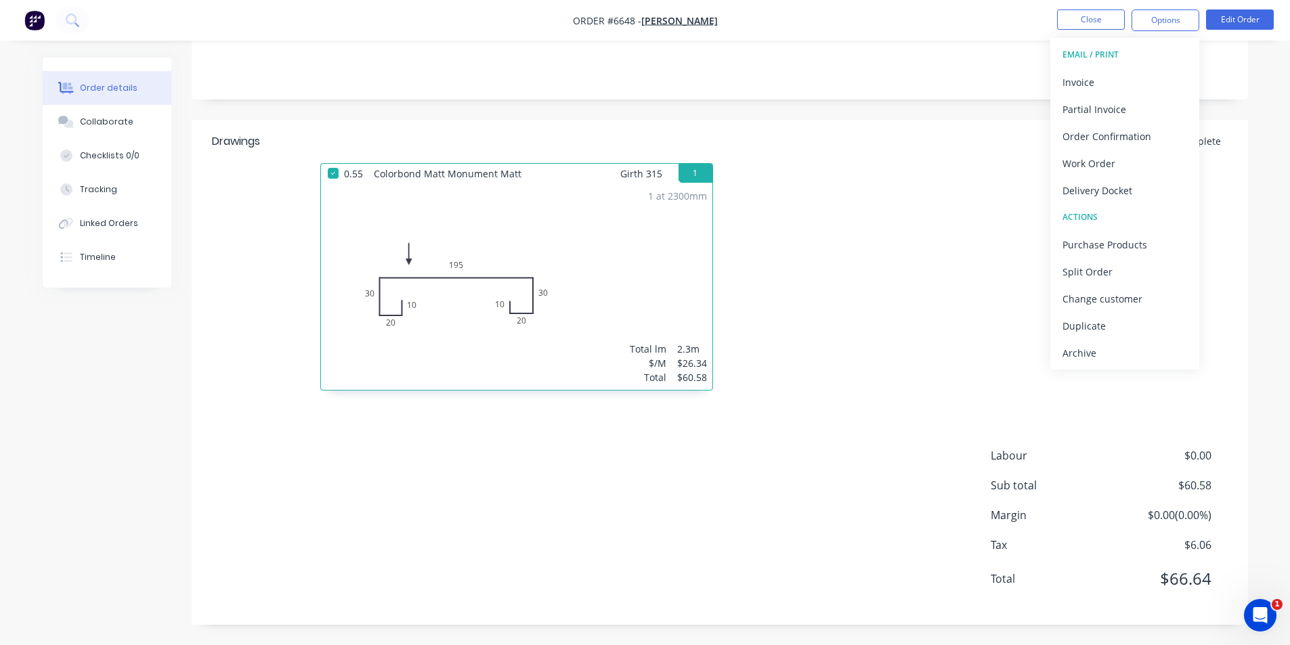
click at [811, 296] on div at bounding box center [923, 283] width 406 height 241
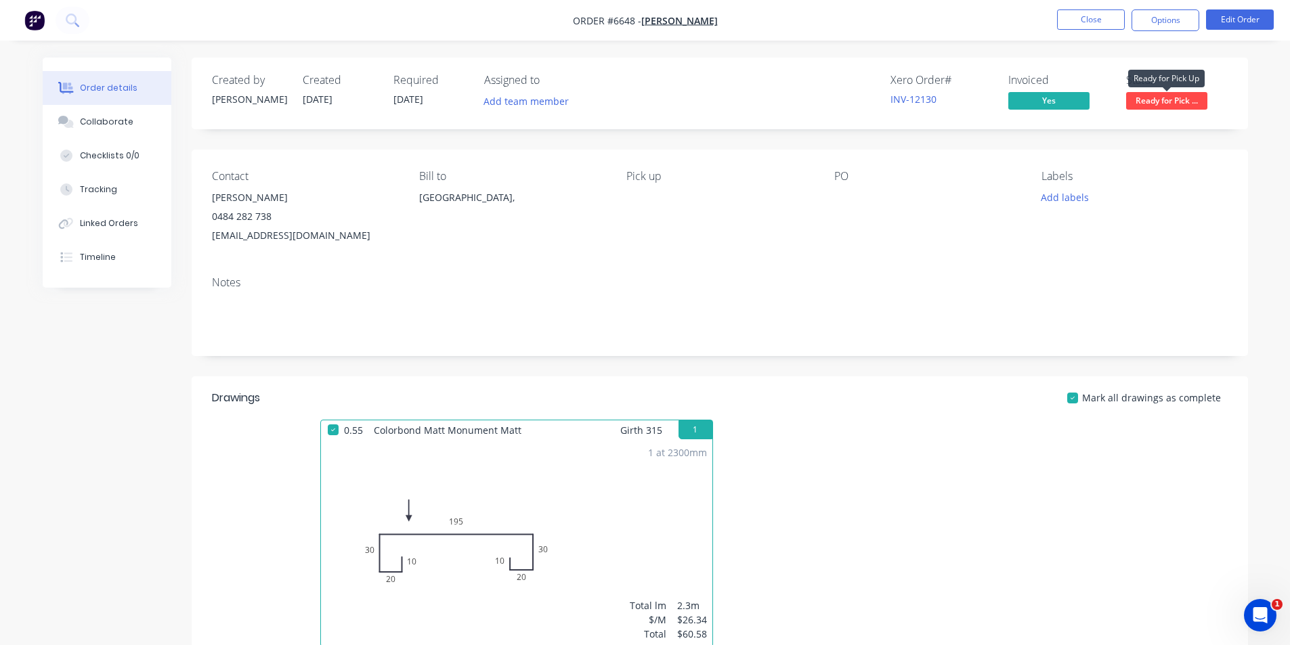
click at [1162, 93] on span "Ready for Pick ..." at bounding box center [1166, 100] width 81 height 17
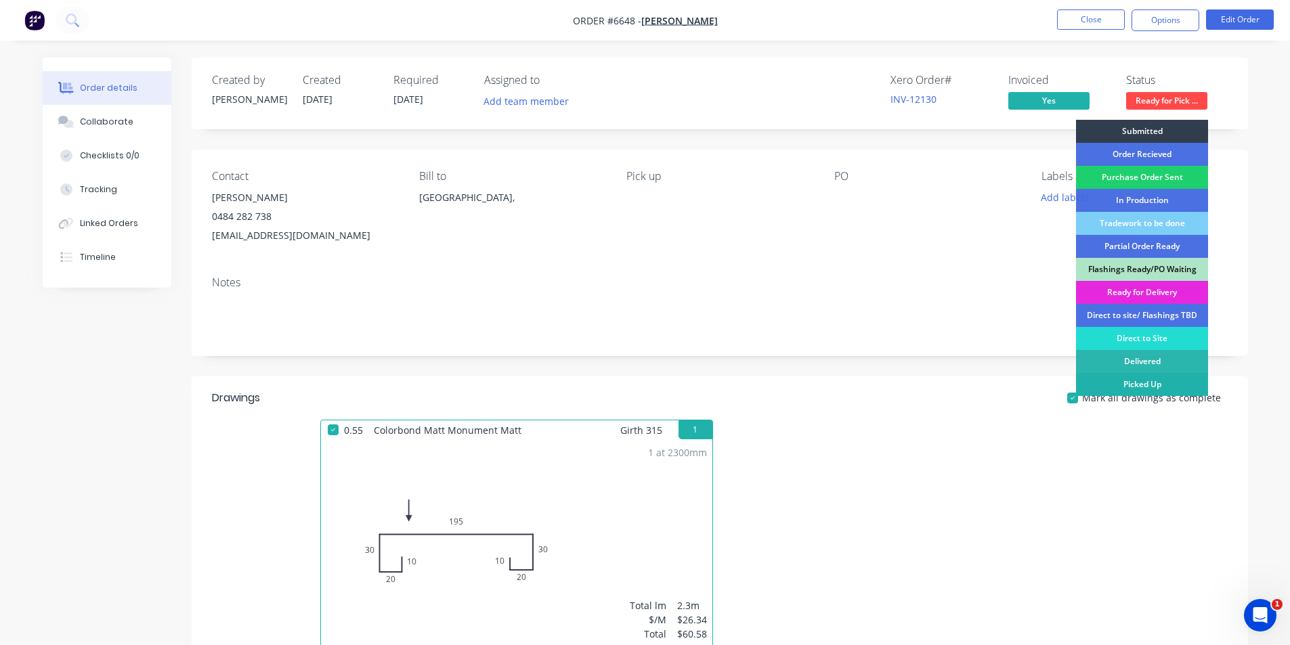
click at [1144, 385] on div "Picked Up" at bounding box center [1142, 384] width 132 height 23
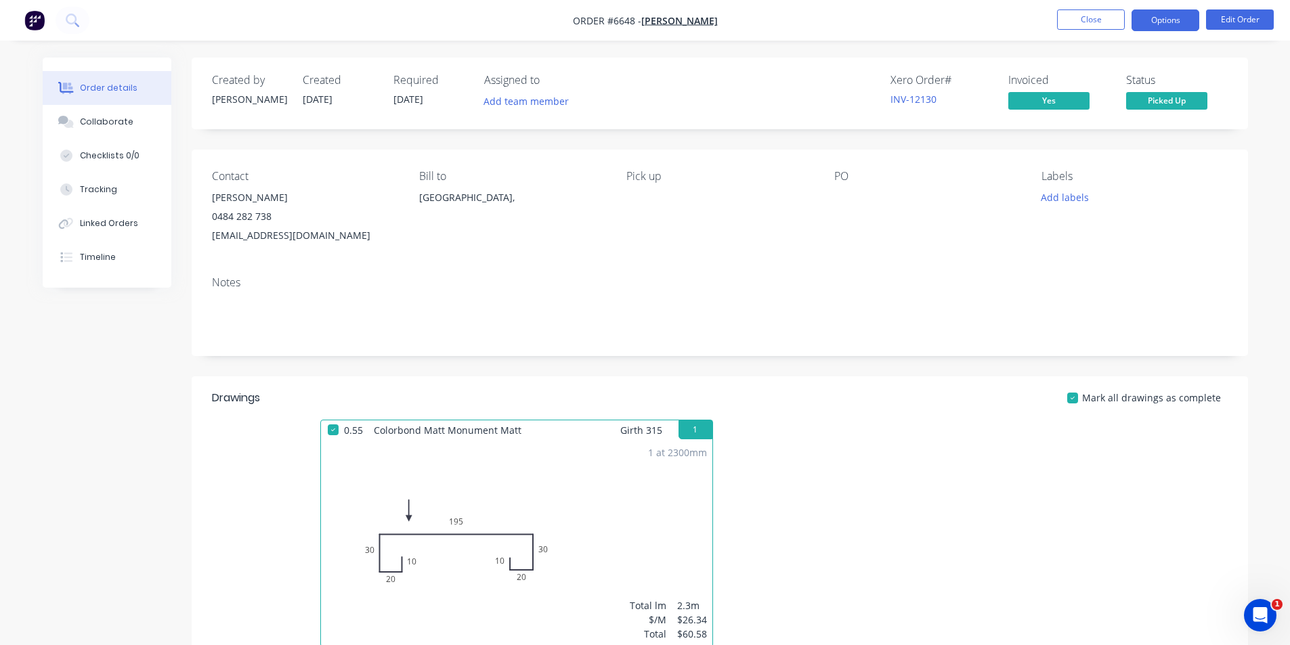
click at [1156, 19] on button "Options" at bounding box center [1165, 20] width 68 height 22
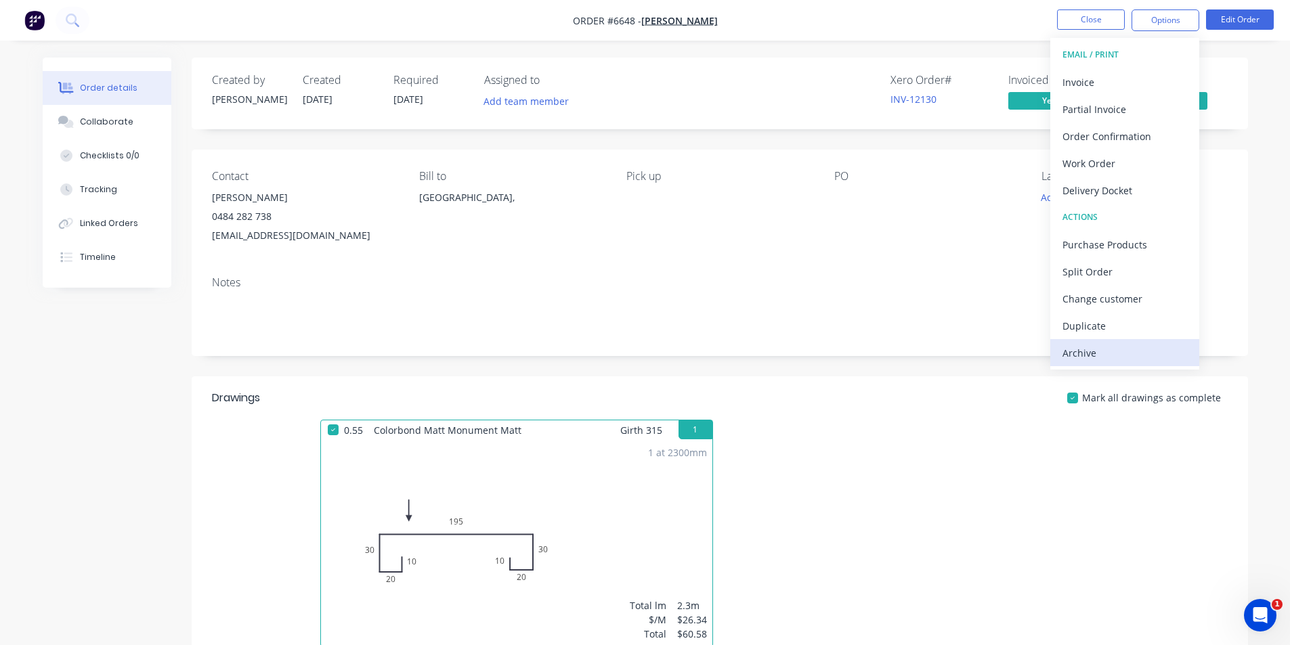
click at [1111, 348] on div "Archive" at bounding box center [1124, 353] width 125 height 20
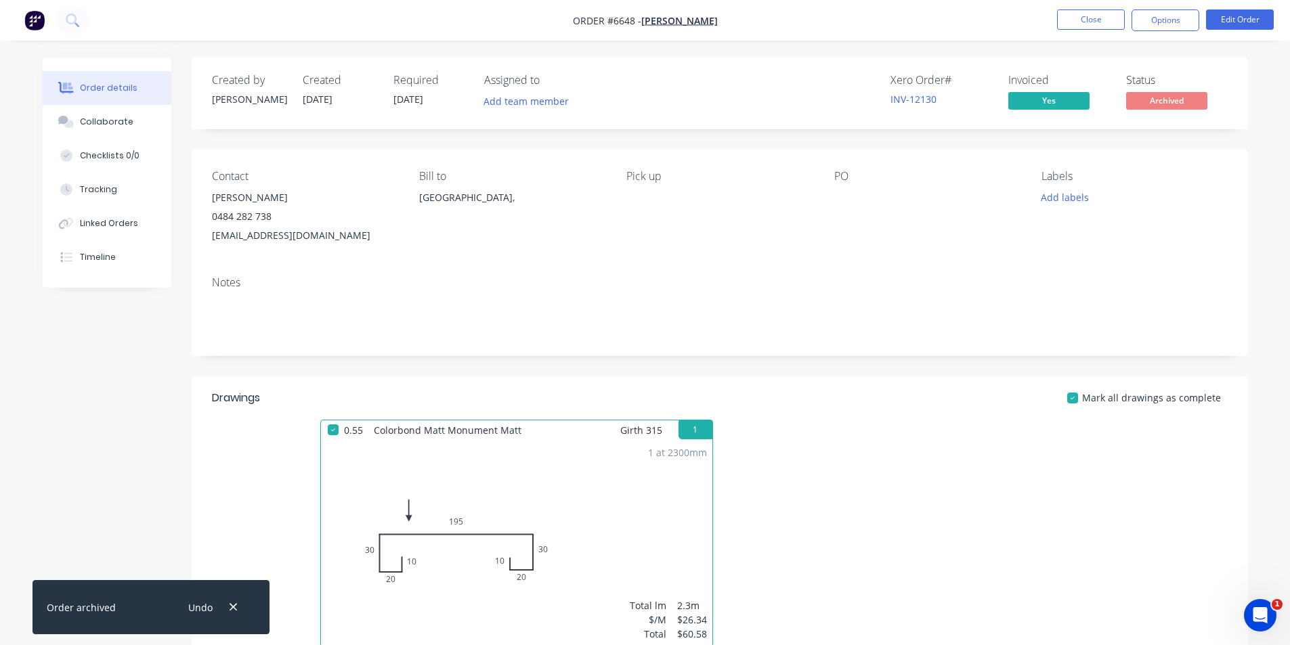
click at [1084, 5] on nav "Order #6648 - [PERSON_NAME] Close Options Edit Order" at bounding box center [645, 20] width 1290 height 41
click at [1085, 12] on button "Close" at bounding box center [1091, 19] width 68 height 20
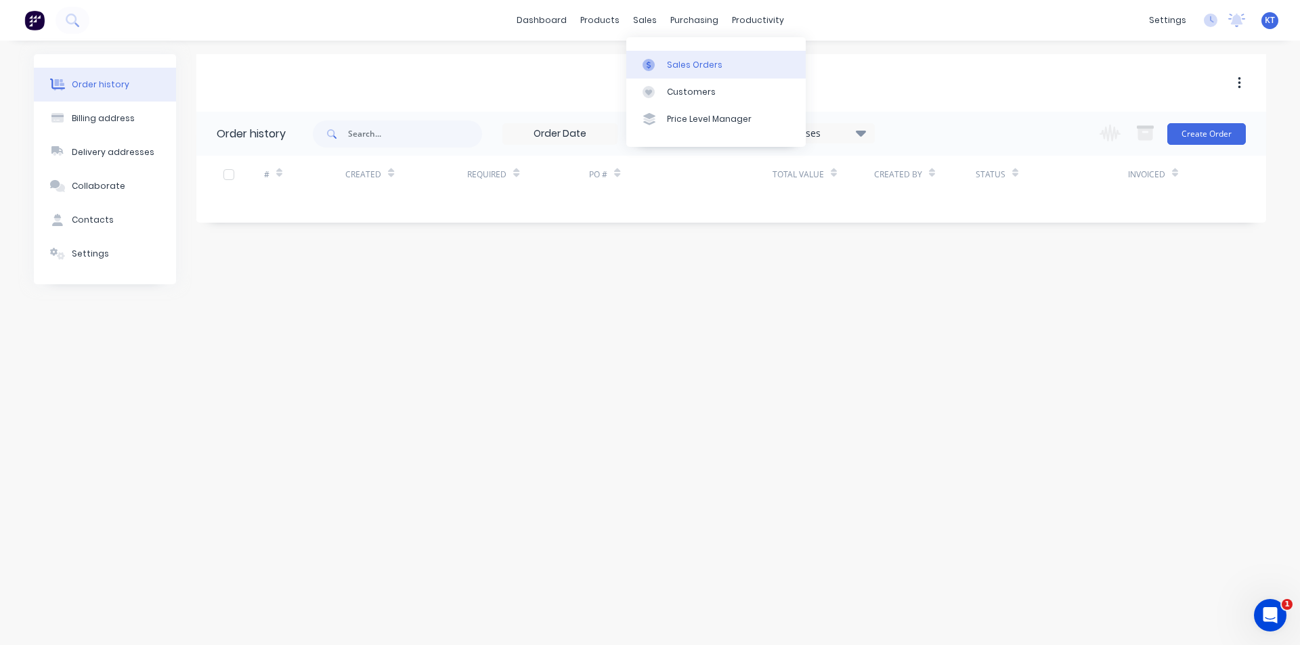
click at [684, 63] on div "Sales Orders" at bounding box center [695, 65] width 56 height 12
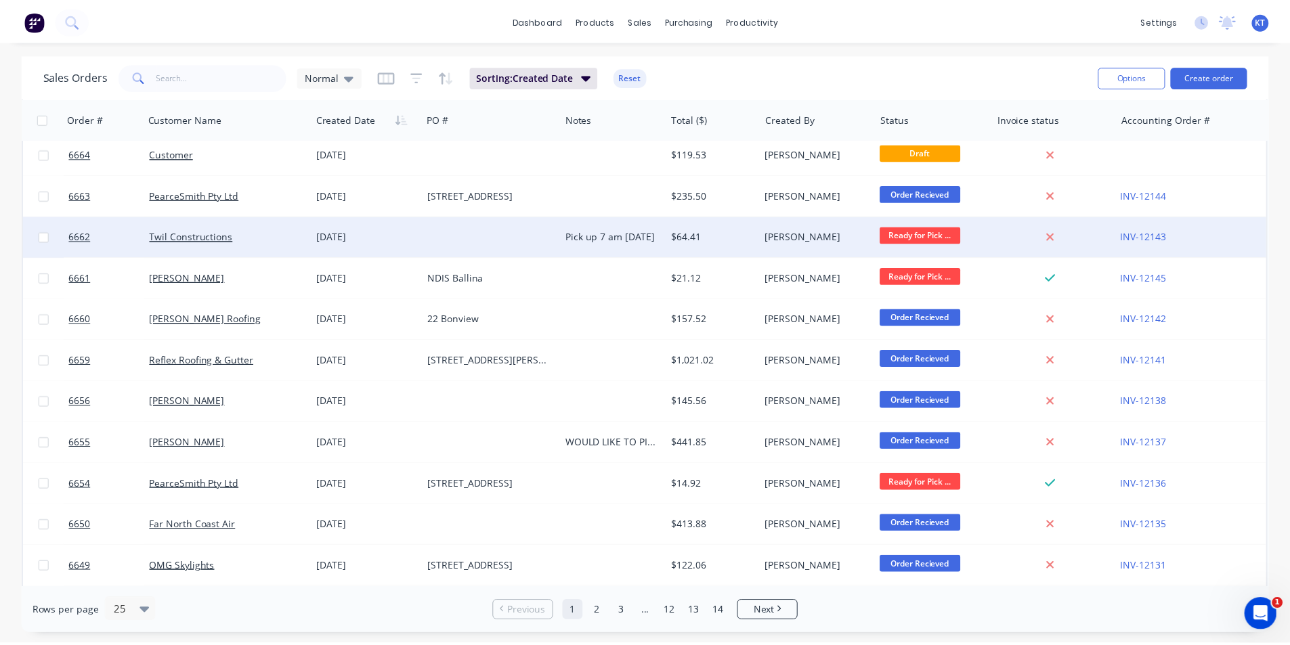
scroll to position [203, 0]
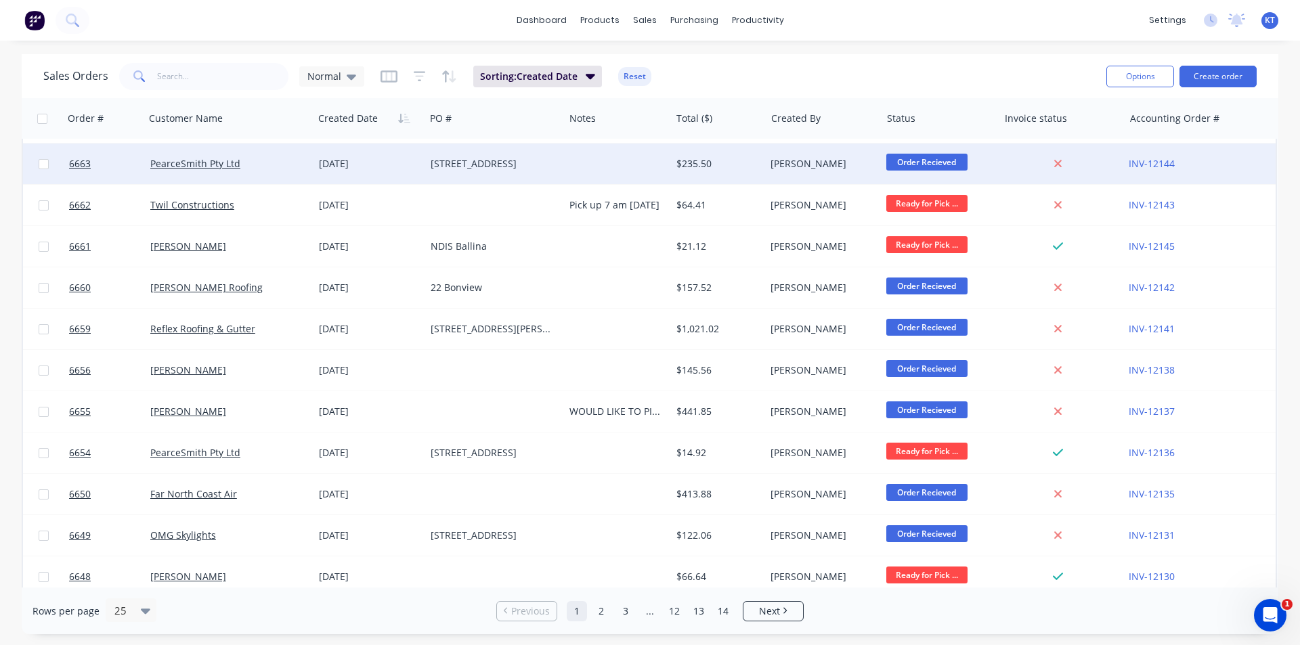
click at [458, 173] on div "[STREET_ADDRESS]" at bounding box center [494, 164] width 139 height 41
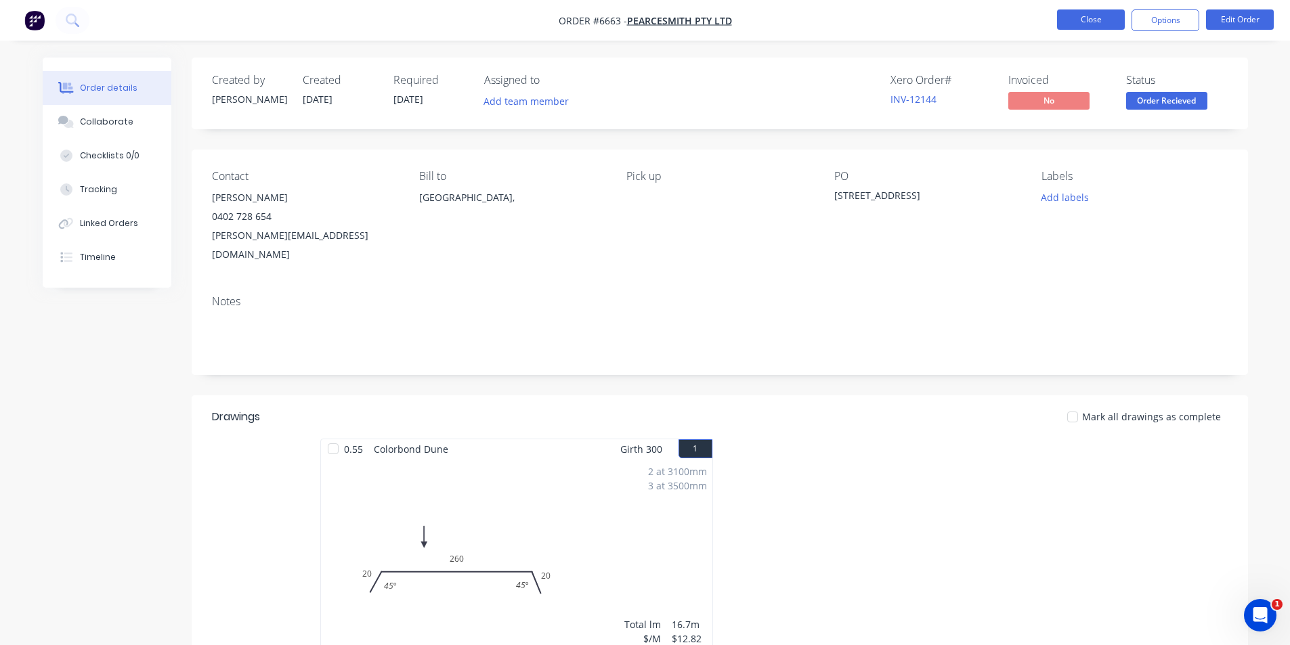
click at [1116, 25] on button "Close" at bounding box center [1091, 19] width 68 height 20
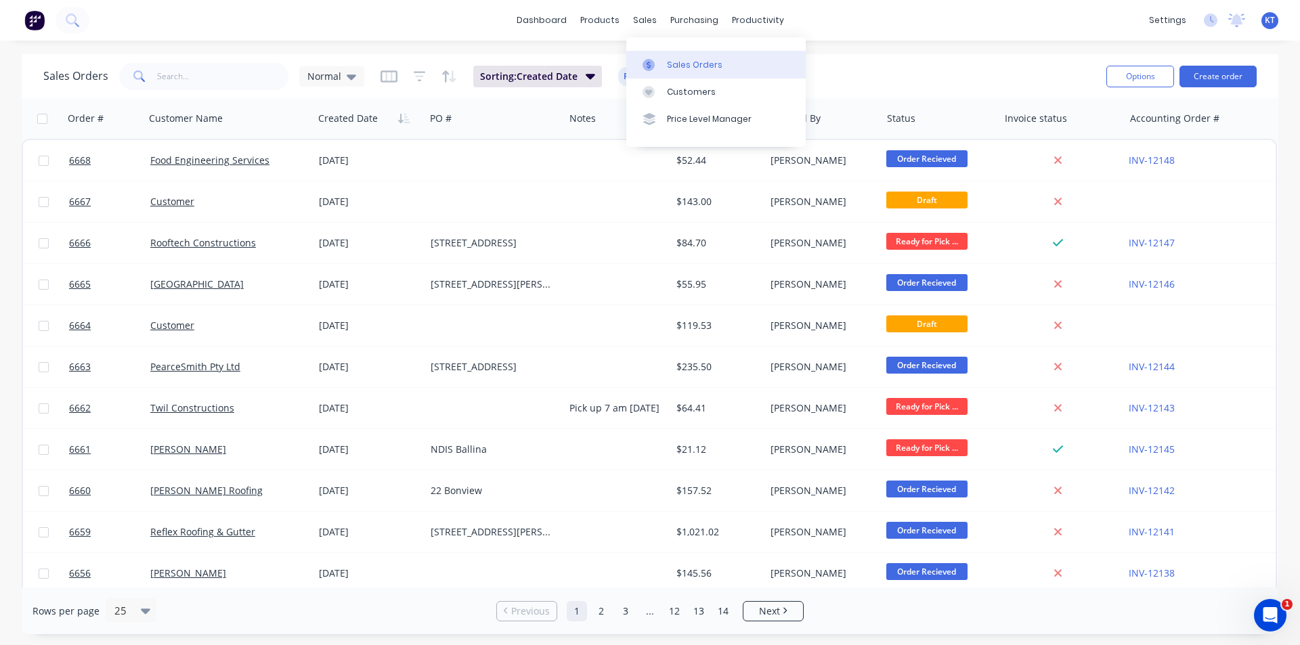
click at [653, 51] on link "Sales Orders" at bounding box center [715, 64] width 179 height 27
click at [675, 64] on div "Sales Orders" at bounding box center [695, 65] width 56 height 12
click at [250, 78] on input "text" at bounding box center [223, 76] width 132 height 27
click at [662, 94] on div at bounding box center [652, 92] width 20 height 12
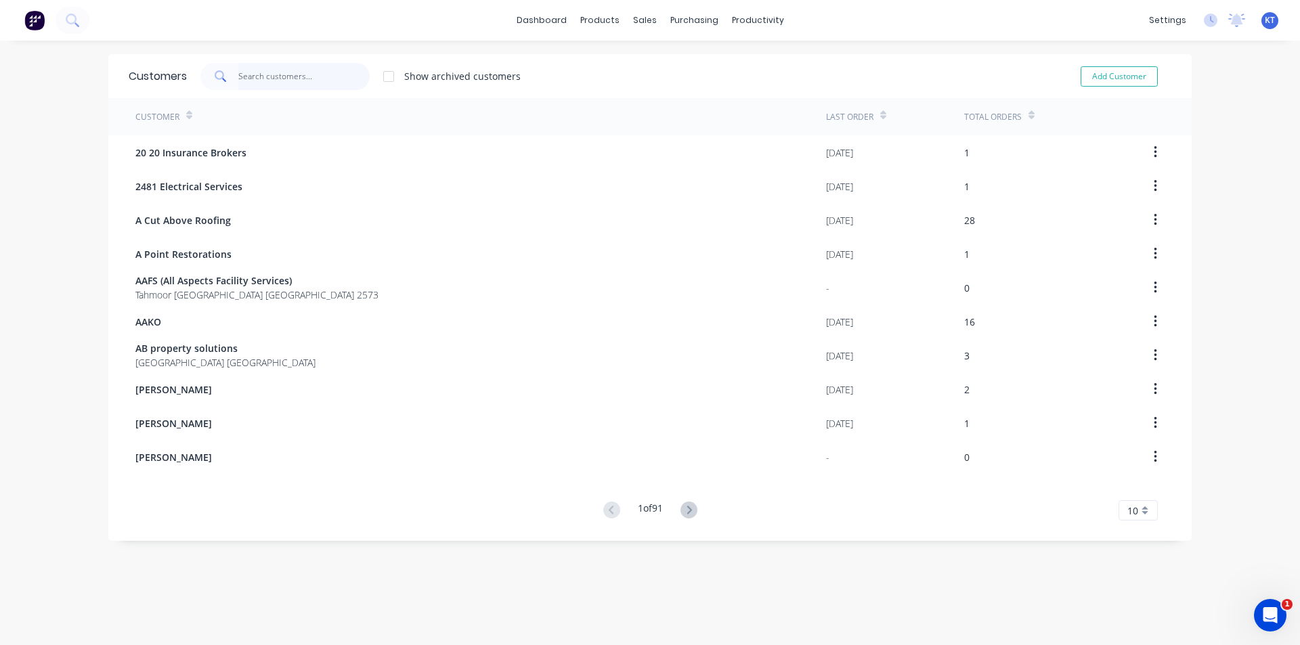
click at [342, 70] on input "text" at bounding box center [304, 76] width 132 height 27
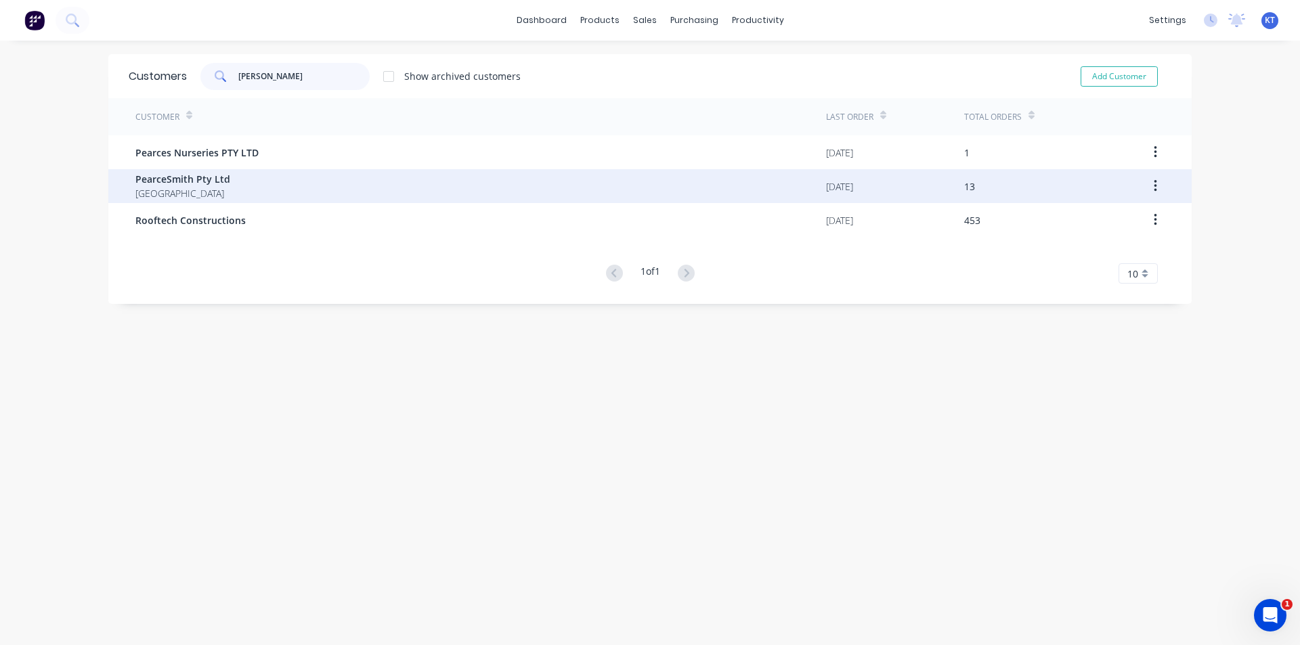
type input "[PERSON_NAME]"
click at [258, 199] on div "PearceSmith Pty Ltd Australia" at bounding box center [480, 186] width 690 height 34
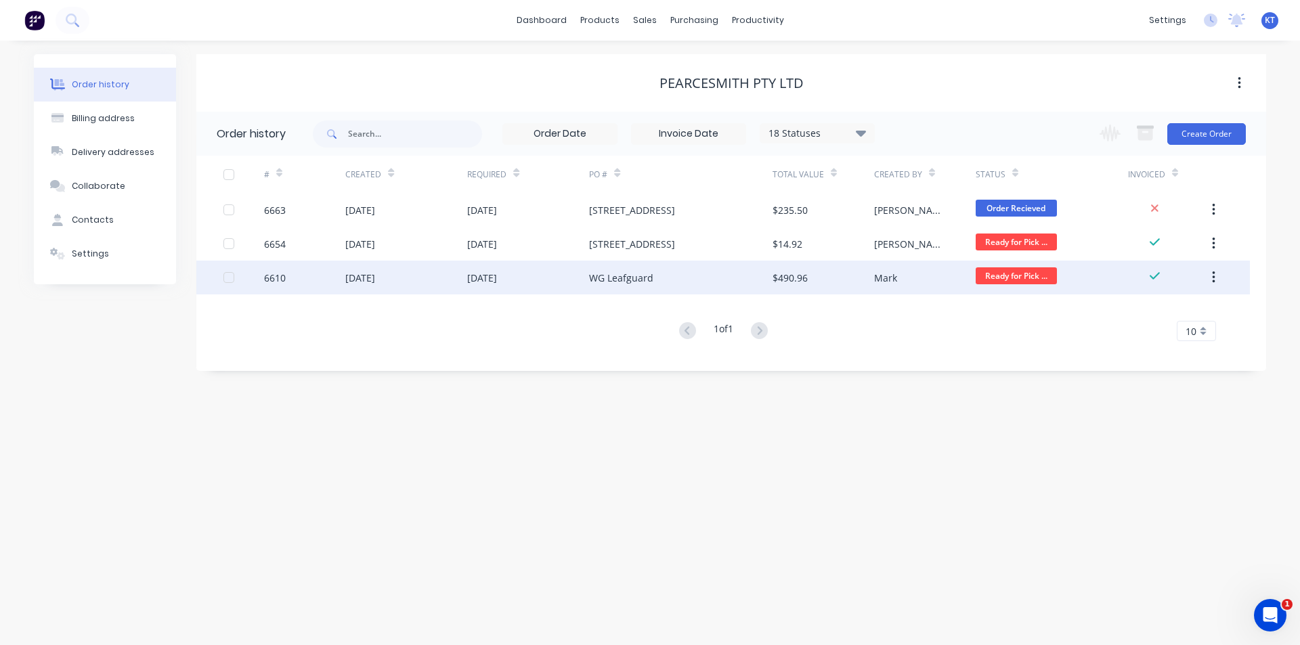
click at [797, 293] on div "$490.96" at bounding box center [823, 278] width 102 height 34
